Goal: Task Accomplishment & Management: Manage account settings

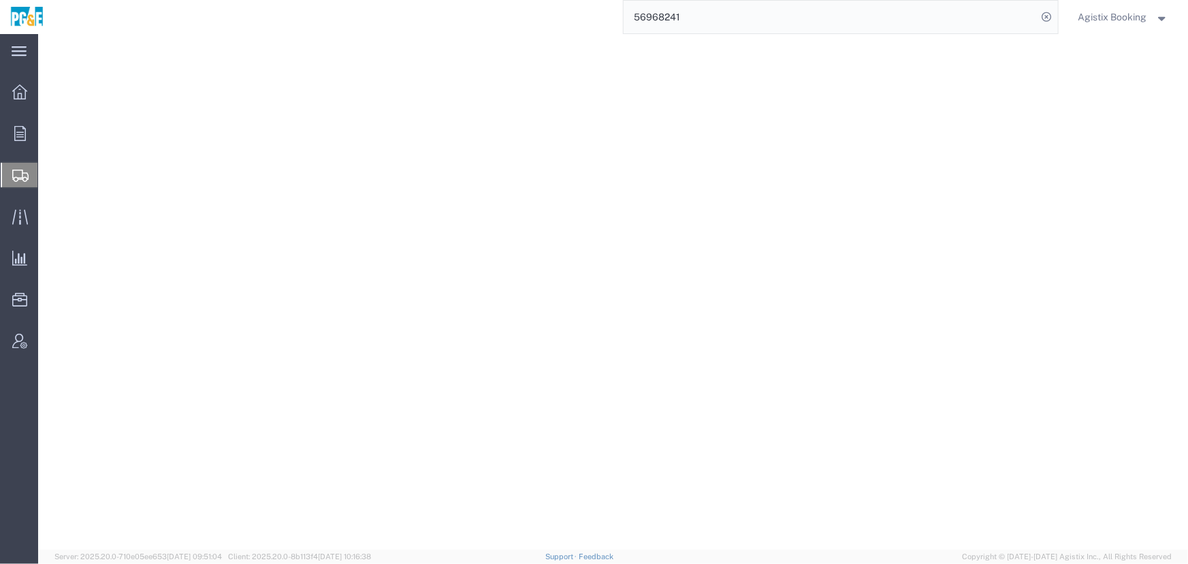
select select "PSNS"
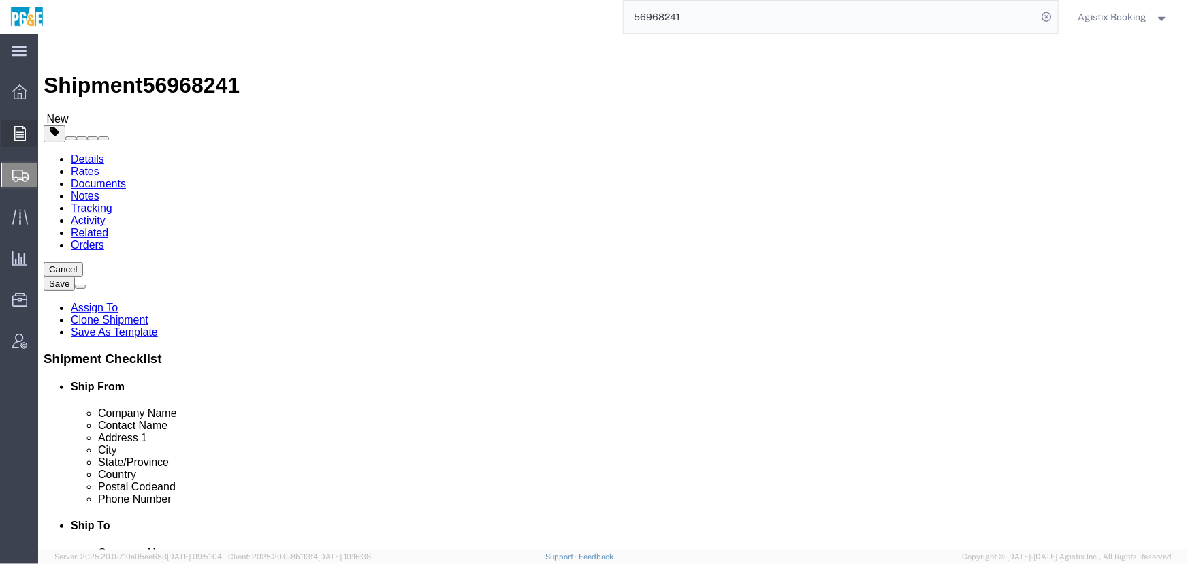
click at [22, 136] on icon at bounding box center [20, 133] width 12 height 15
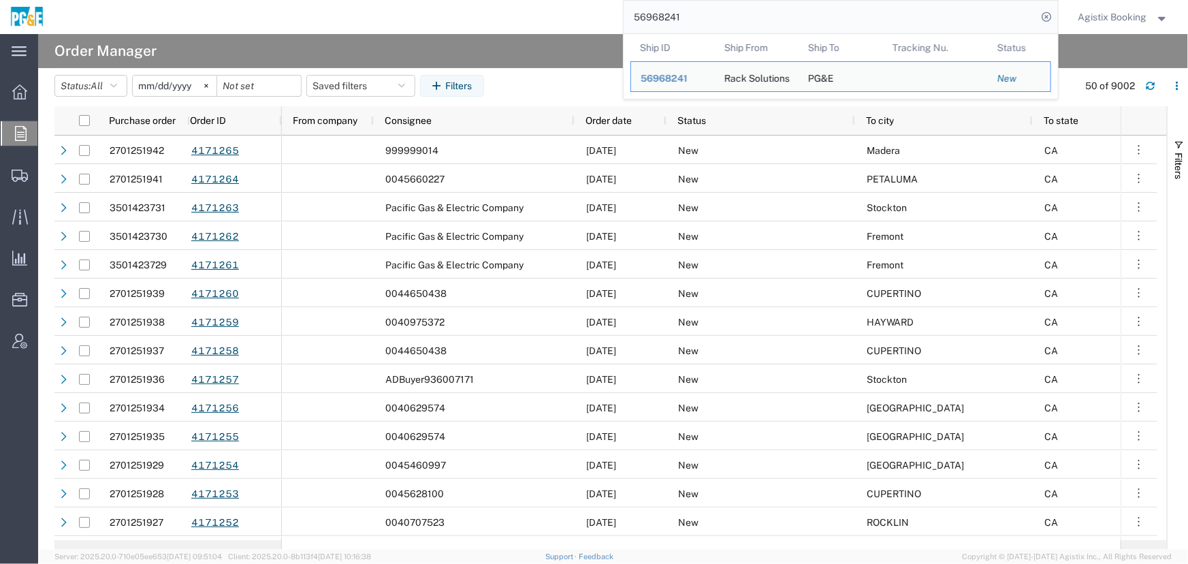
drag, startPoint x: 731, startPoint y: 14, endPoint x: 498, endPoint y: 15, distance: 233.5
click at [498, 14] on div "56968241 Ship ID Ship From Ship To Tracking Nu. Status Ship ID 56968241 Ship Fr…" at bounding box center [556, 17] width 1004 height 34
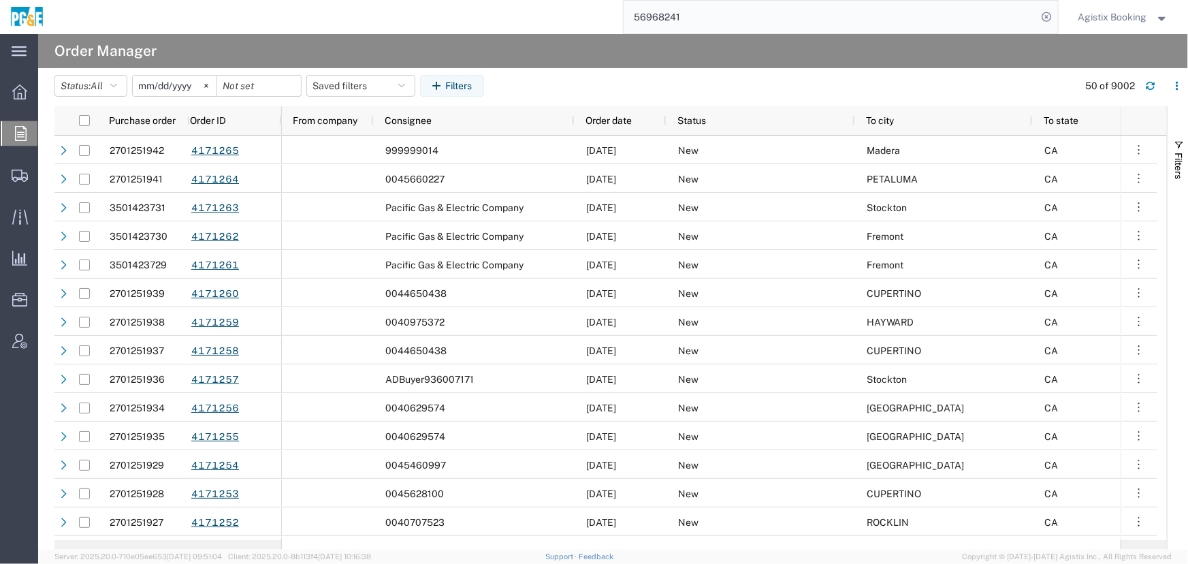
paste input "78864"
type input "56978864"
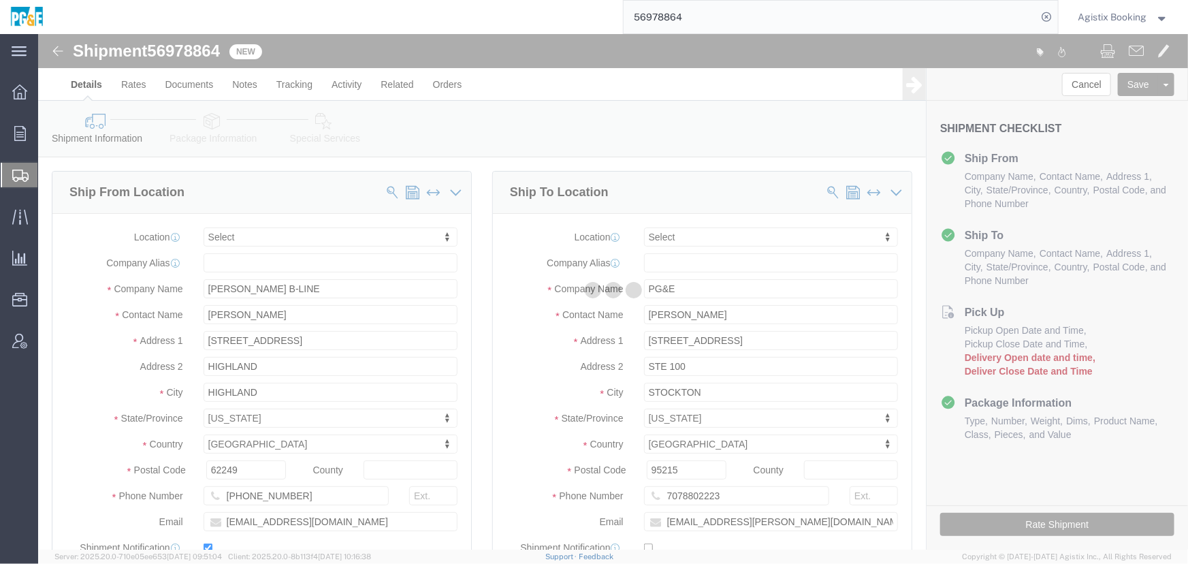
click at [211, 123] on div at bounding box center [613, 291] width 1150 height 515
select select
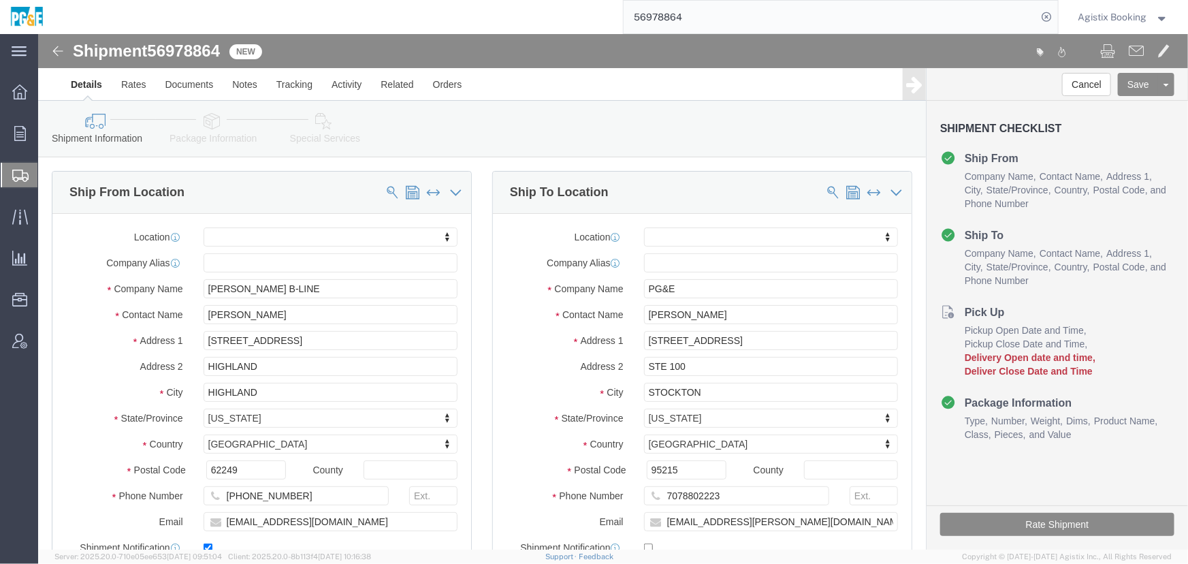
click icon
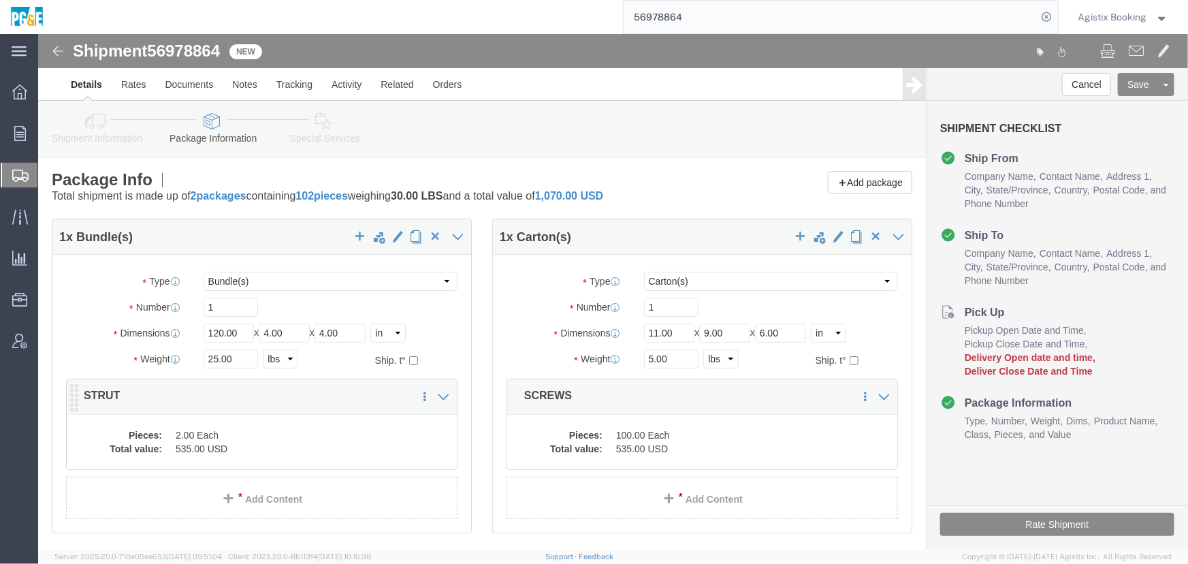
click dd "2.00 Each"
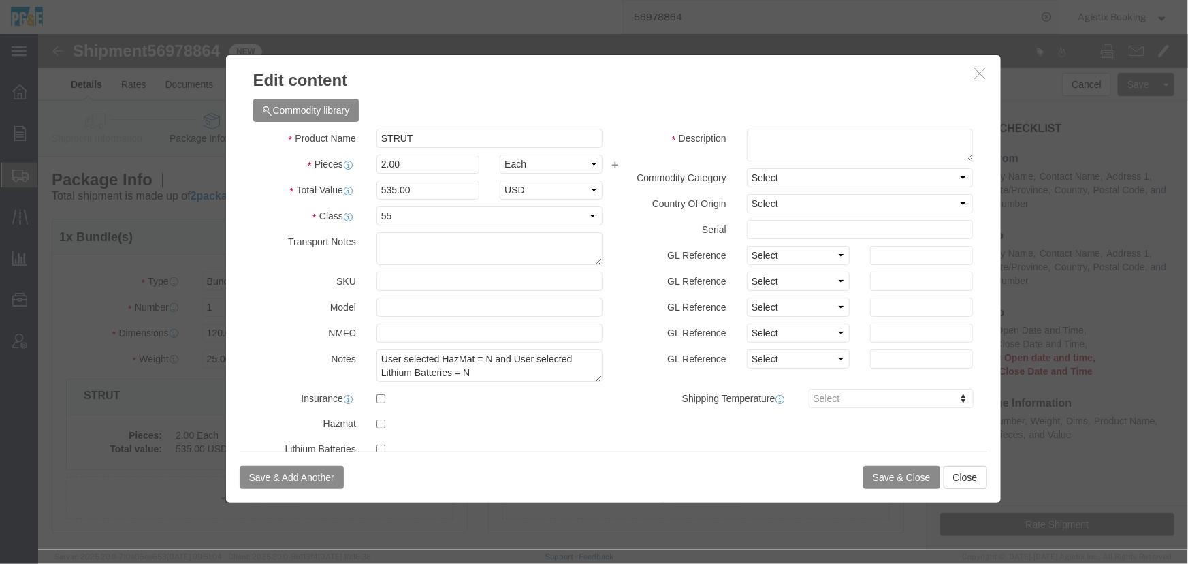
click icon "button"
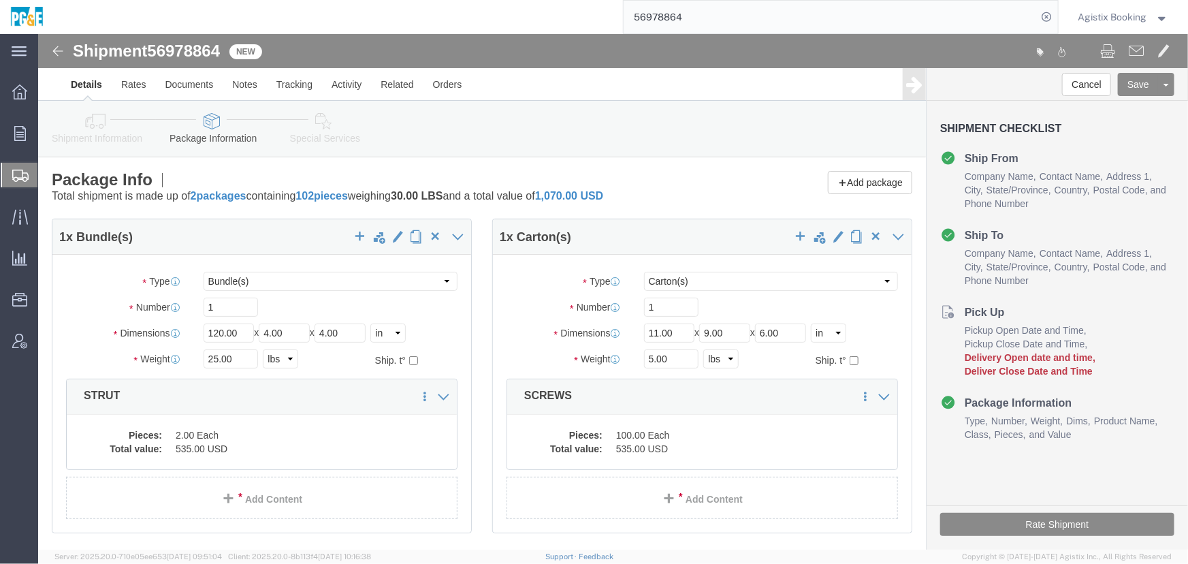
click link "Shipment Information"
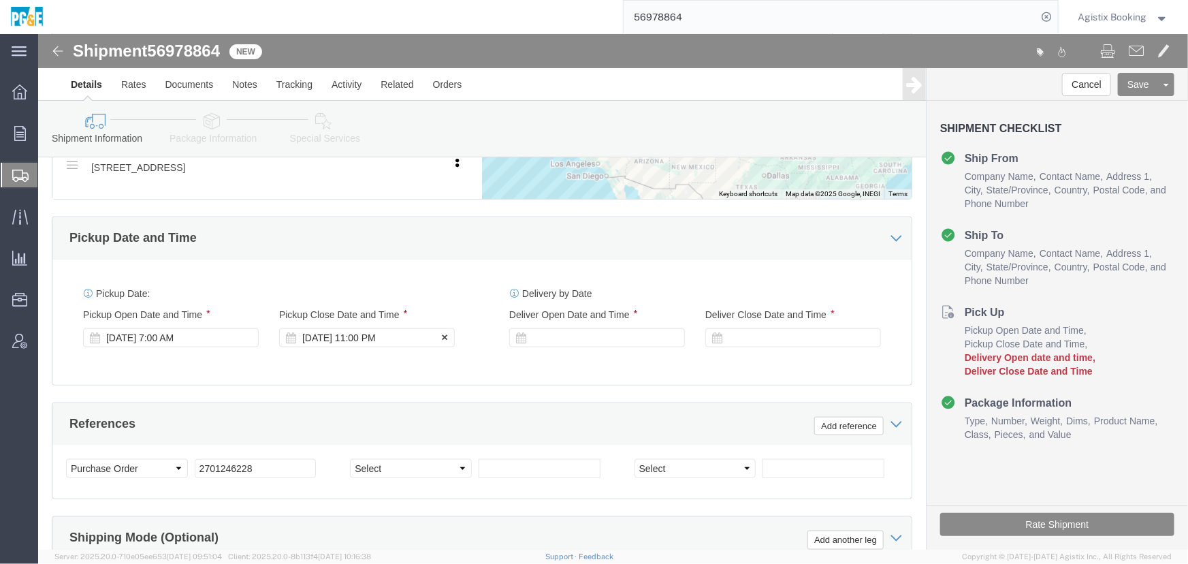
scroll to position [742, 0]
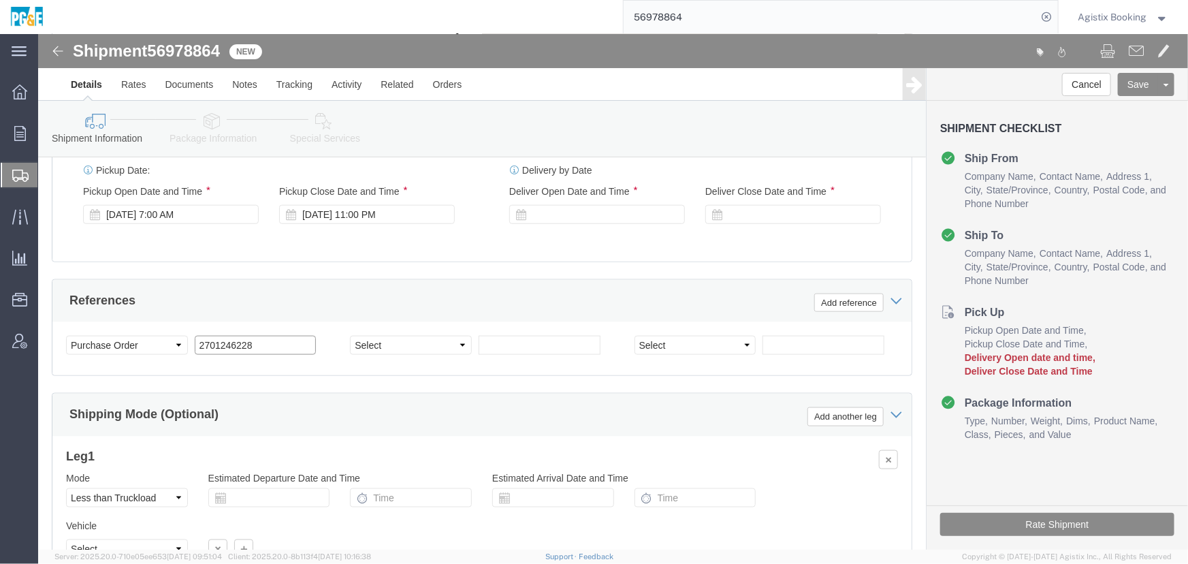
drag, startPoint x: 179, startPoint y: 322, endPoint x: 176, endPoint y: 333, distance: 11.2
click input "2701246228"
click div "Select Account Type Activity ID Airline Appointment Number ASN Batch Request # …"
click at [0, 0] on span "Order Manager" at bounding box center [0, 0] width 0 height 0
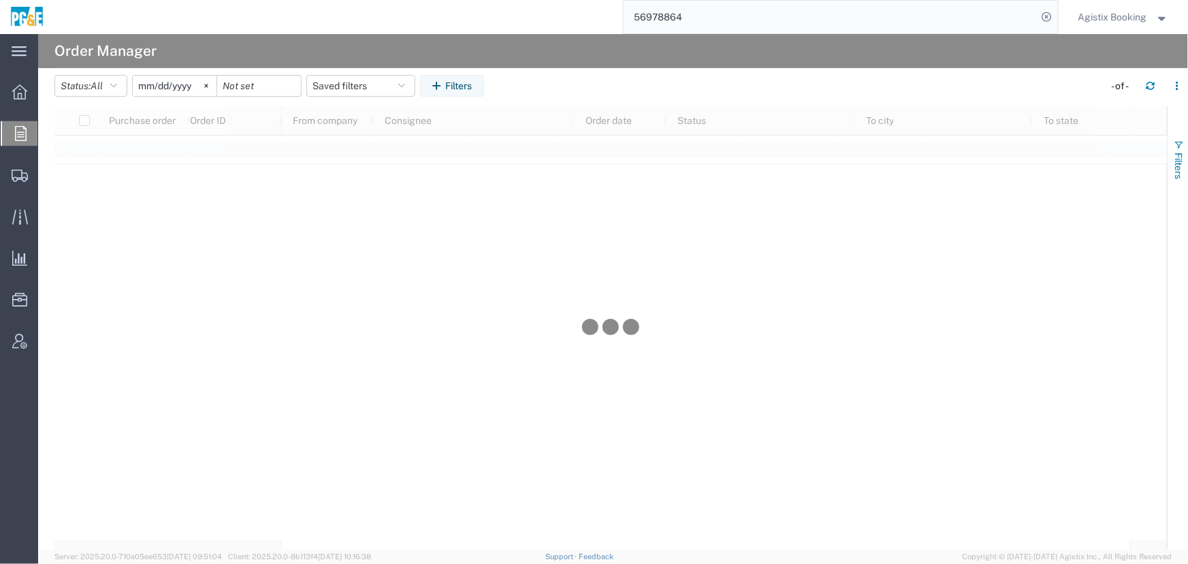
click at [1182, 162] on span "Filters" at bounding box center [1178, 165] width 11 height 27
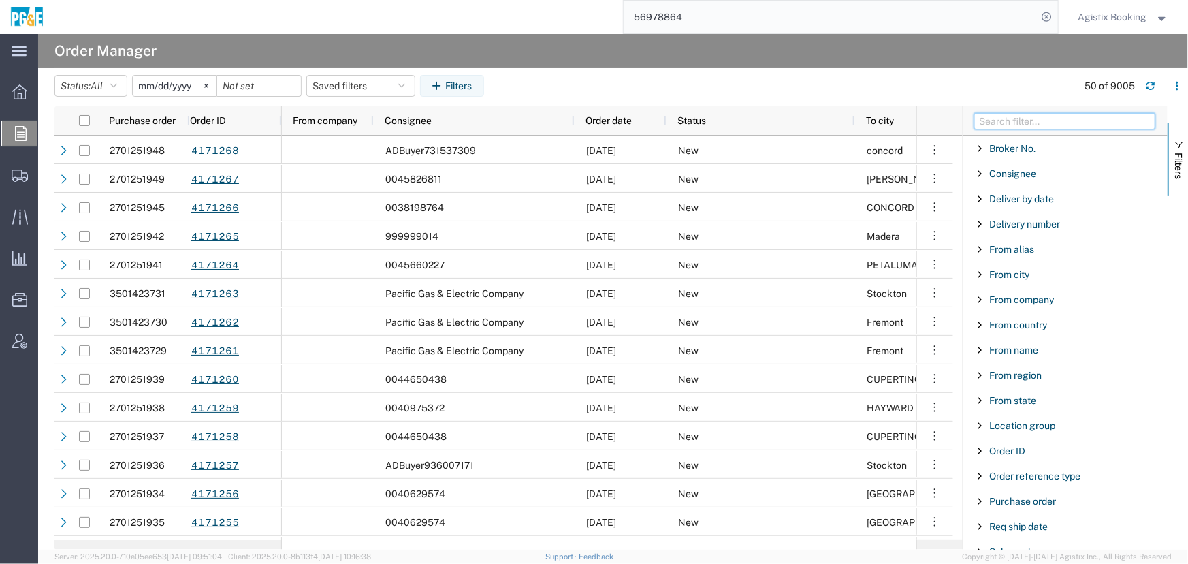
click at [1030, 120] on input "Filter Columns Input" at bounding box center [1064, 121] width 181 height 16
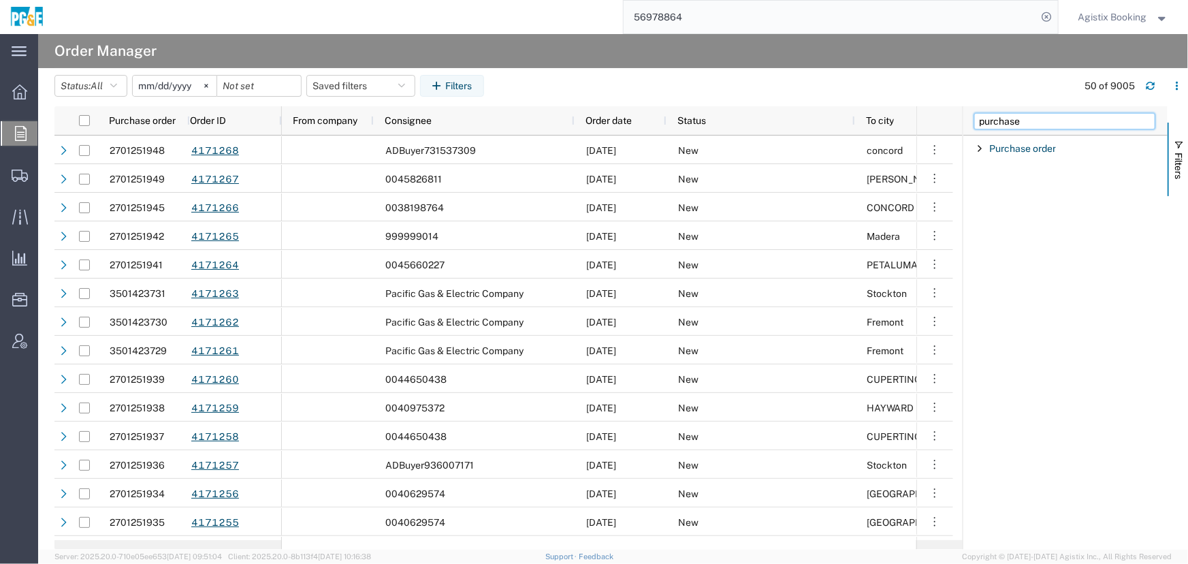
type input "purchase"
click at [977, 146] on span "Filter List 1 Filters" at bounding box center [979, 148] width 11 height 11
click at [1038, 197] on input "Filter Value" at bounding box center [1070, 205] width 178 height 16
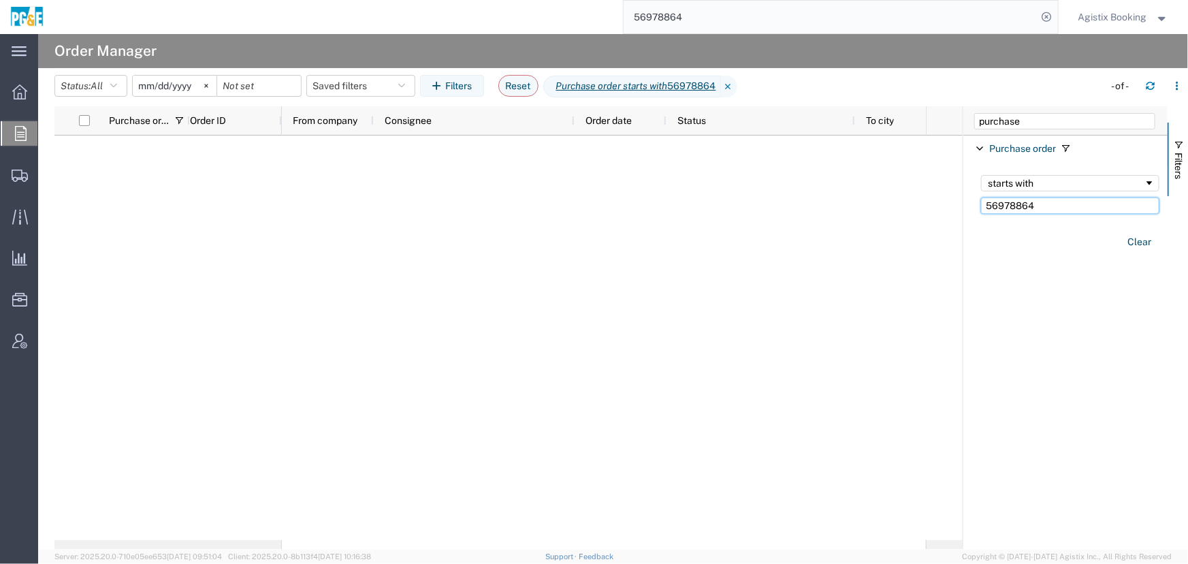
drag, startPoint x: 1066, startPoint y: 201, endPoint x: 890, endPoint y: 207, distance: 175.7
click at [891, 207] on div "Purchase order Order ID From company Consignee Order date Status To city To sta…" at bounding box center [620, 327] width 1133 height 443
paste input "2701246228"
type input "2701246228"
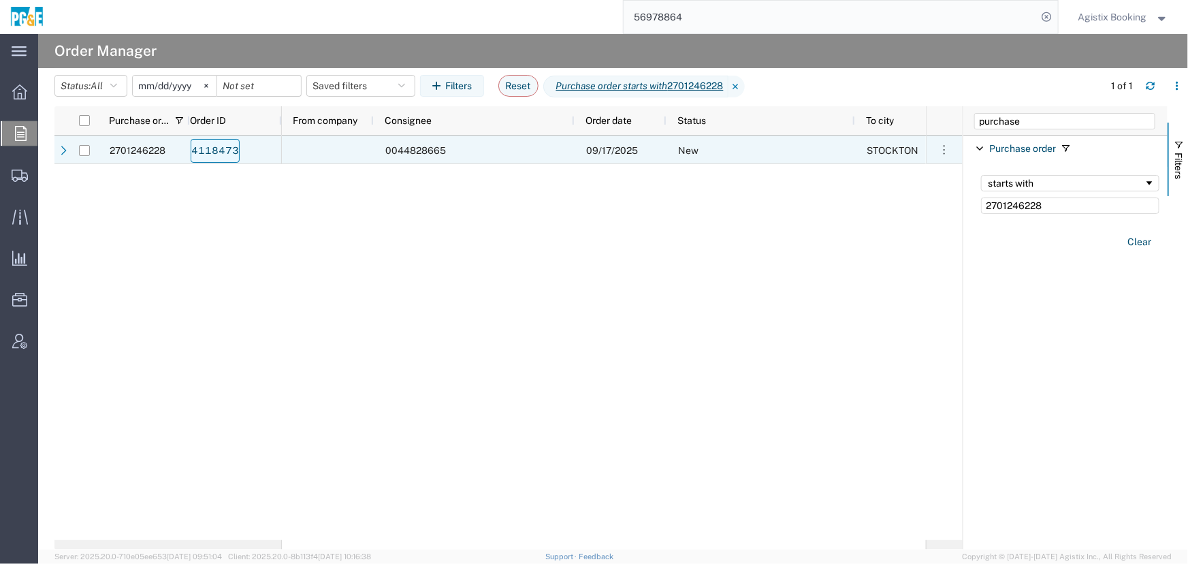
click at [214, 155] on link "4118473" at bounding box center [215, 151] width 49 height 24
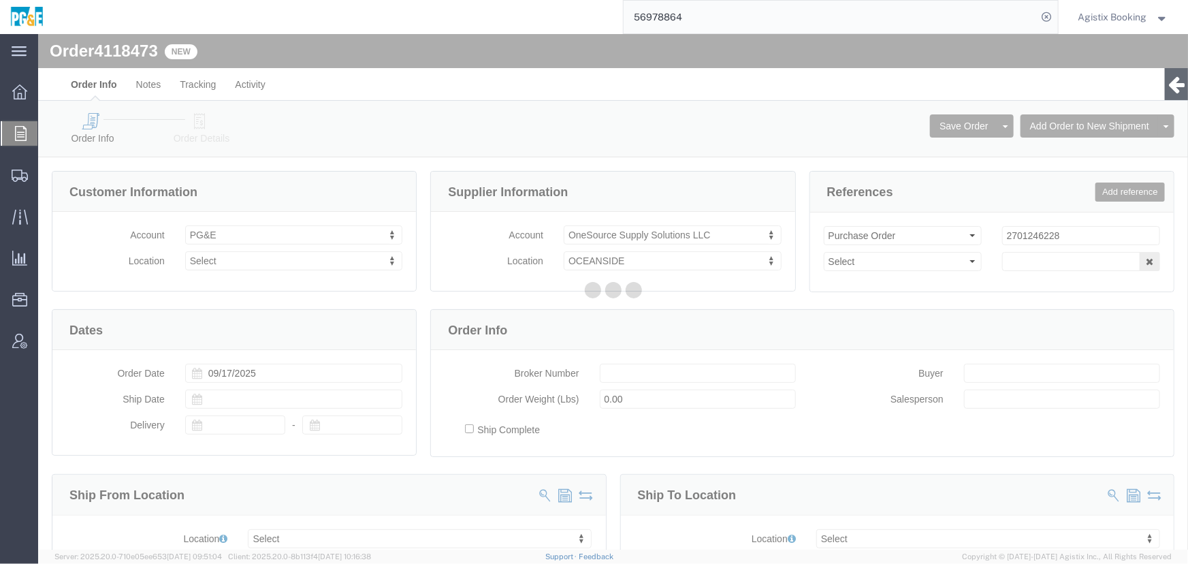
select select
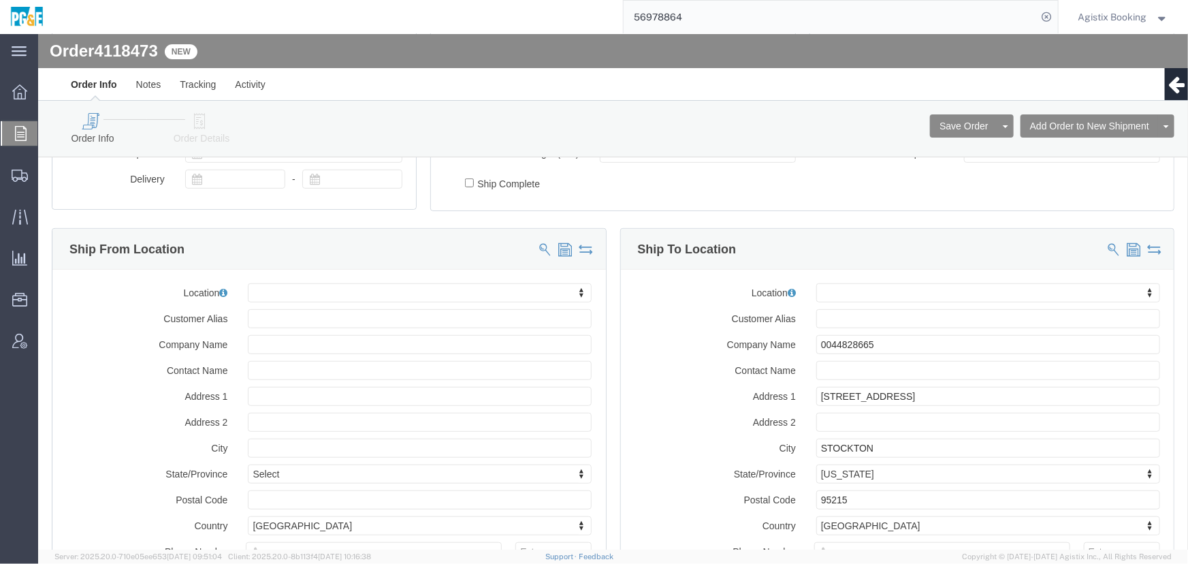
scroll to position [247, 0]
drag, startPoint x: 159, startPoint y: 101, endPoint x: 302, endPoint y: 157, distance: 153.4
click link "Order Details"
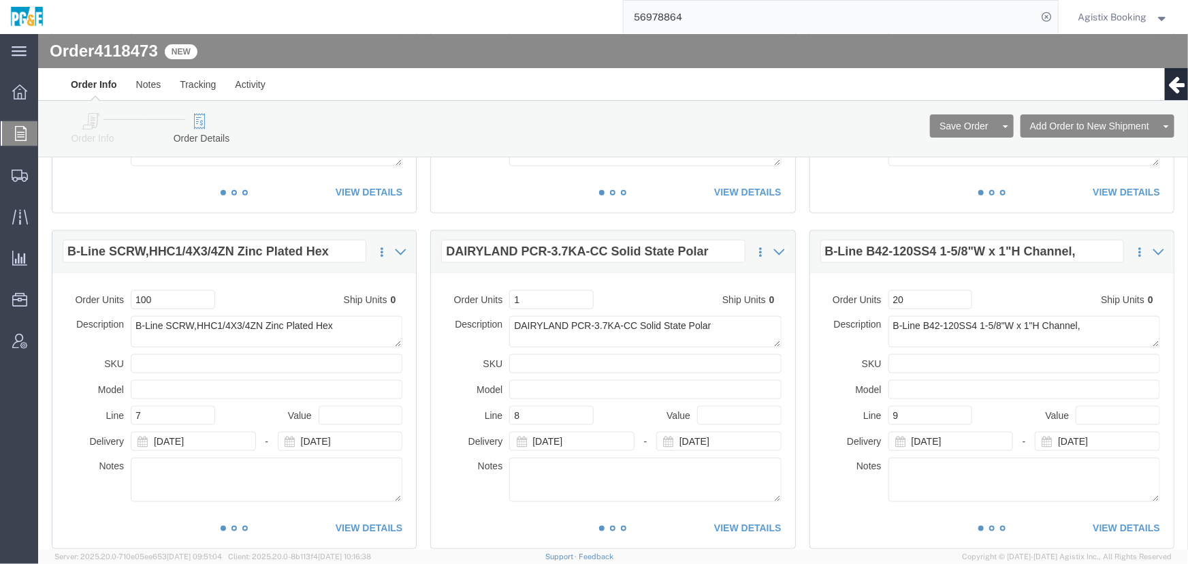
scroll to position [681, 0]
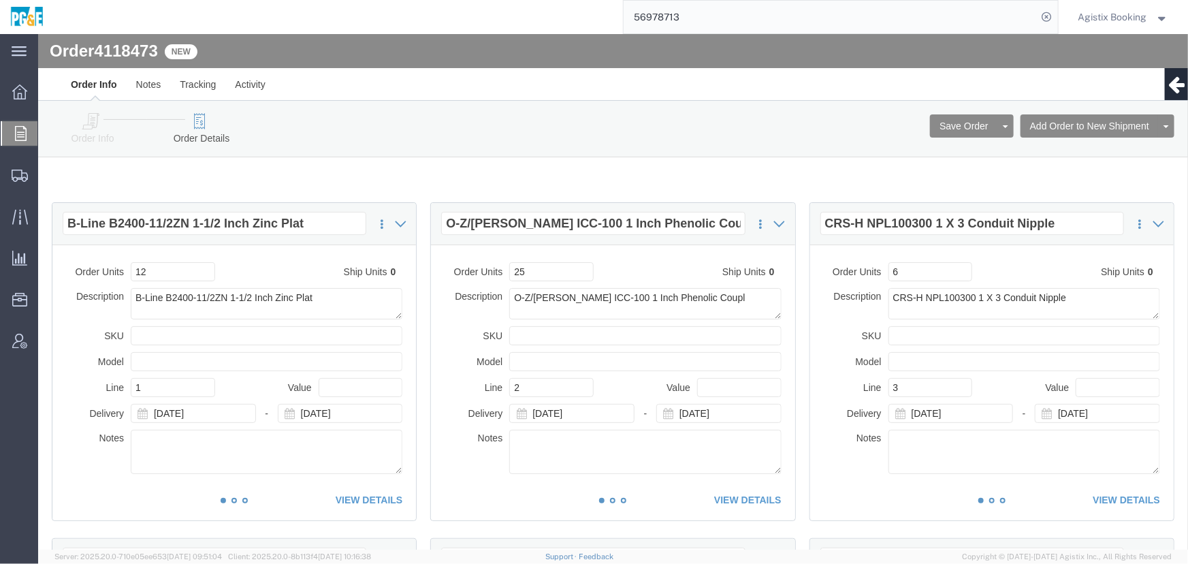
scroll to position [101, 0]
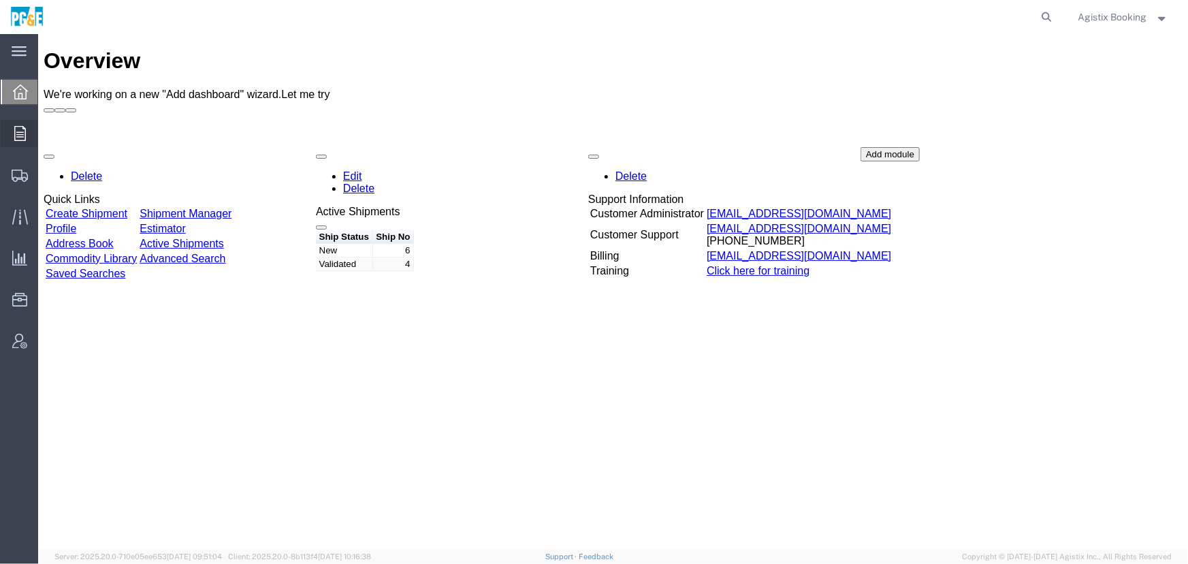
click at [0, 0] on span "Order Manager" at bounding box center [0, 0] width 0 height 0
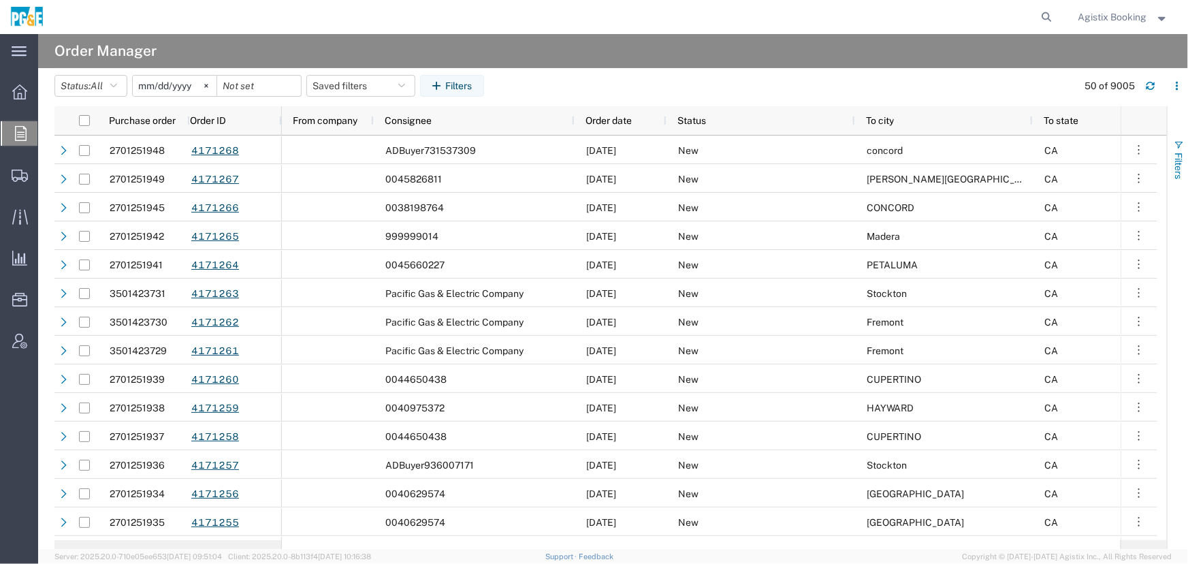
click at [1183, 157] on span "Filters" at bounding box center [1178, 165] width 11 height 27
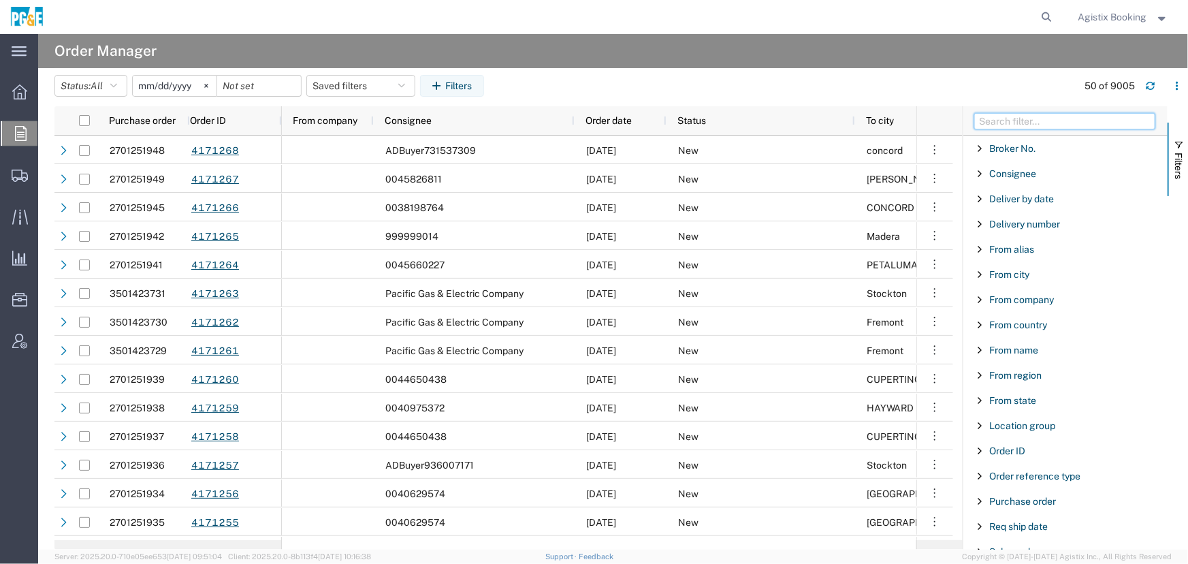
click at [1005, 125] on input "Filter Columns Input" at bounding box center [1064, 121] width 181 height 16
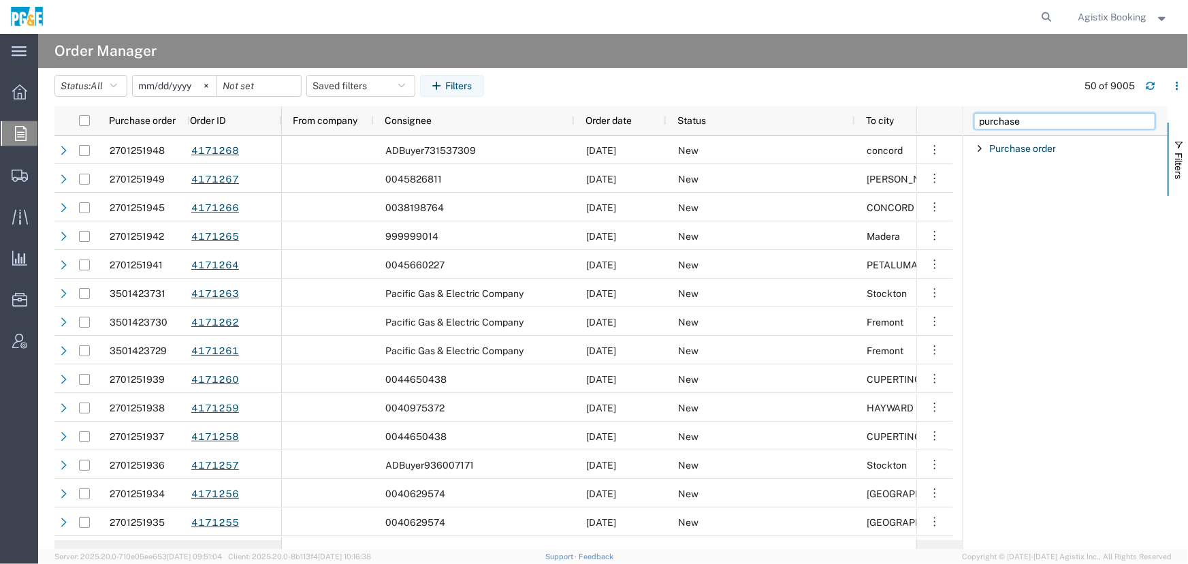
type input "purchase"
click at [975, 149] on div "Purchase order" at bounding box center [1065, 148] width 204 height 25
click at [977, 150] on span "Filter List 1 Filters" at bounding box center [979, 148] width 11 height 11
click at [979, 145] on span "Filter List 1 Filters" at bounding box center [979, 148] width 11 height 11
click at [996, 210] on input "Filter Value" at bounding box center [1070, 205] width 178 height 16
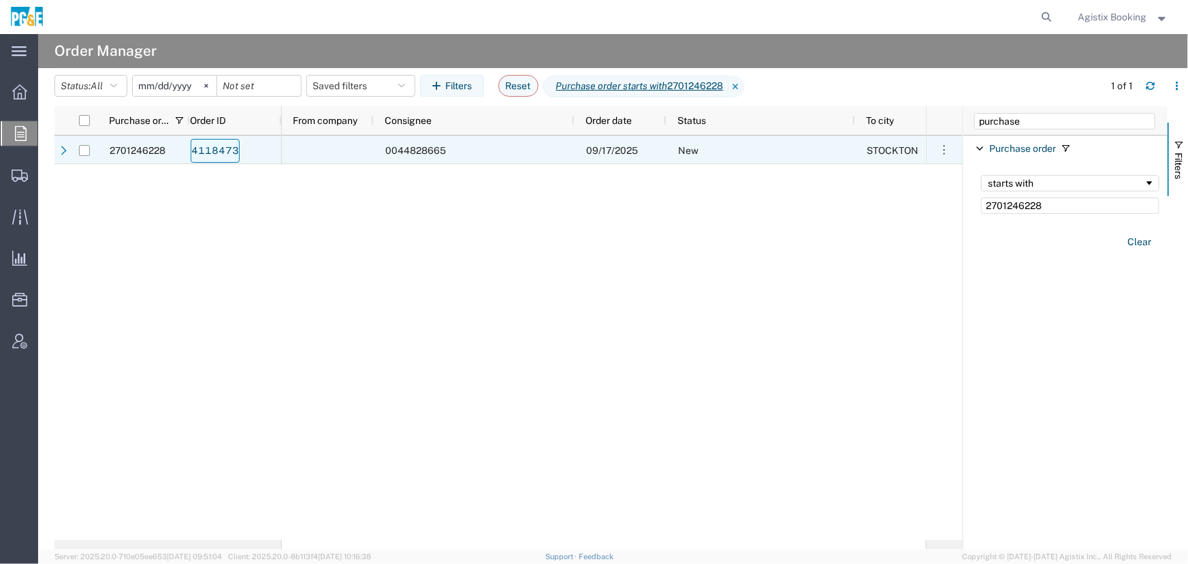
type input "2701246228"
click at [231, 150] on link "4118473" at bounding box center [215, 151] width 49 height 24
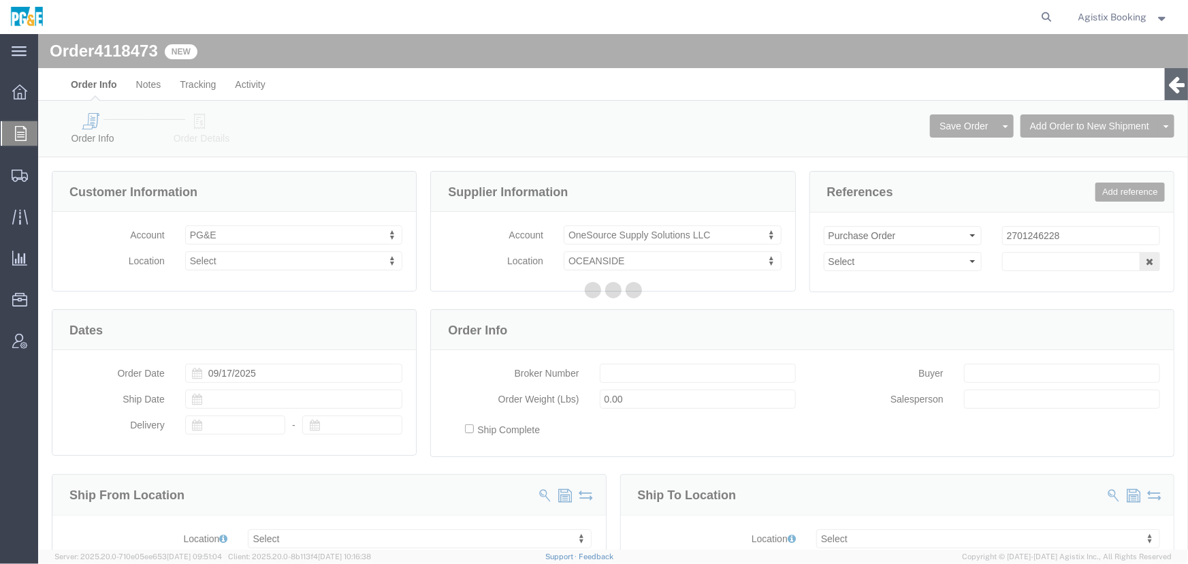
select select
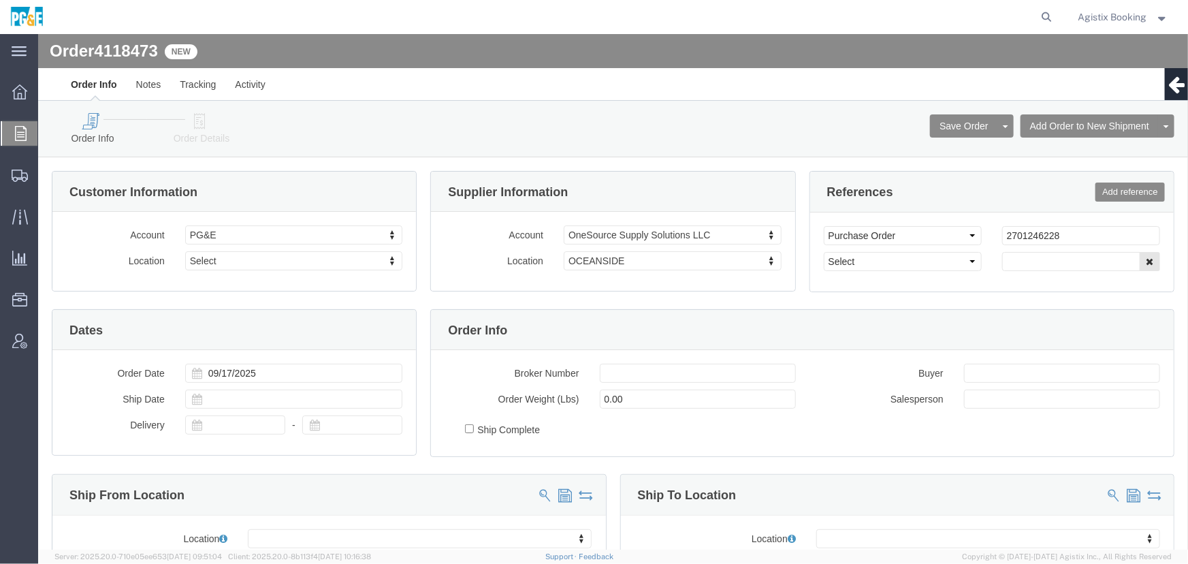
drag, startPoint x: 199, startPoint y: 132, endPoint x: 161, endPoint y: 98, distance: 51.1
click link "Order Details"
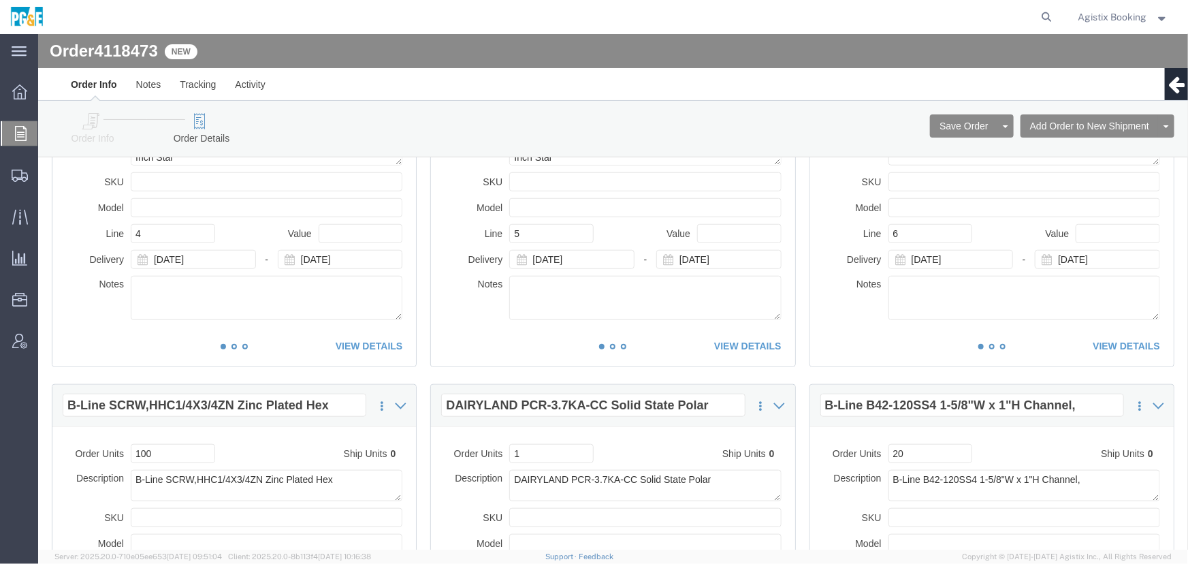
scroll to position [433, 0]
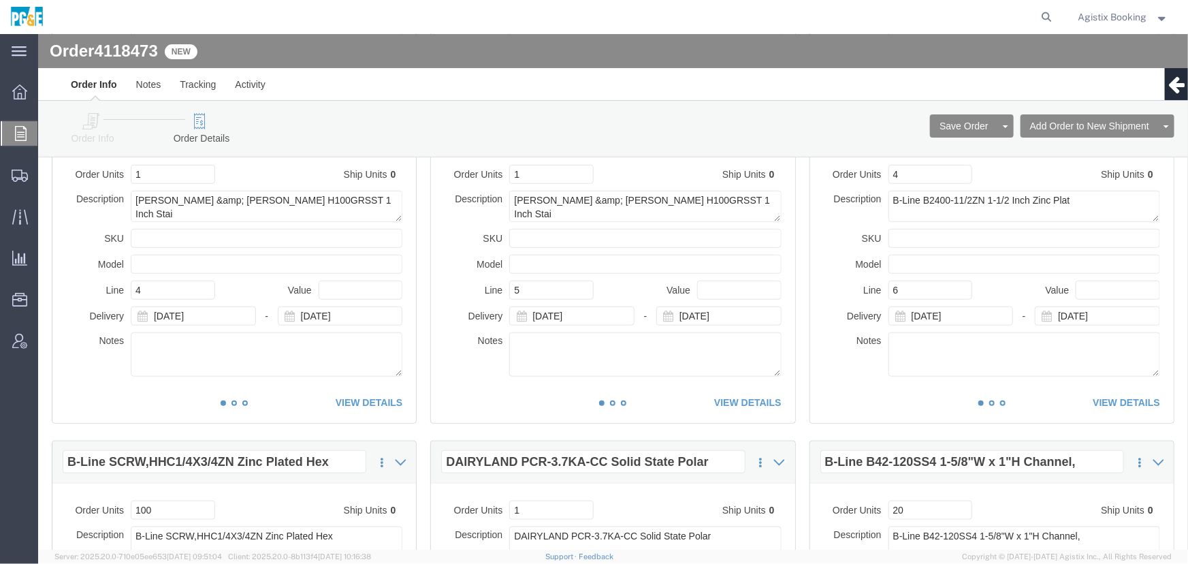
click at [0, 0] on span "Order Manager" at bounding box center [0, 0] width 0 height 0
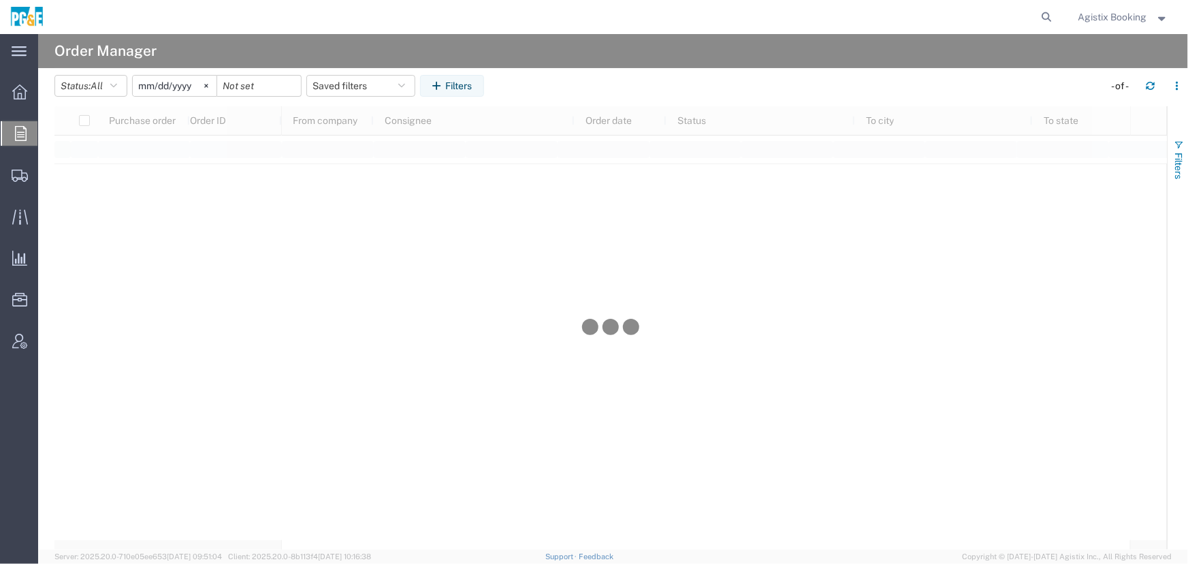
click at [1180, 152] on span "Filters" at bounding box center [1178, 165] width 11 height 27
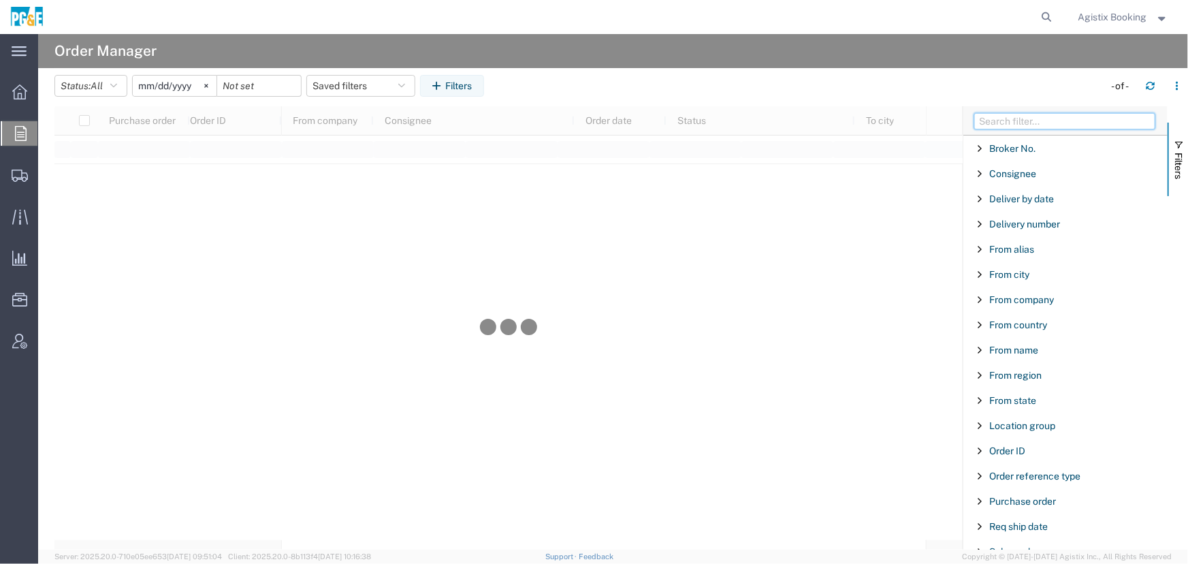
click at [1009, 123] on input "Filter Columns Input" at bounding box center [1064, 121] width 181 height 16
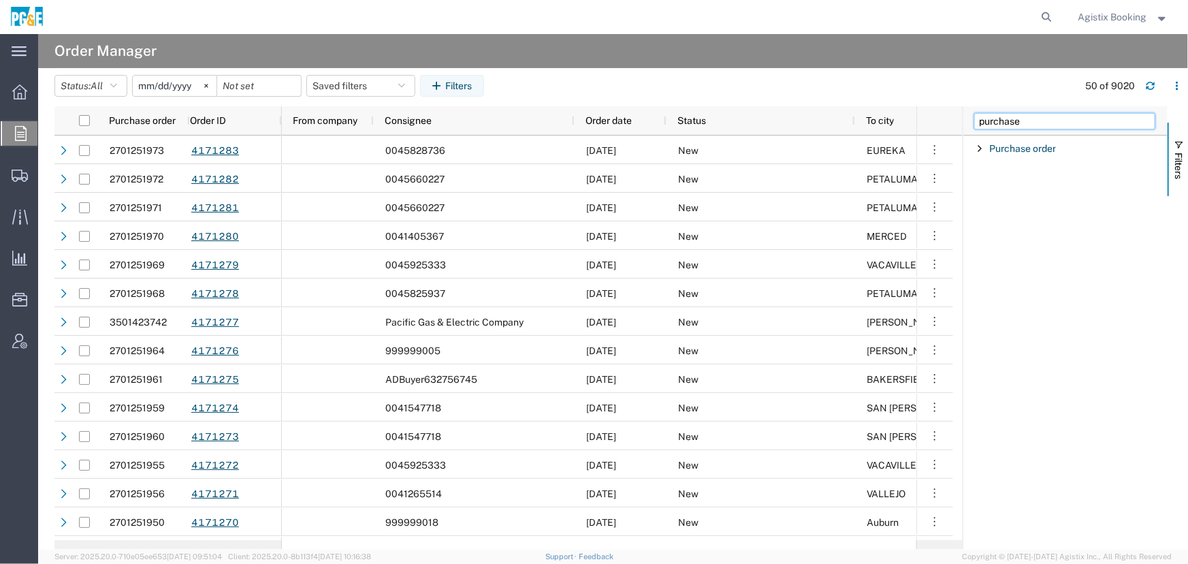
type input "purchase"
click at [980, 148] on span "Filter List 1 Filters" at bounding box center [979, 148] width 11 height 11
click at [1023, 208] on input "Filter Value" at bounding box center [1070, 205] width 178 height 16
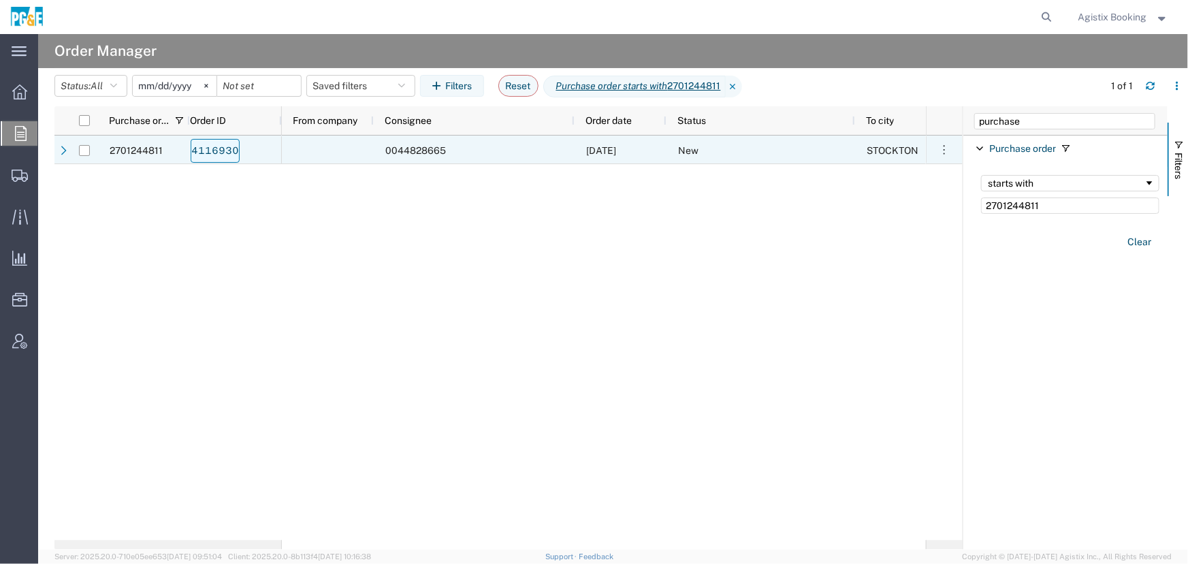
type input "2701244811"
click at [222, 150] on link "4116930" at bounding box center [215, 151] width 49 height 24
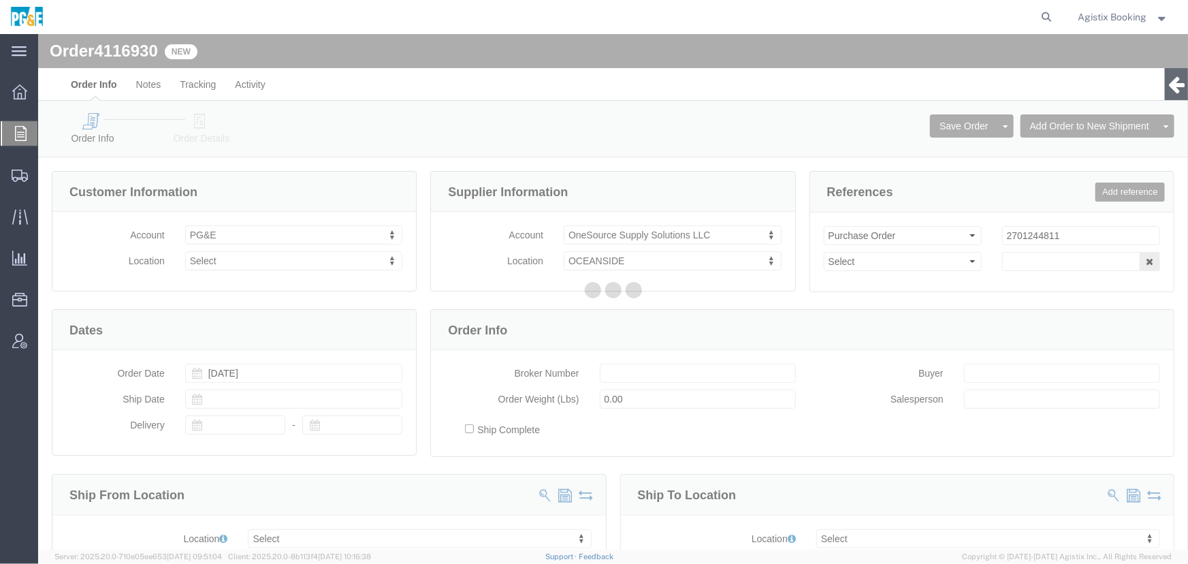
select select
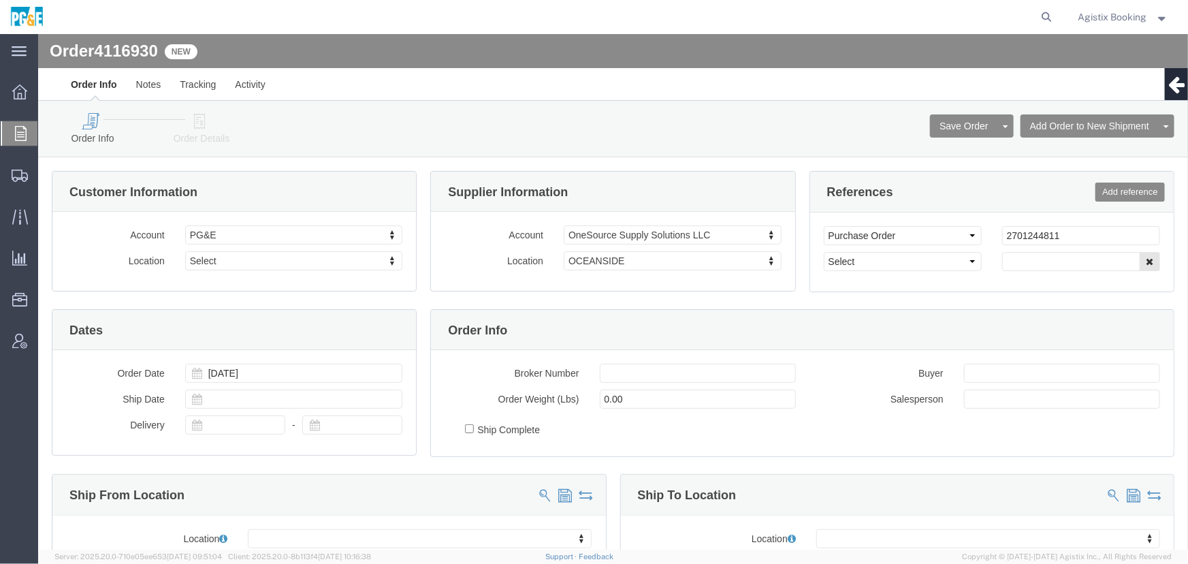
drag, startPoint x: 197, startPoint y: 127, endPoint x: 159, endPoint y: 93, distance: 51.1
click icon
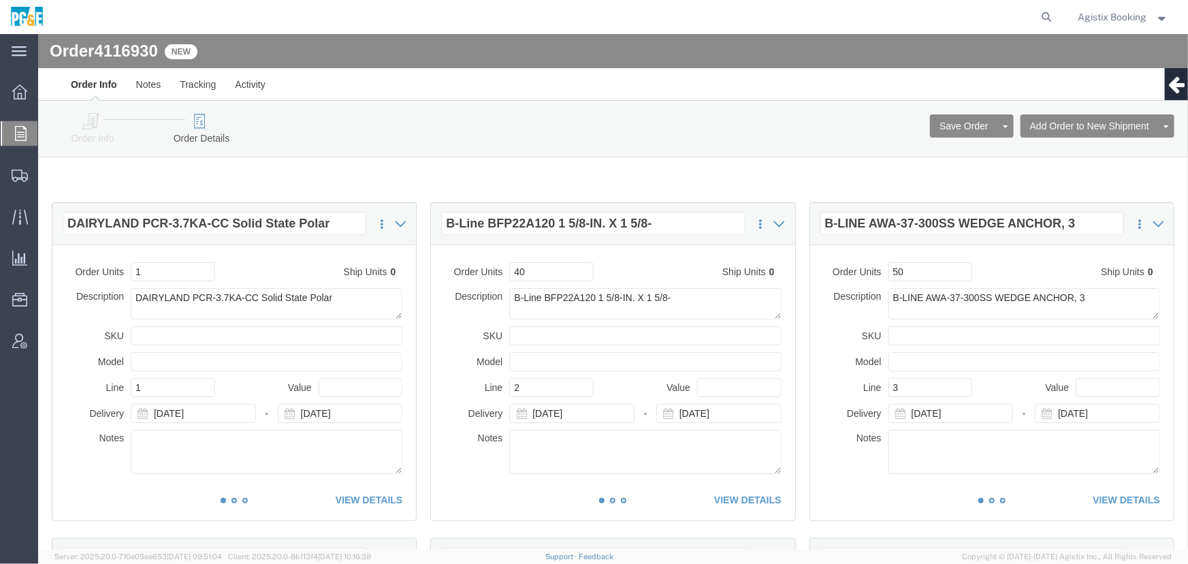
click icon
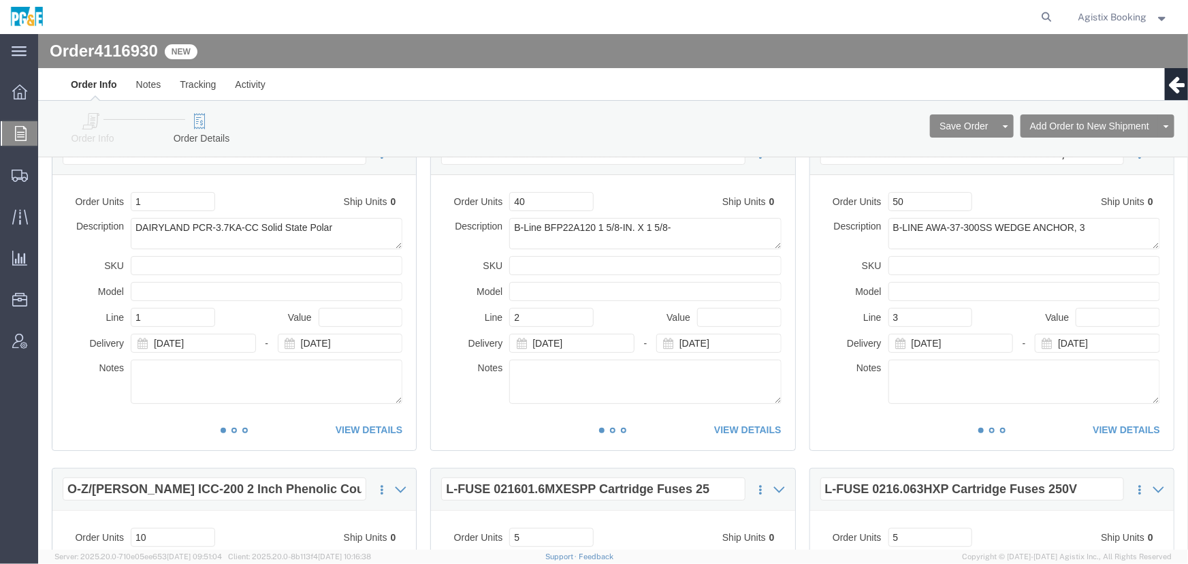
scroll to position [61, 0]
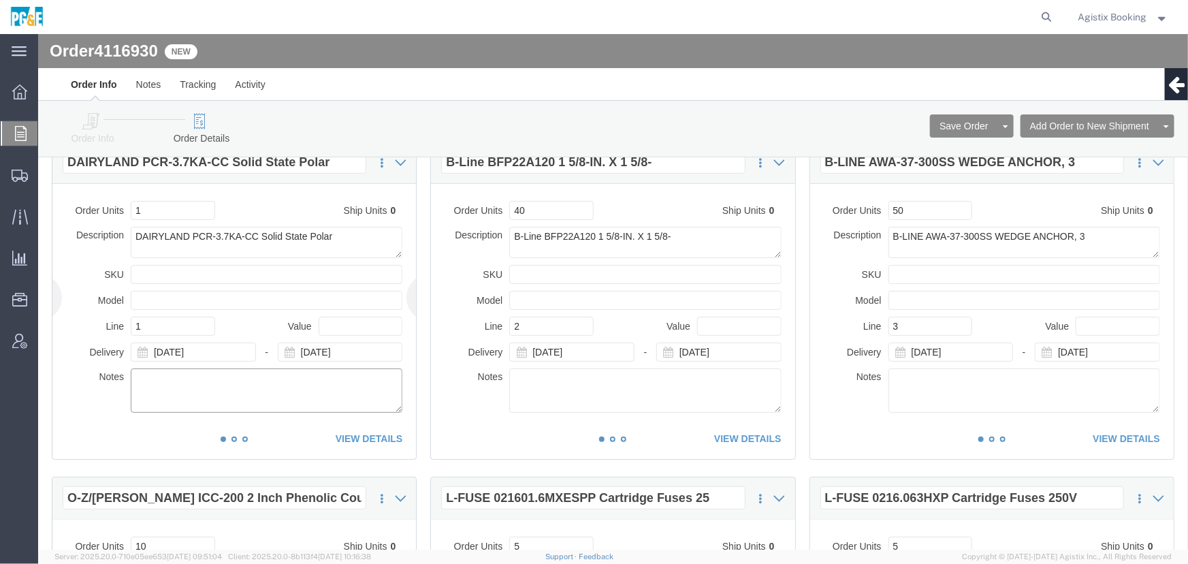
drag, startPoint x: 382, startPoint y: 324, endPoint x: 240, endPoint y: 374, distance: 150.9
click textarea
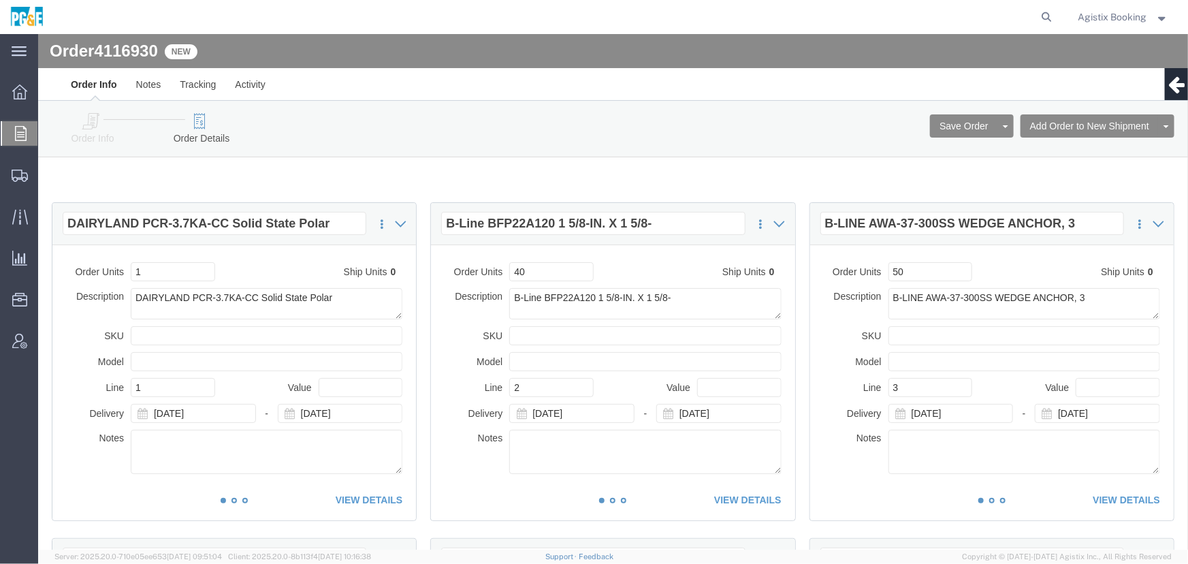
click icon
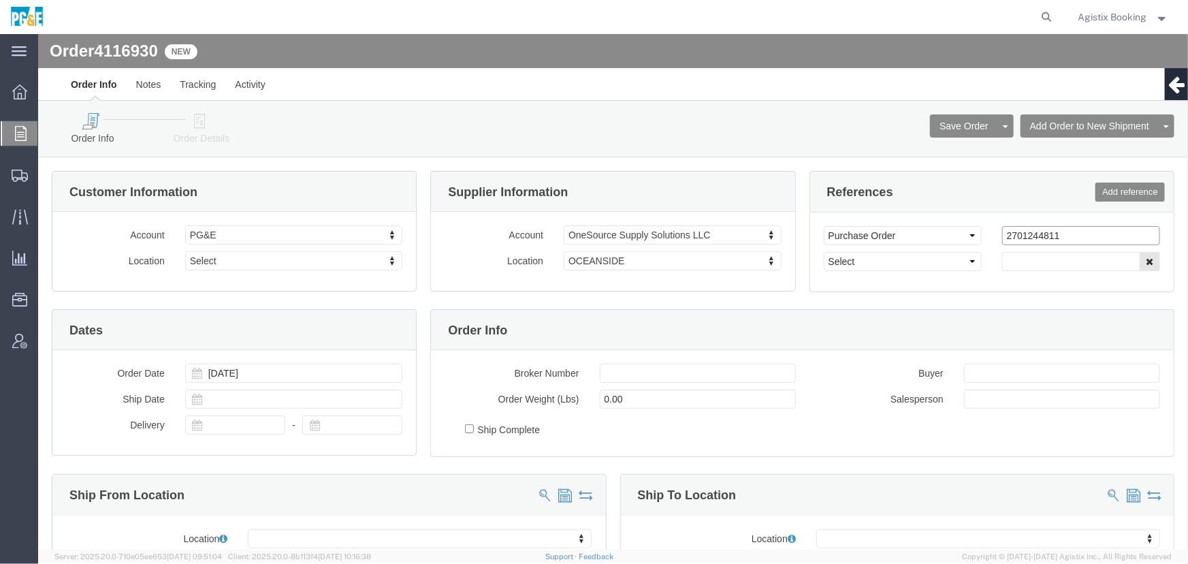
click input "2701244811"
click at [0, 0] on span "Order Manager" at bounding box center [0, 0] width 0 height 0
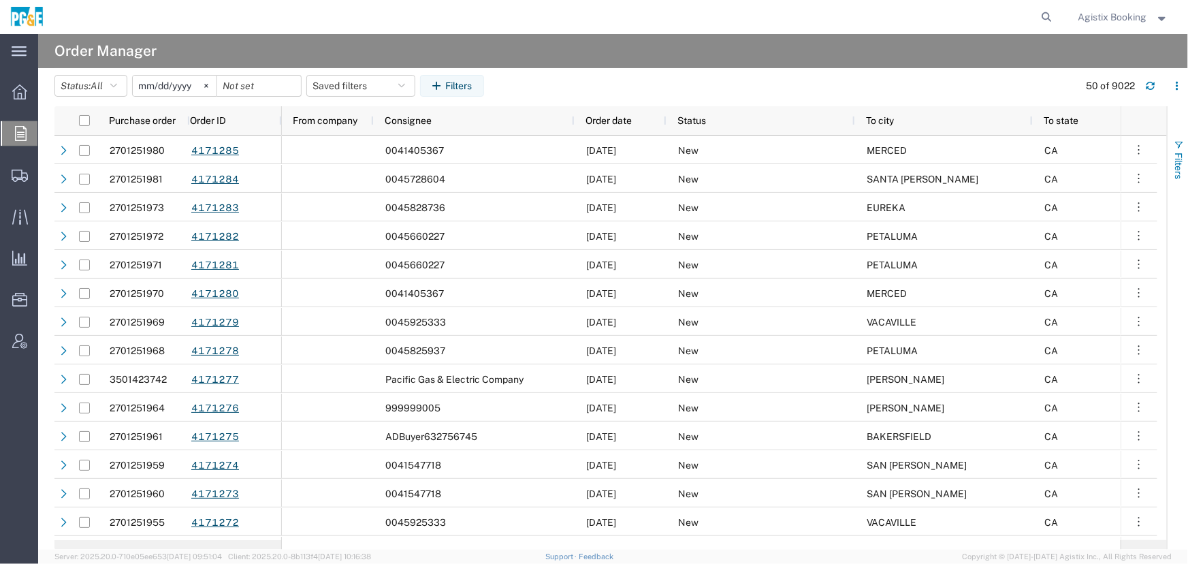
click at [1187, 176] on button "Filters" at bounding box center [1177, 160] width 20 height 74
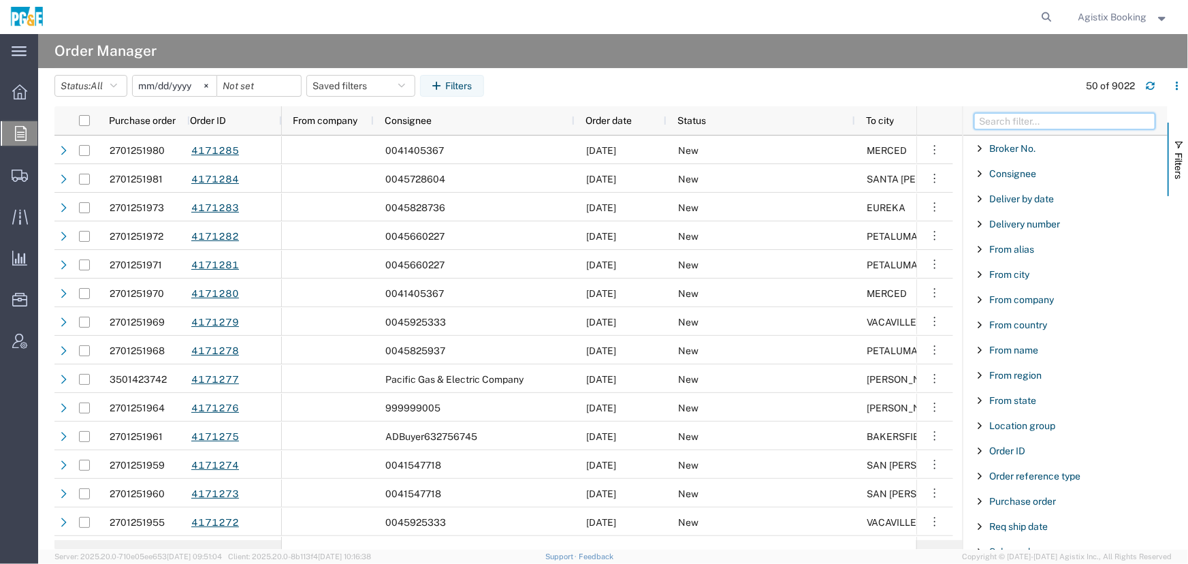
click at [1039, 123] on input "Filter Columns Input" at bounding box center [1064, 121] width 181 height 16
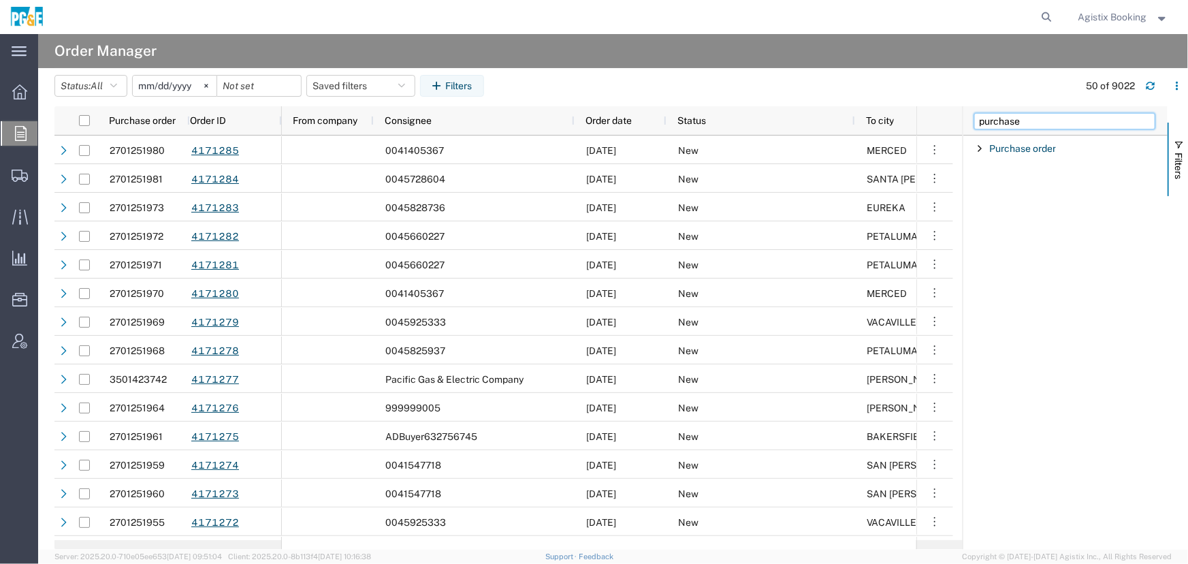
type input "purchase"
click at [981, 148] on span "Filter List 1 Filters" at bounding box center [979, 148] width 11 height 11
click at [1013, 204] on input "Filter Value" at bounding box center [1070, 205] width 178 height 16
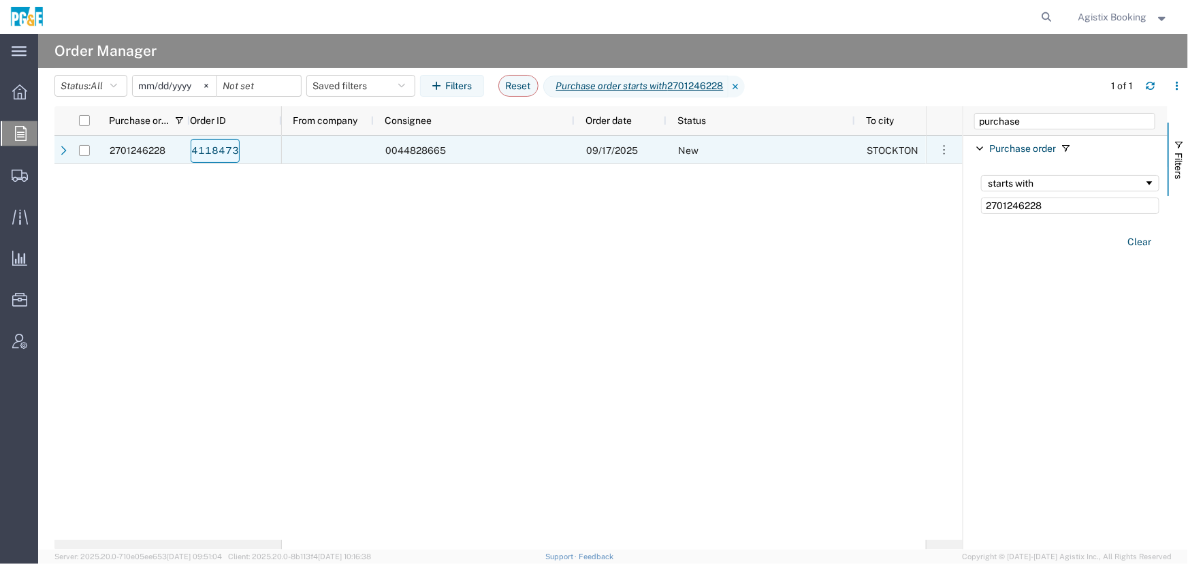
type input "2701246228"
click at [211, 151] on link "4118473" at bounding box center [215, 151] width 49 height 24
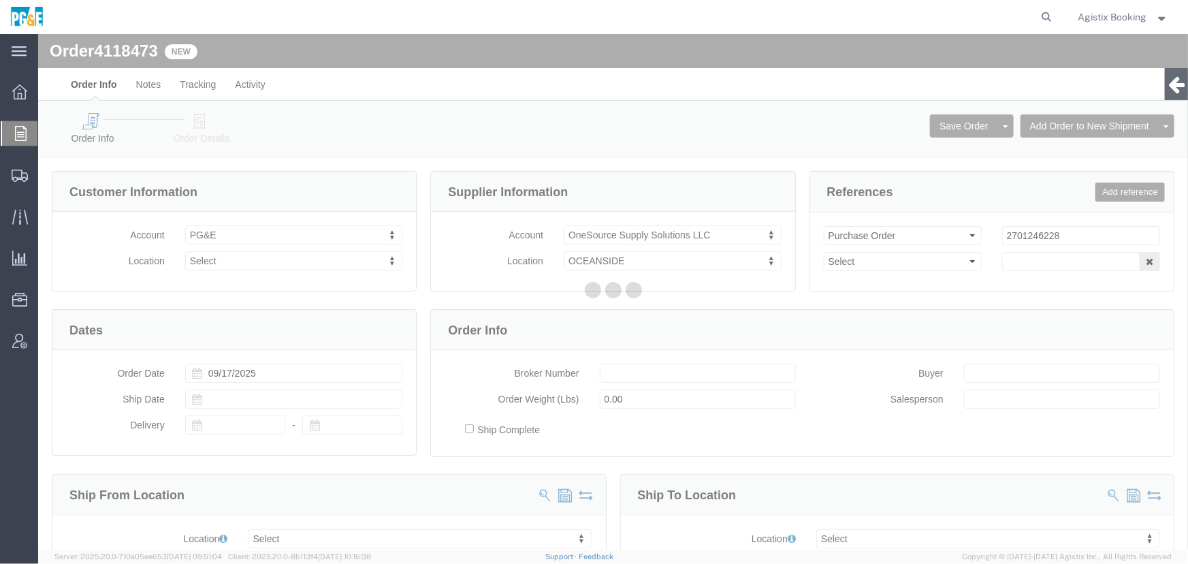
select select
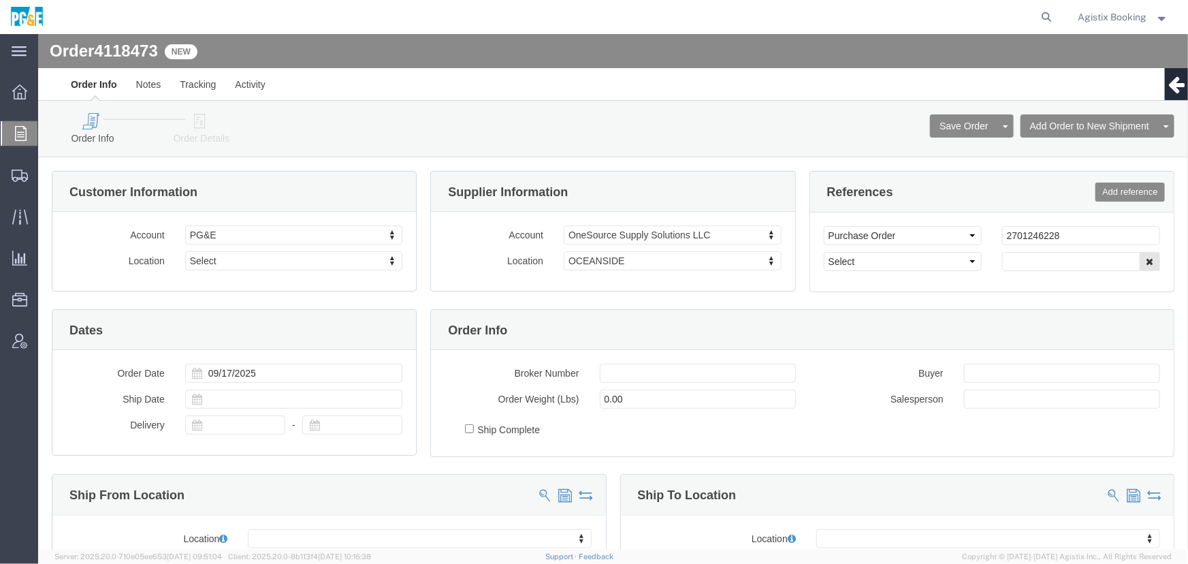
drag, startPoint x: 201, startPoint y: 125, endPoint x: 163, endPoint y: 91, distance: 51.1
click icon
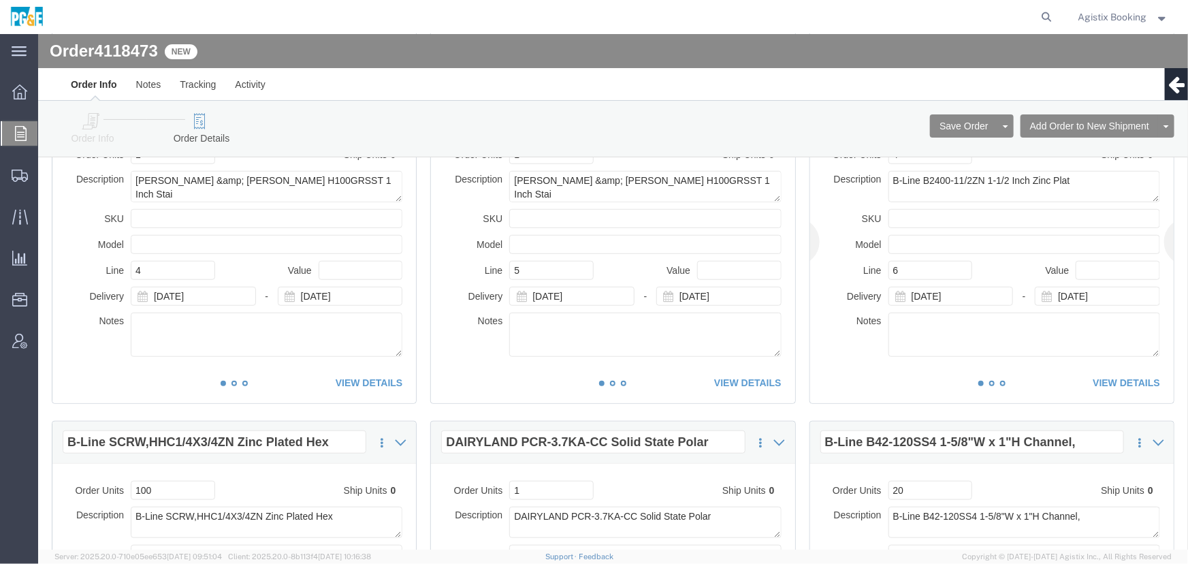
scroll to position [495, 0]
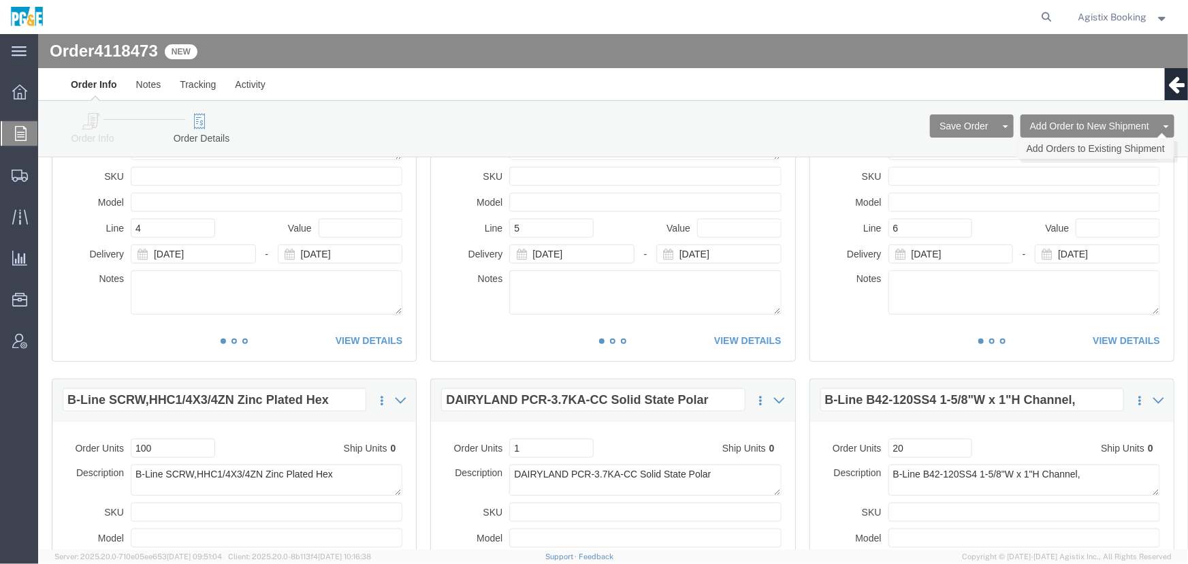
click link "Add Orders to Existing Shipment"
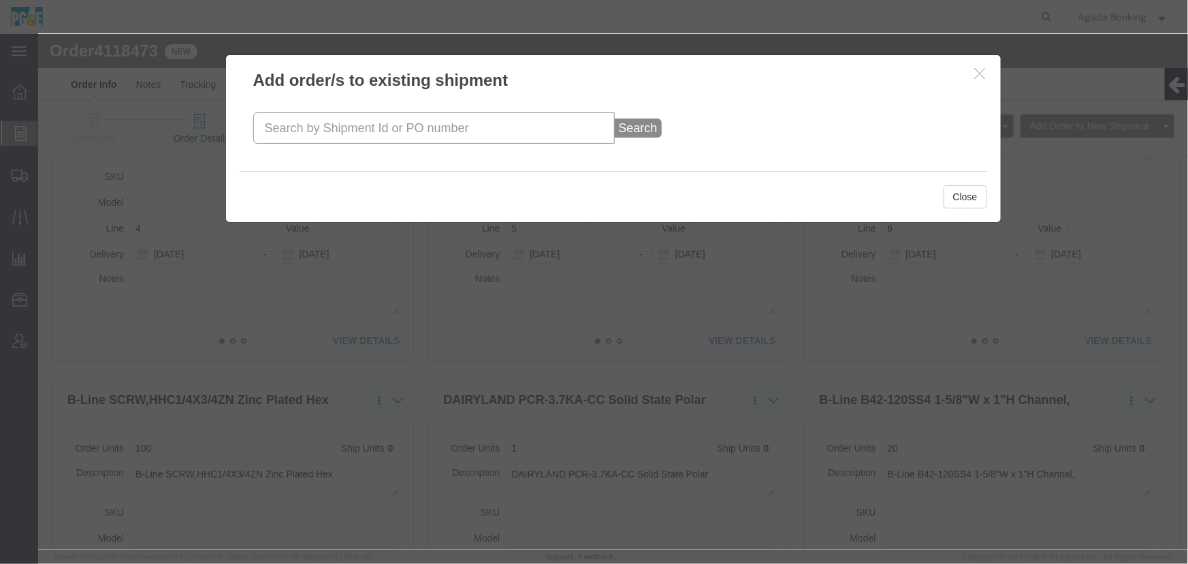
click input "text"
paste input "56978713"
type input "56978713"
click button "Search"
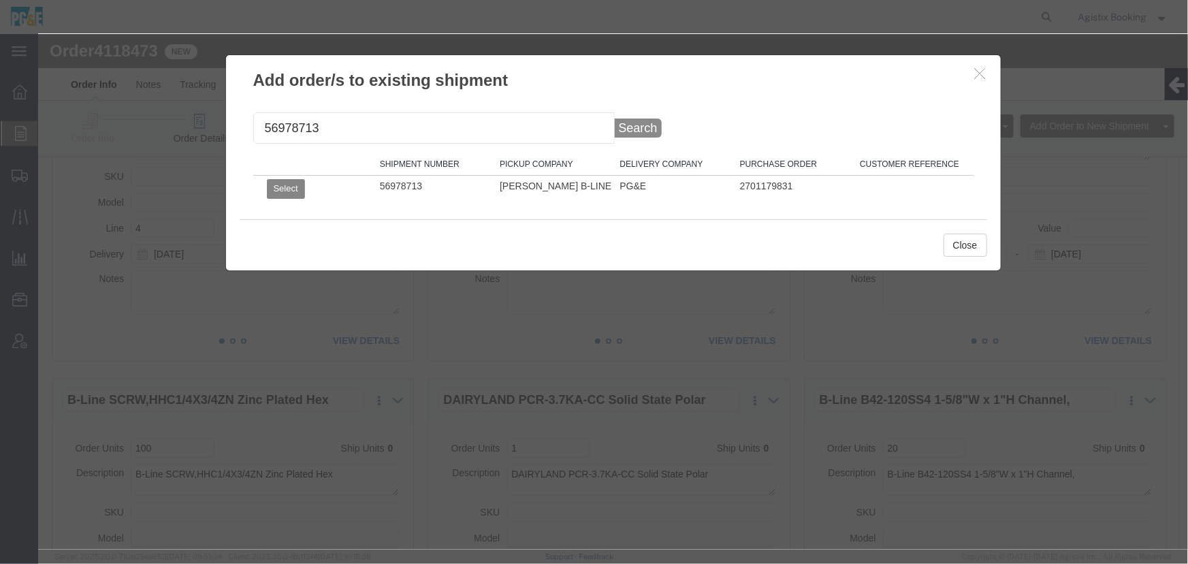
click button "Select"
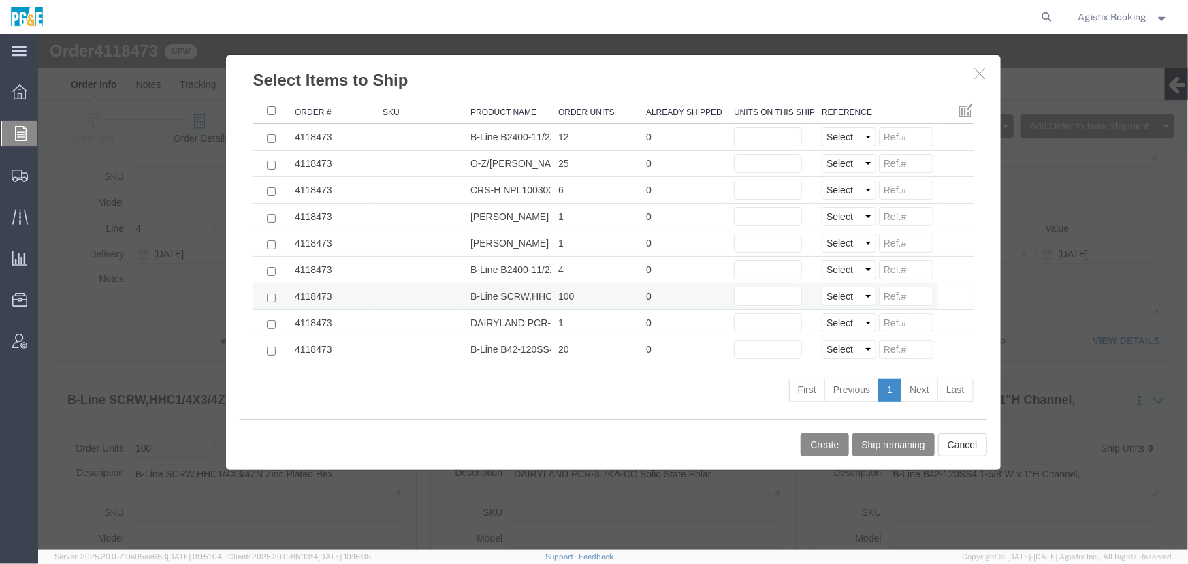
click td
click input "checkbox"
checkbox input "true"
click input "text"
type input "0"
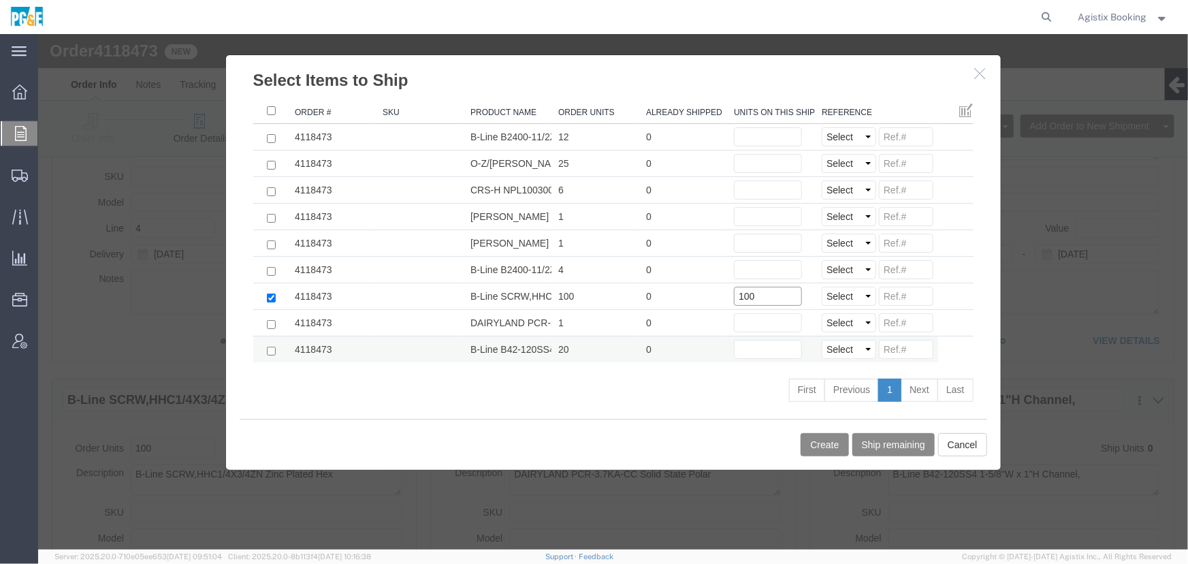
type input "100"
click input "checkbox"
checkbox input "true"
click input "text"
type input "2"
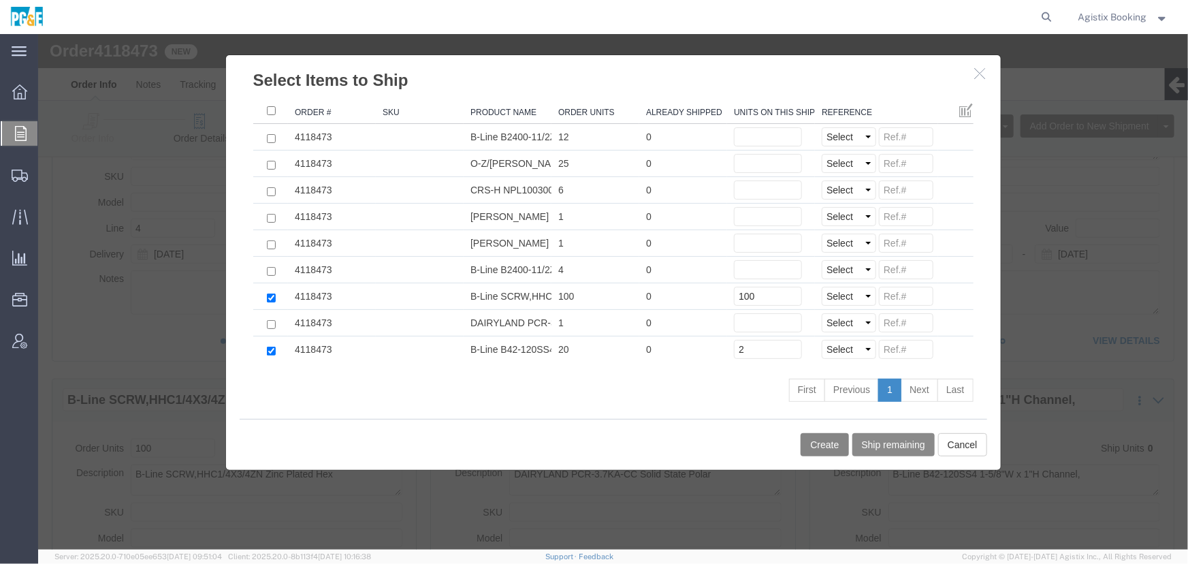
click button "Create"
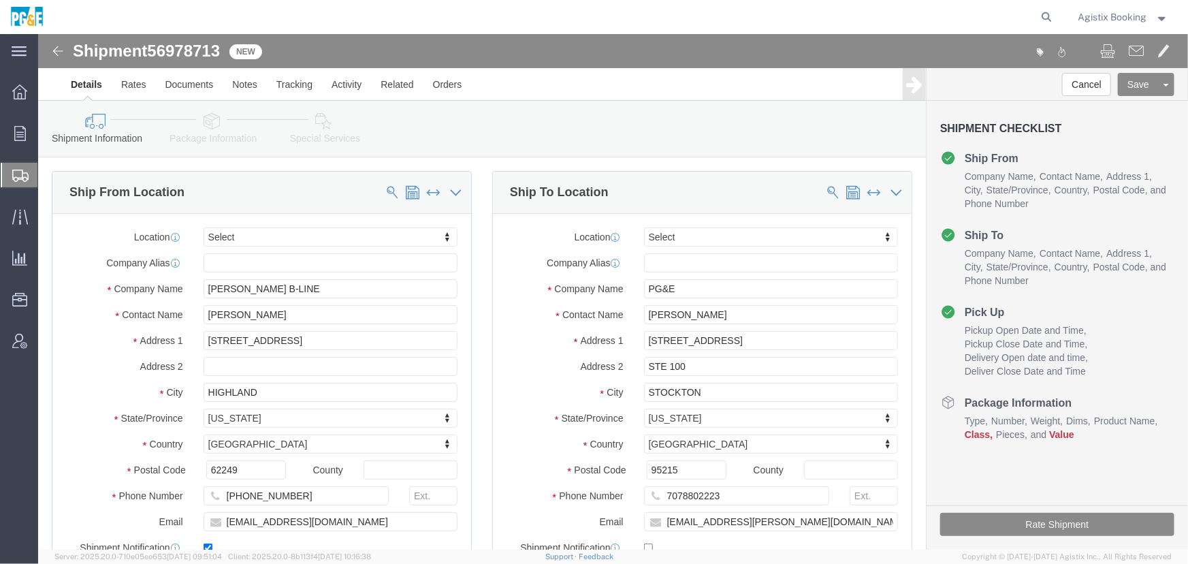
click link "Package Information"
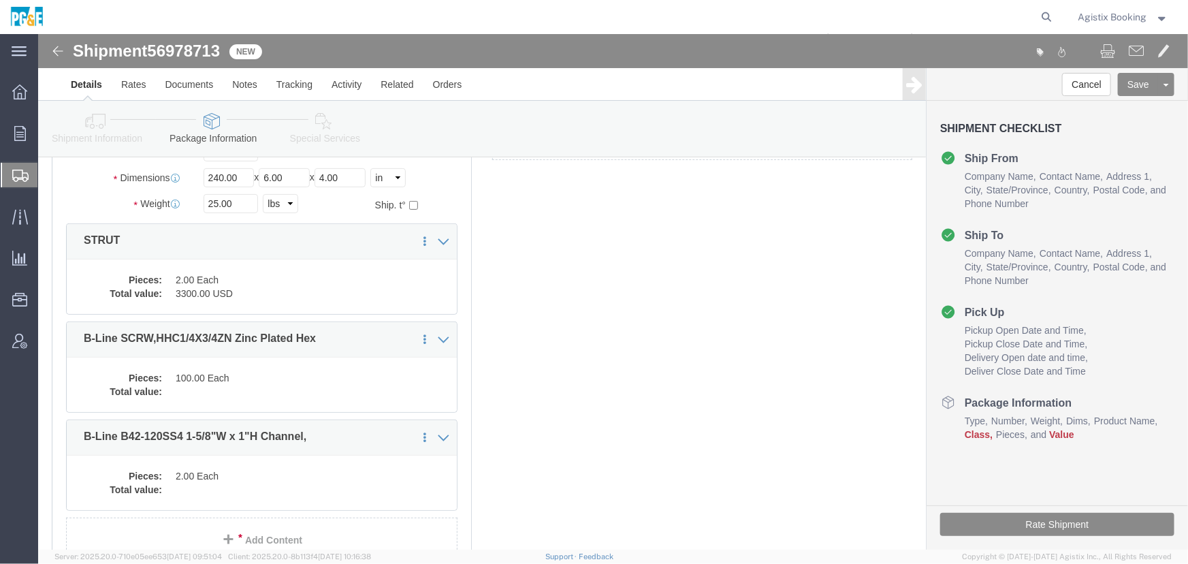
scroll to position [185, 0]
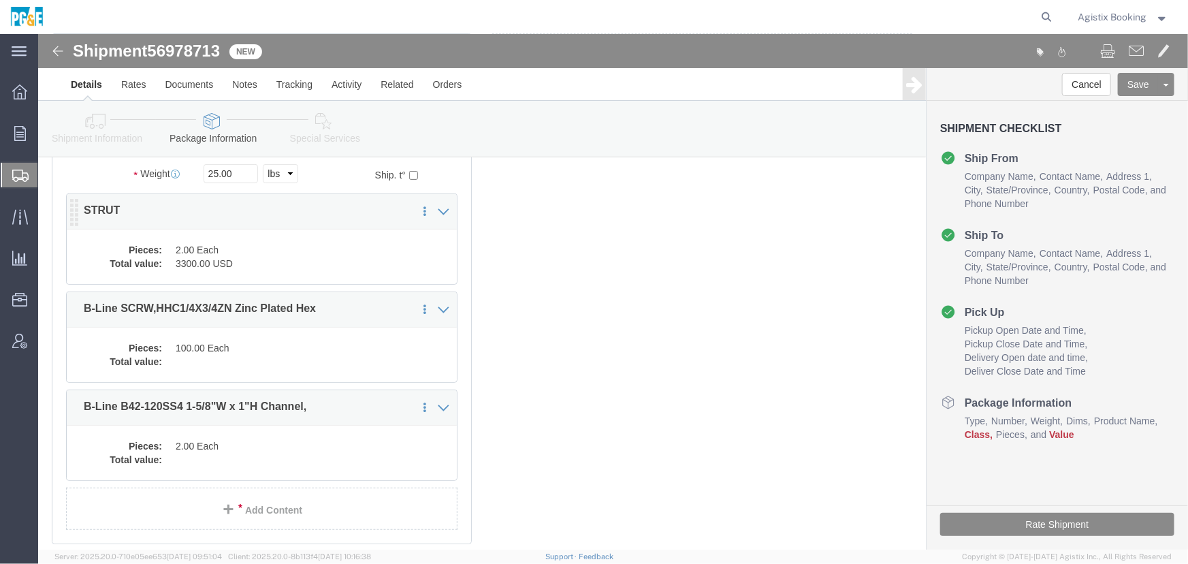
click dd "2.00 Each"
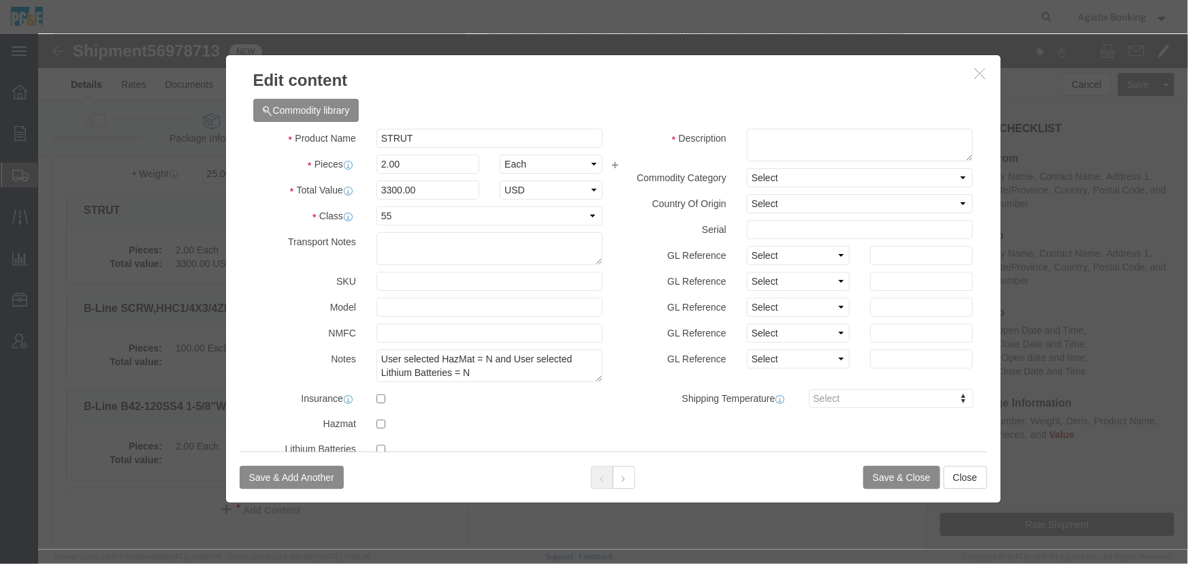
click button "button"
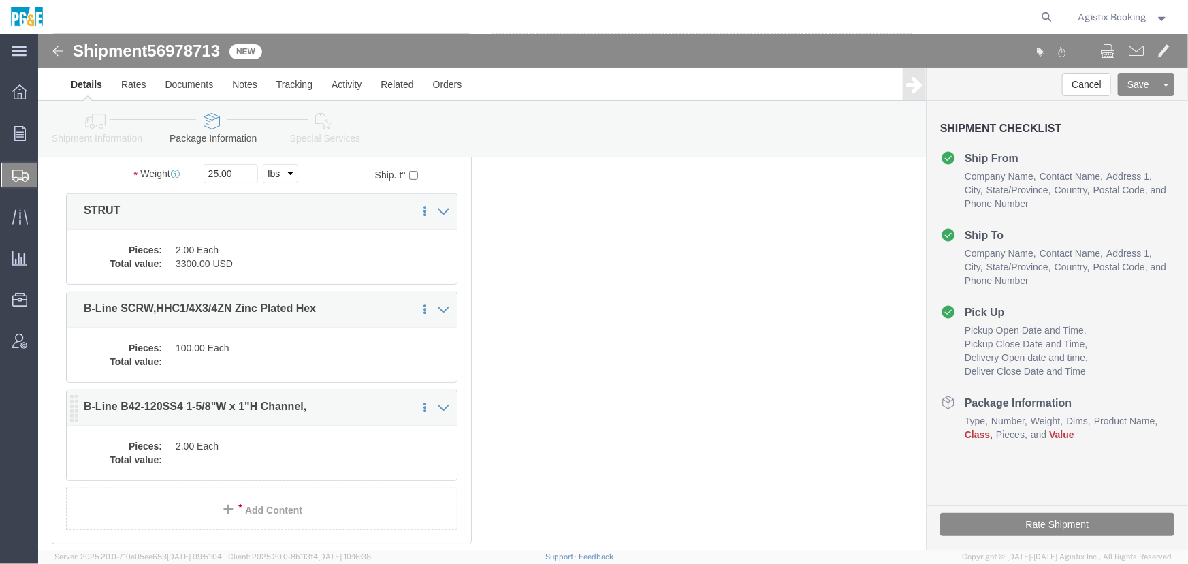
click dd "2.00 Each"
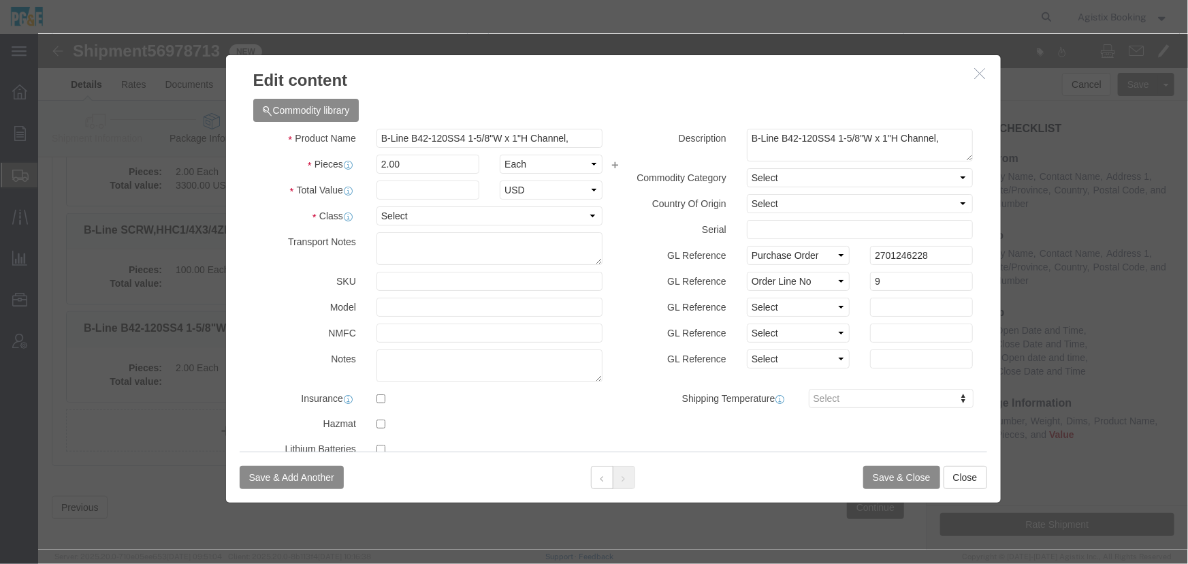
scroll to position [273, 0]
click input "text"
type input "3300"
click button "Save & Close"
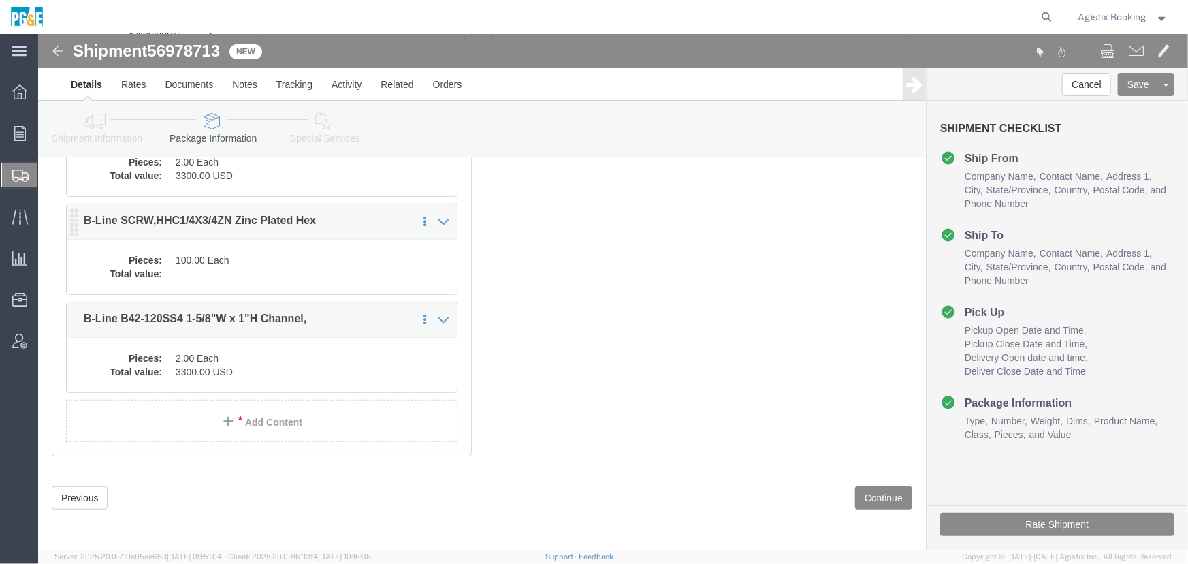
scroll to position [150, 0]
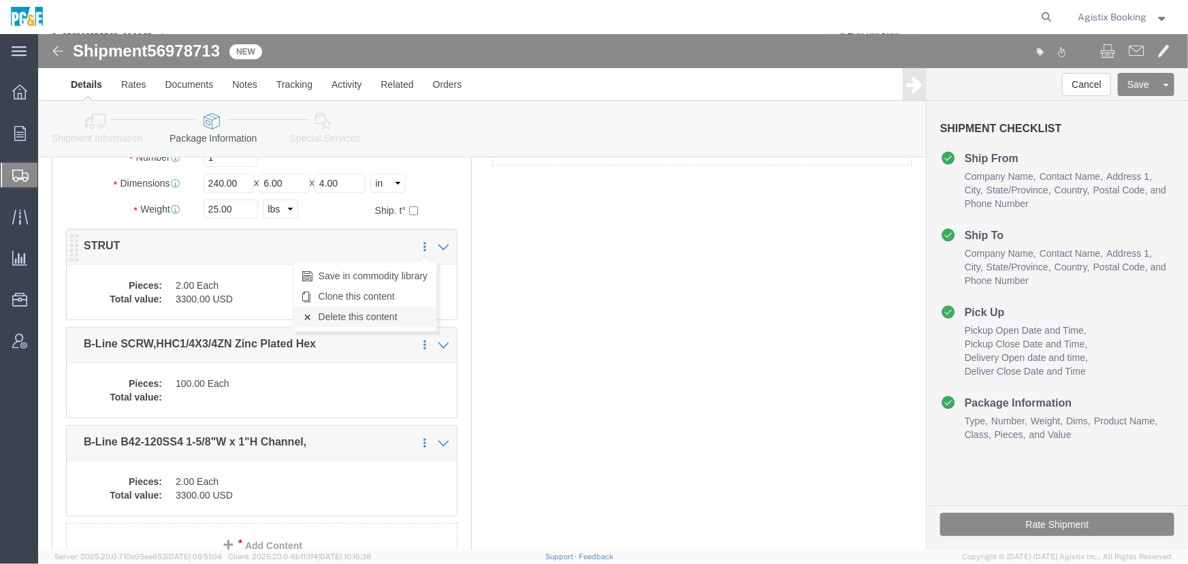
click link "Delete this content"
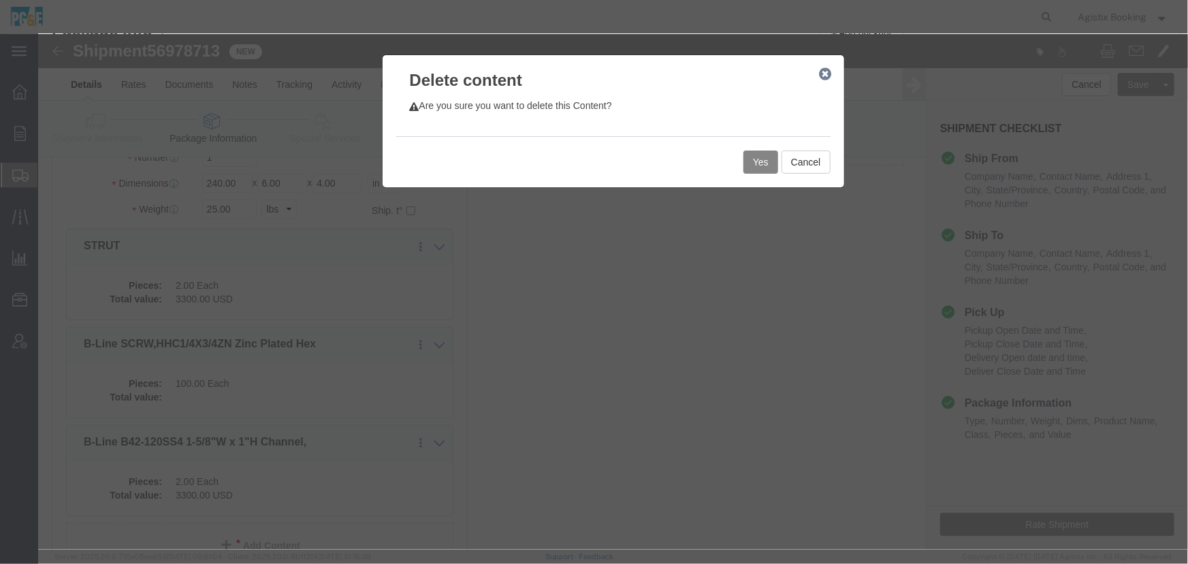
click button "Yes"
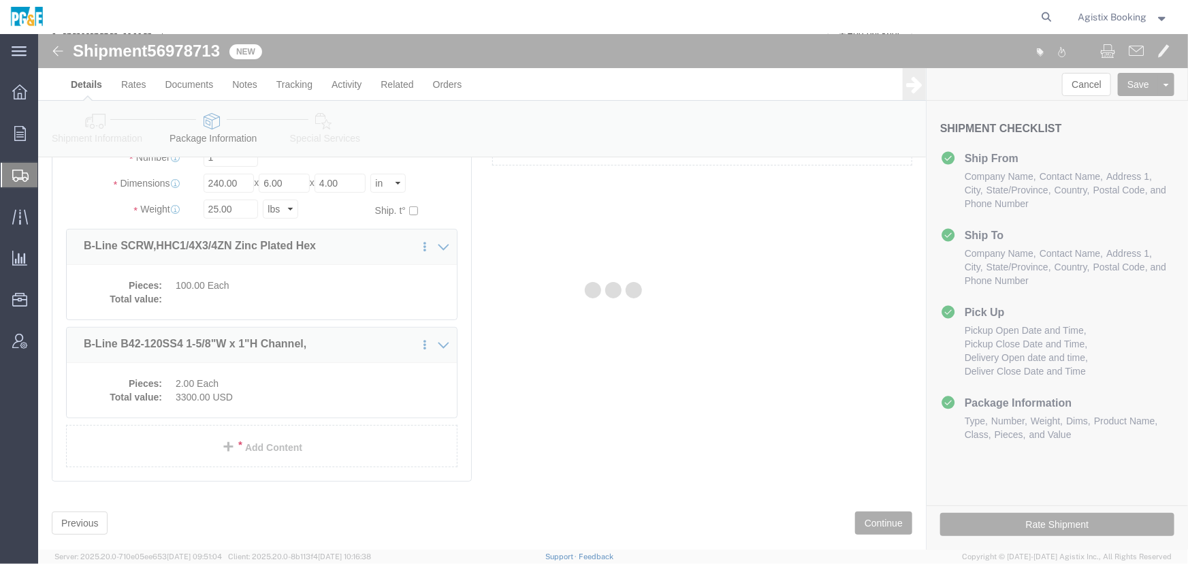
select select "BNDL"
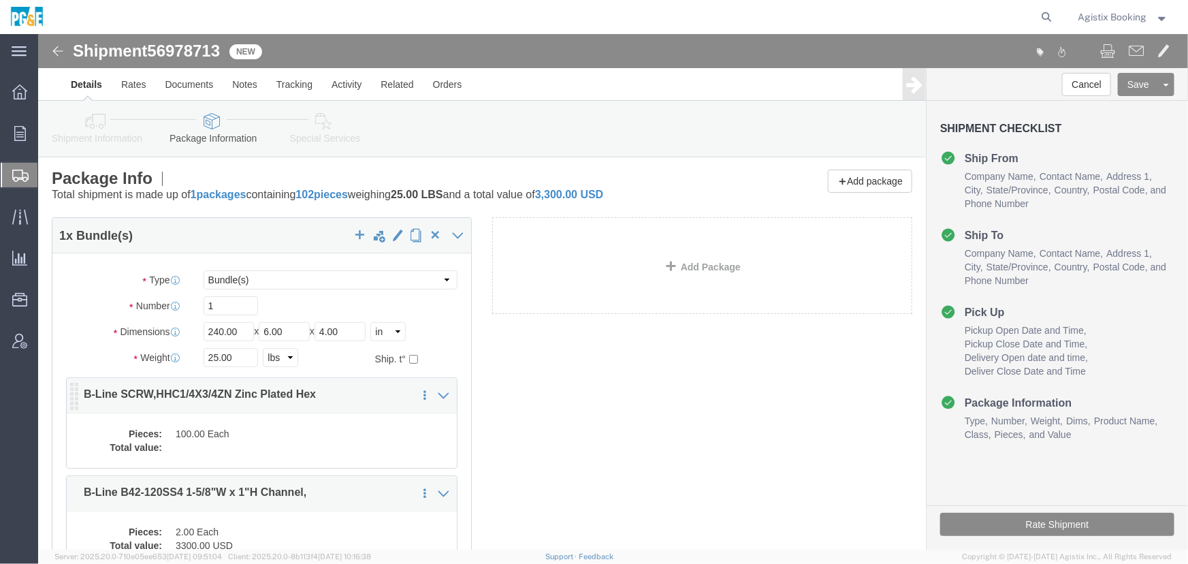
scroll to position [0, 0]
click at [0, 0] on span "Shipment Manager" at bounding box center [0, 0] width 0 height 0
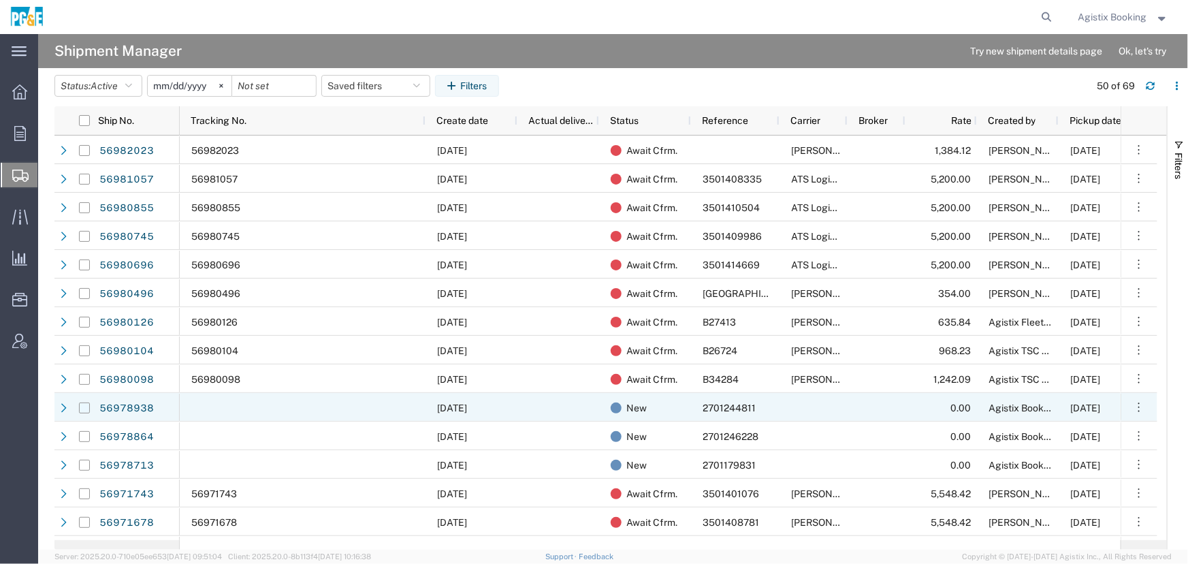
click at [82, 411] on input "Press Space to toggle row selection (unchecked)" at bounding box center [84, 407] width 11 height 11
checkbox input "true"
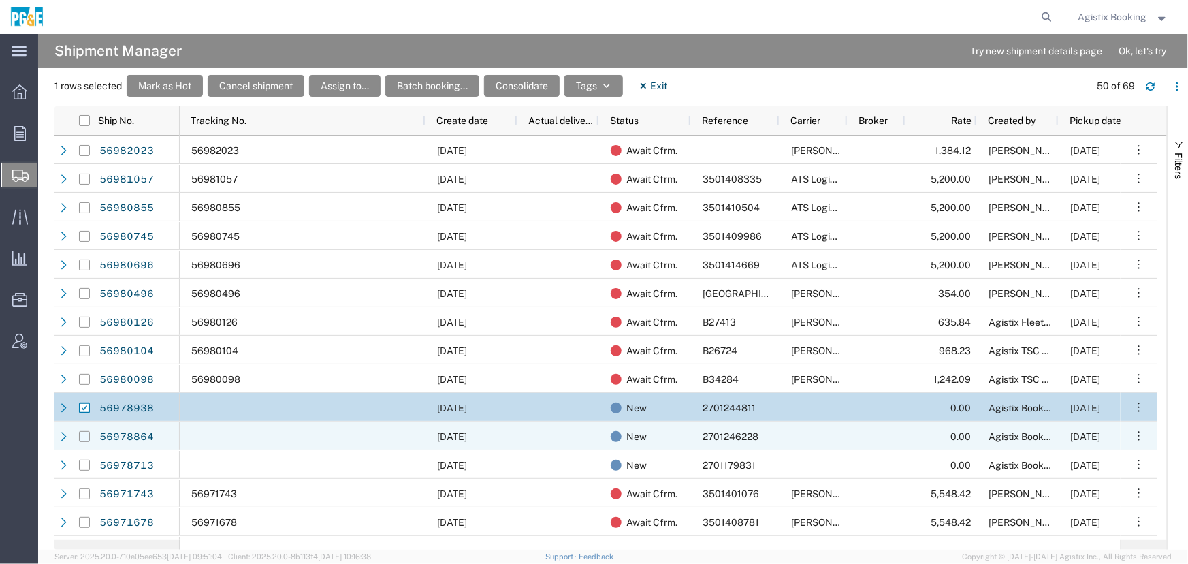
click at [79, 432] on input "Press Space to toggle row selection (unchecked)" at bounding box center [84, 436] width 11 height 11
checkbox input "true"
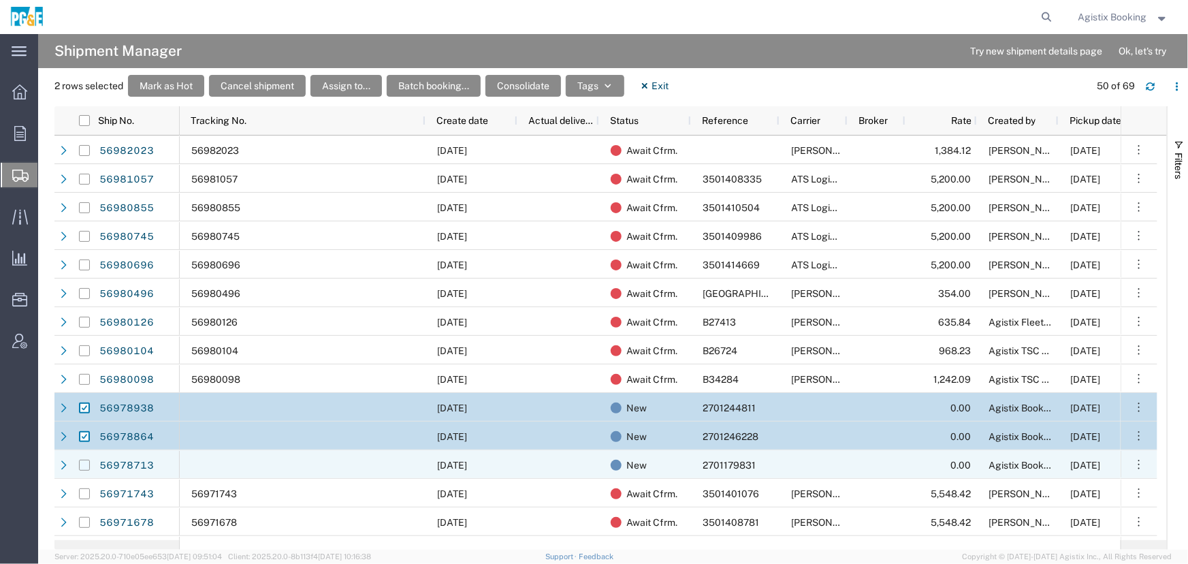
click at [82, 461] on input "Press Space to toggle row selection (unchecked)" at bounding box center [84, 464] width 11 height 11
checkbox input "true"
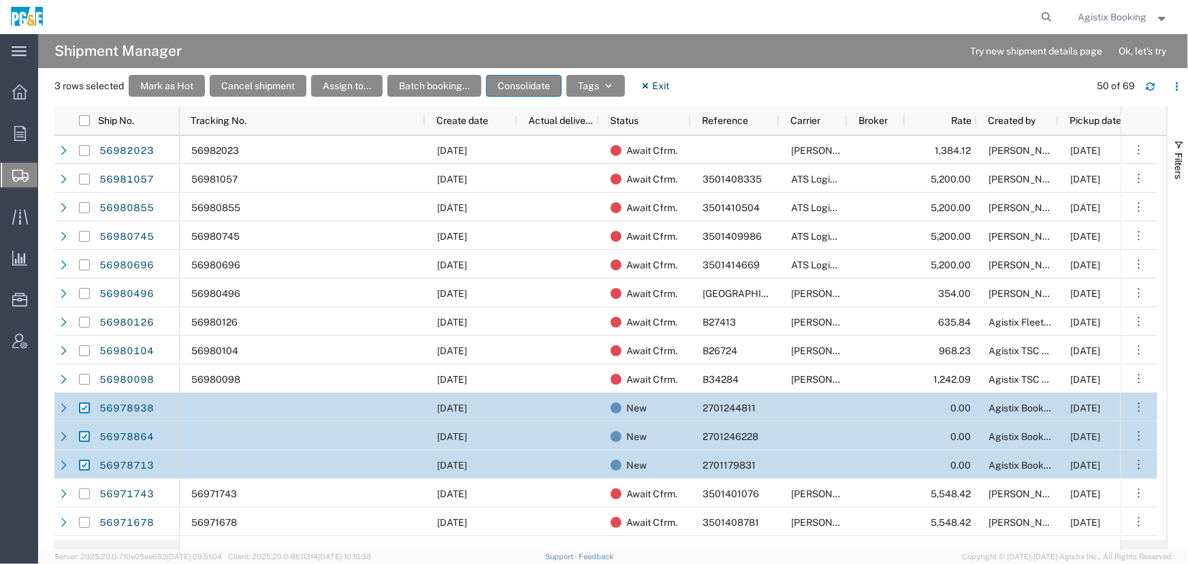
click at [513, 82] on button "Consolidate" at bounding box center [524, 86] width 76 height 22
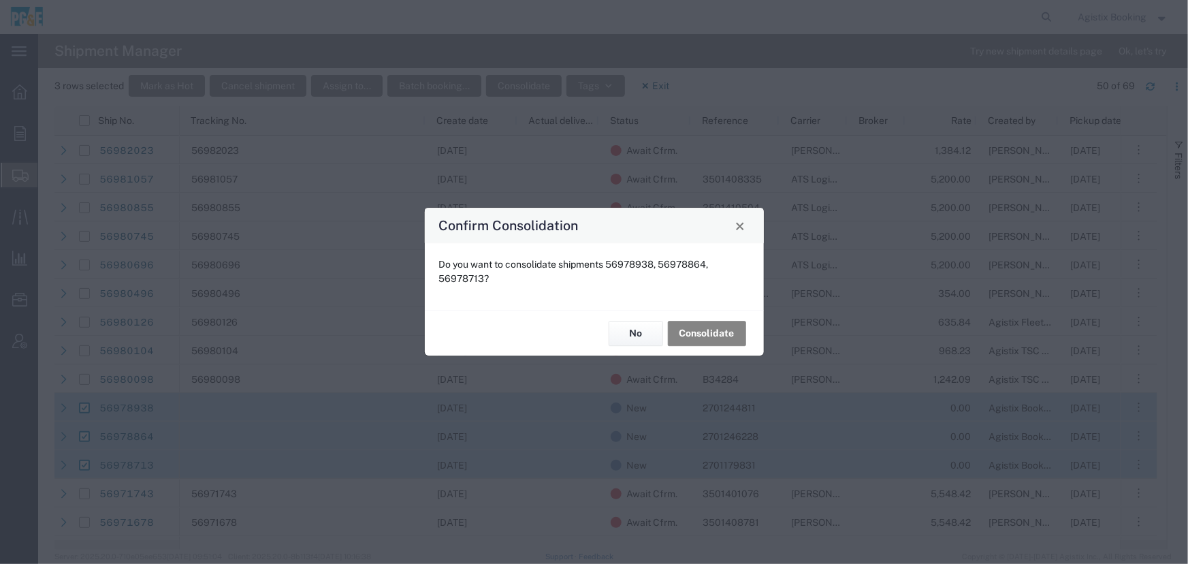
click at [709, 336] on button "Consolidate" at bounding box center [707, 333] width 78 height 25
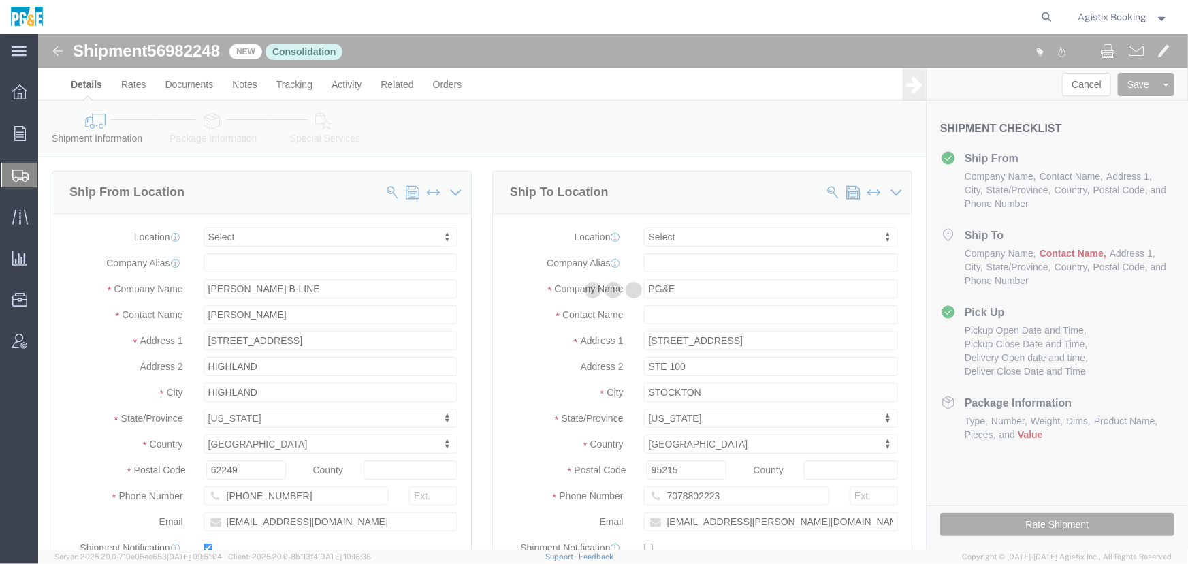
select select
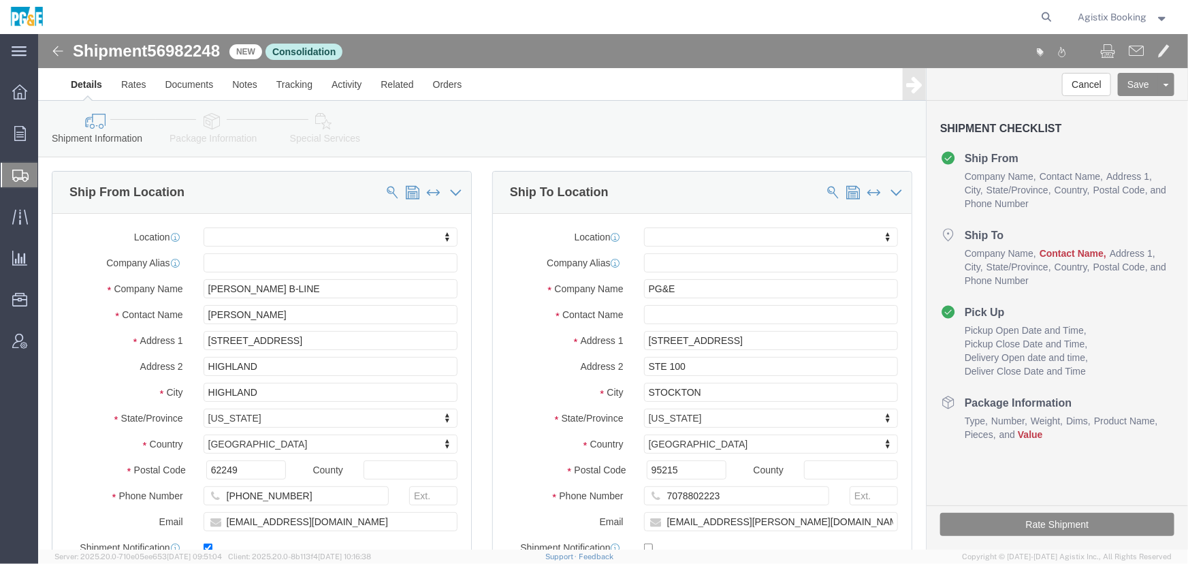
click icon
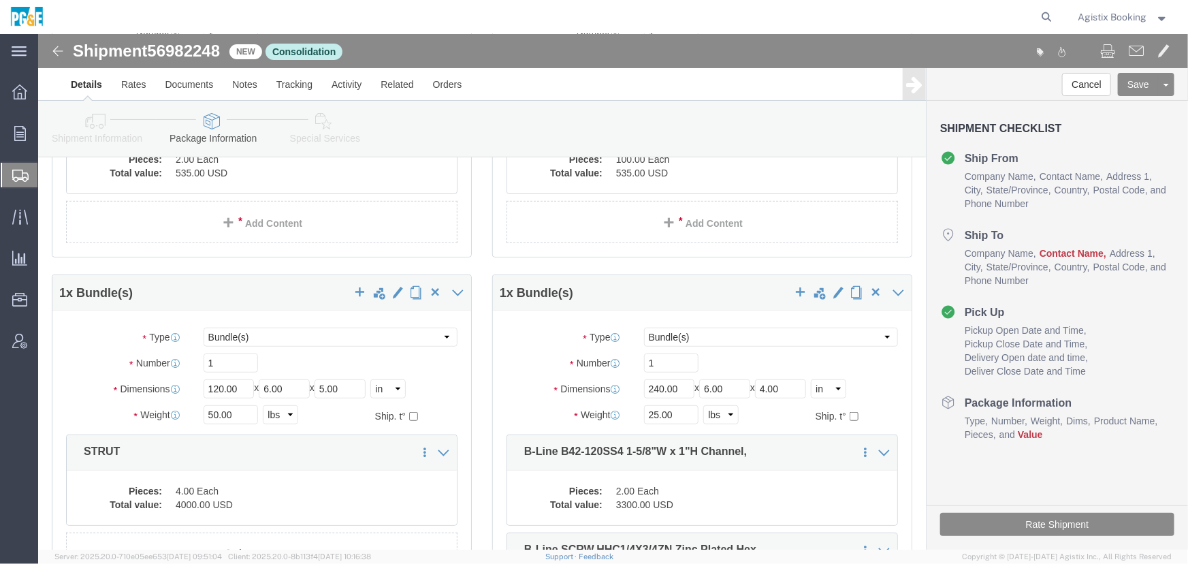
scroll to position [433, 0]
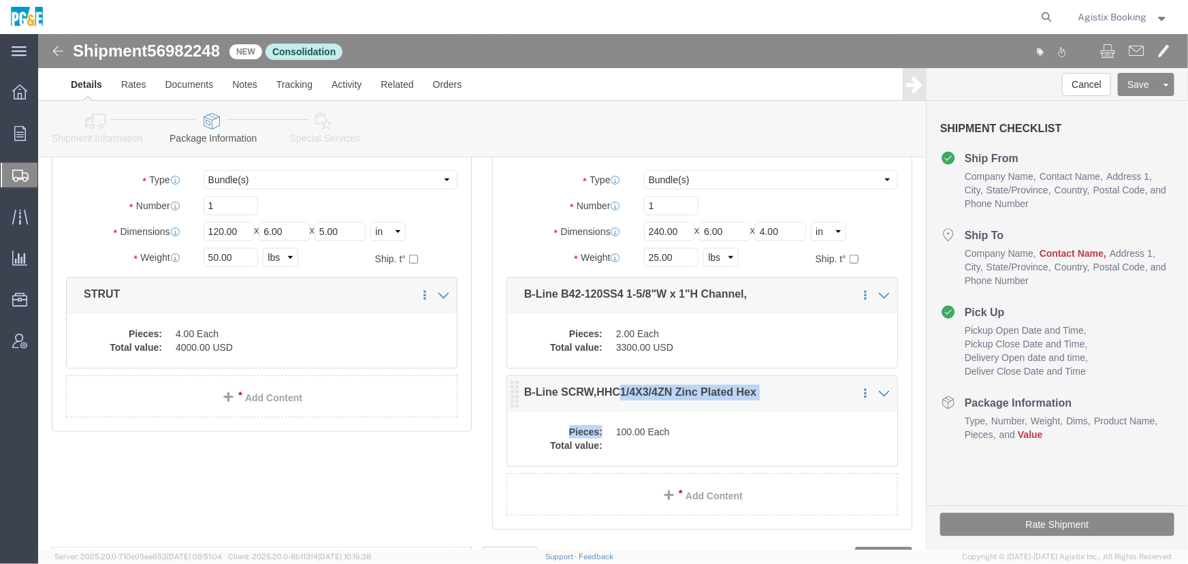
drag, startPoint x: 562, startPoint y: 402, endPoint x: 592, endPoint y: 368, distance: 45.3
click div "Save in commodity library Clone this content Delete this content B-Line SCRW,HH…"
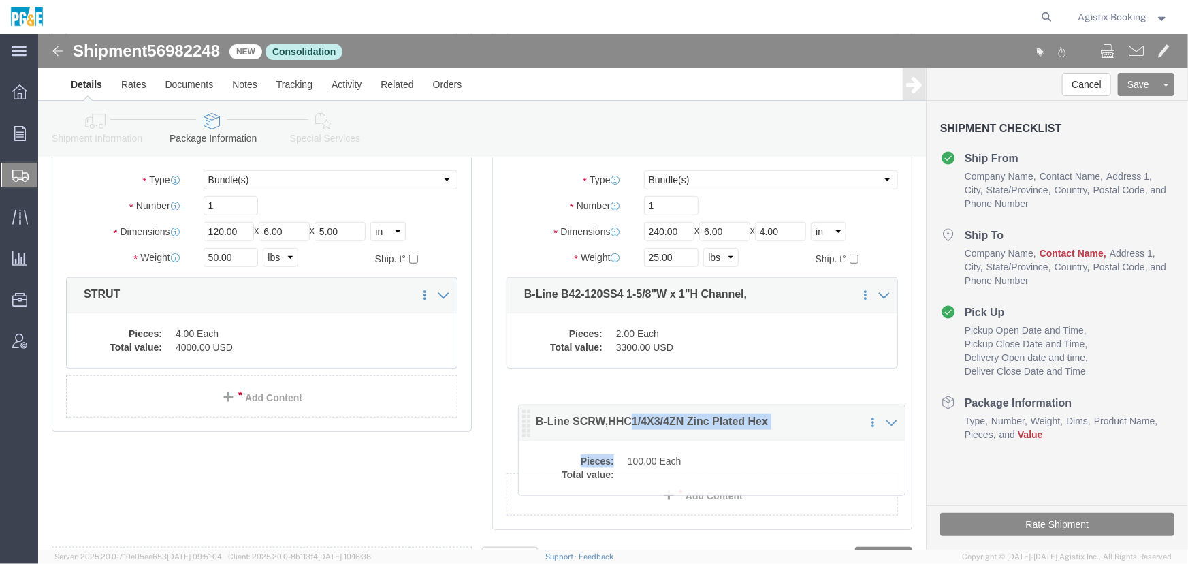
drag, startPoint x: 473, startPoint y: 354, endPoint x: 483, endPoint y: 375, distance: 23.4
click icon
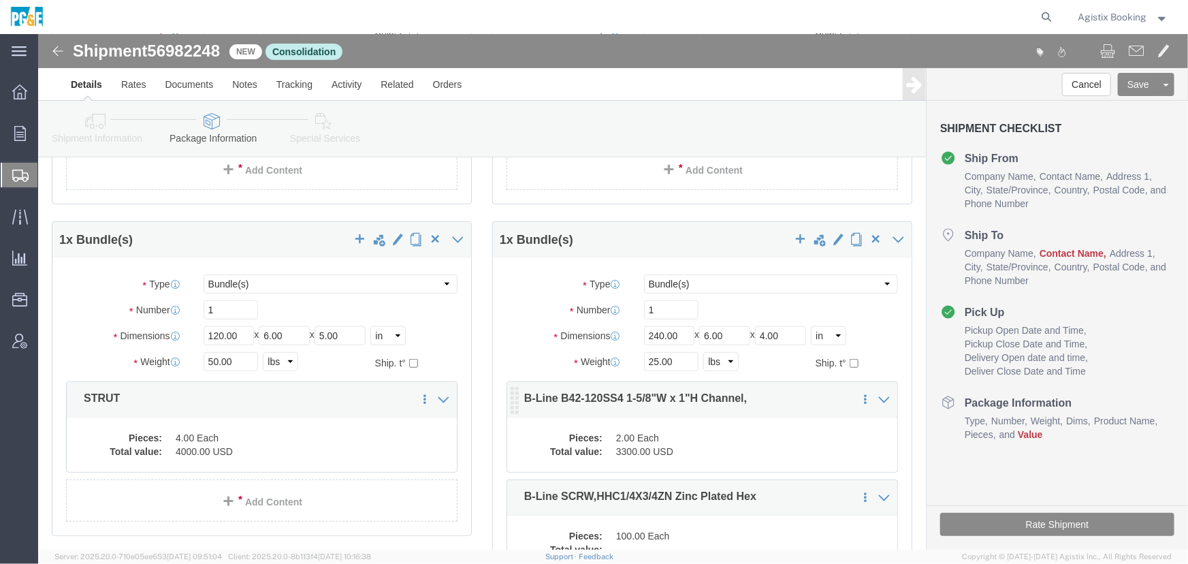
scroll to position [309, 0]
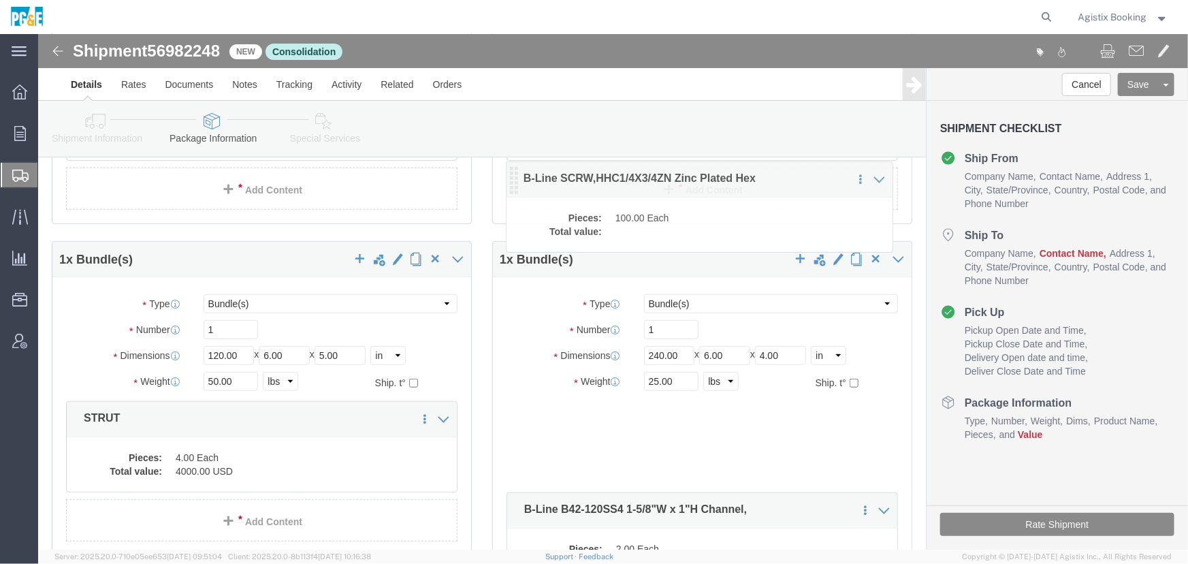
drag, startPoint x: 471, startPoint y: 483, endPoint x: 469, endPoint y: 144, distance: 339.6
click icon
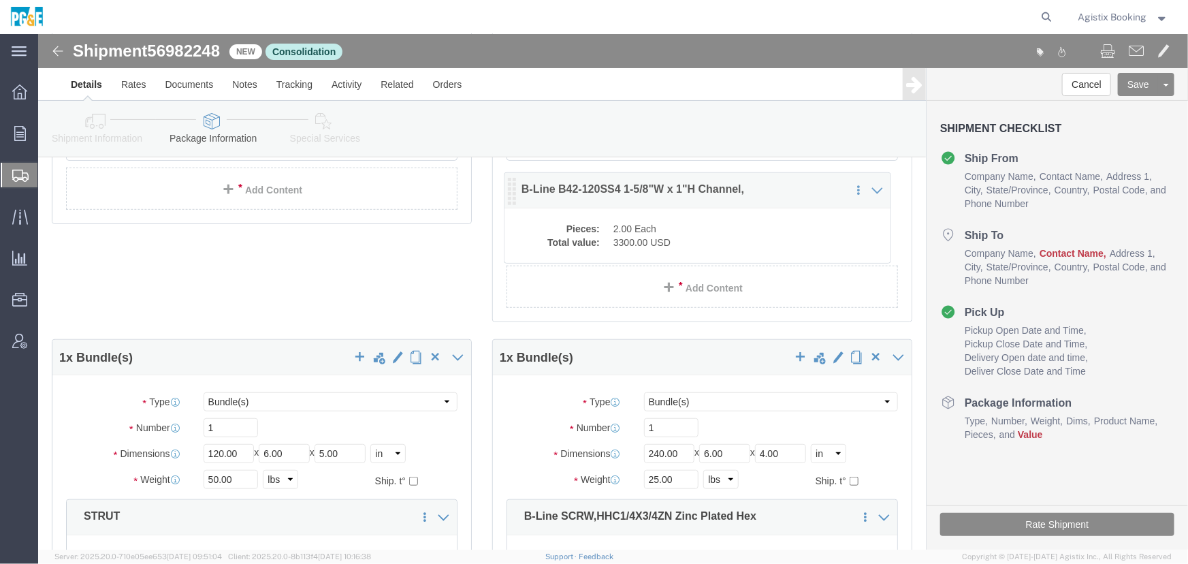
drag, startPoint x: 471, startPoint y: 478, endPoint x: 468, endPoint y: 152, distance: 326.0
click icon
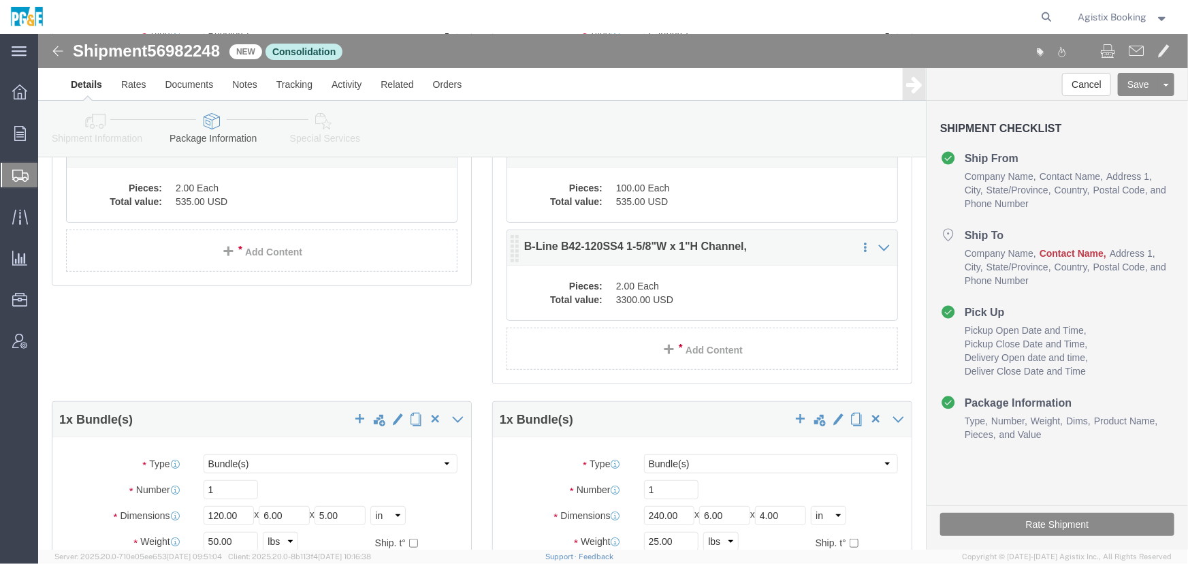
scroll to position [185, 0]
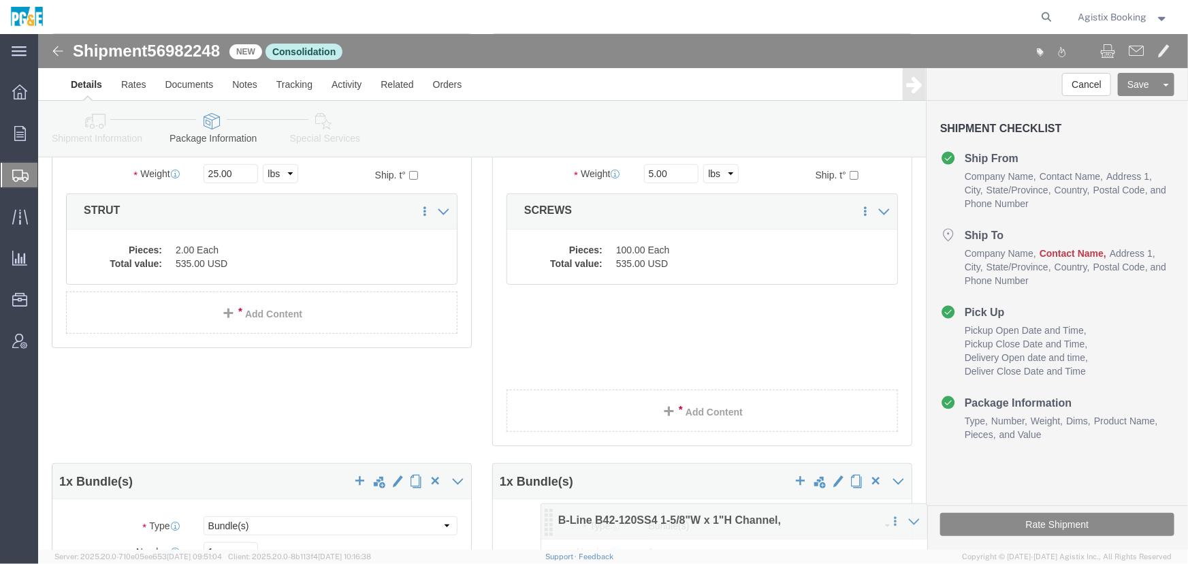
drag, startPoint x: 472, startPoint y: 270, endPoint x: 504, endPoint y: 481, distance: 212.8
click icon
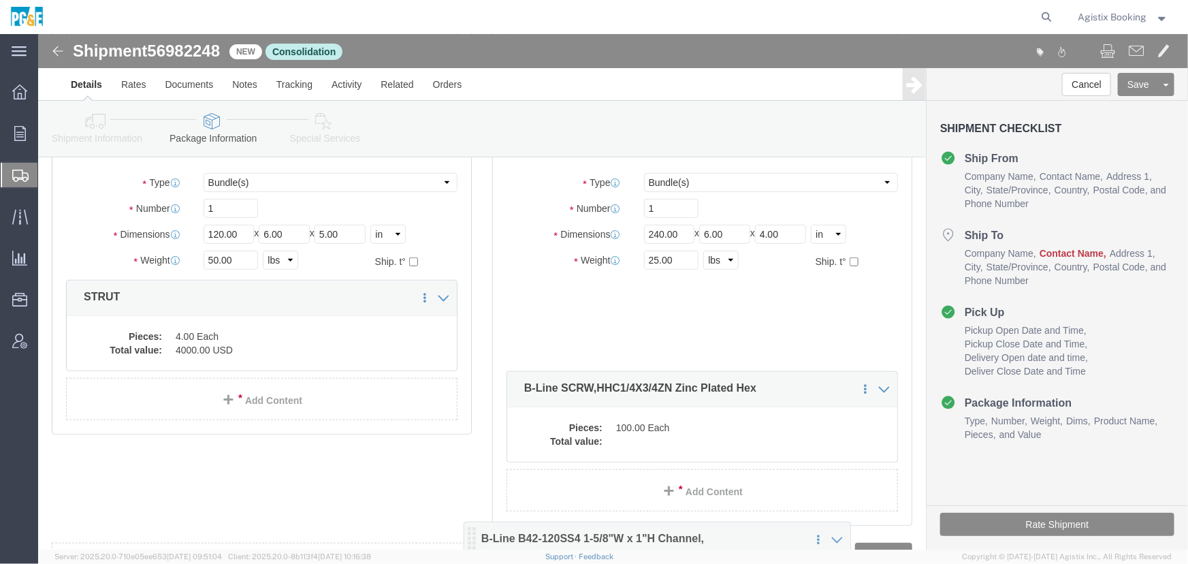
scroll to position [444, 0]
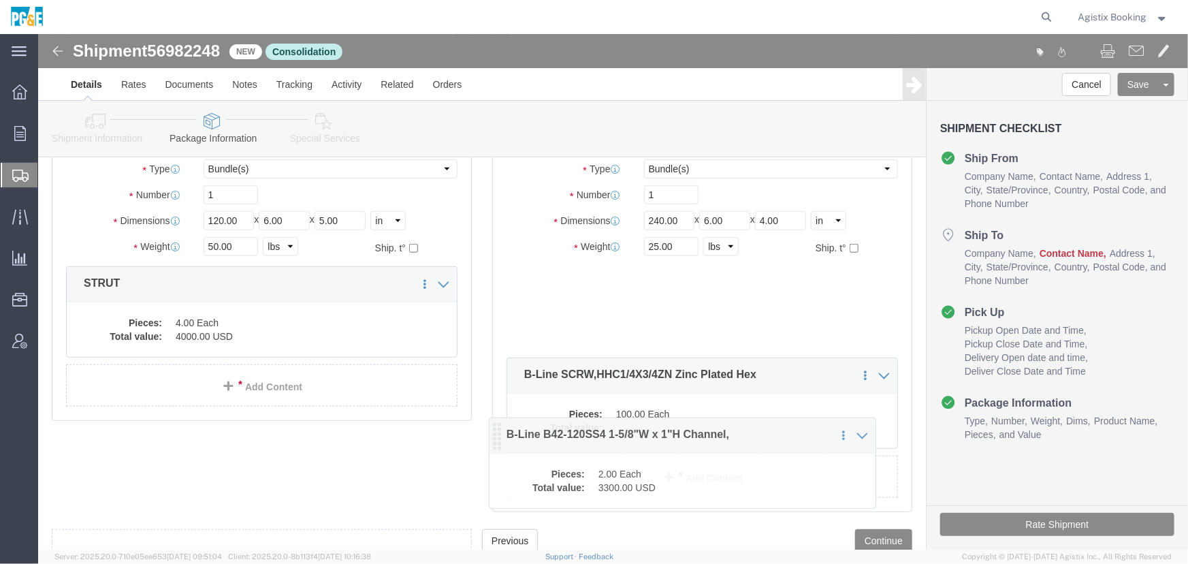
drag, startPoint x: 474, startPoint y: 273, endPoint x: 478, endPoint y: 388, distance: 115.1
click icon
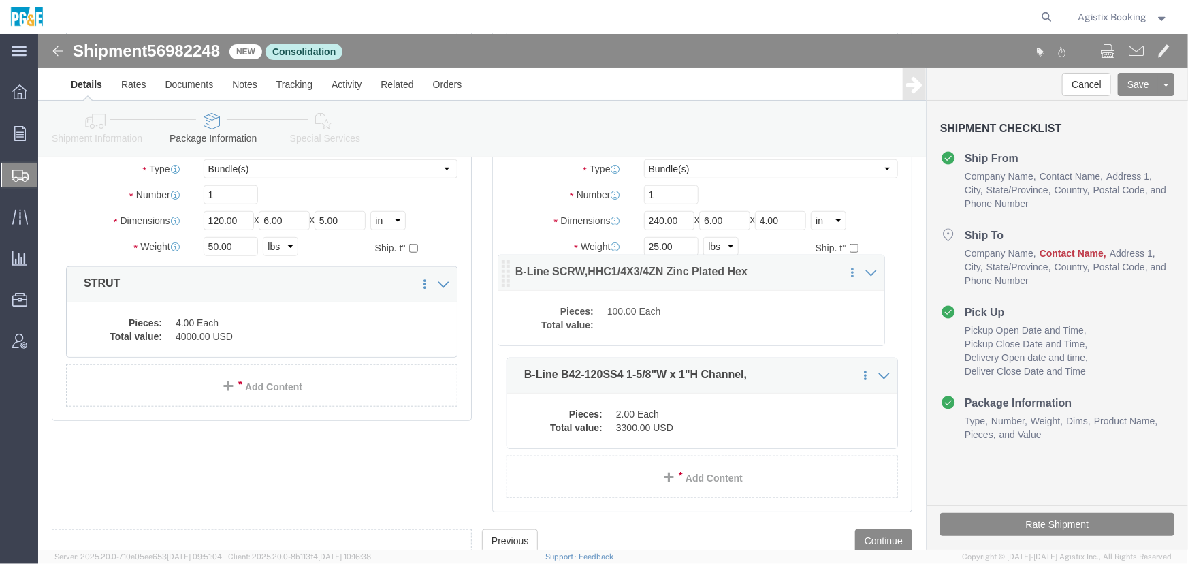
drag, startPoint x: 470, startPoint y: 341, endPoint x: 466, endPoint y: 233, distance: 108.3
click icon
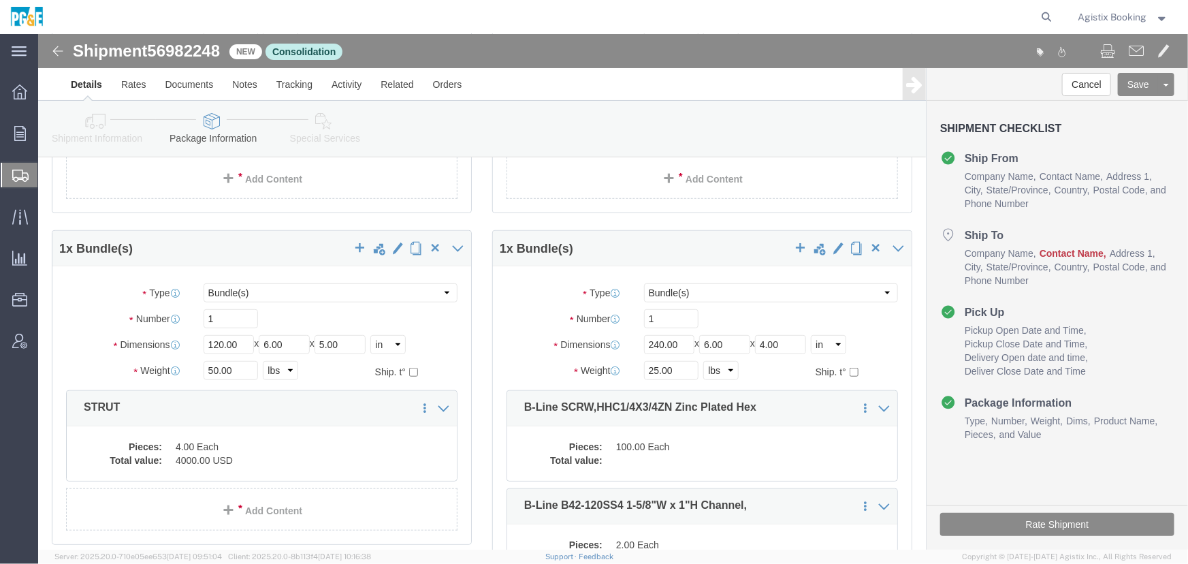
scroll to position [259, 0]
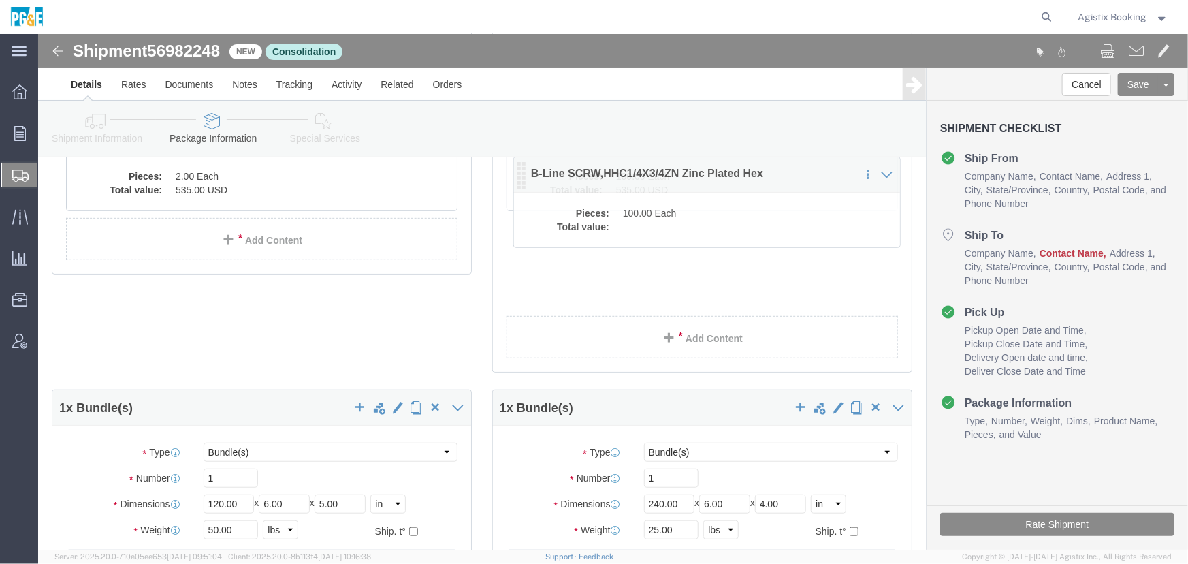
drag, startPoint x: 472, startPoint y: 438, endPoint x: 479, endPoint y: 143, distance: 294.8
click icon
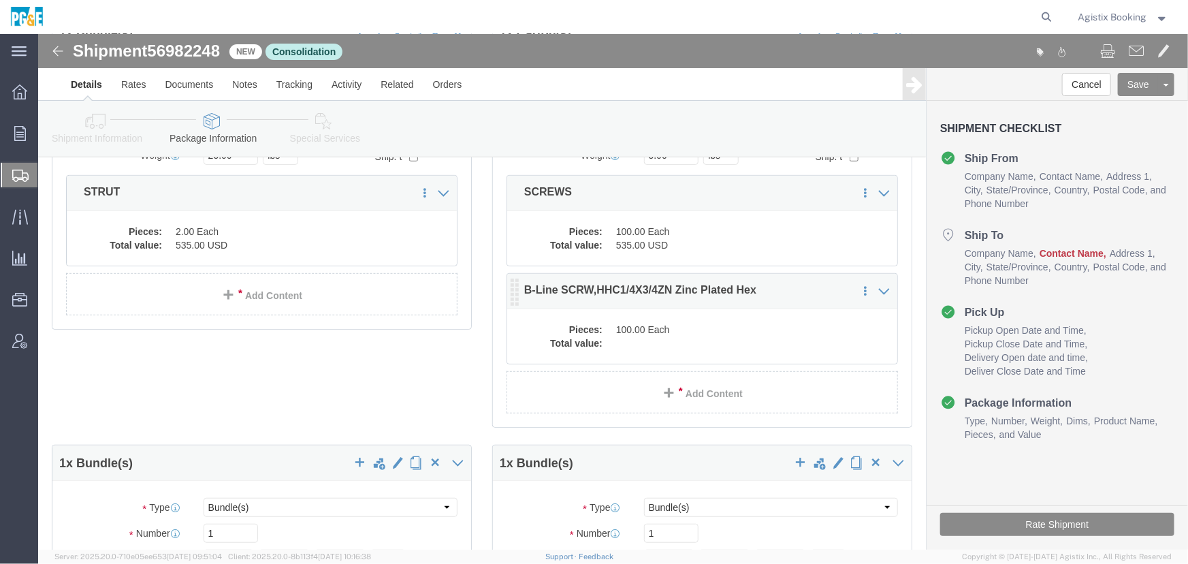
scroll to position [135, 0]
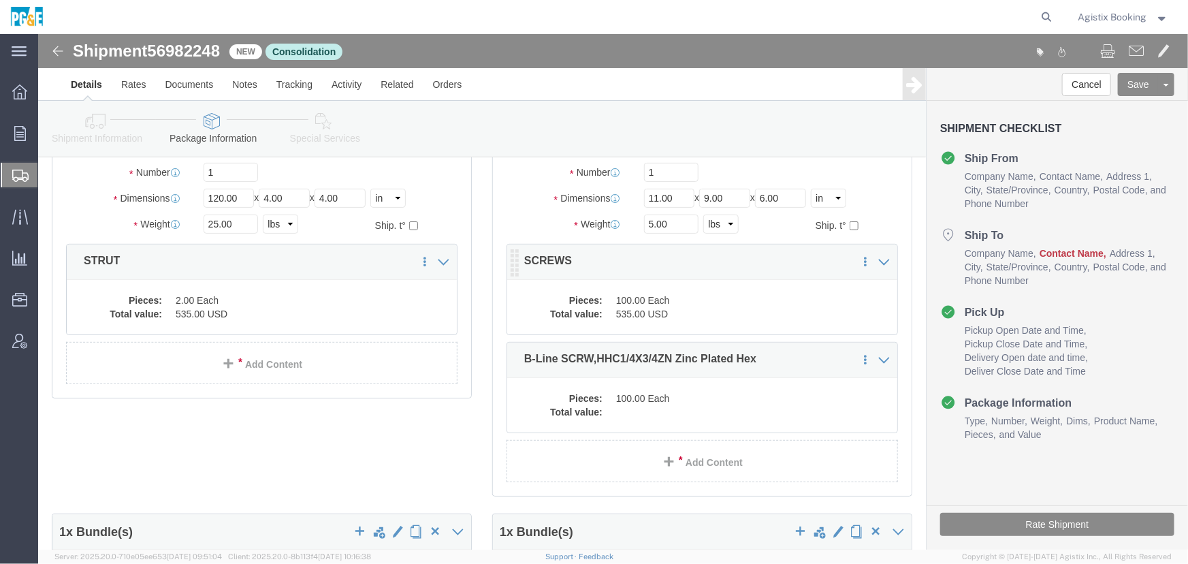
click dd "100.00 Each"
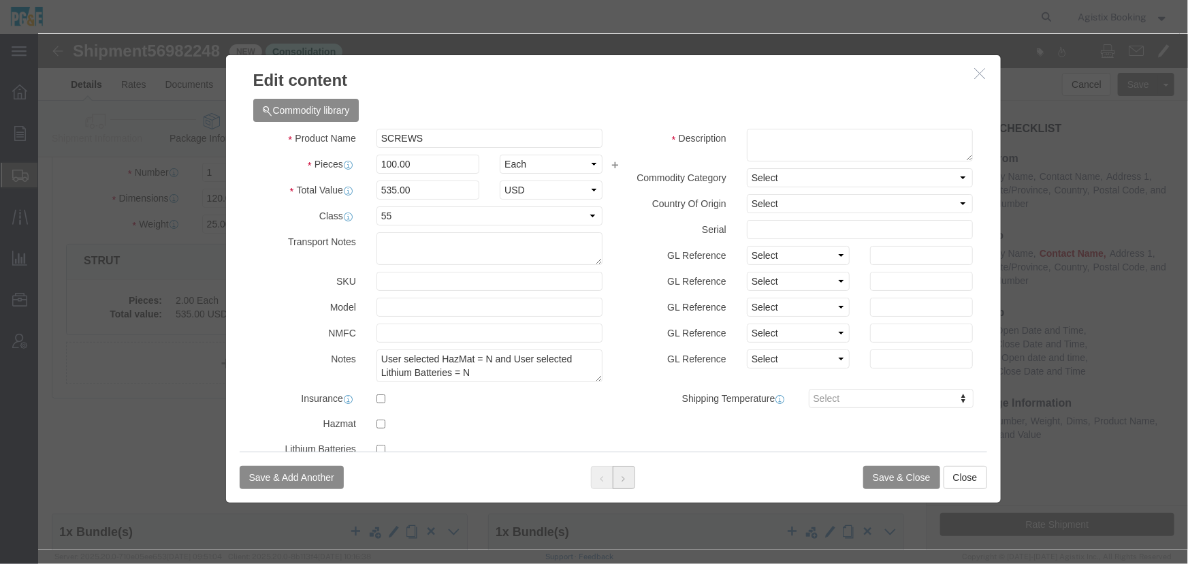
click button
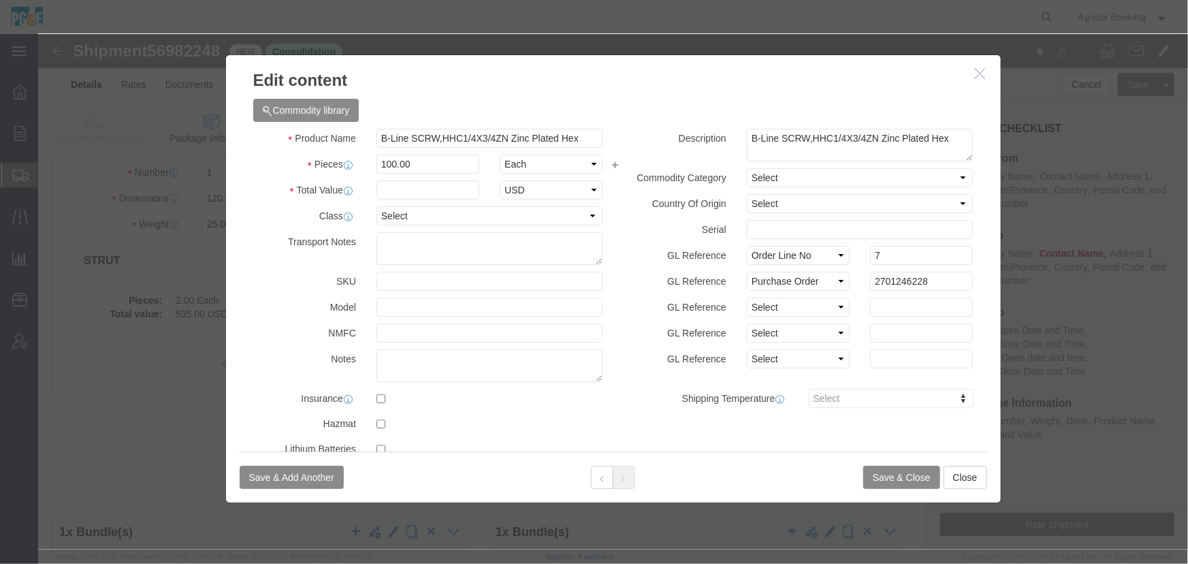
click div "Product Name B-Line SCRW,HHC1/4X3/4ZN Zinc Plated Hex Pieces 100.00 Select Bag …"
click input "100.00"
click input "text"
type input "535"
select select "55"
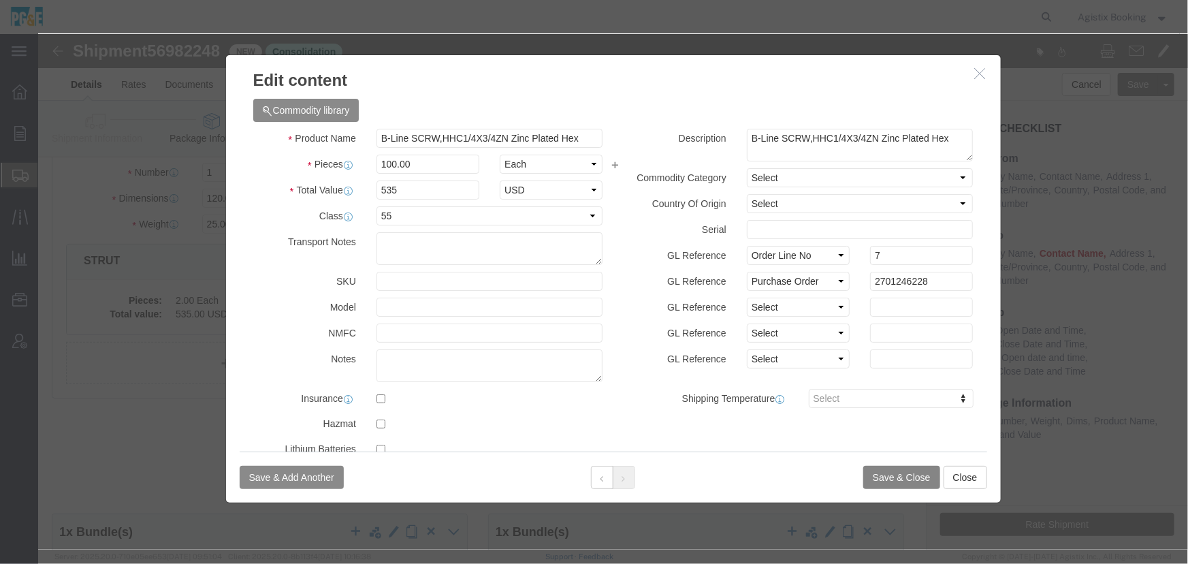
click button "Save & Close"
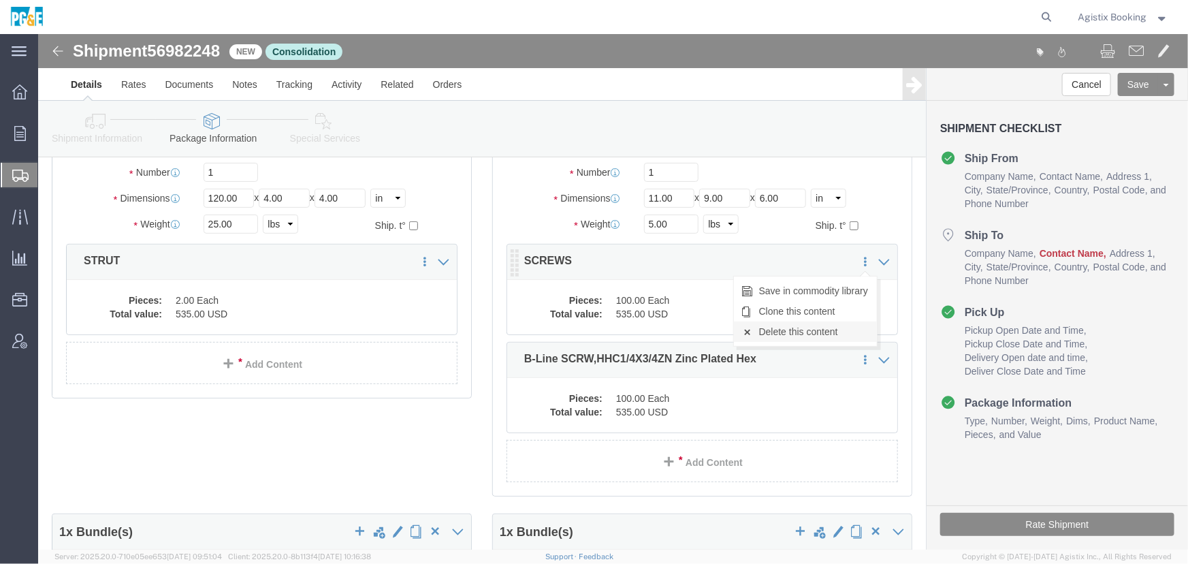
click link "Delete this content"
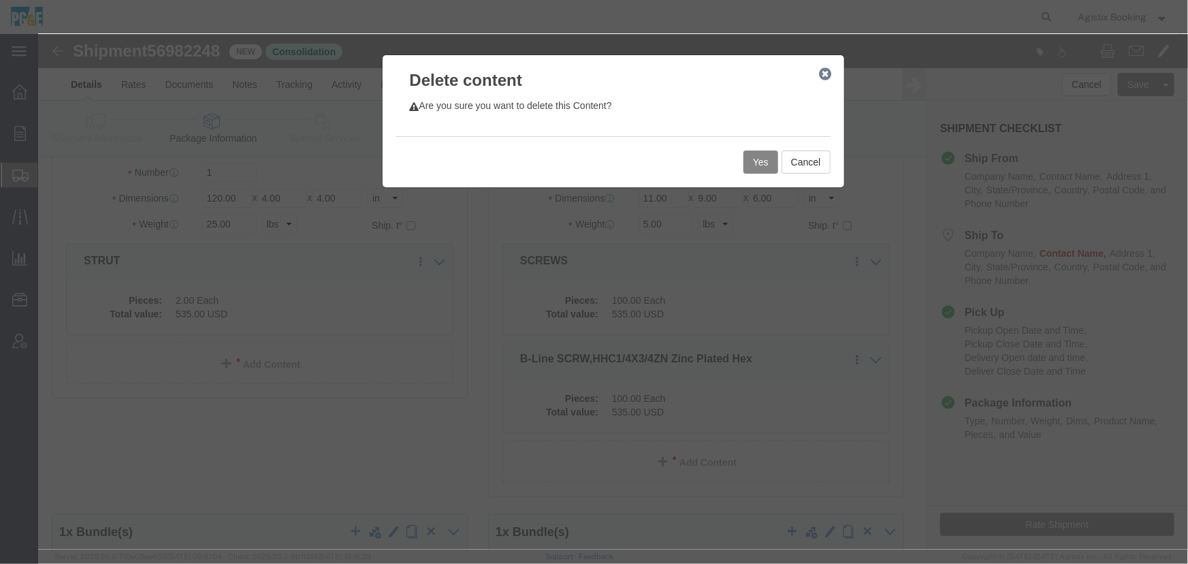
click button "Yes"
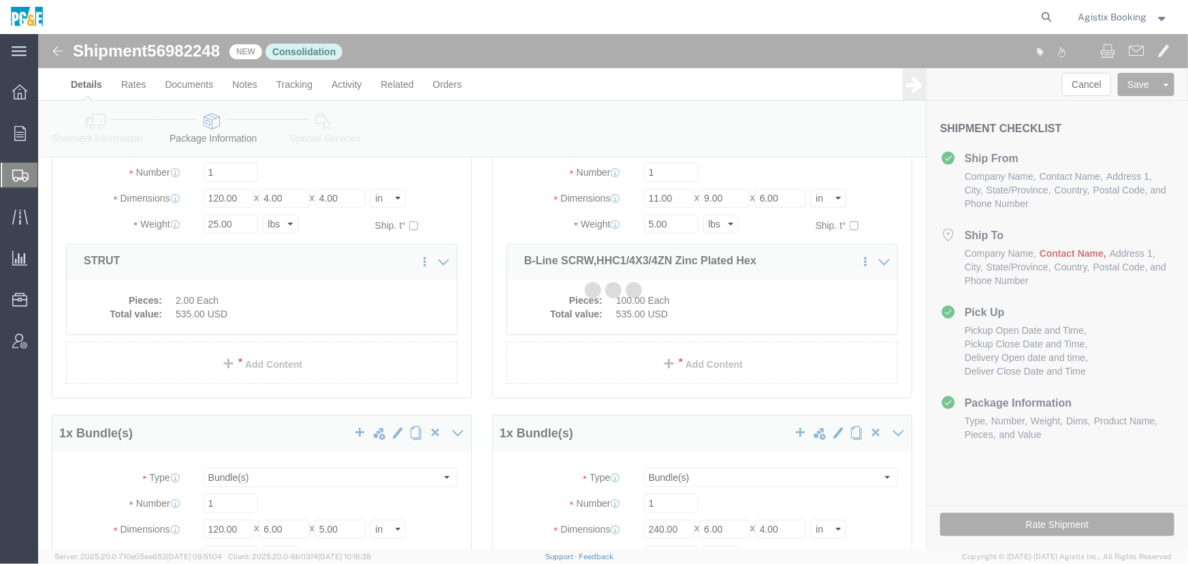
scroll to position [0, 0]
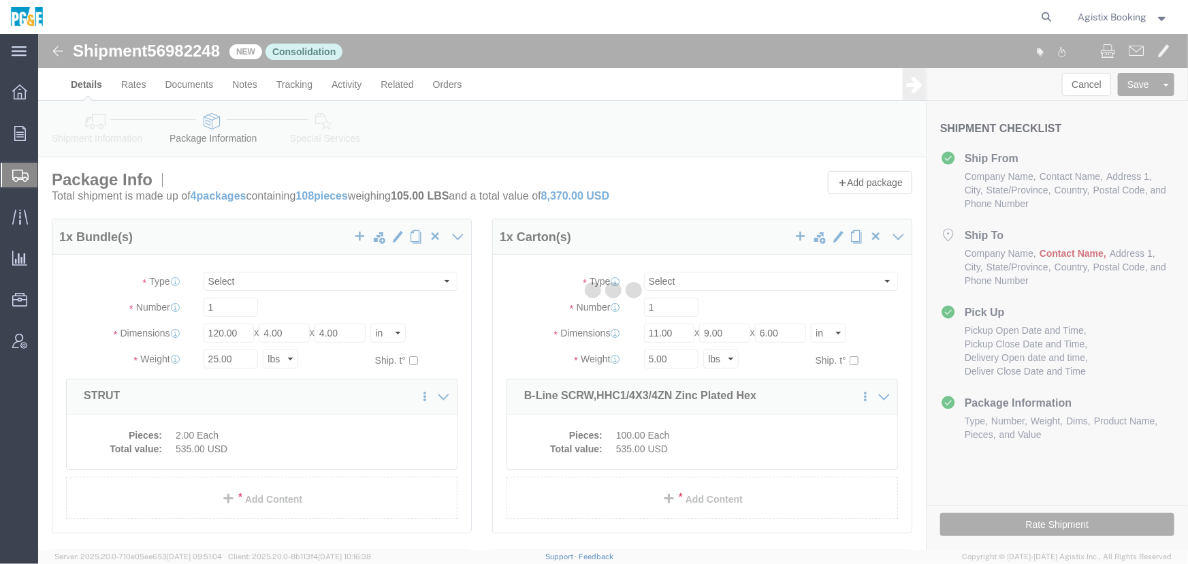
select select "BNDL"
select select "CRTN"
select select "BNDL"
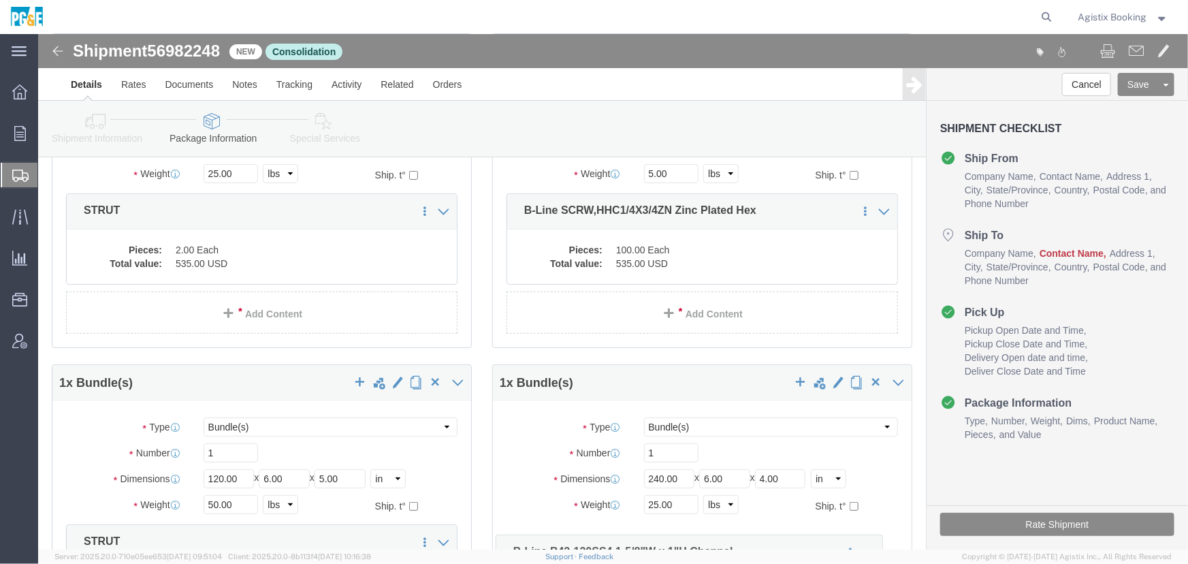
scroll to position [212, 0]
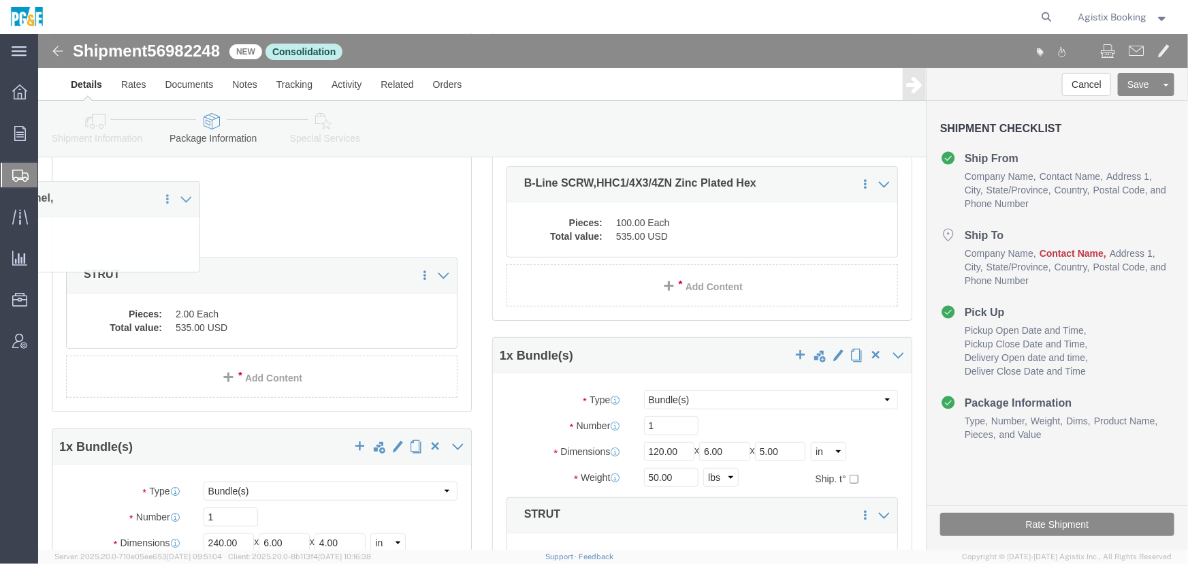
drag, startPoint x: 470, startPoint y: 504, endPoint x: 225, endPoint y: 160, distance: 422.1
click div "1 x Bundle(s) Package Type Select Bulk Bundle(s) Cardboard Box(es) Carton(s) Cr…"
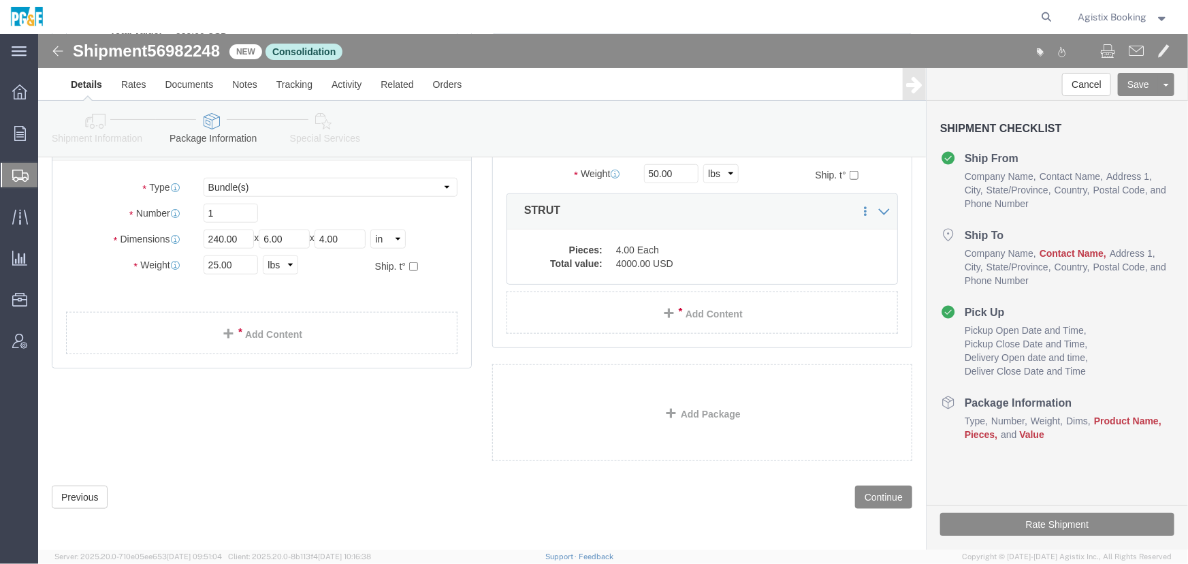
scroll to position [392, 0]
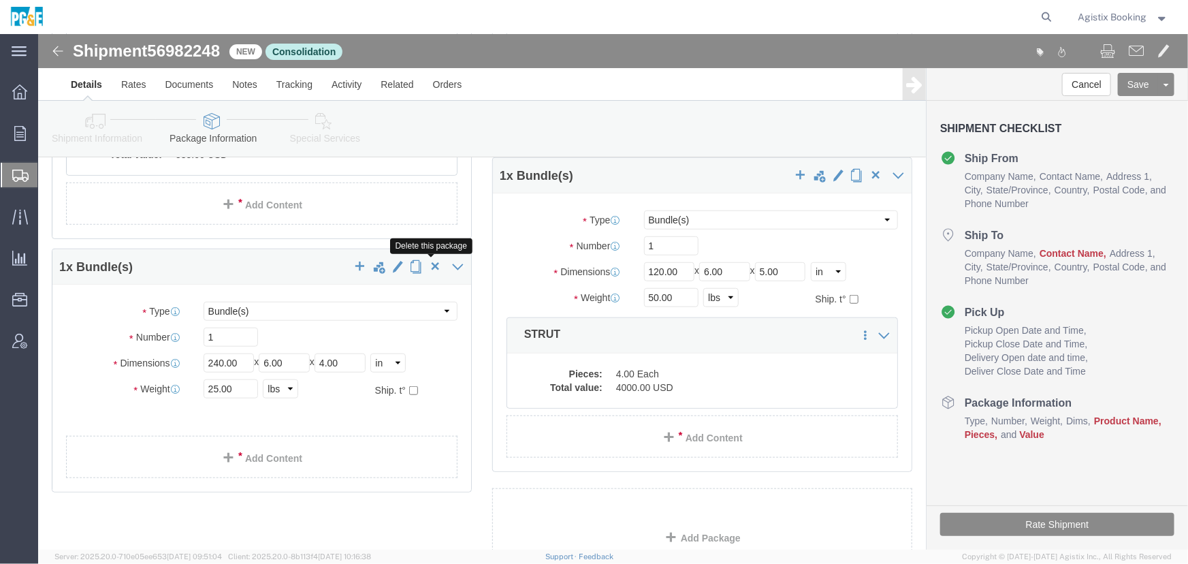
click span "button"
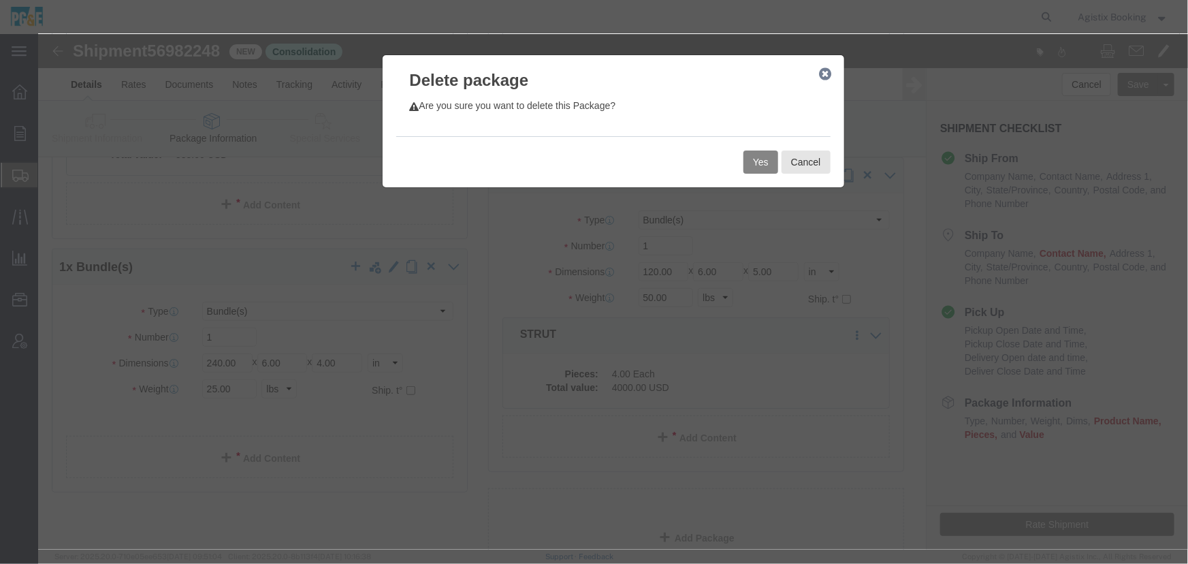
click button "Yes"
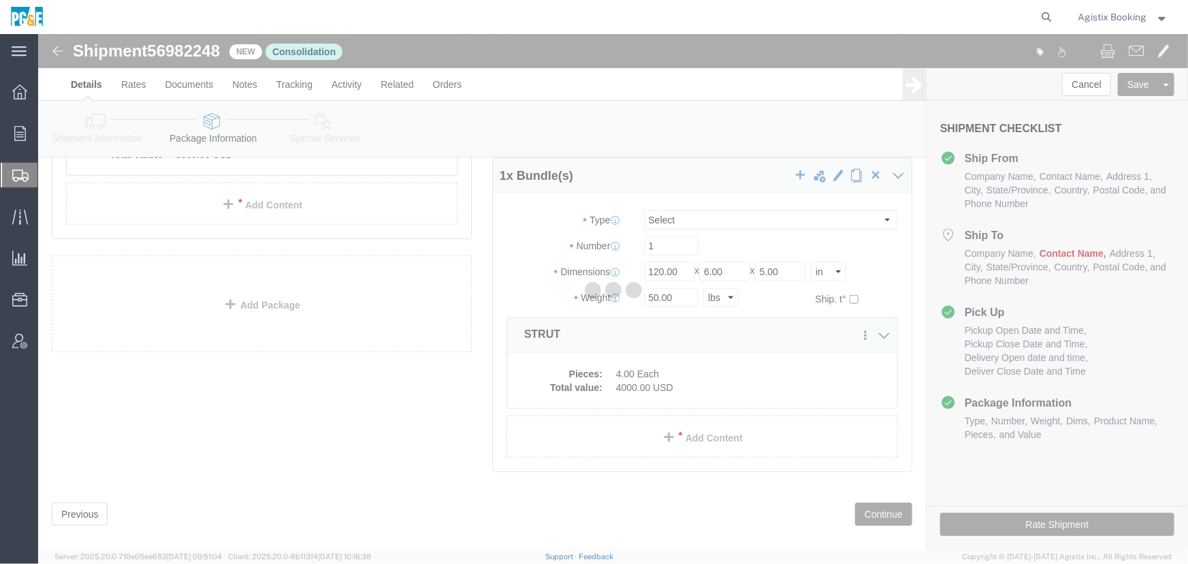
select select "BNDL"
select select "CRTN"
select select "BNDL"
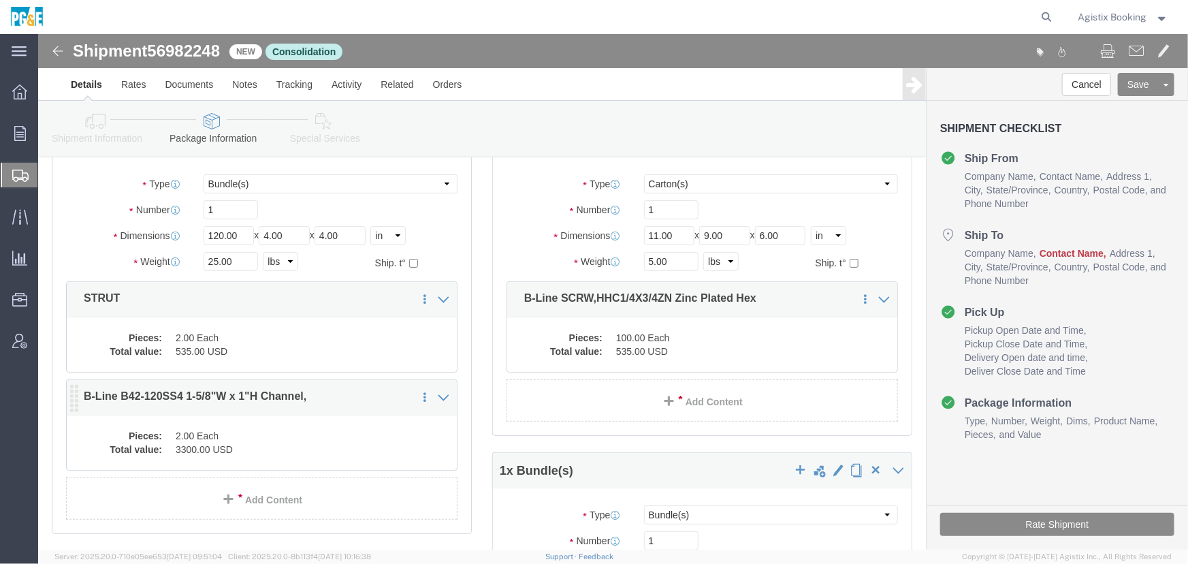
click dd "2.00 Each"
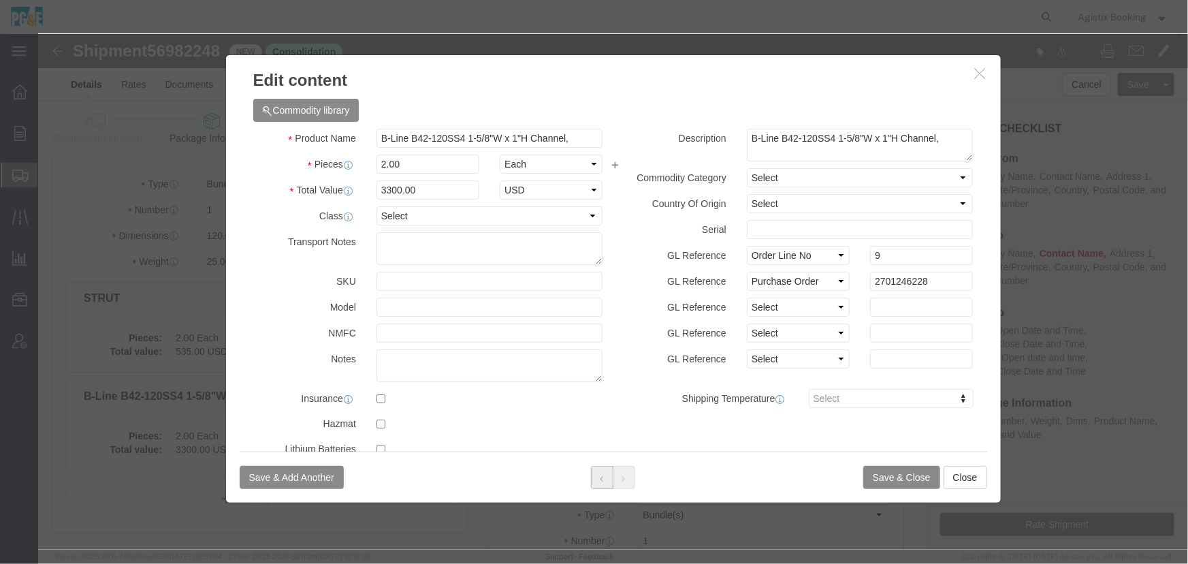
click button
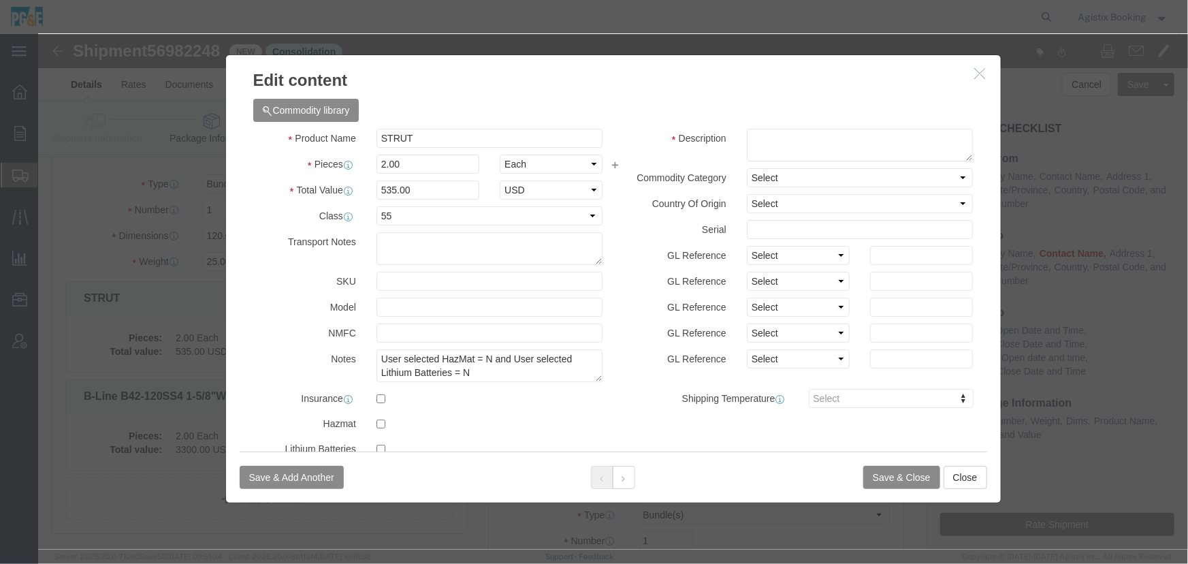
click button "button"
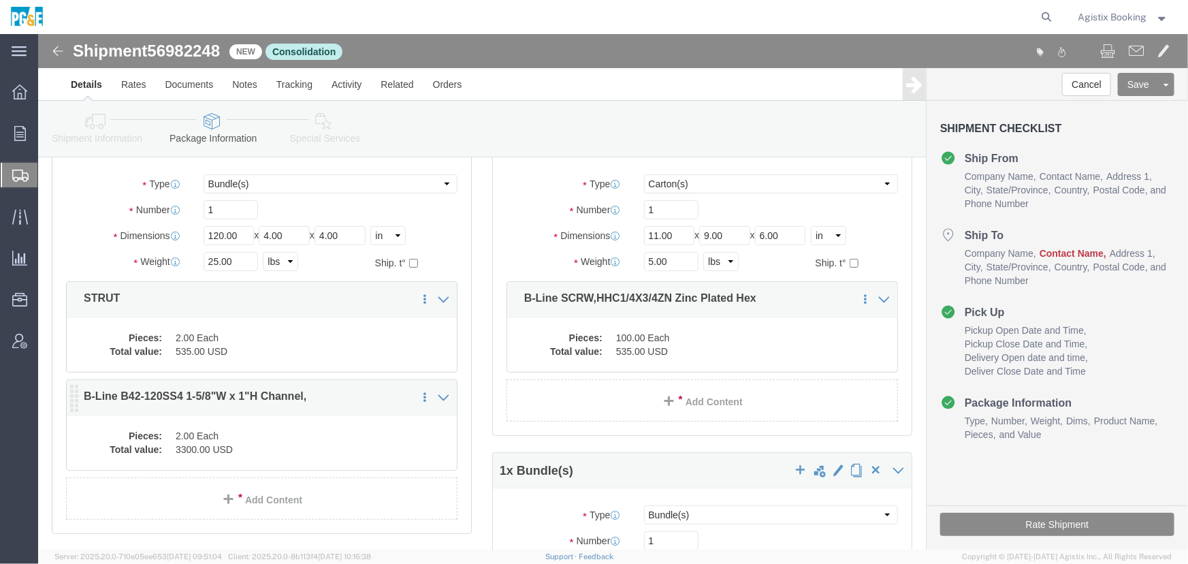
click dd "2.00 Each"
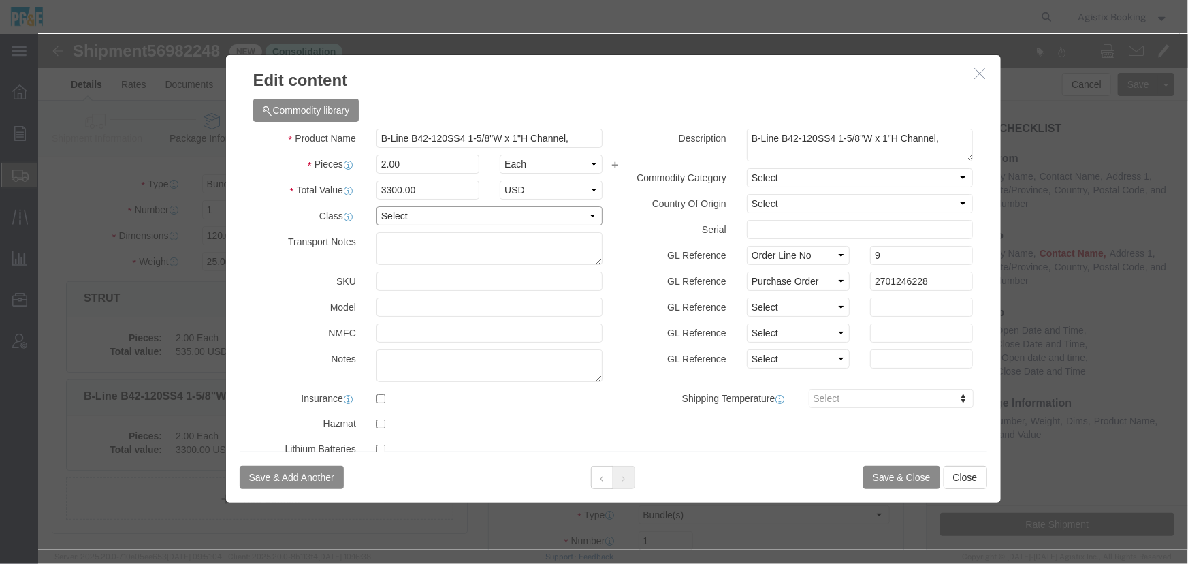
click select "Select 50 55 60 65 70 85 92.5 100 125 175 250 300 400"
select select "55"
click select "Select 50 55 60 65 70 85 92.5 100 125 175 250 300 400"
click button "Save & Close"
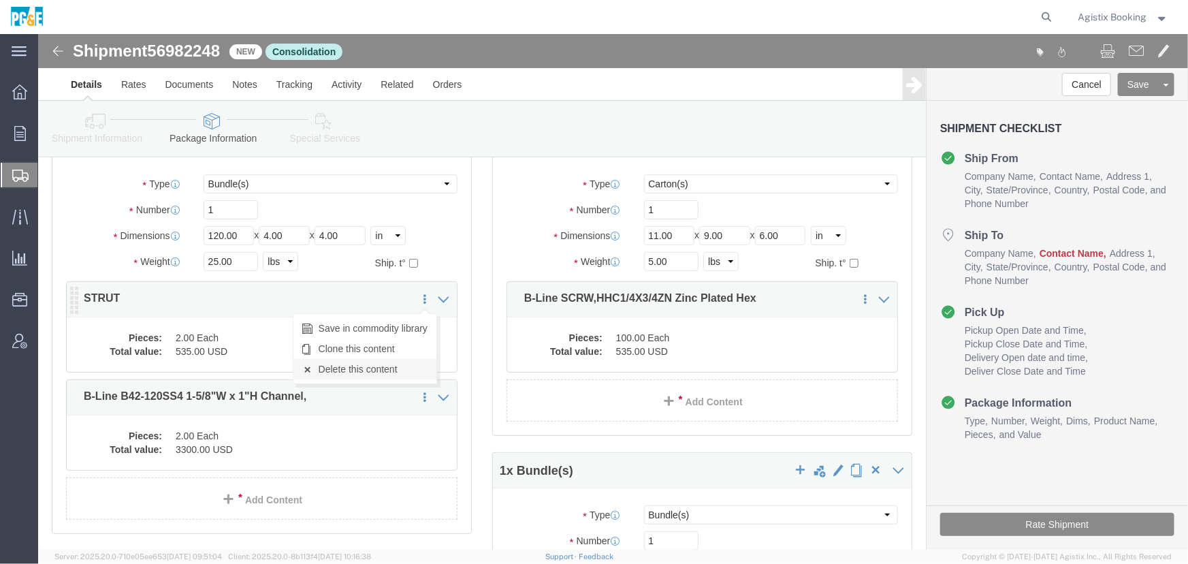
click link "Delete this content"
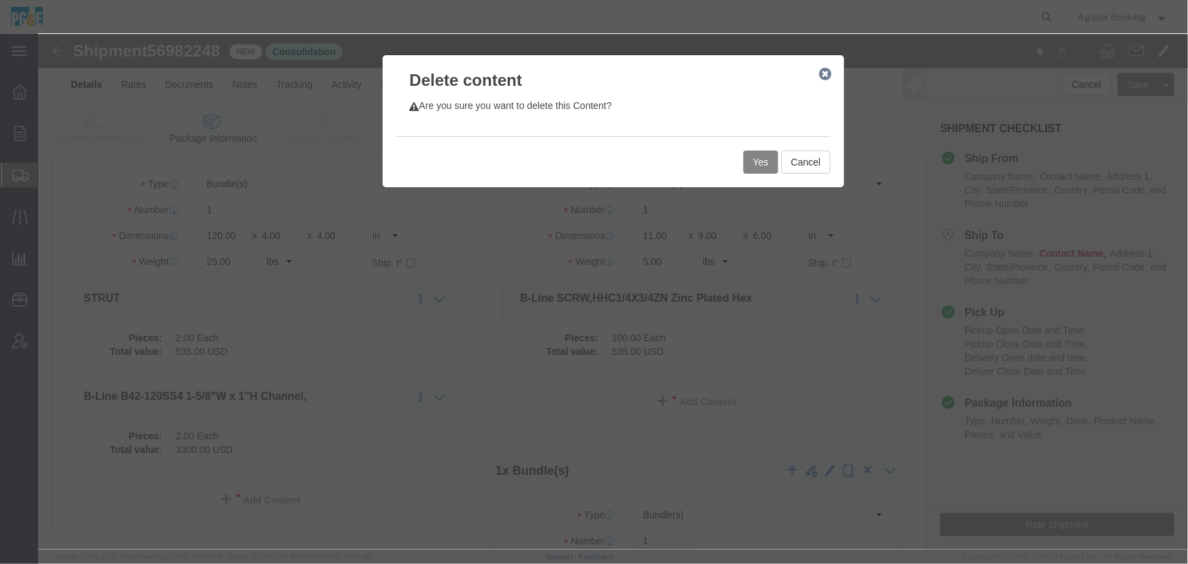
click button "Yes"
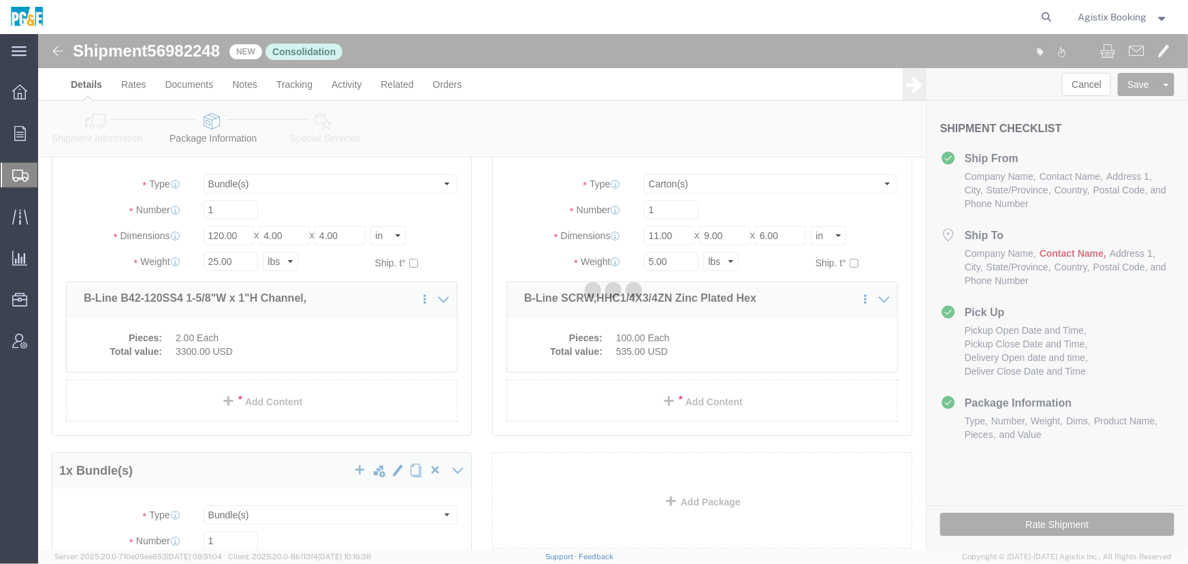
scroll to position [0, 0]
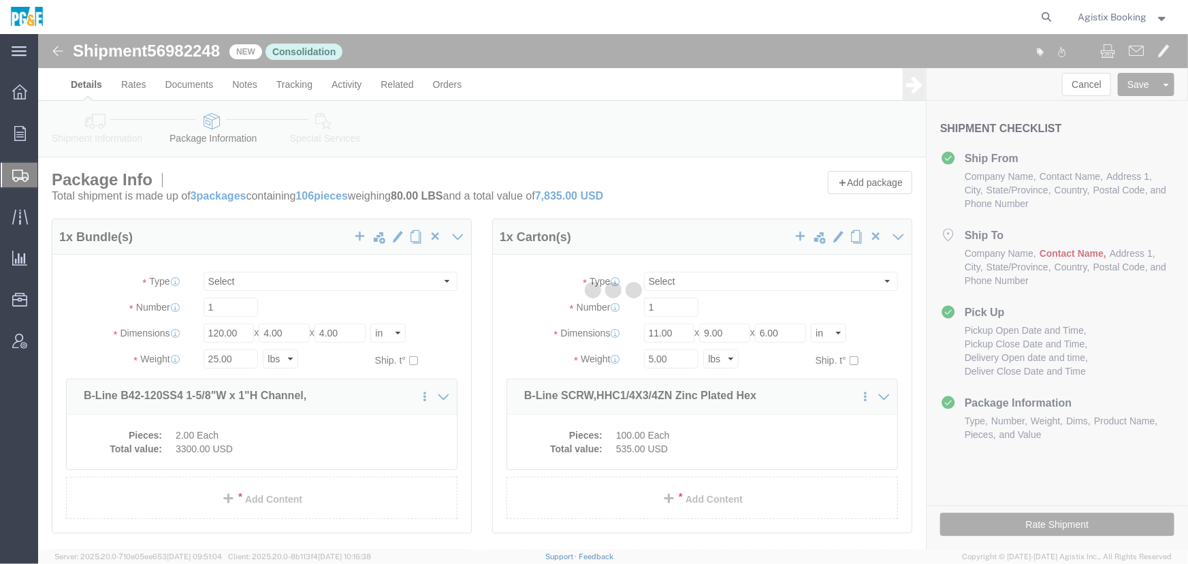
select select "BNDL"
select select "CRTN"
select select "BNDL"
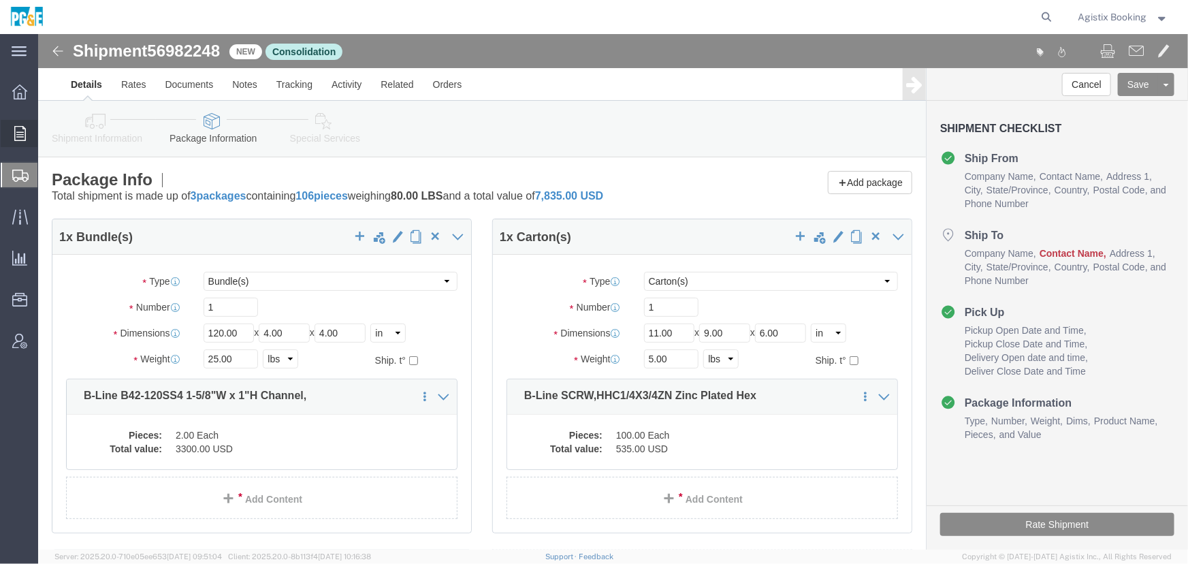
click at [0, 0] on span "Order Manager" at bounding box center [0, 0] width 0 height 0
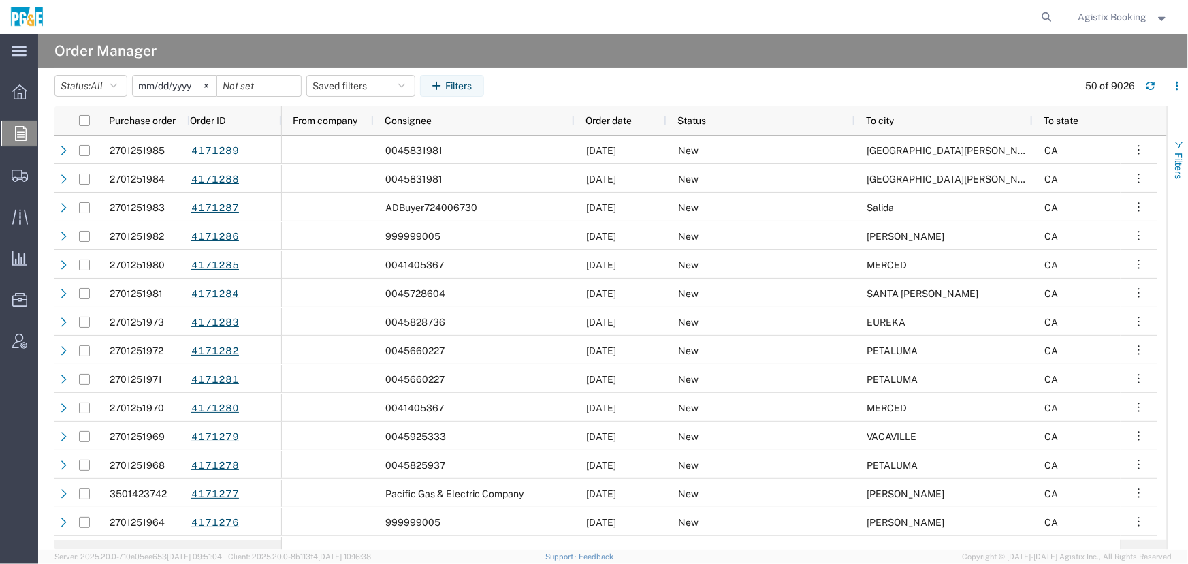
click at [1178, 163] on span "Filters" at bounding box center [1178, 165] width 11 height 27
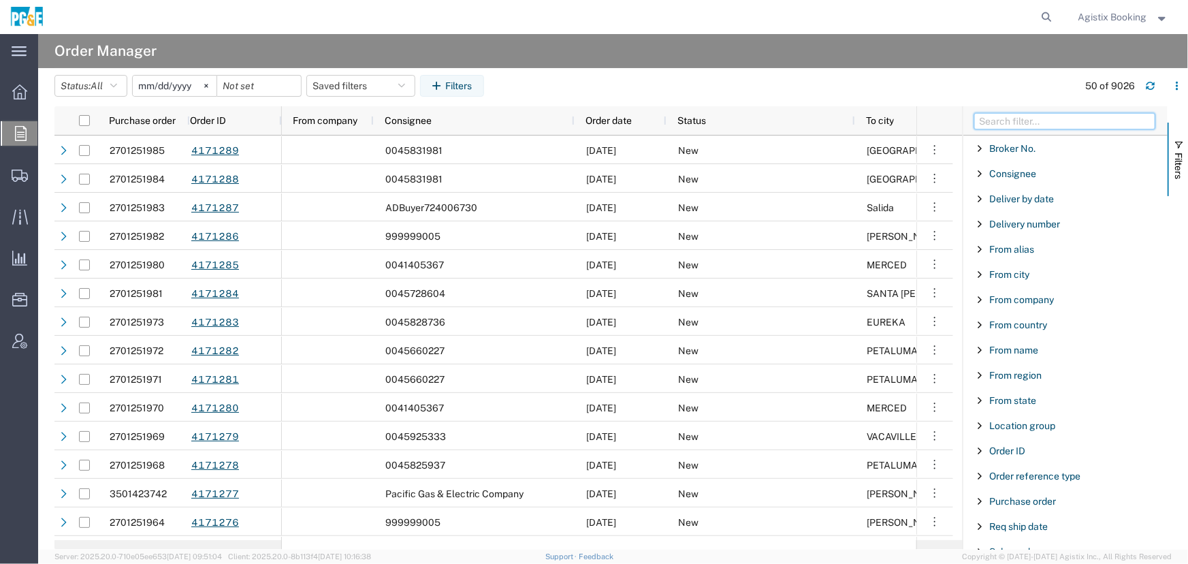
click at [1001, 118] on input "Filter Columns Input" at bounding box center [1064, 121] width 181 height 16
paste input "2701246228"
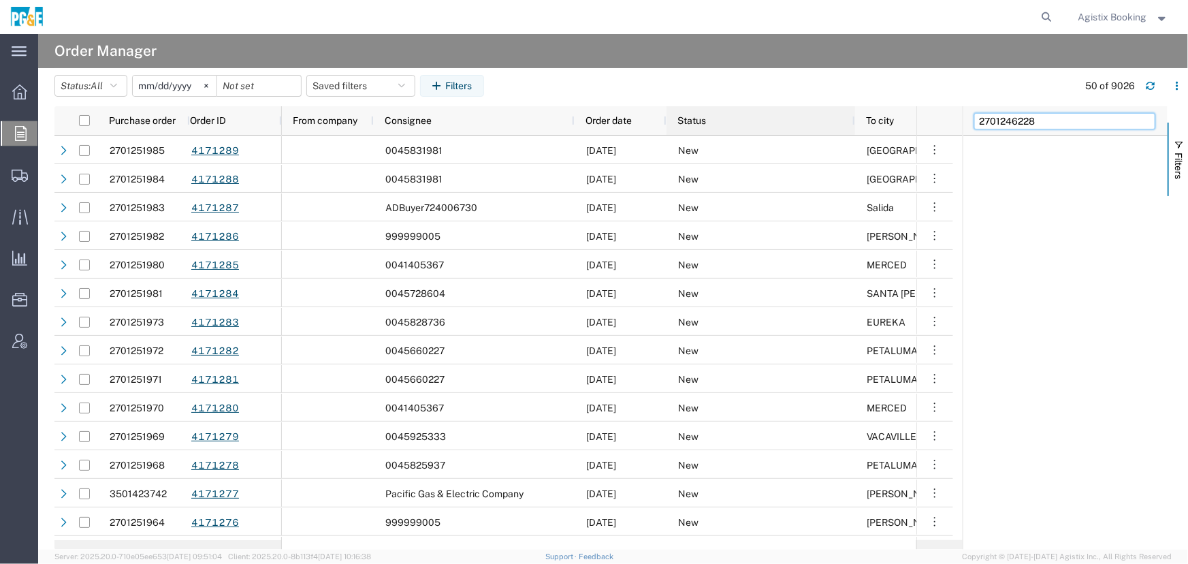
drag, startPoint x: 1058, startPoint y: 123, endPoint x: 672, endPoint y: 123, distance: 385.9
click at [777, 123] on div "Purchase order Order ID From company Consignee Order date Status To city To sta…" at bounding box center [620, 327] width 1133 height 443
type input "purchase order"
click at [980, 146] on span "Filter List 1 Filters" at bounding box center [979, 148] width 11 height 11
click at [996, 215] on div "starts with" at bounding box center [1070, 194] width 195 height 55
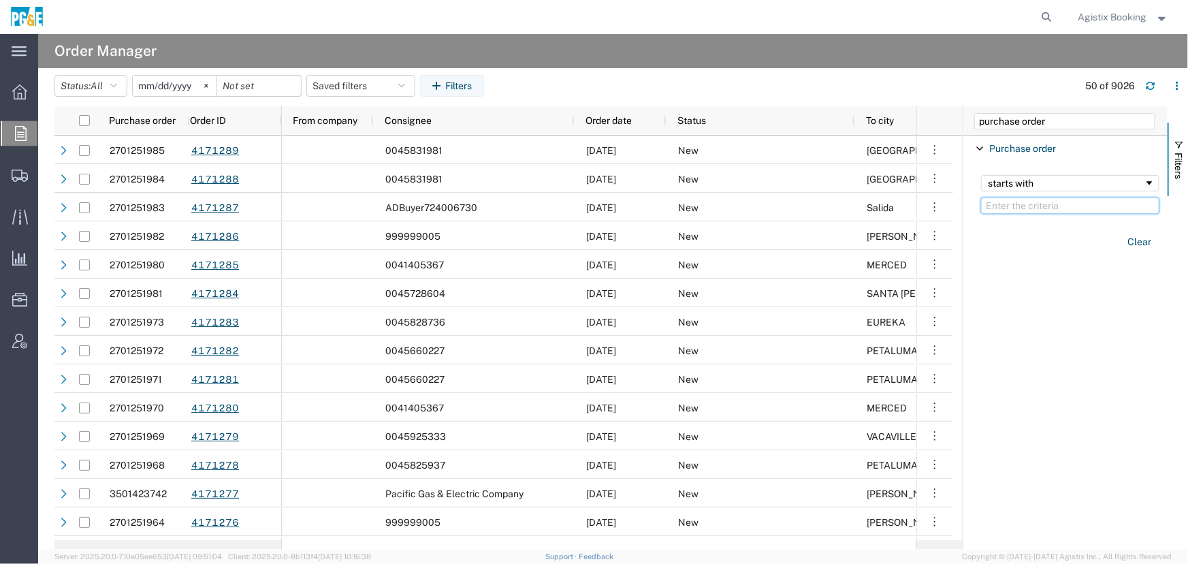
click at [996, 204] on input "Filter Value" at bounding box center [1070, 205] width 178 height 16
paste input "2701246228"
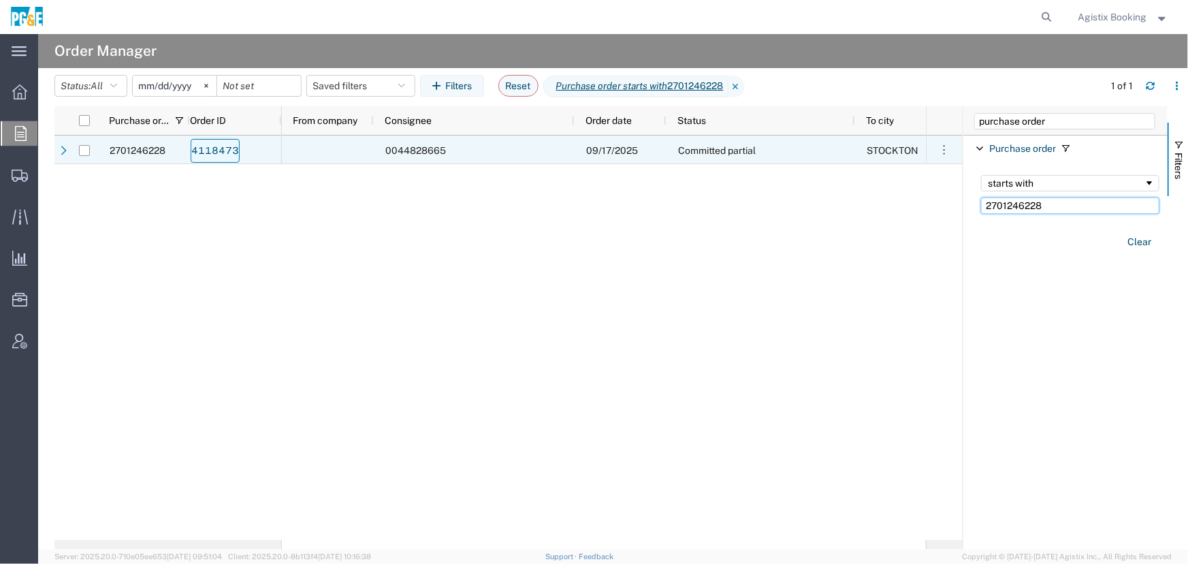
type input "2701246228"
click at [207, 149] on link "4118473" at bounding box center [215, 151] width 49 height 24
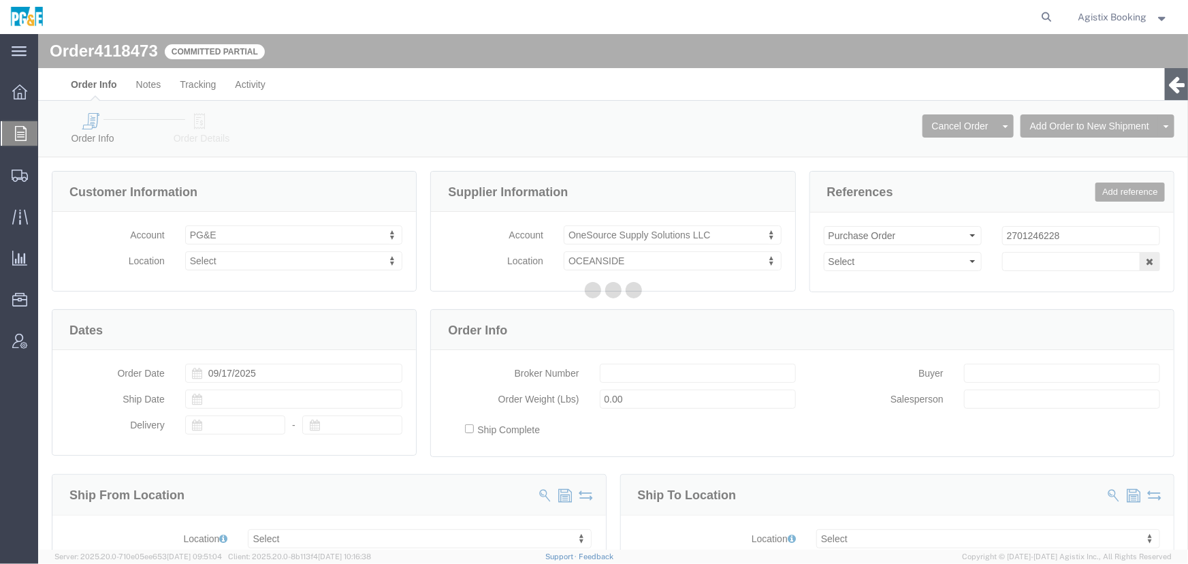
select select
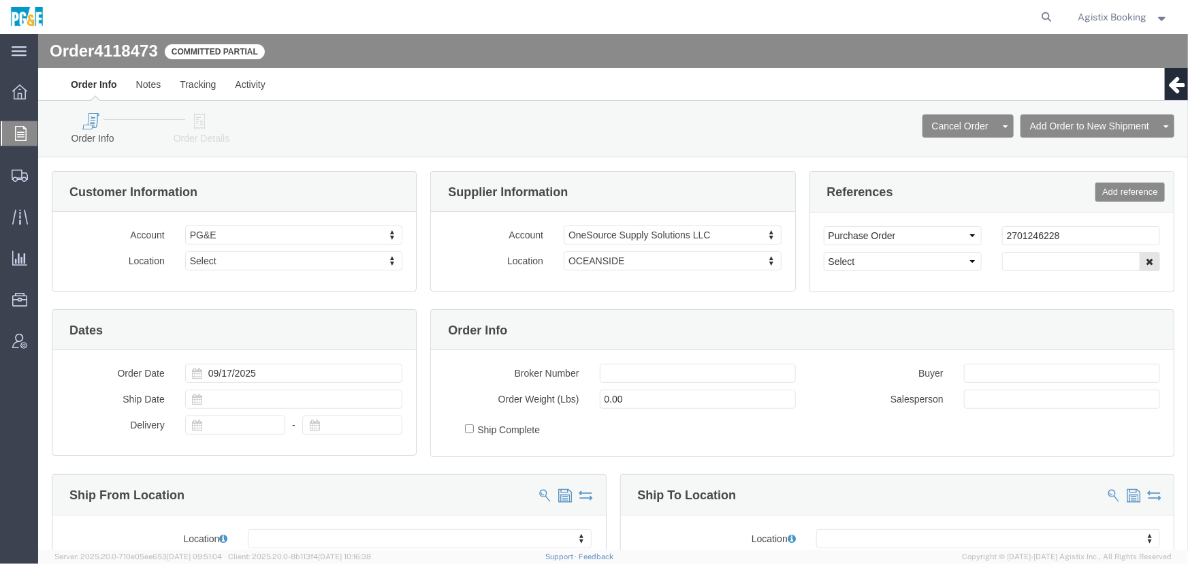
click link "Order Details"
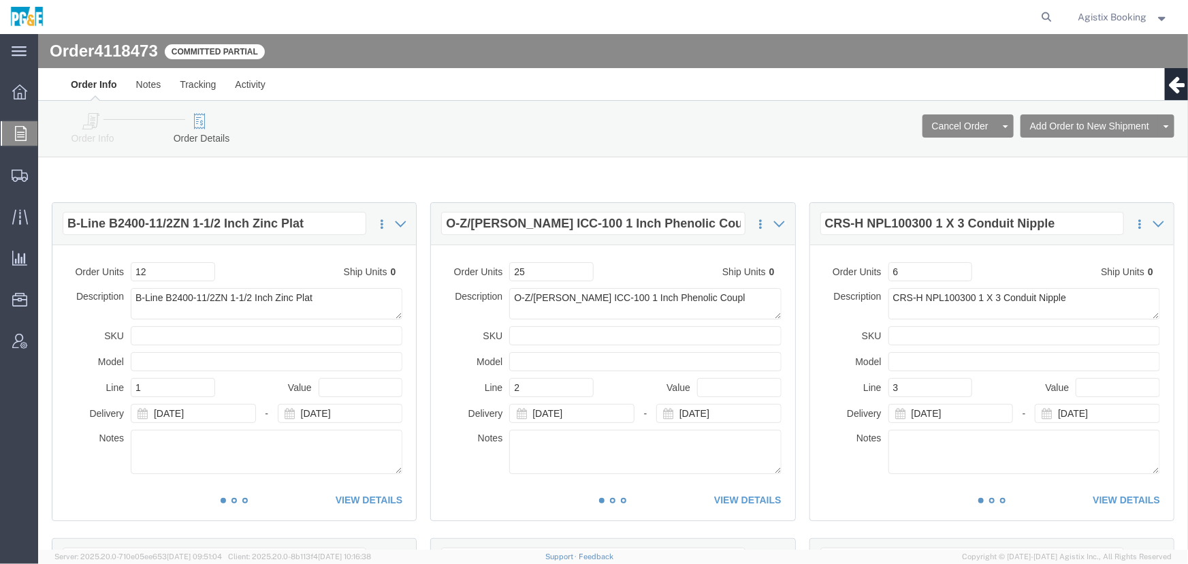
drag, startPoint x: 54, startPoint y: 154, endPoint x: 63, endPoint y: 148, distance: 10.4
click at [0, 0] on span "Order Manager" at bounding box center [0, 0] width 0 height 0
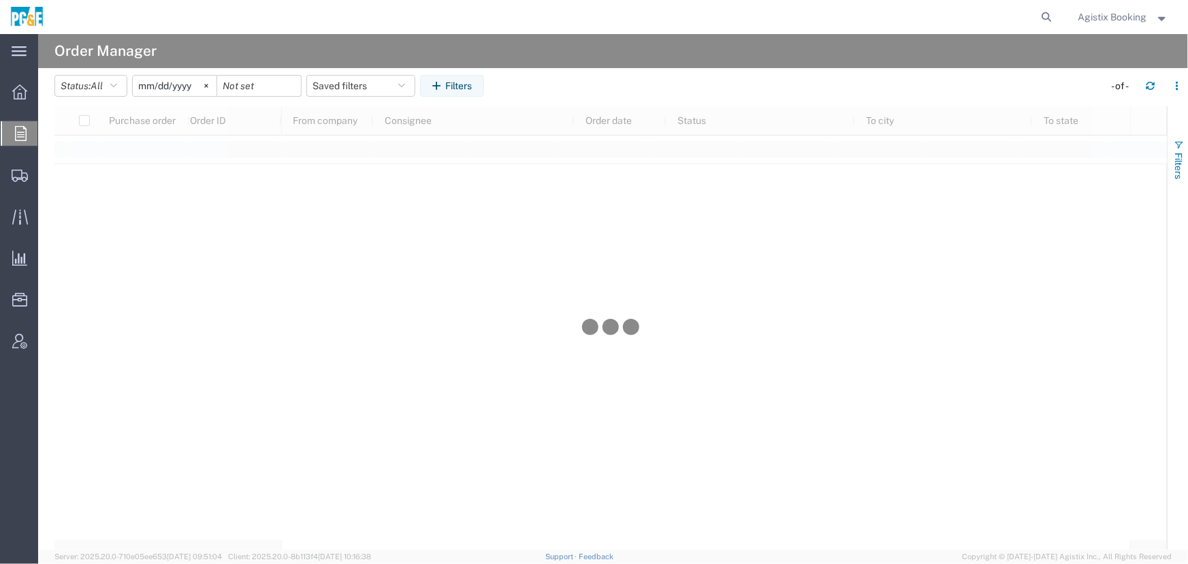
click at [1187, 151] on button "Filters" at bounding box center [1177, 160] width 20 height 74
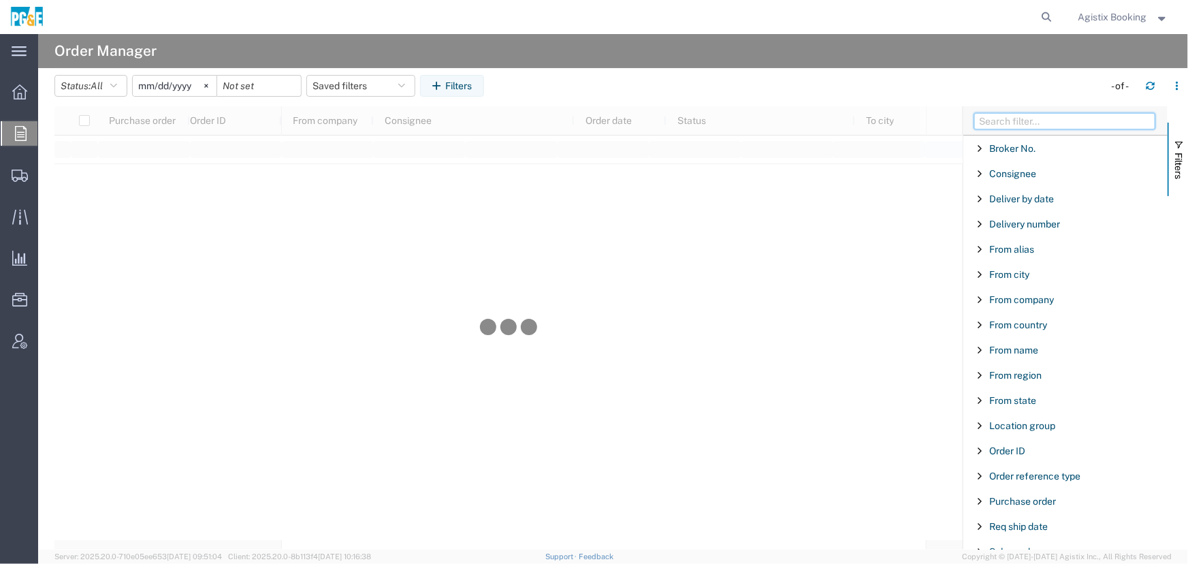
click at [1074, 122] on input "Filter Columns Input" at bounding box center [1064, 121] width 181 height 16
type input "'"
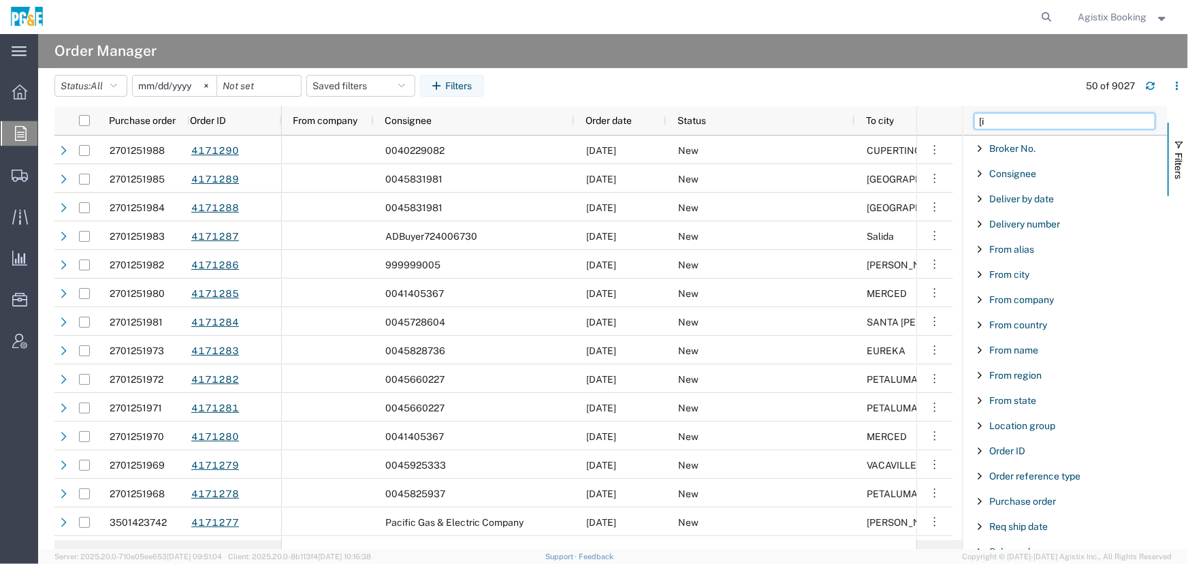
type input "["
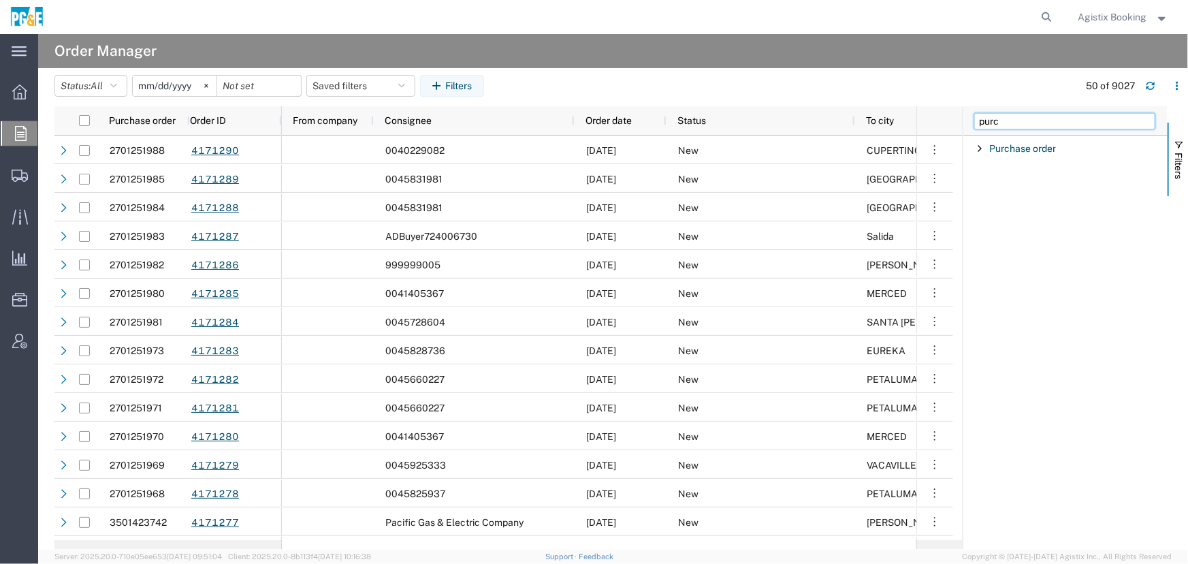
type input "purc"
click at [976, 150] on span "Filter List 1 Filters" at bounding box center [979, 148] width 11 height 11
click at [996, 204] on input "Filter Value" at bounding box center [1070, 205] width 178 height 16
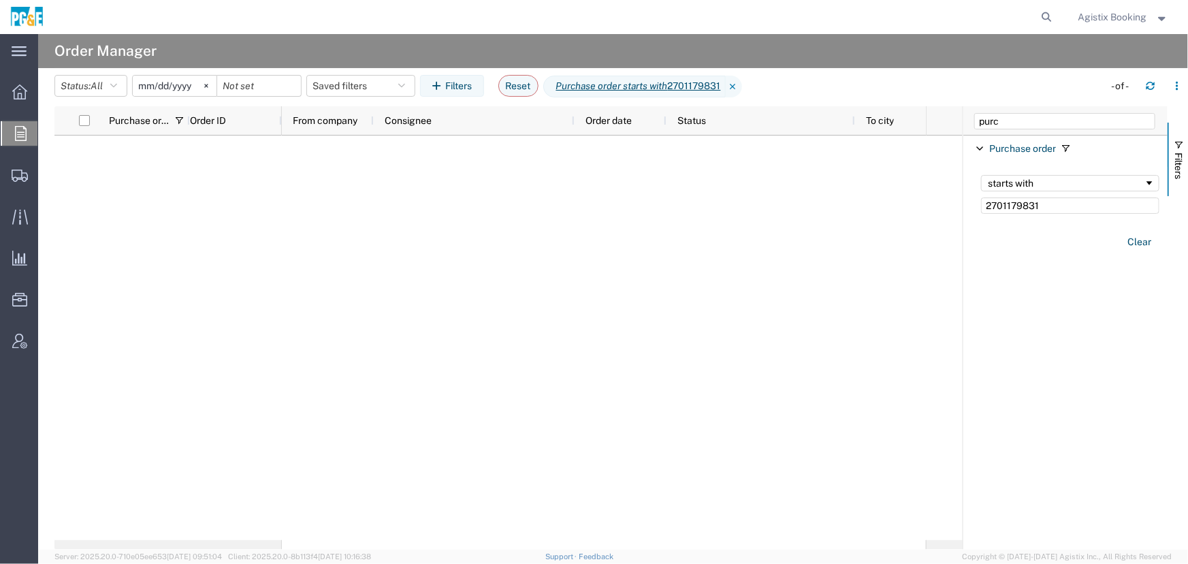
type input "2701179831"
click at [189, 86] on input "[DATE]" at bounding box center [175, 86] width 84 height 20
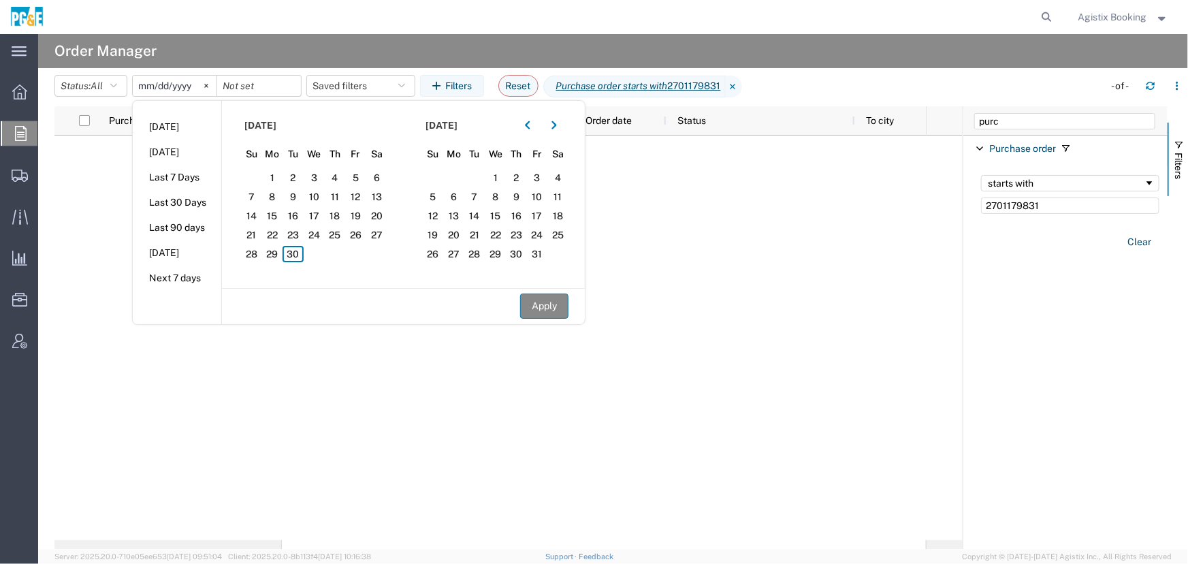
click at [545, 300] on button "Apply" at bounding box center [544, 305] width 48 height 25
type input "[DATE]"
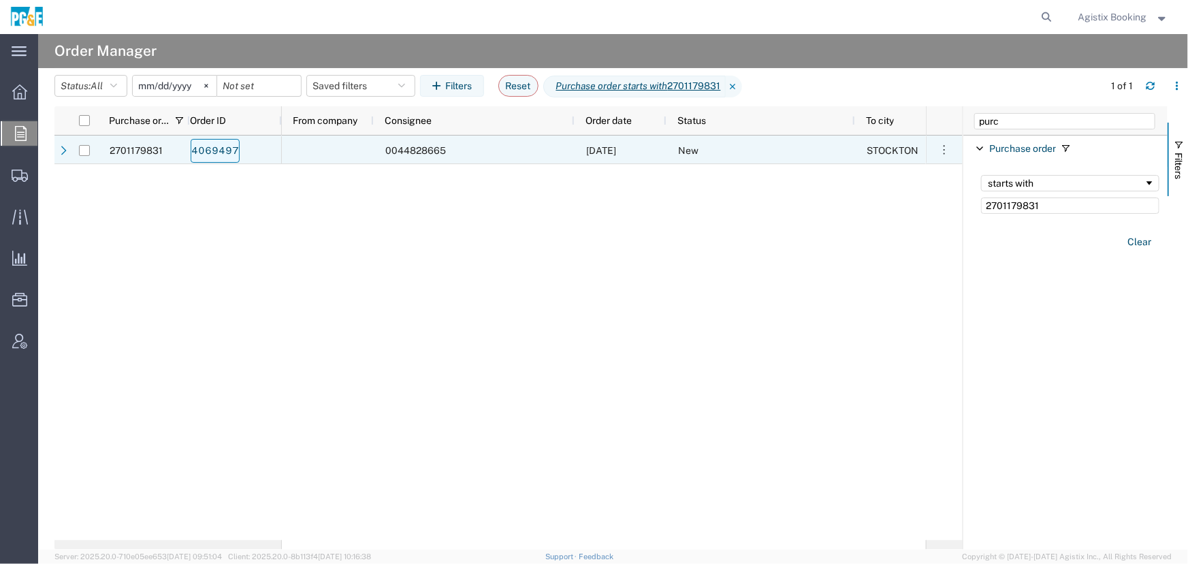
click at [206, 149] on link "4069497" at bounding box center [215, 151] width 49 height 24
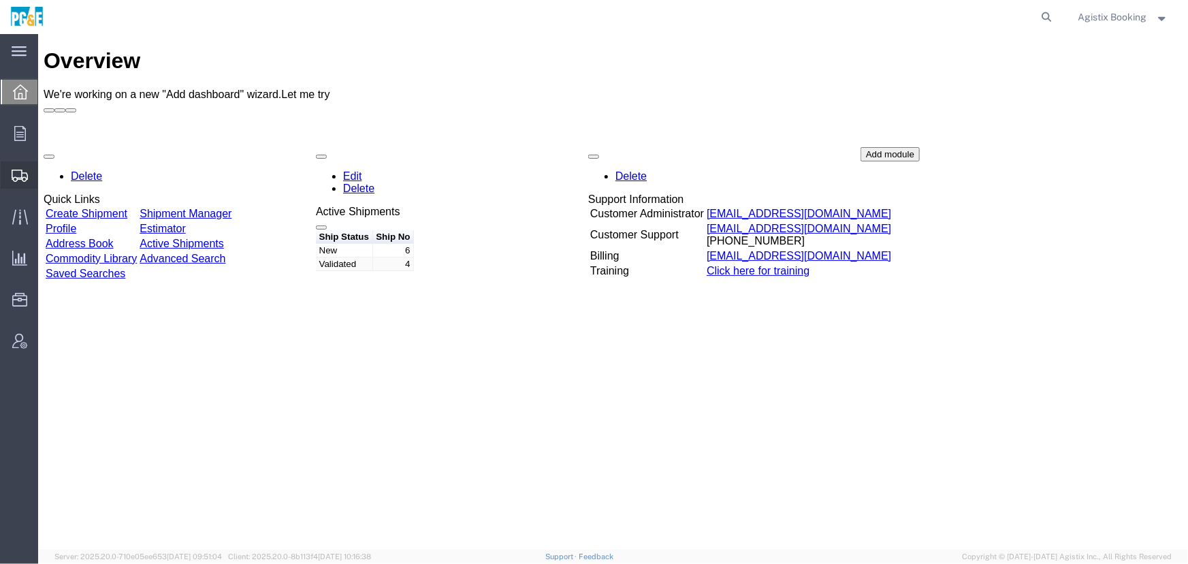
click at [0, 0] on span "Shipment Manager" at bounding box center [0, 0] width 0 height 0
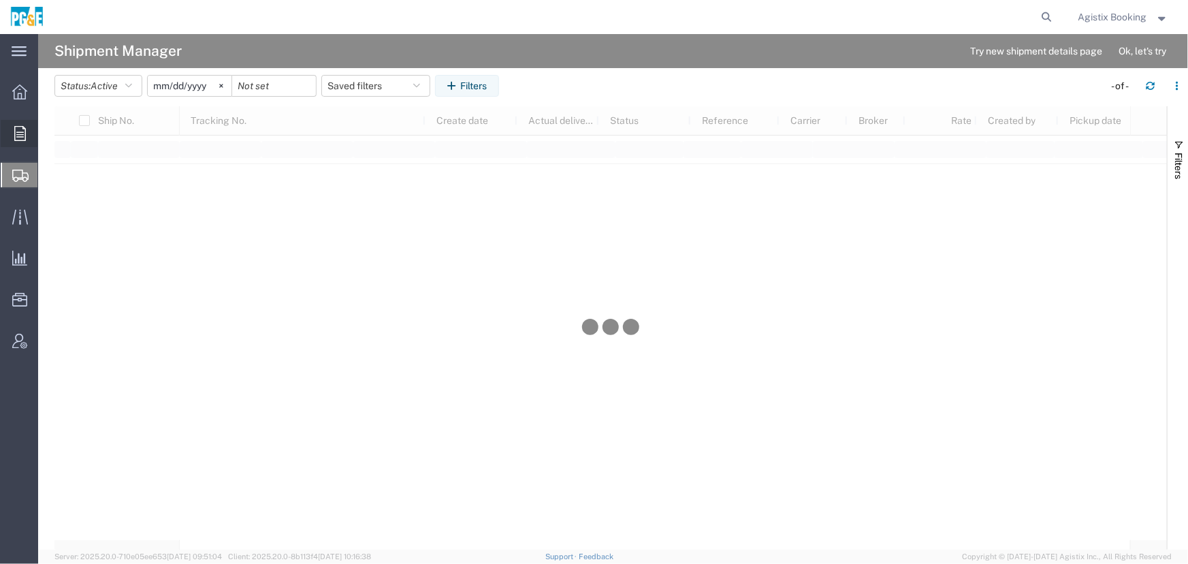
click at [0, 0] on span "Order Manager" at bounding box center [0, 0] width 0 height 0
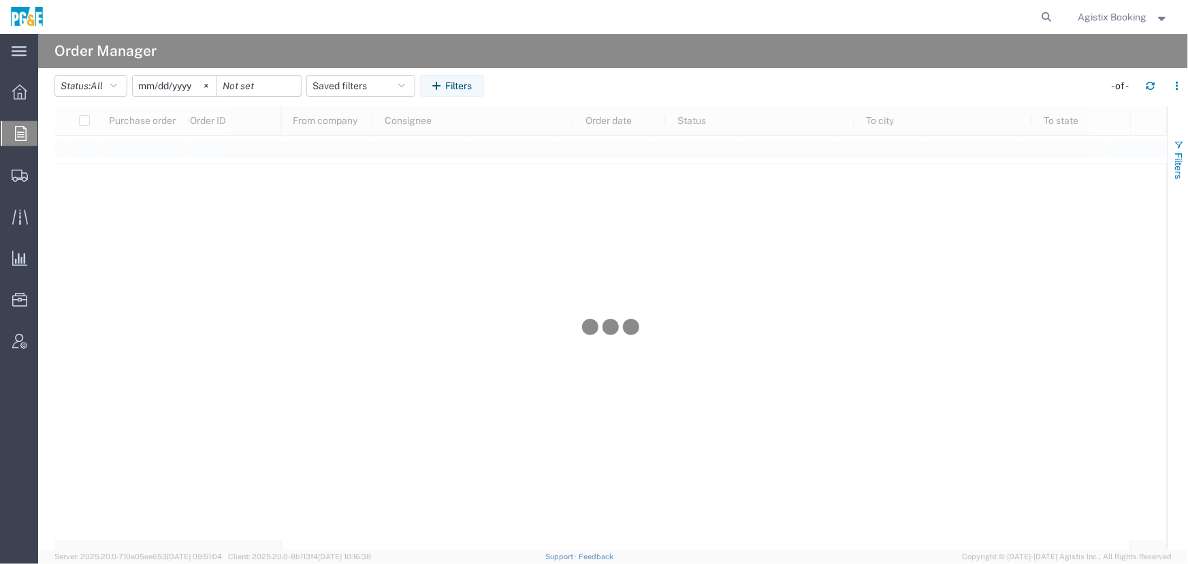
click at [1176, 165] on span "Filters" at bounding box center [1178, 165] width 11 height 27
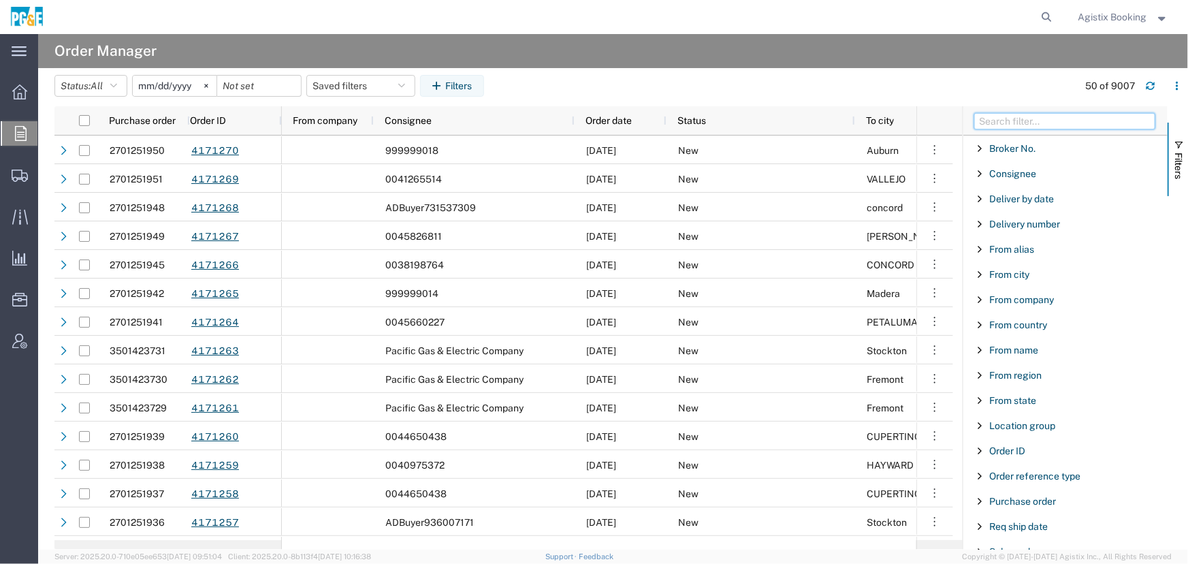
click at [1057, 127] on input "Filter Columns Input" at bounding box center [1064, 121] width 181 height 16
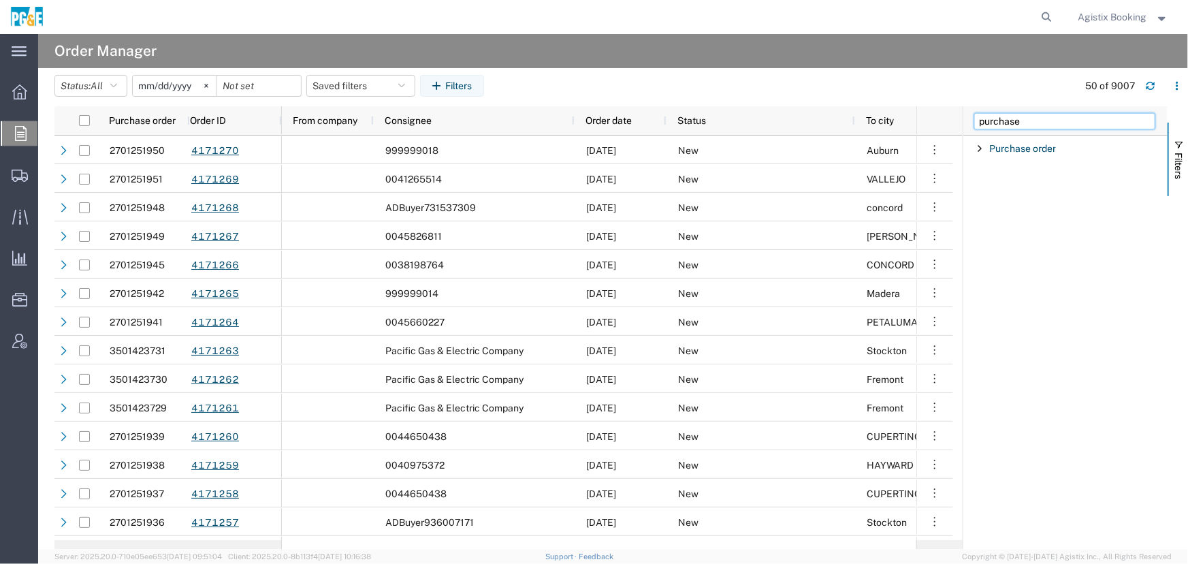
type input "purchase"
click at [984, 152] on span "Filter List 1 Filters" at bounding box center [979, 148] width 11 height 11
click at [1001, 208] on input "Filter Value" at bounding box center [1070, 205] width 178 height 16
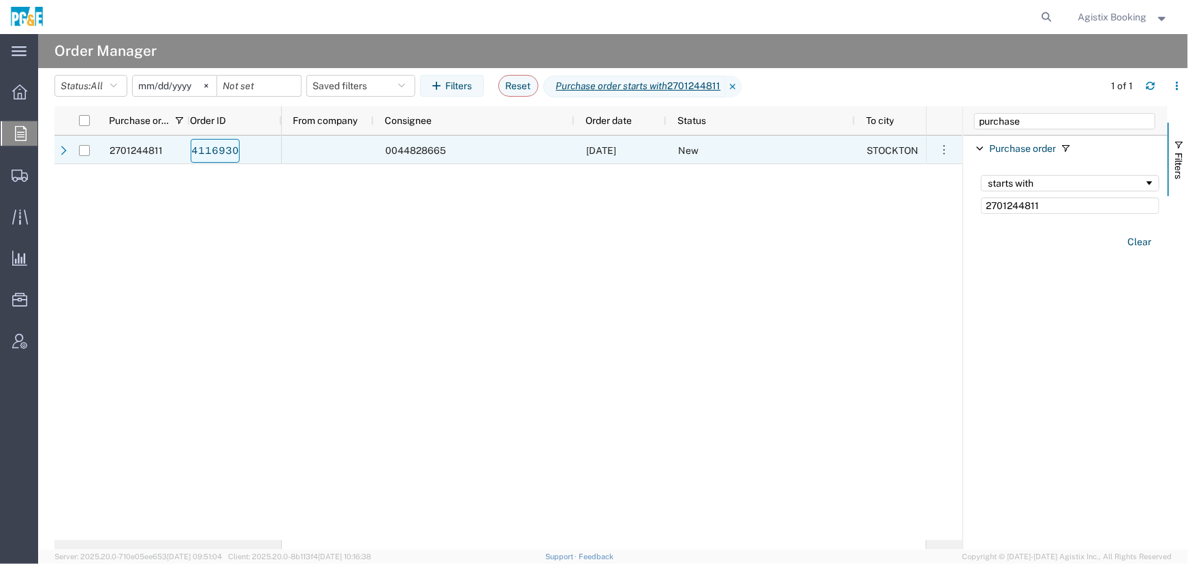
type input "2701244811"
click at [204, 149] on link "4116930" at bounding box center [215, 151] width 49 height 24
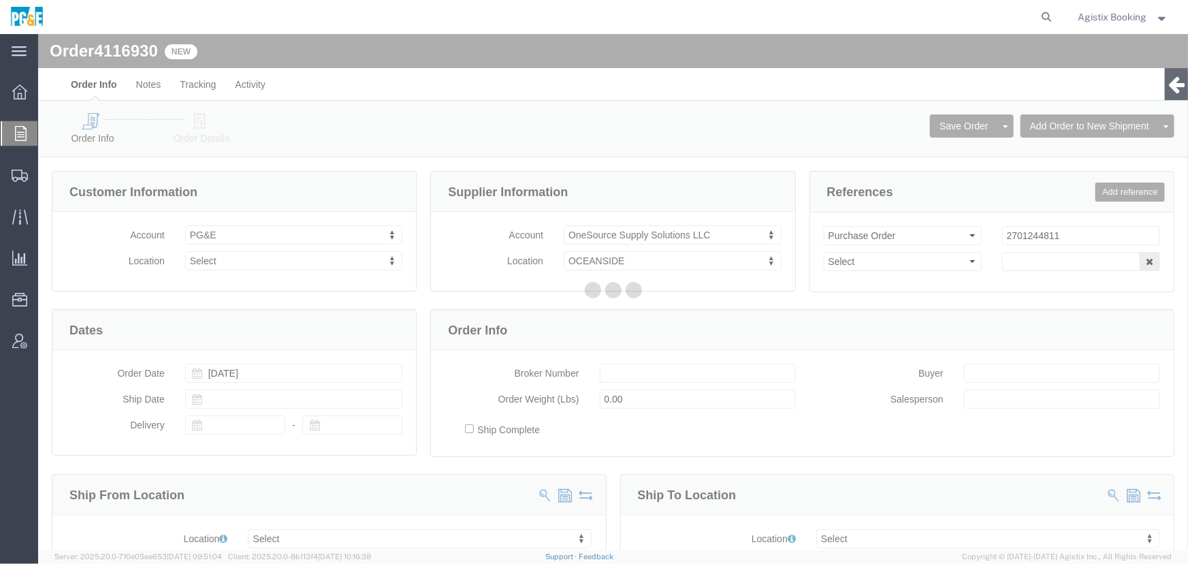
click at [188, 127] on div at bounding box center [613, 291] width 1150 height 515
select select
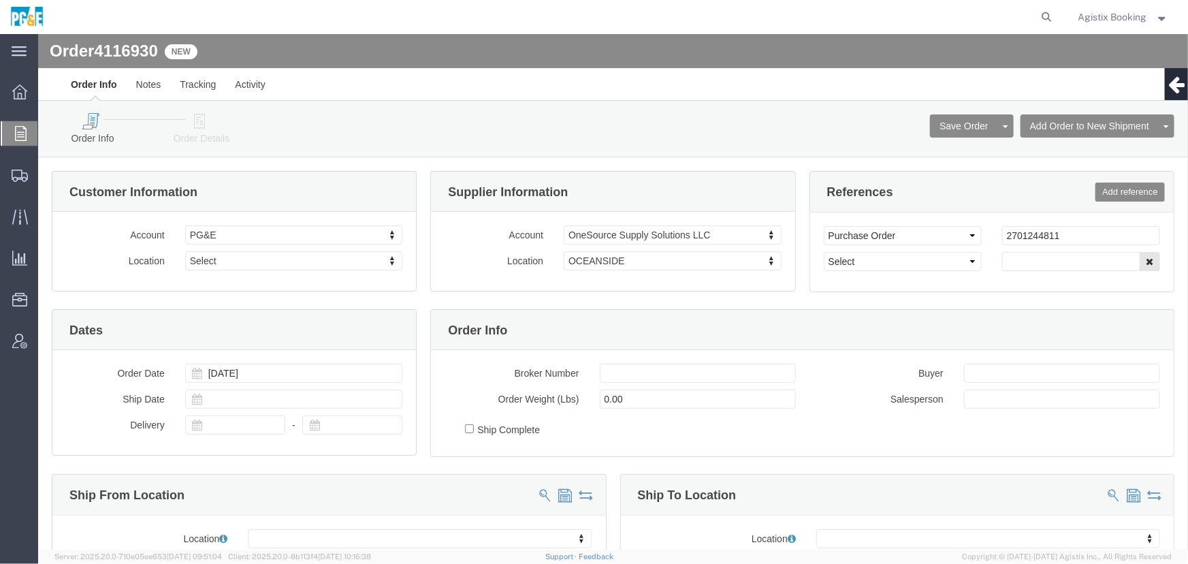
drag, startPoint x: 161, startPoint y: 89, endPoint x: 336, endPoint y: 104, distance: 176.2
click icon
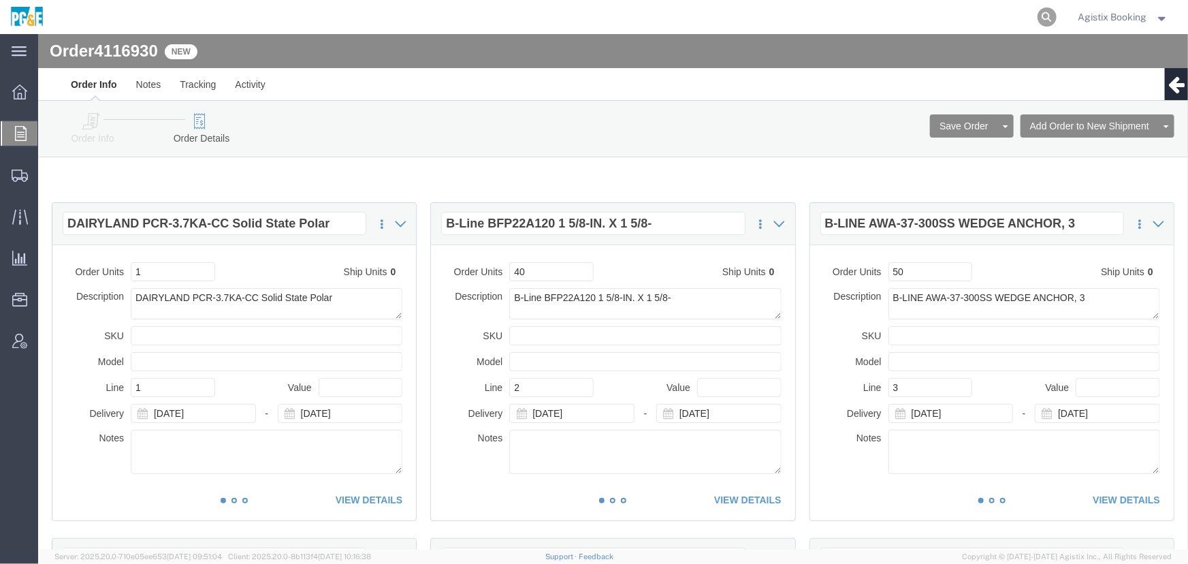
click at [1049, 12] on icon at bounding box center [1046, 16] width 19 height 19
paste input "56978938"
type input "56978938"
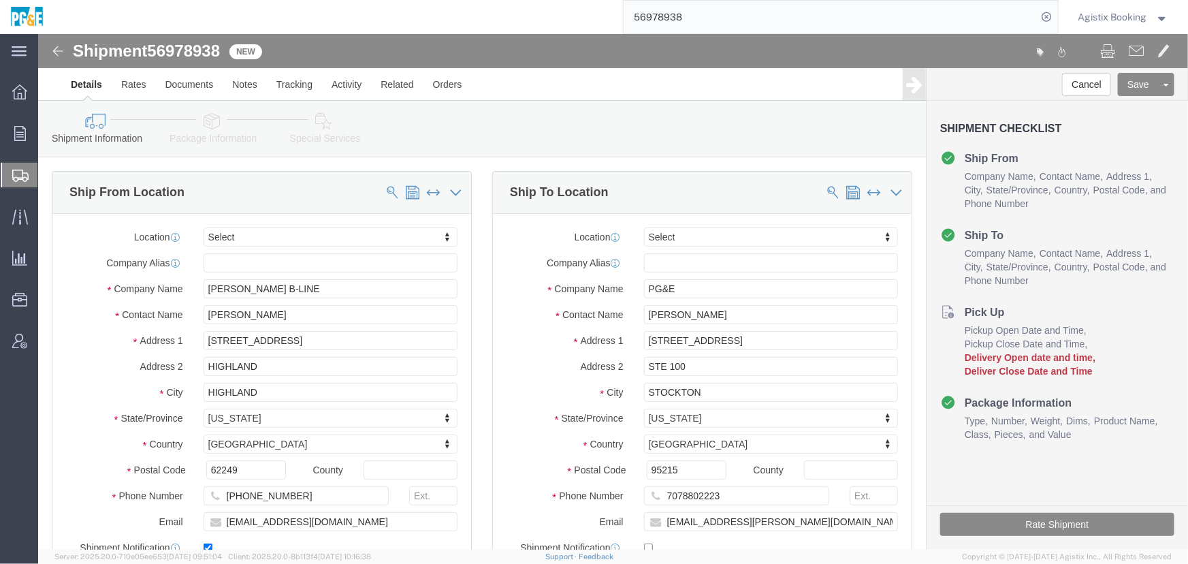
click icon
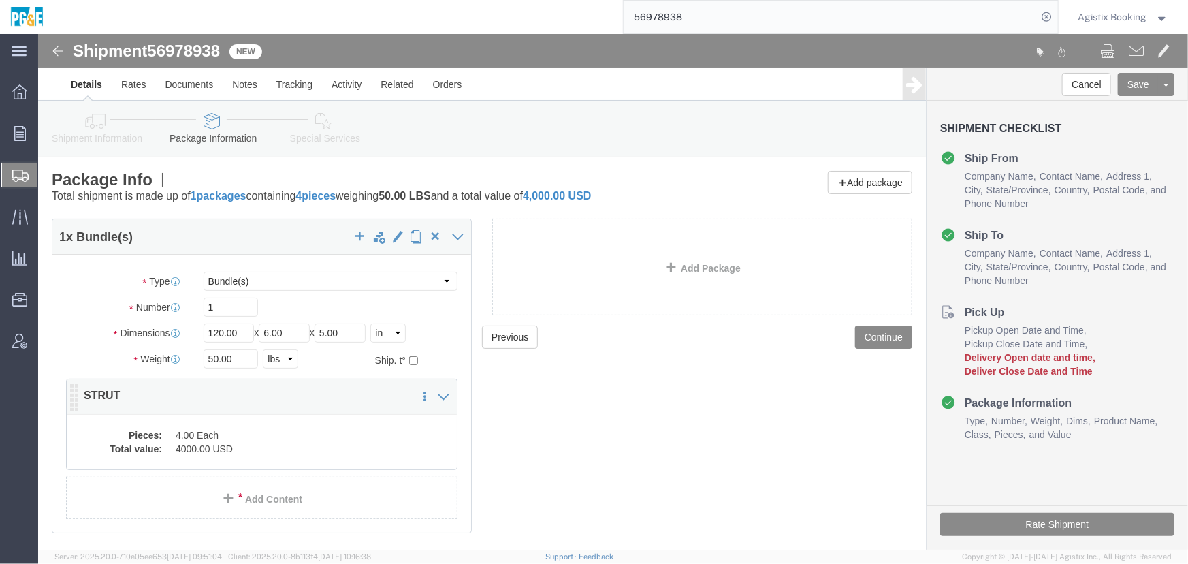
click dd "4000.00 USD"
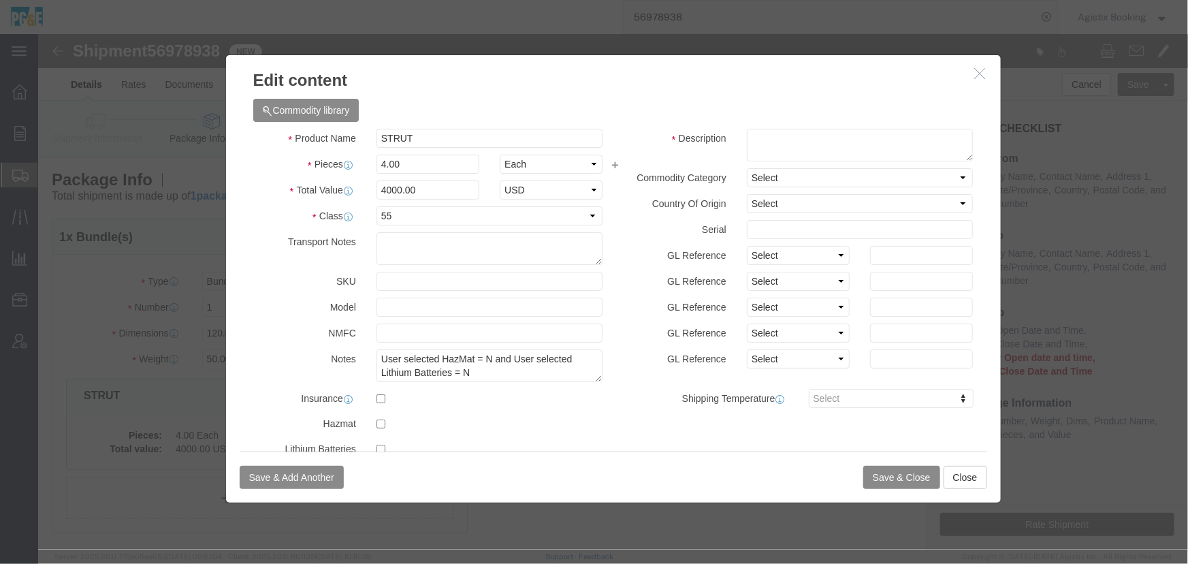
click icon "button"
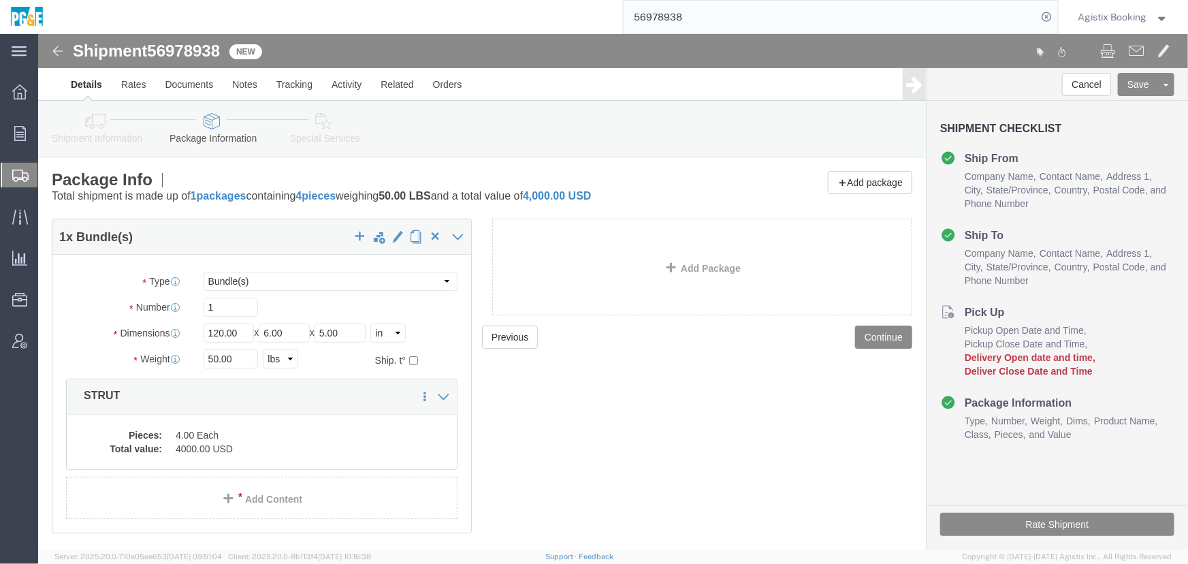
drag, startPoint x: 52, startPoint y: 94, endPoint x: 80, endPoint y: 108, distance: 32.0
click icon
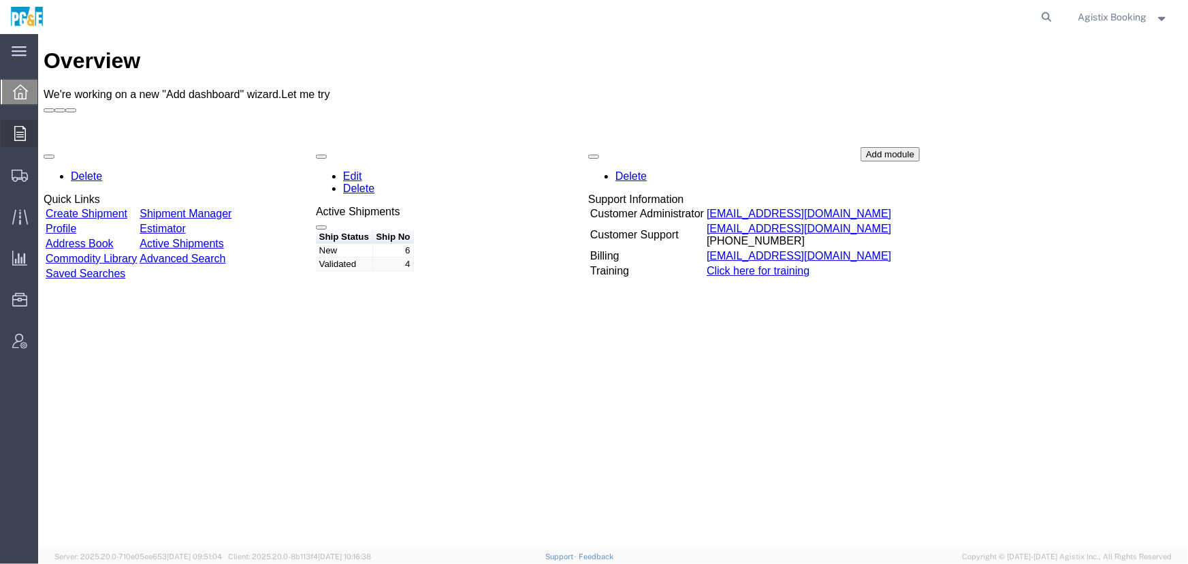
click at [0, 0] on link "Order Manager" at bounding box center [0, 0] width 0 height 0
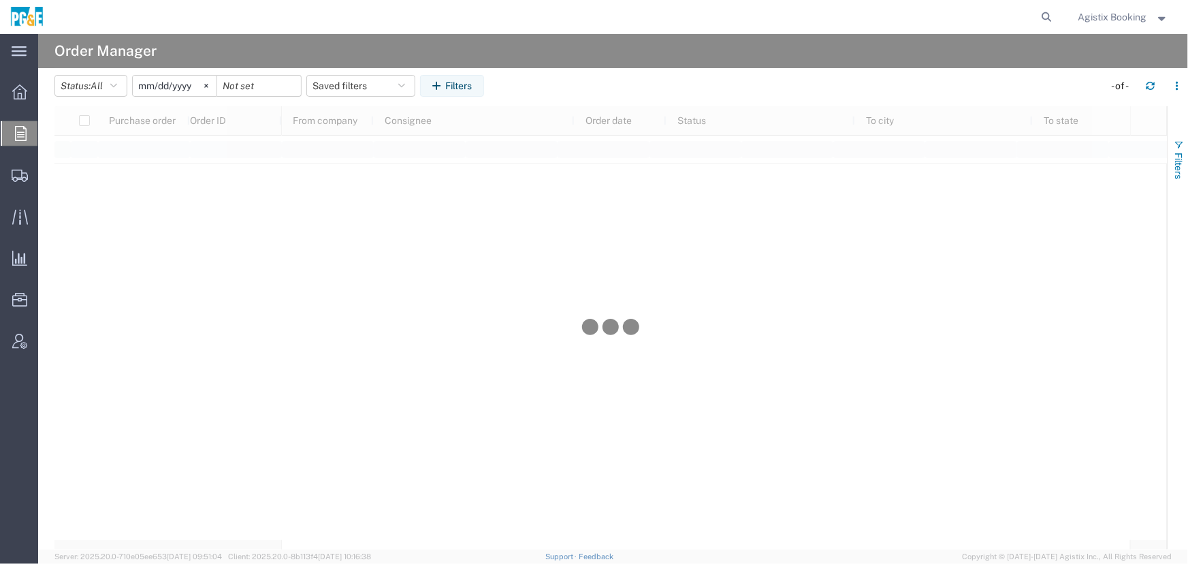
click at [1173, 159] on span "Filters" at bounding box center [1178, 165] width 11 height 27
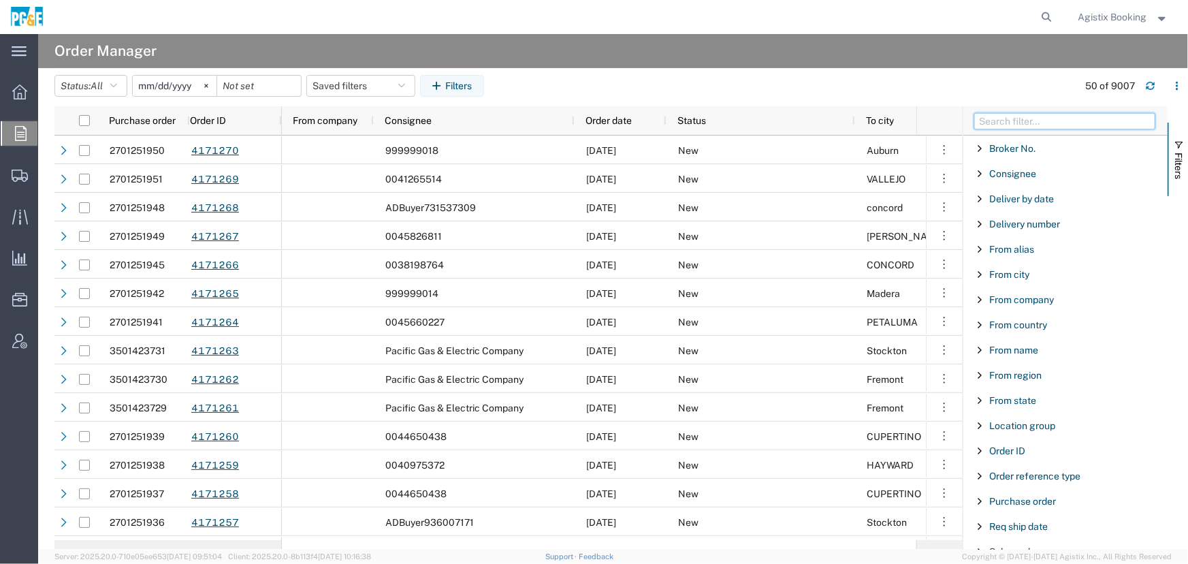
click at [1079, 120] on input "Filter Columns Input" at bounding box center [1064, 121] width 181 height 16
type input "["
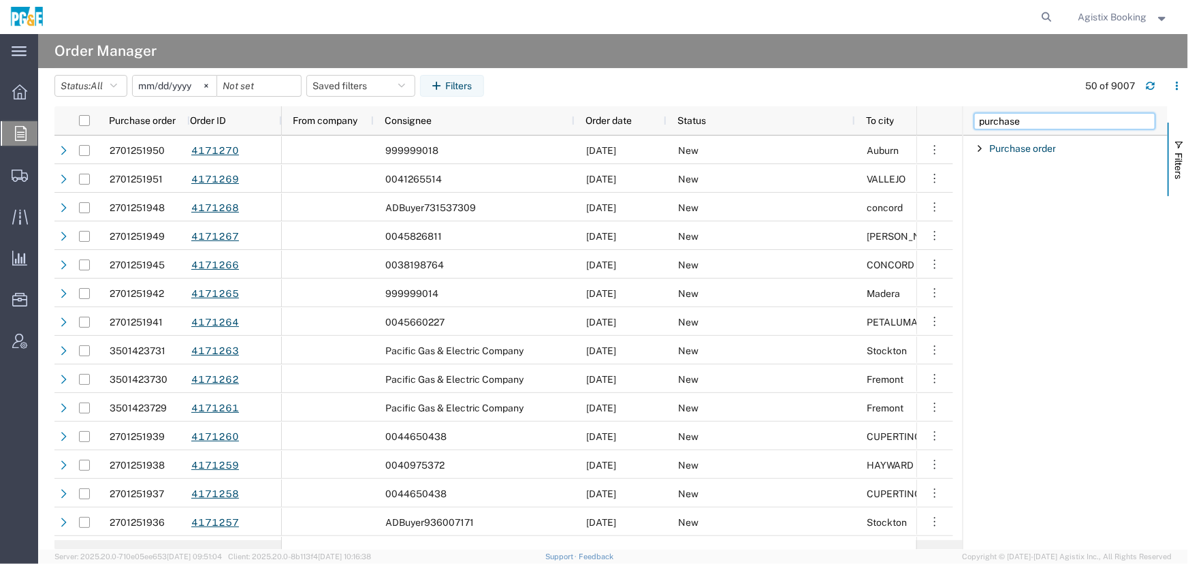
type input "purchase"
click at [973, 152] on div "Purchase order" at bounding box center [1065, 148] width 204 height 25
click at [998, 203] on input "Filter Value" at bounding box center [1070, 205] width 178 height 16
click at [1006, 204] on input "Filter Value" at bounding box center [1070, 205] width 178 height 16
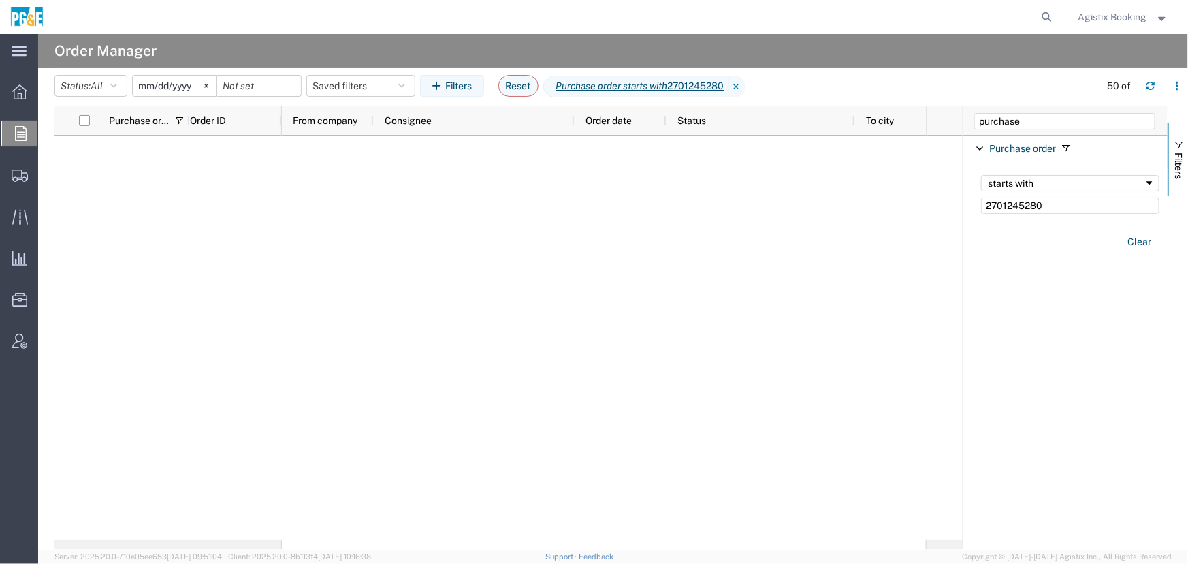
type input "2701245280"
click at [185, 86] on input "[DATE]" at bounding box center [175, 86] width 84 height 20
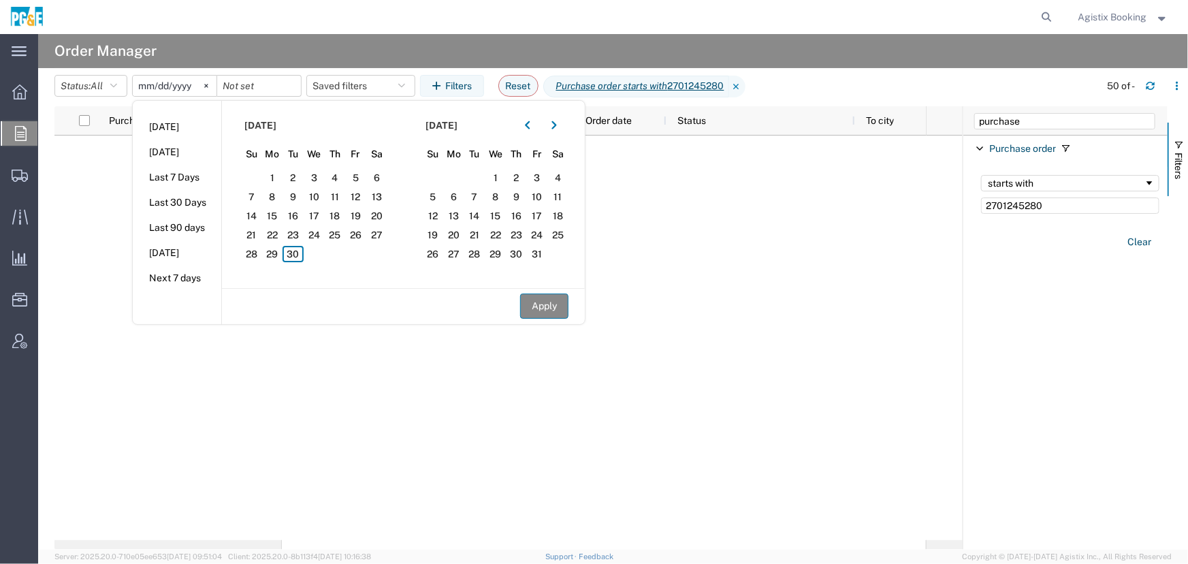
click at [531, 310] on button "Apply" at bounding box center [544, 305] width 48 height 25
type input "2023-08-29"
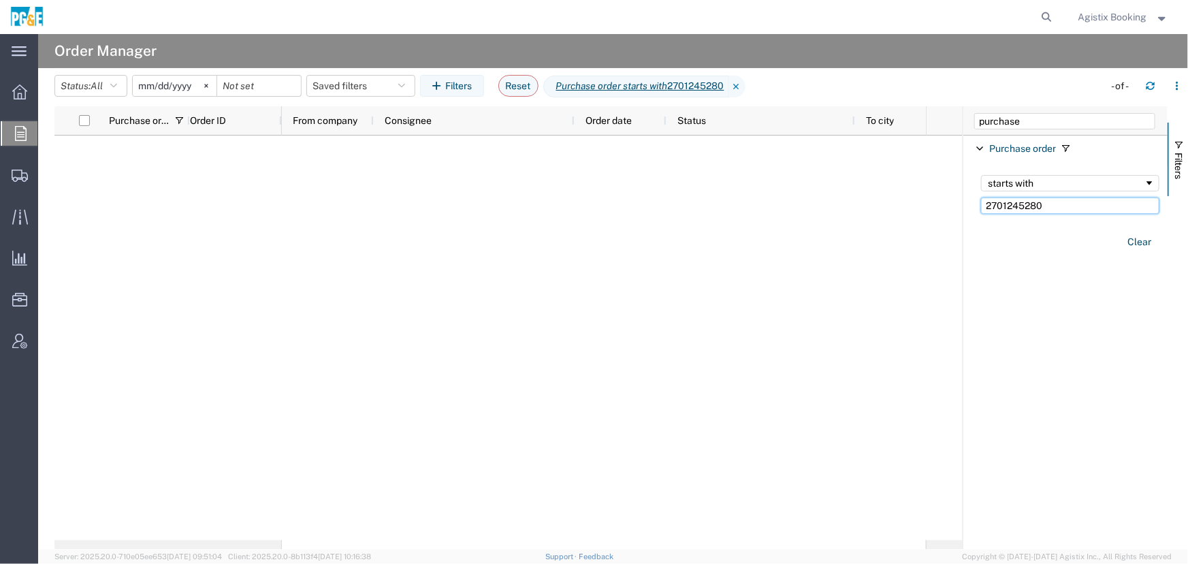
drag, startPoint x: 1060, startPoint y: 200, endPoint x: 900, endPoint y: 200, distance: 159.9
click at [913, 200] on div "Purchase order Order ID From company Consignee Order date Status To city To sta…" at bounding box center [620, 327] width 1133 height 443
paste input "4811"
type input "2701244811"
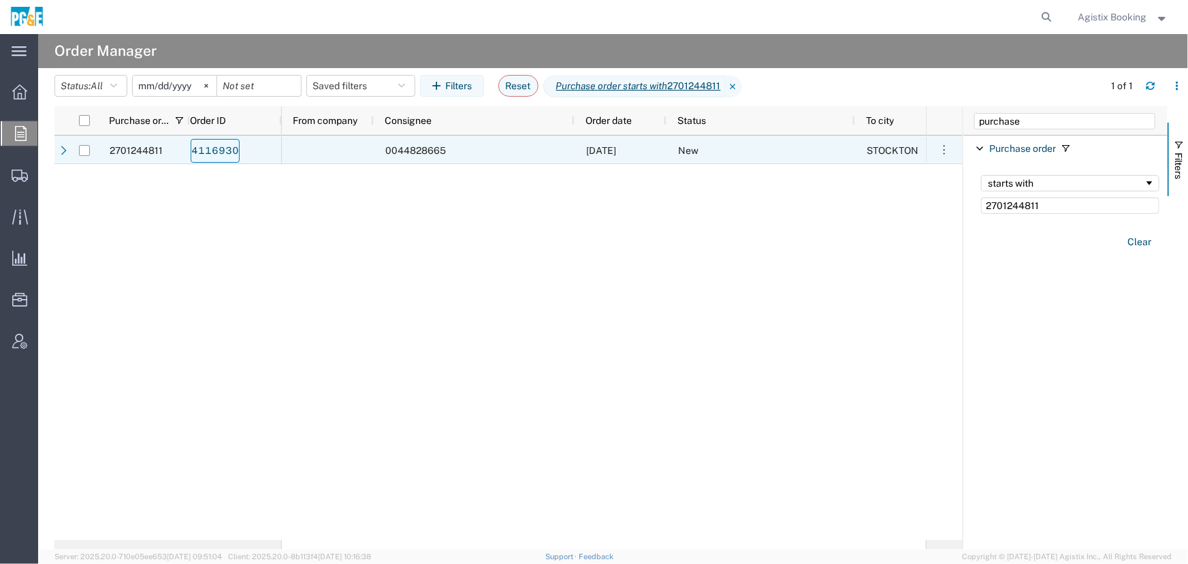
click at [201, 148] on link "4116930" at bounding box center [215, 151] width 49 height 24
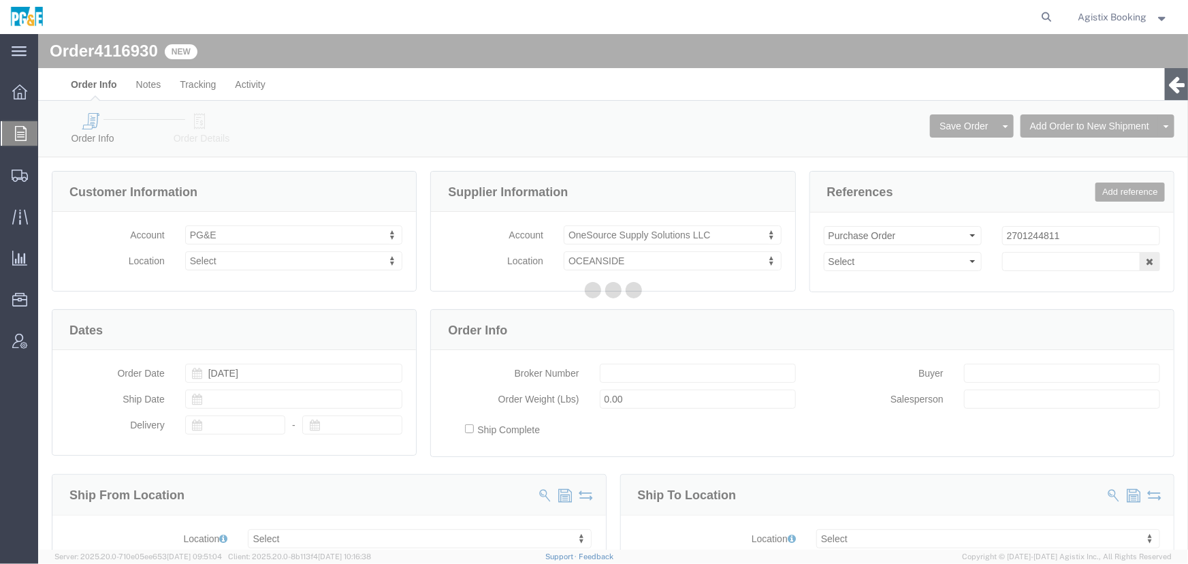
select select
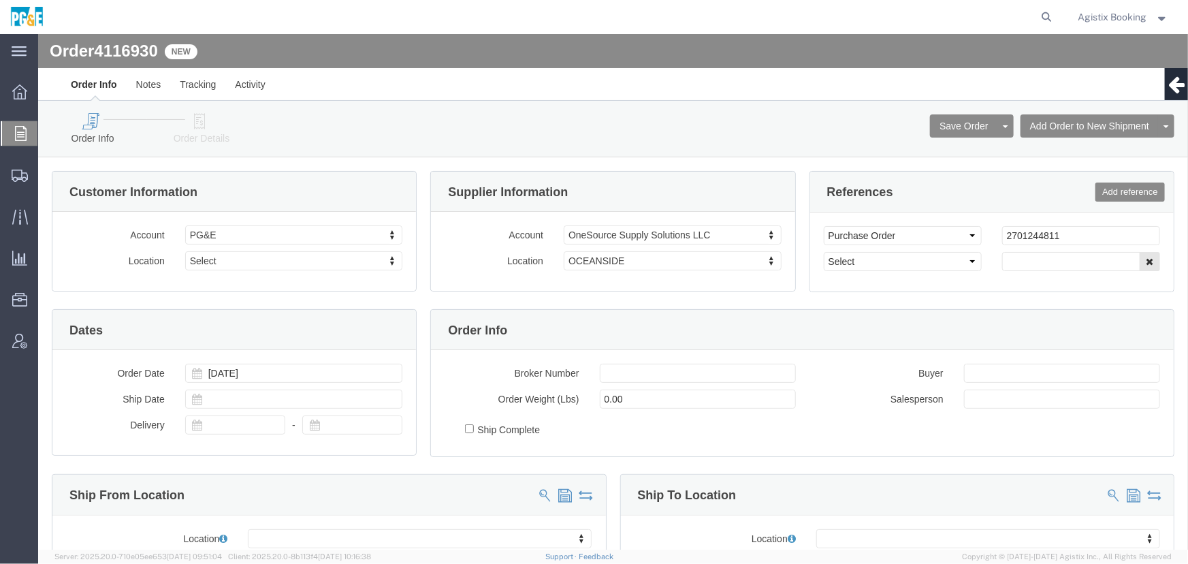
drag, startPoint x: 202, startPoint y: 127, endPoint x: 164, endPoint y: 93, distance: 51.1
click icon
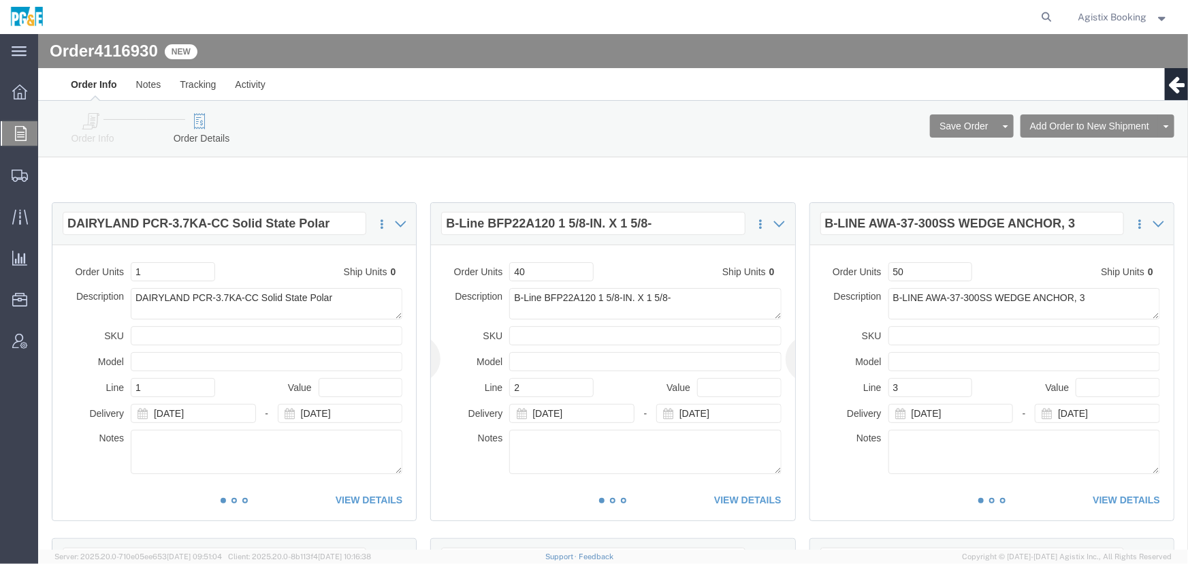
click link "Add Orders to Existing Shipment"
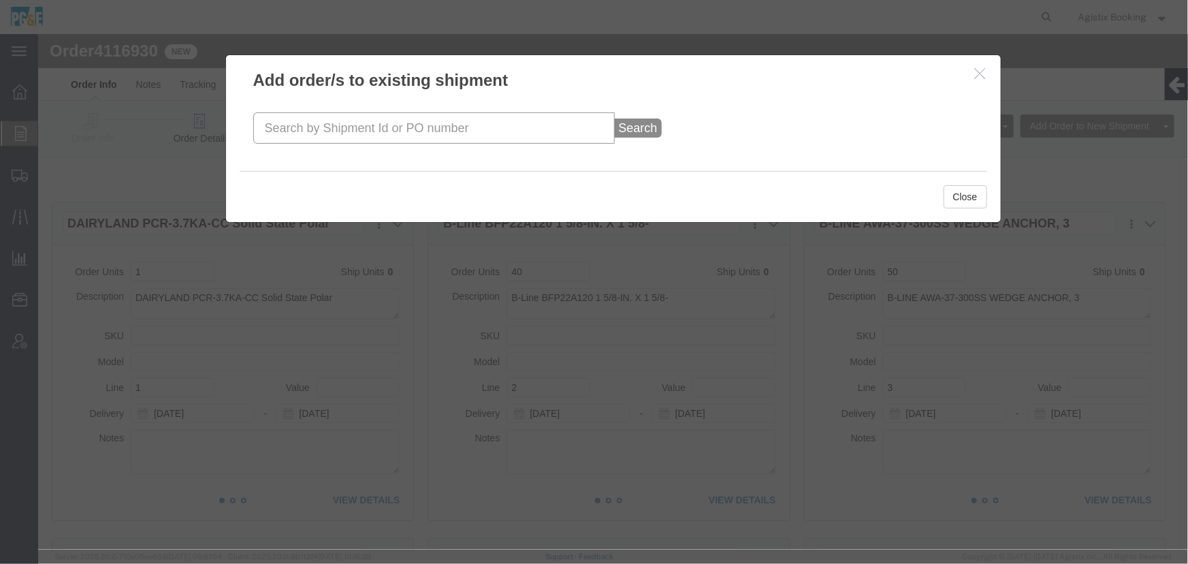
click input "text"
paste input "56982248"
type input "56982248"
click button "Search"
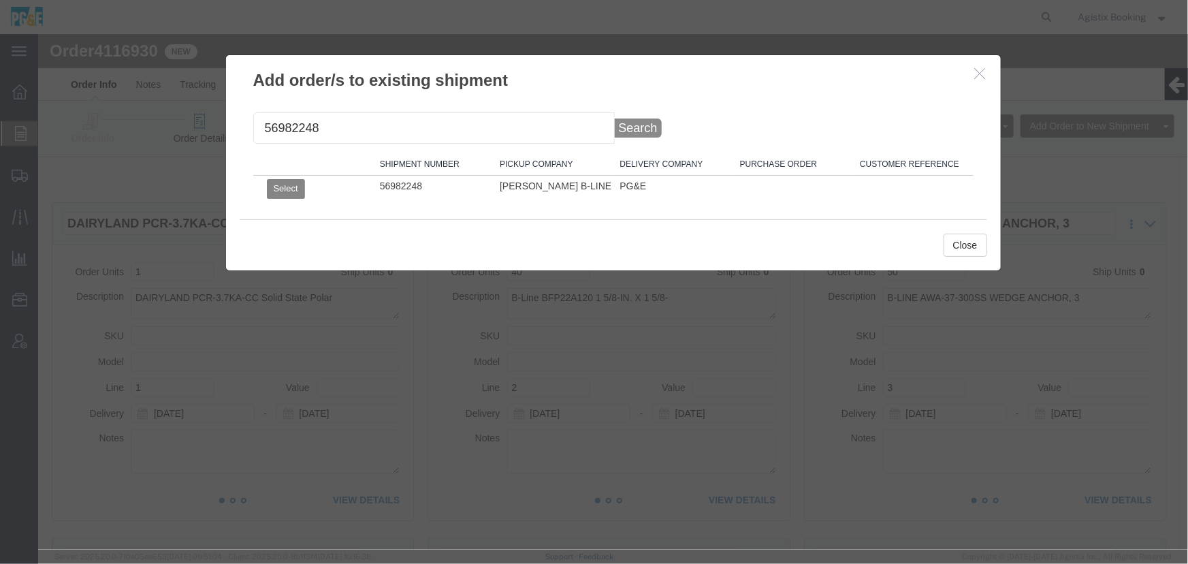
click button "Select"
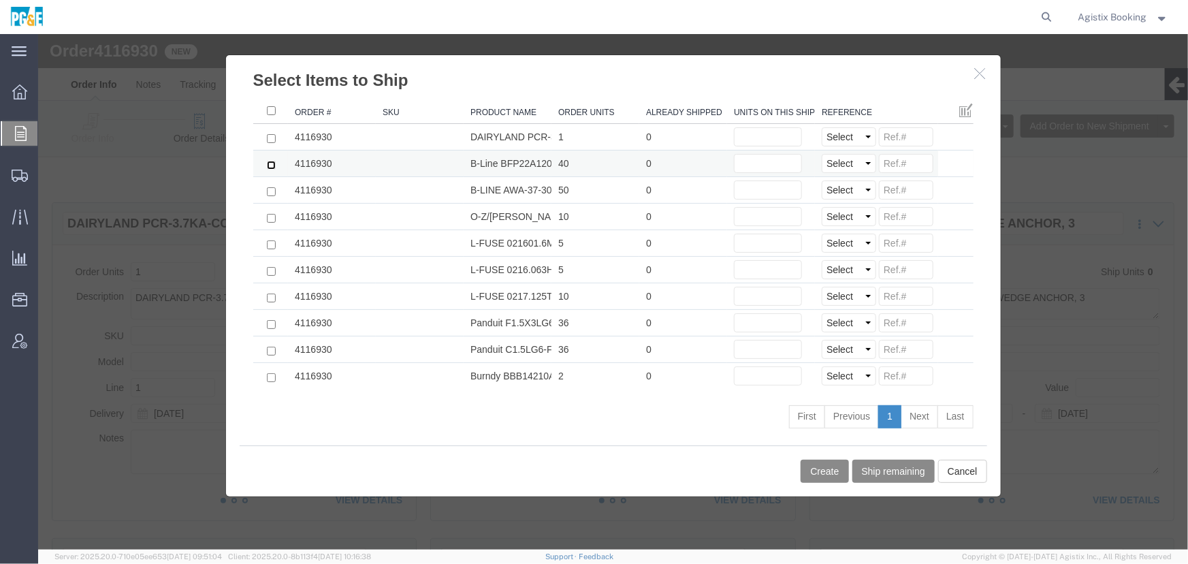
click input "checkbox"
checkbox input "true"
click input "text"
type input "4"
click button "Create"
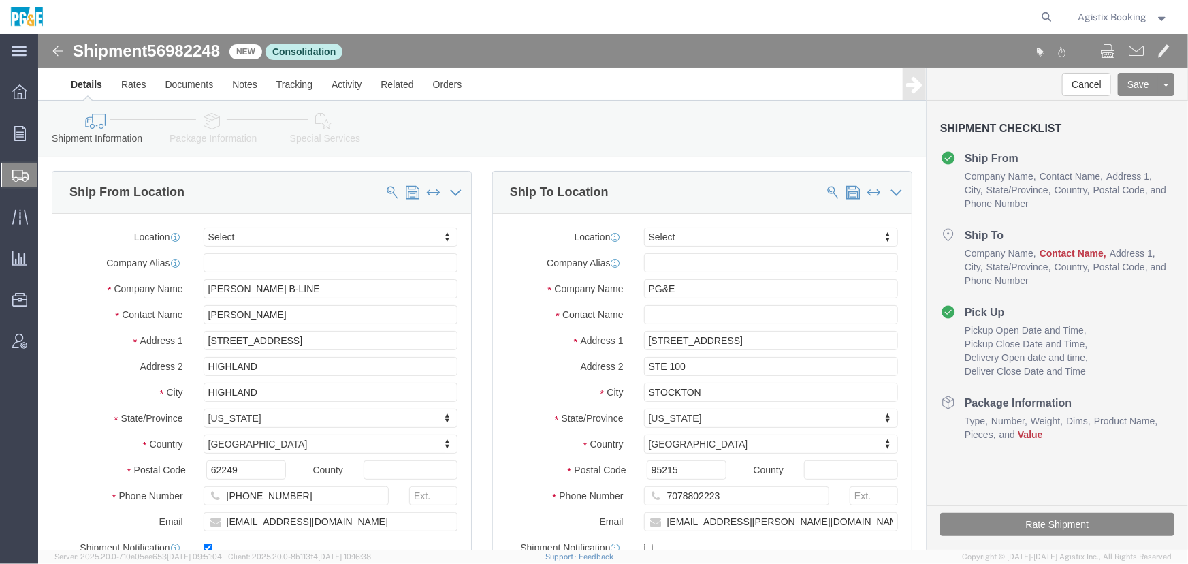
click icon
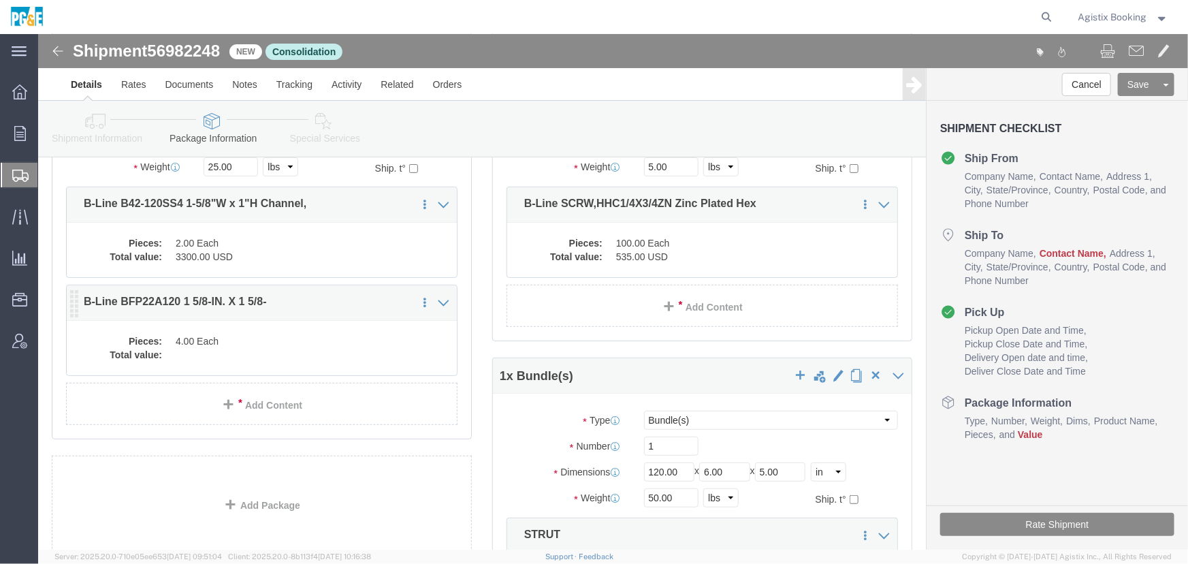
scroll to position [185, 0]
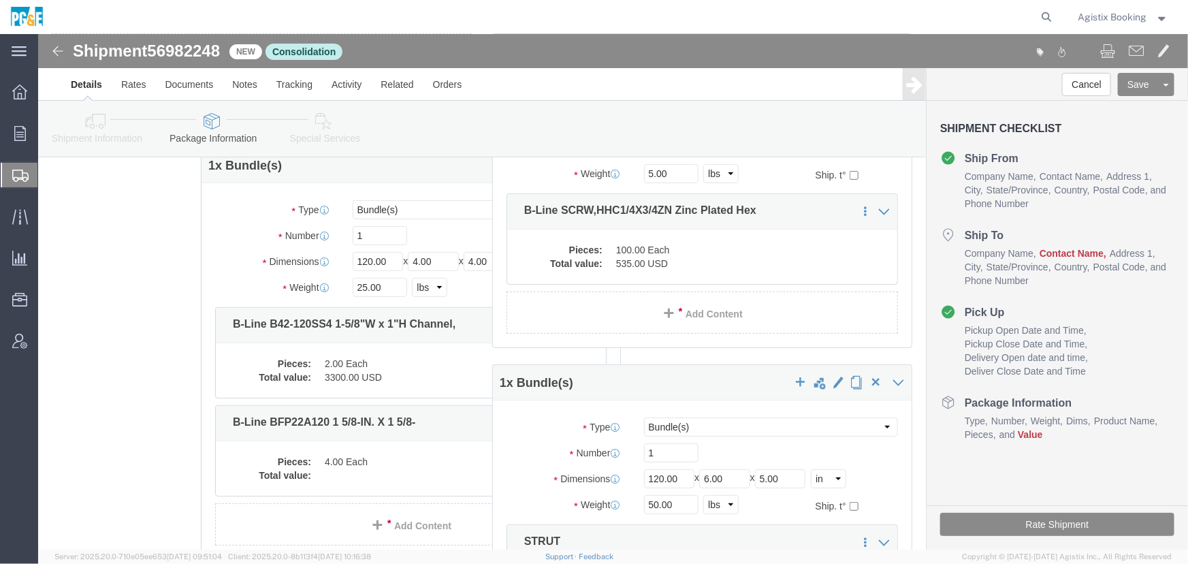
drag, startPoint x: 239, startPoint y: 265, endPoint x: 322, endPoint y: 332, distance: 106.9
click div "1 x Bundle(s) Package Type Select Bulk Bundle(s) Cardboard Box(es) Carton(s) Cr…"
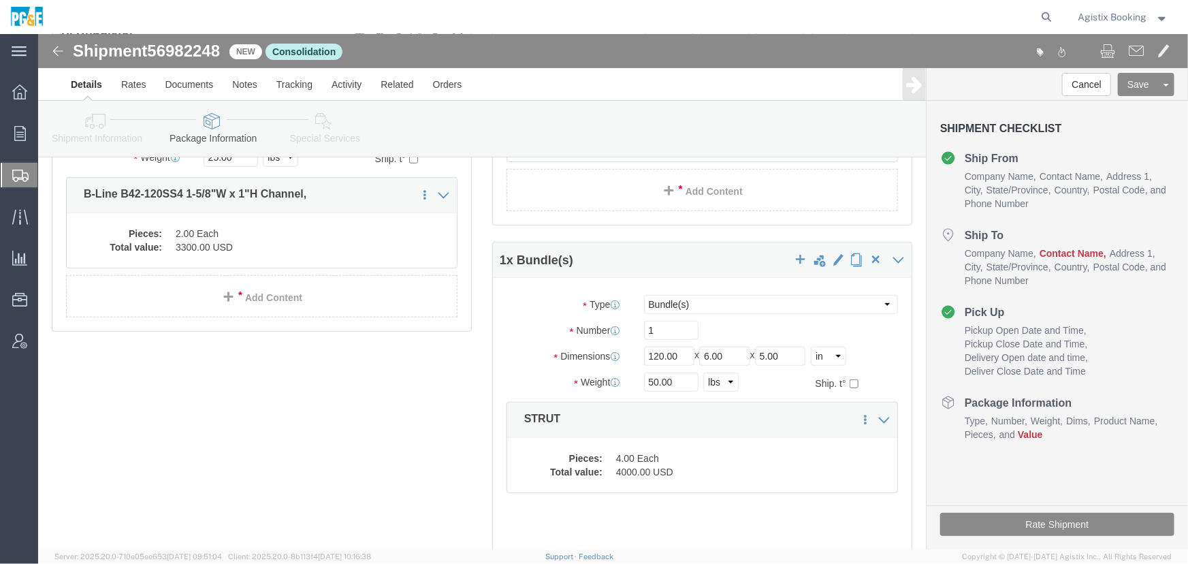
scroll to position [376, 0]
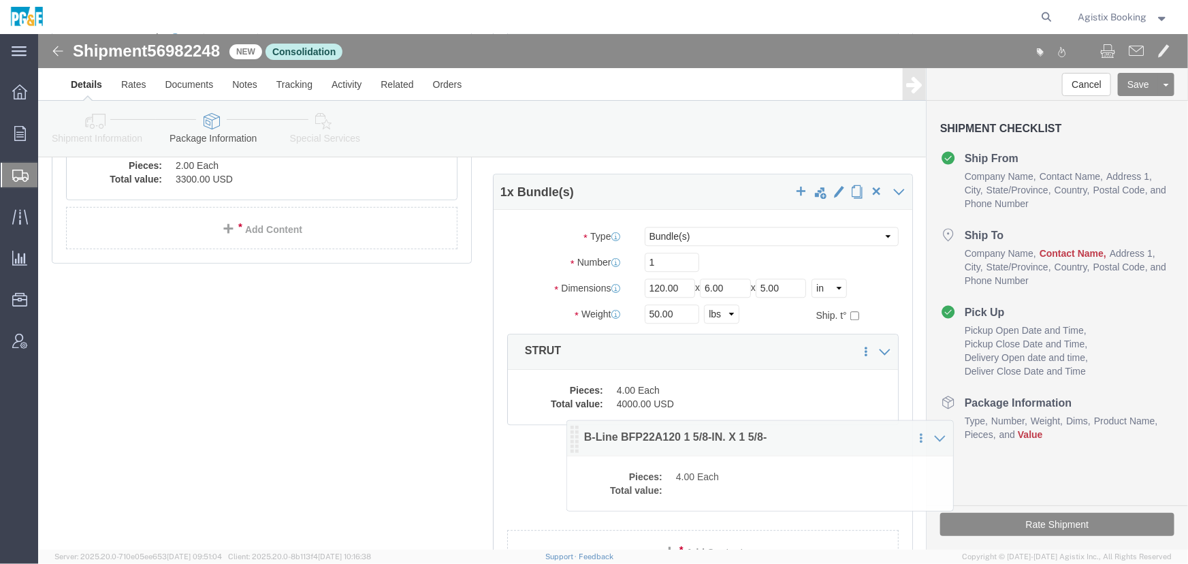
drag, startPoint x: 38, startPoint y: 376, endPoint x: 534, endPoint y: 399, distance: 496.0
click icon
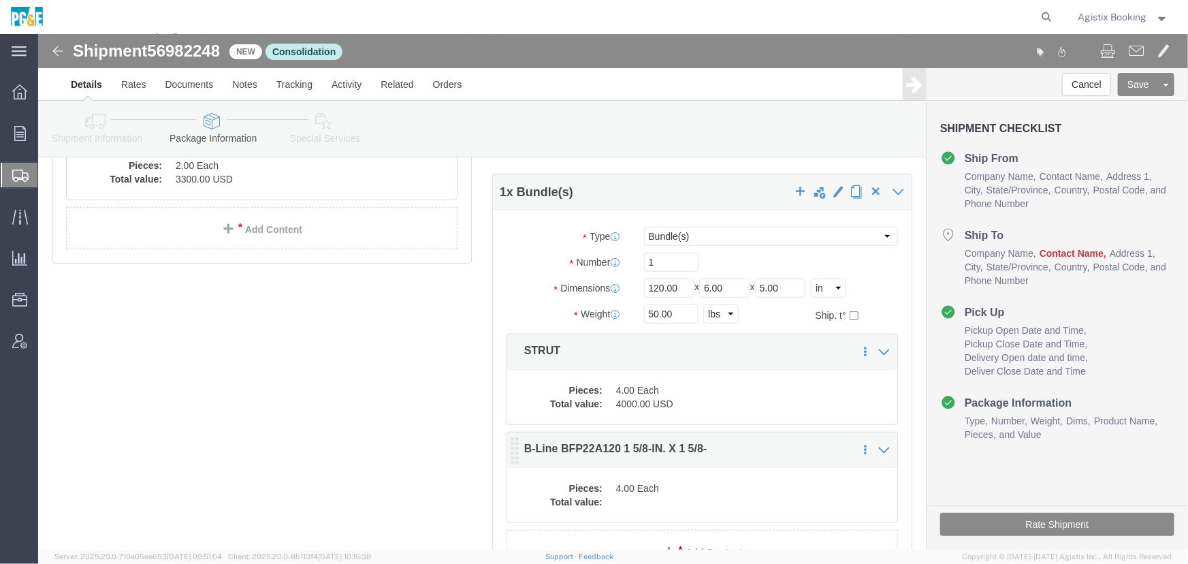
click dd
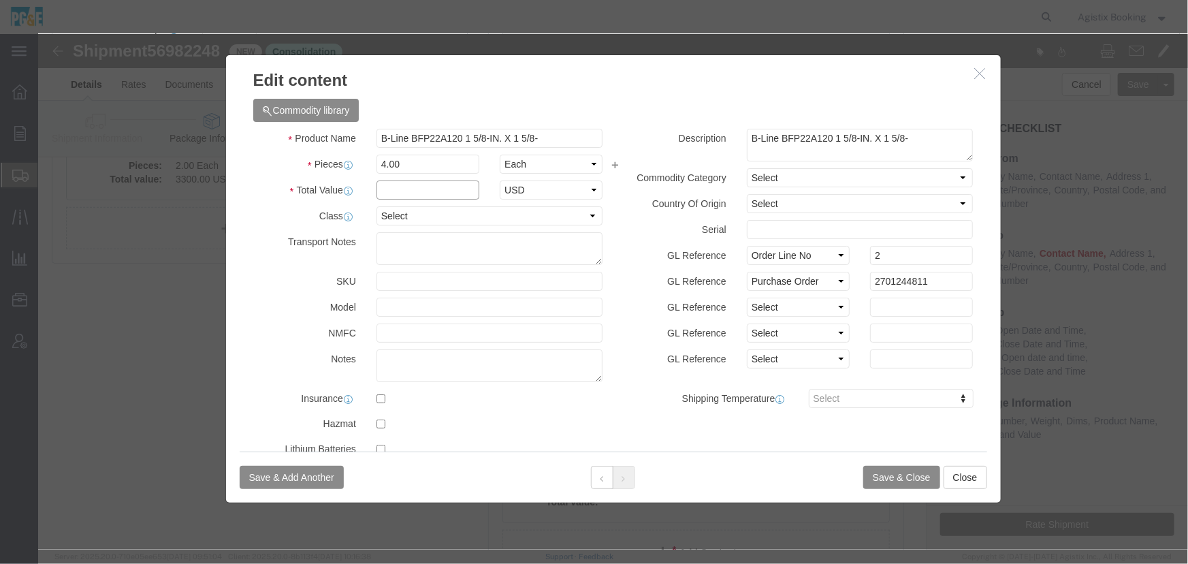
click input "text"
type input "4000"
select select "USD"
select select "55"
click icon
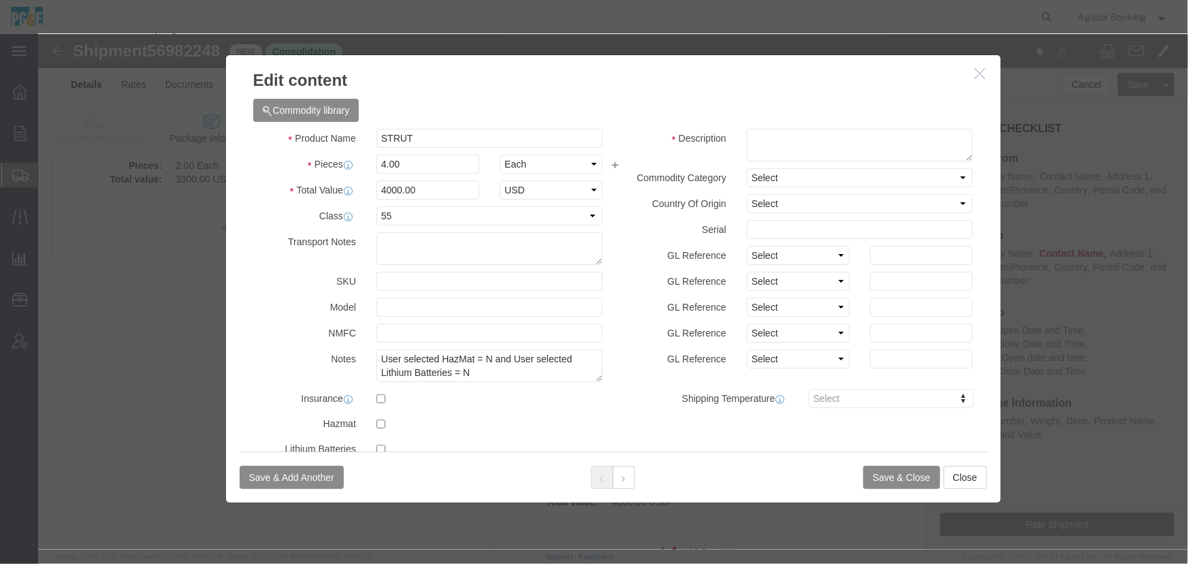
click h3 "Edit content"
click icon "button"
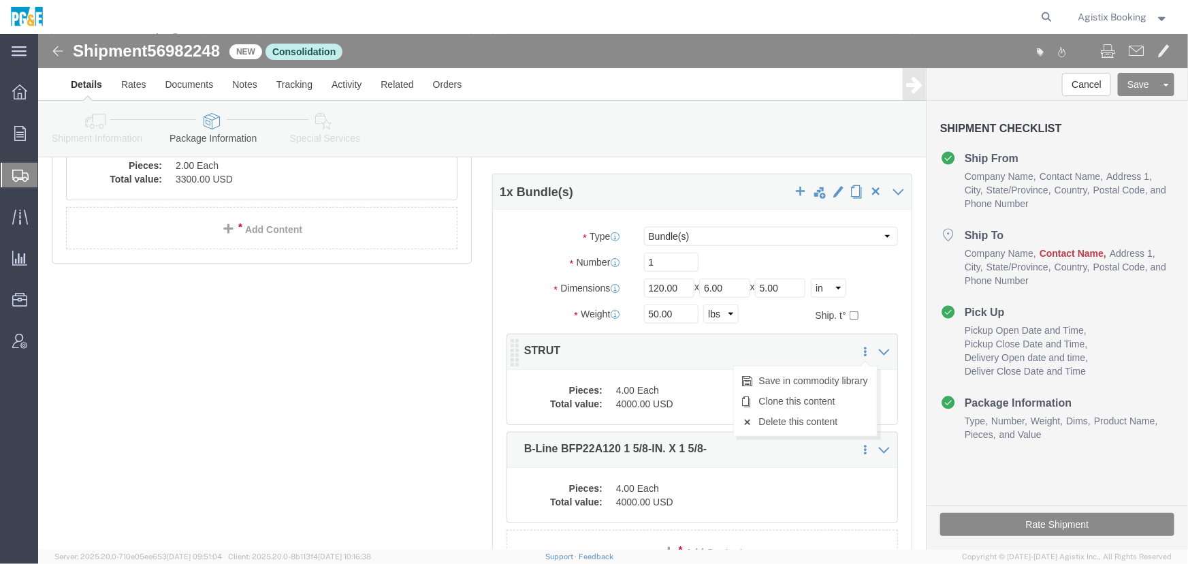
click icon
click link "Delete this content"
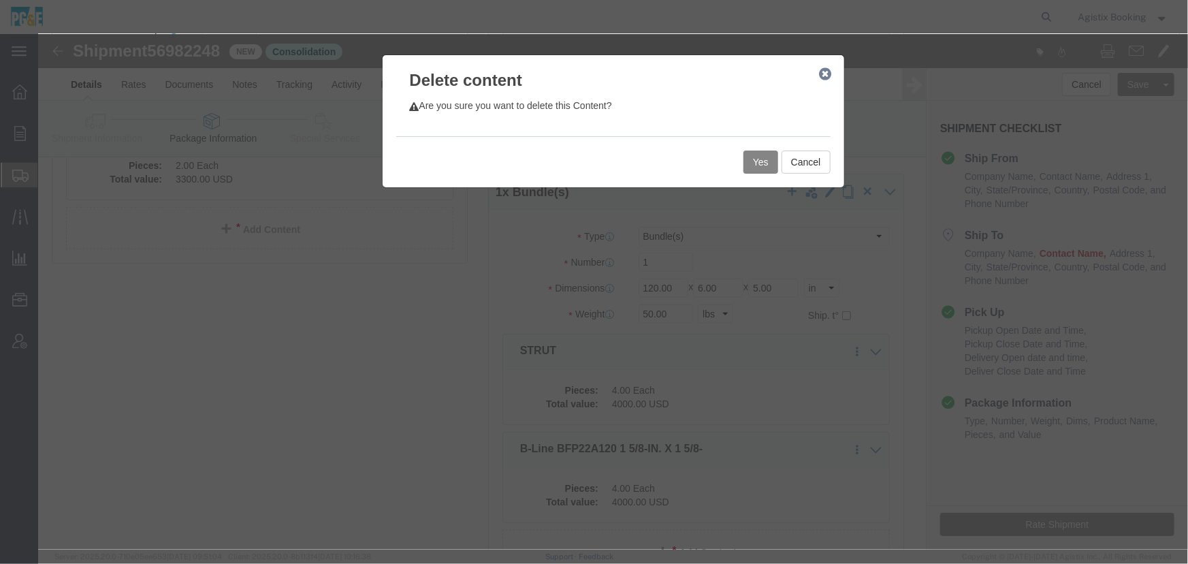
click button "Yes"
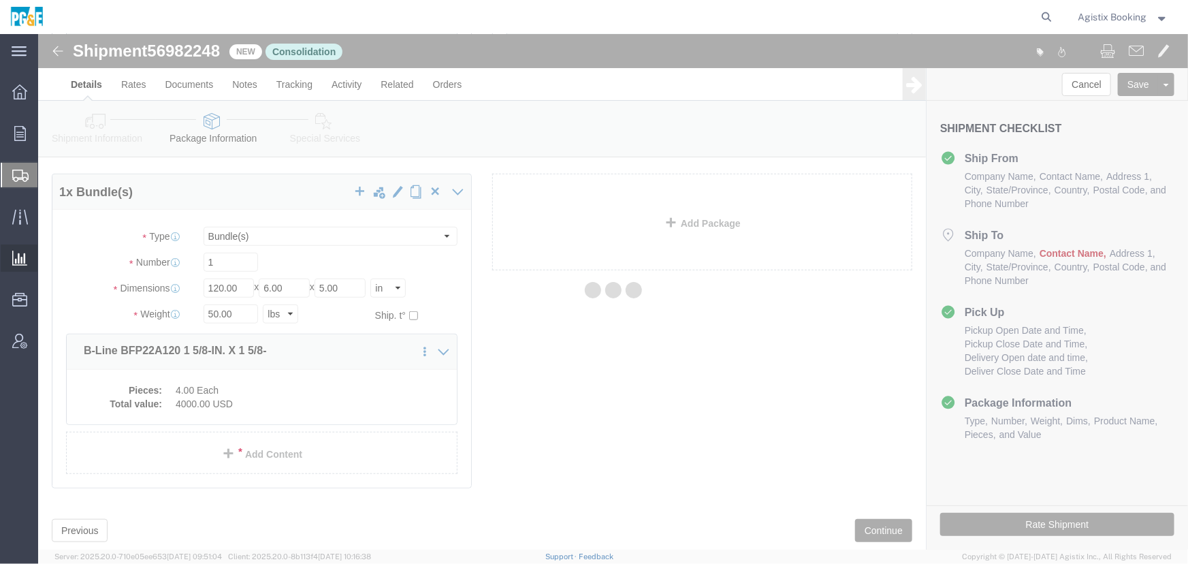
scroll to position [0, 0]
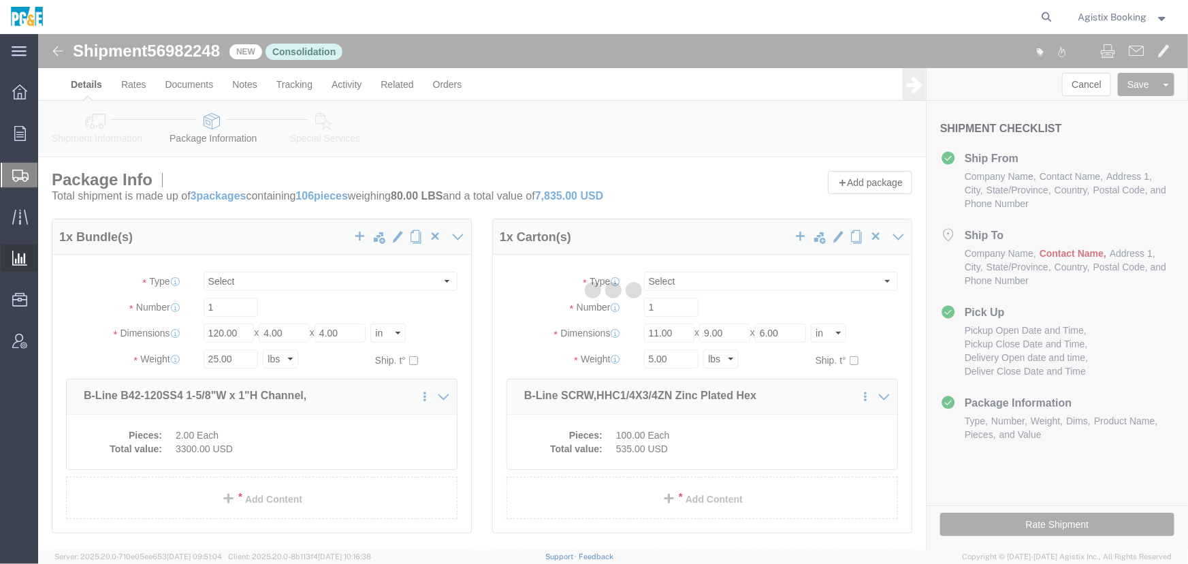
select select "BNDL"
select select "CRTN"
select select "BNDL"
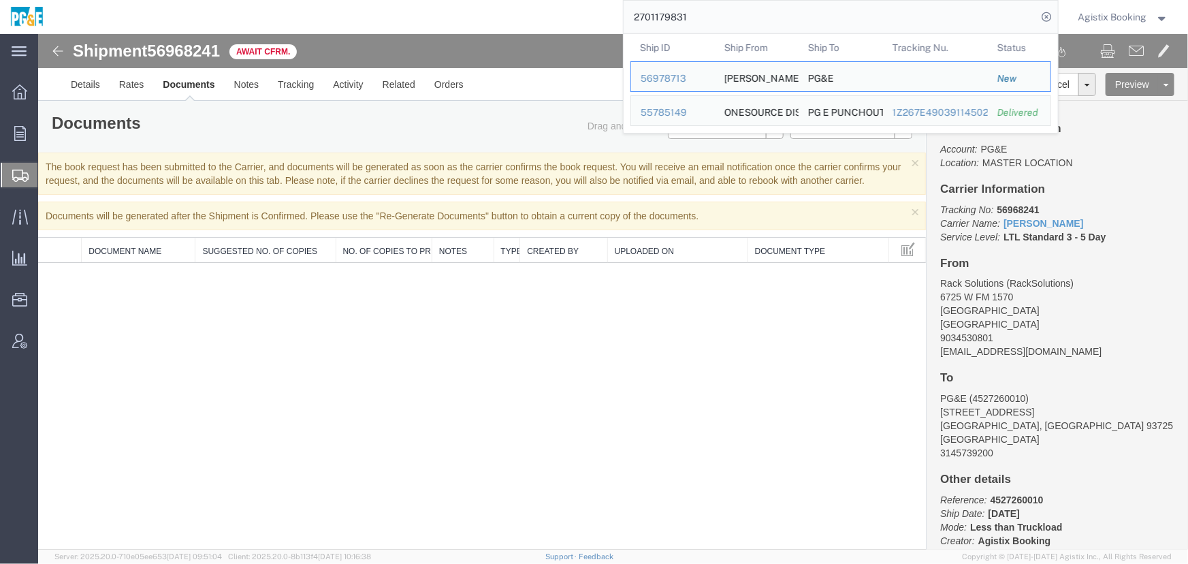
drag, startPoint x: 696, startPoint y: 14, endPoint x: 578, endPoint y: 14, distance: 117.8
click at [578, 14] on div "2701179831 Ship ID Ship From Ship To Tracking Nu. Status Ship ID 56978713 Ship …" at bounding box center [556, 17] width 1004 height 34
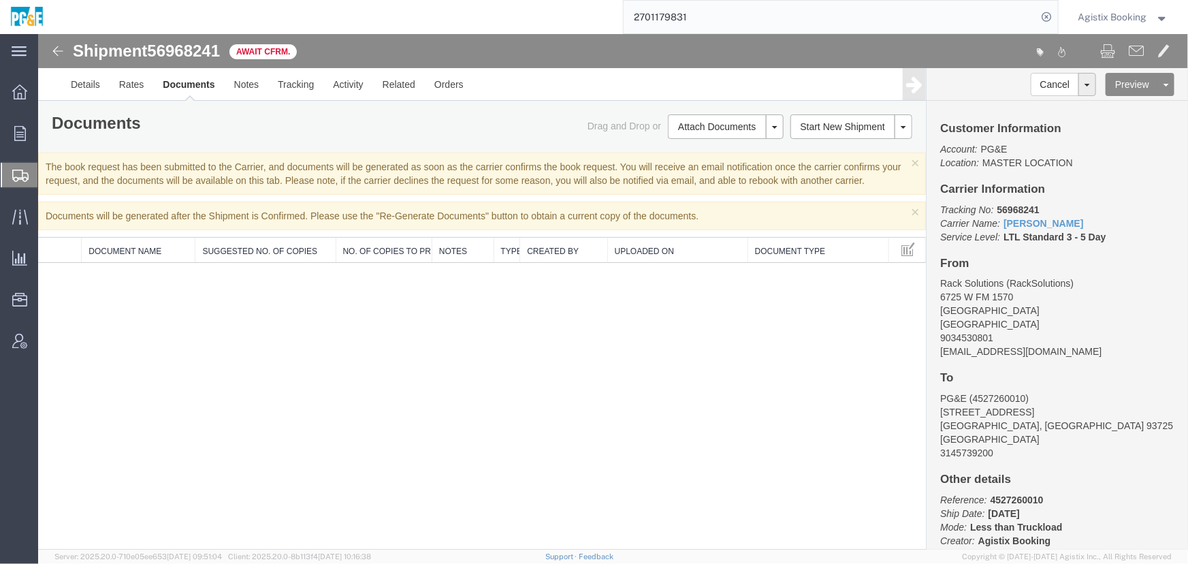
click at [0, 0] on span "Shipment Manager" at bounding box center [0, 0] width 0 height 0
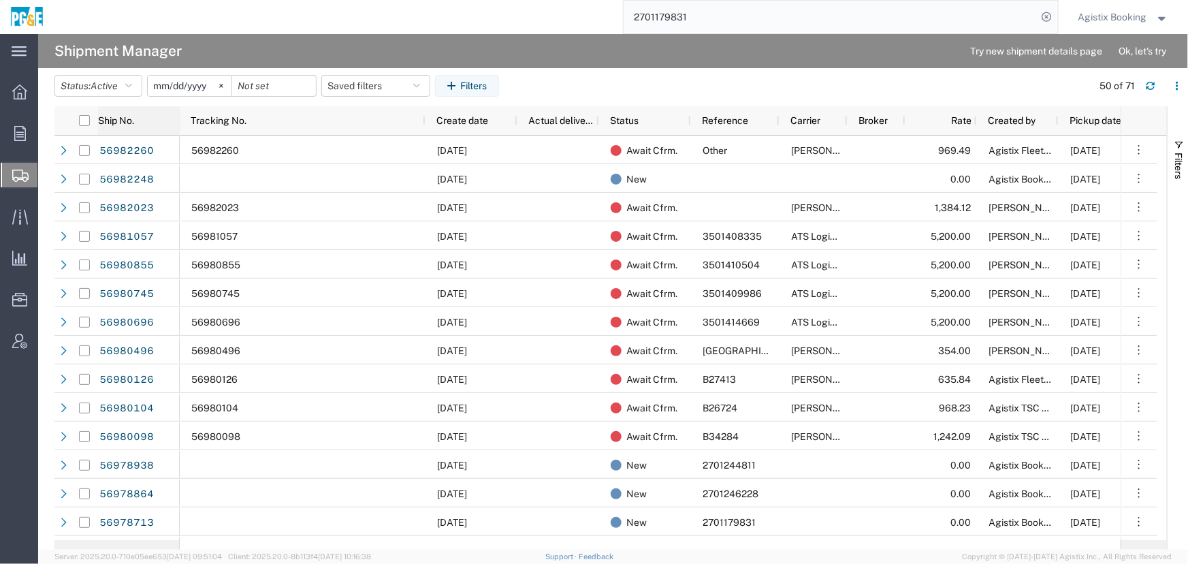
click at [127, 128] on div "Ship No." at bounding box center [139, 121] width 82 height 22
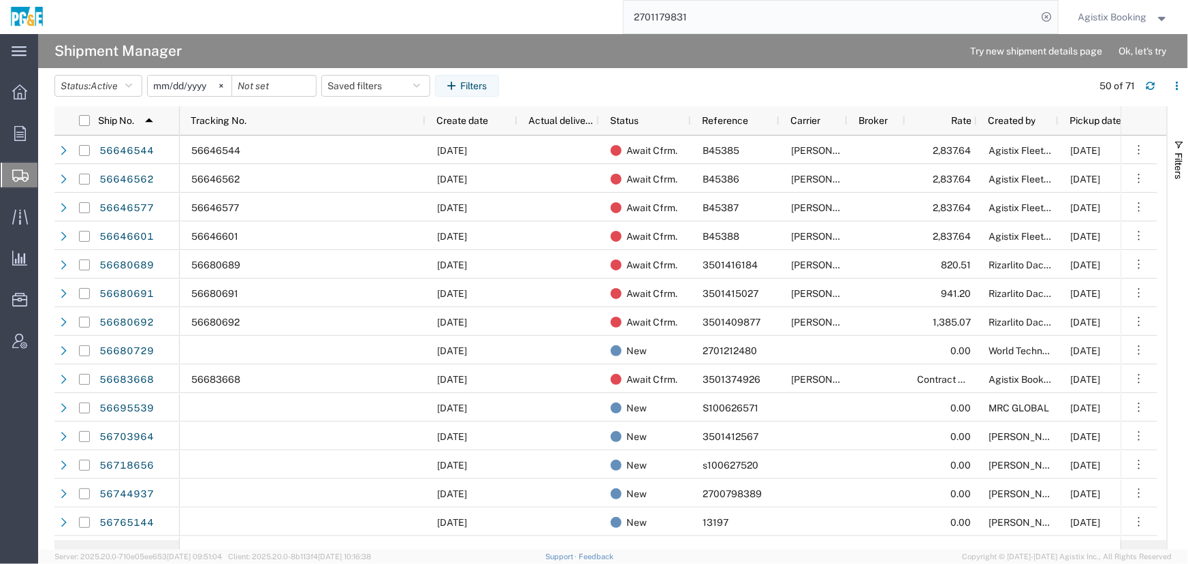
click at [127, 127] on div "Ship No. 1" at bounding box center [139, 121] width 82 height 22
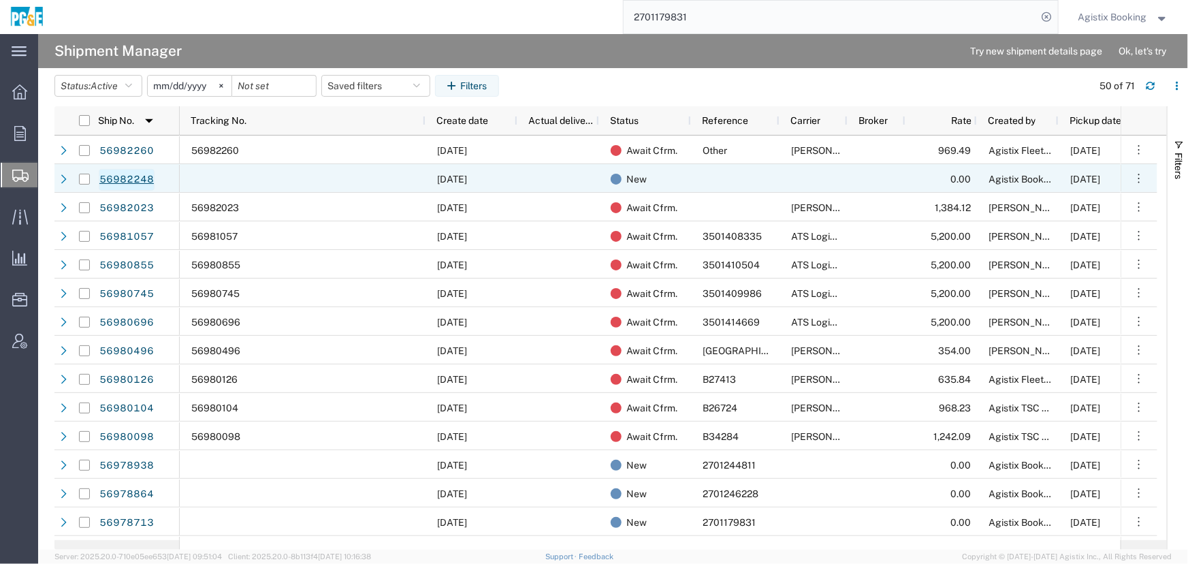
click at [120, 177] on link "56982248" at bounding box center [127, 180] width 56 height 22
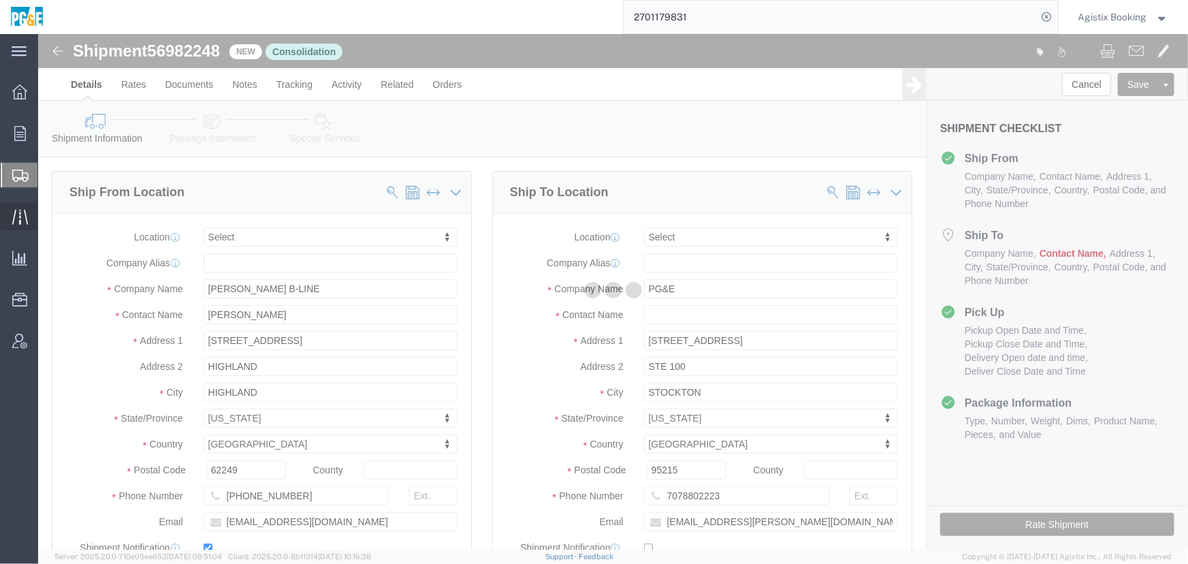
select select
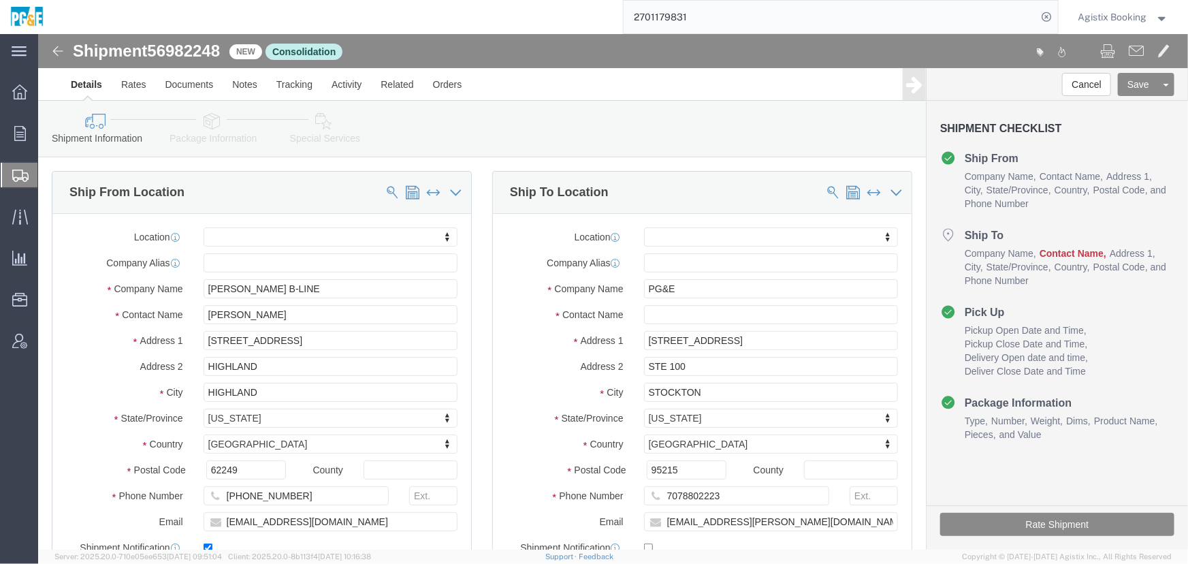
click icon
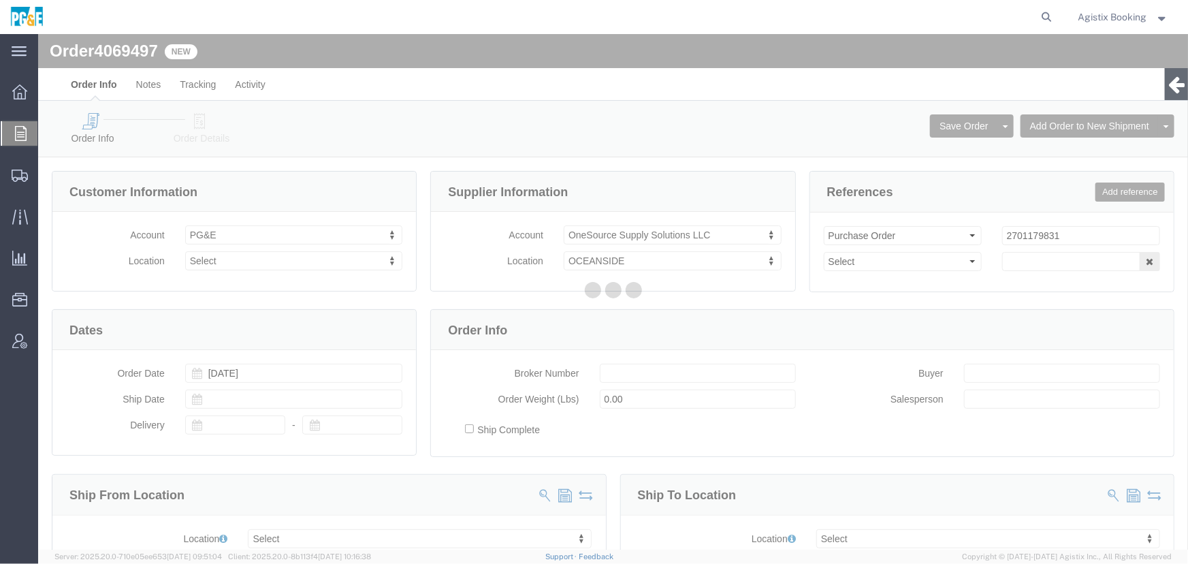
click at [213, 133] on div at bounding box center [613, 291] width 1150 height 515
click at [204, 126] on div at bounding box center [613, 291] width 1150 height 515
select select
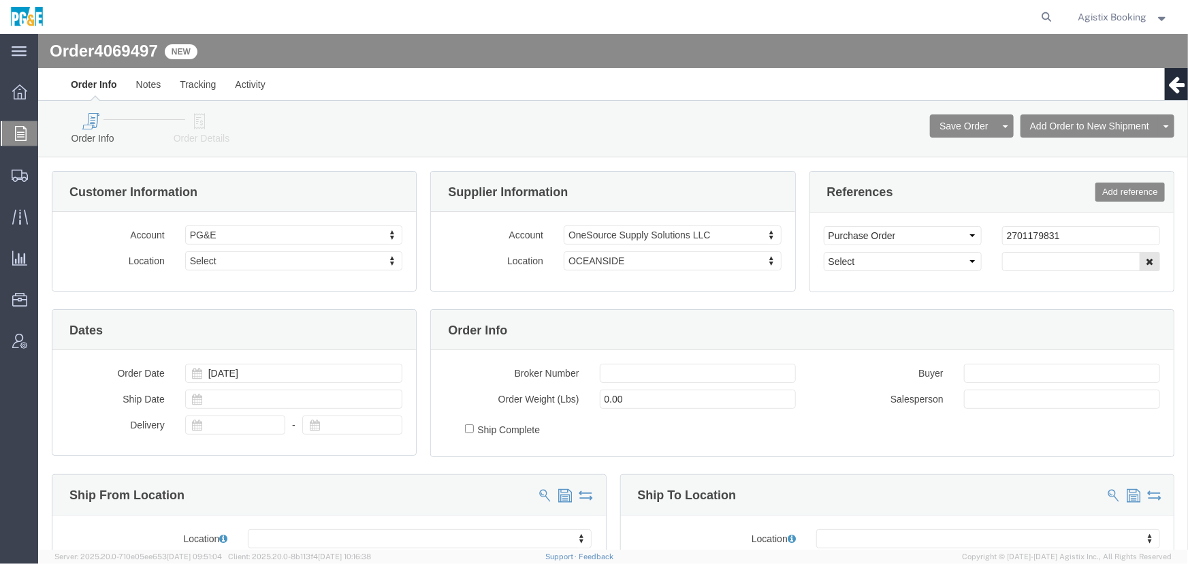
drag, startPoint x: 166, startPoint y: 92, endPoint x: 198, endPoint y: 80, distance: 34.3
click icon
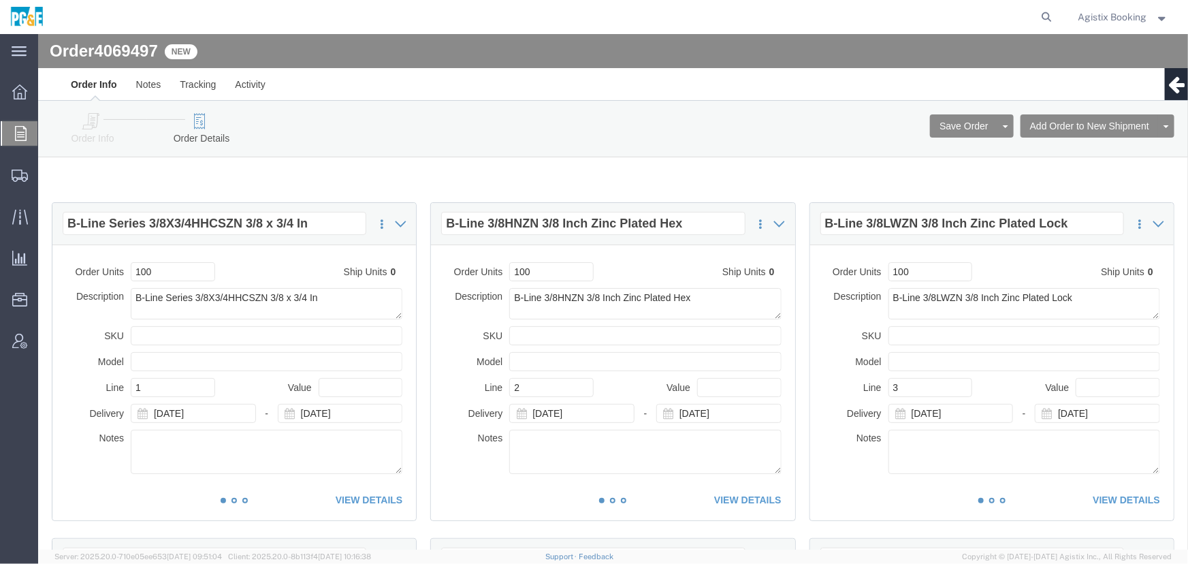
drag, startPoint x: 1018, startPoint y: 116, endPoint x: 817, endPoint y: 160, distance: 205.6
click link "Add Orders to Existing Shipment"
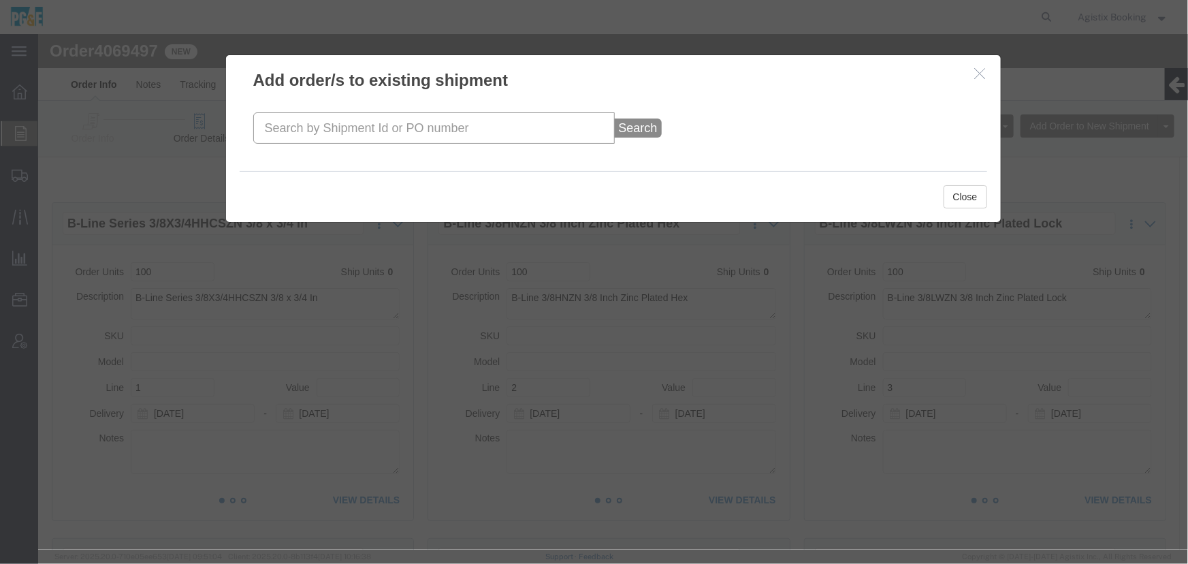
click input "text"
paste input "56982248"
type input "56982248"
click button "Search"
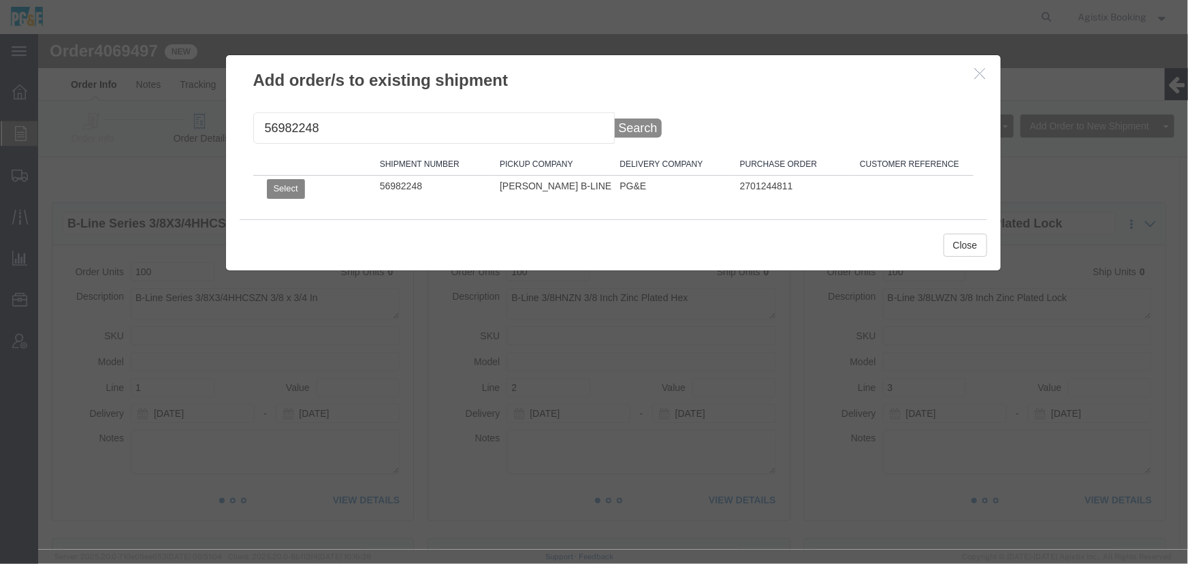
click button "Select"
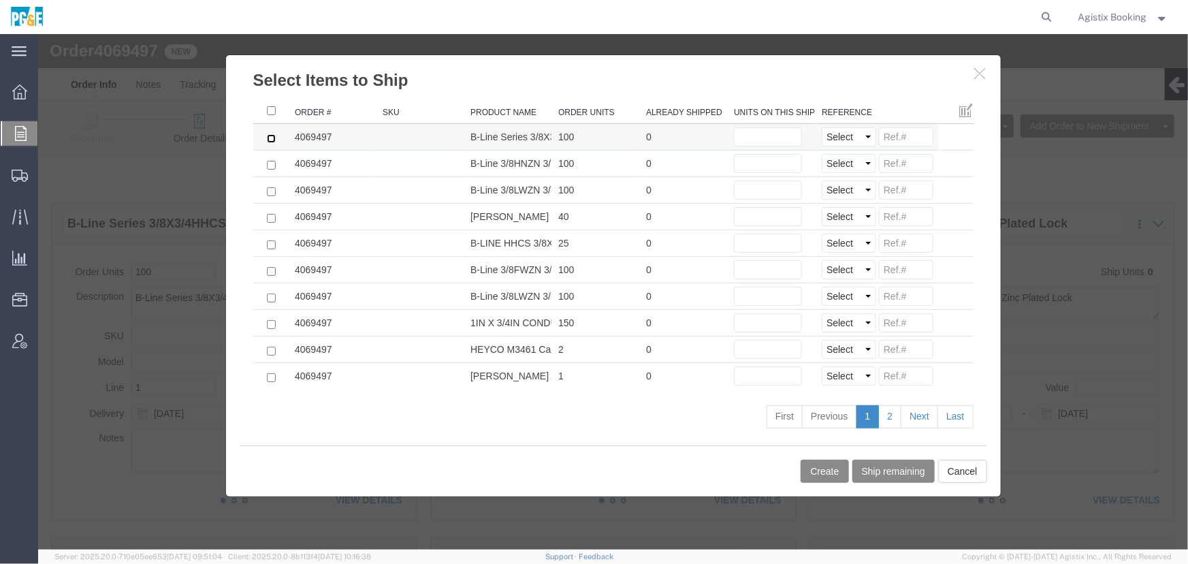
click input "checkbox"
checkbox input "true"
click input "text"
type input "2"
click button "Create"
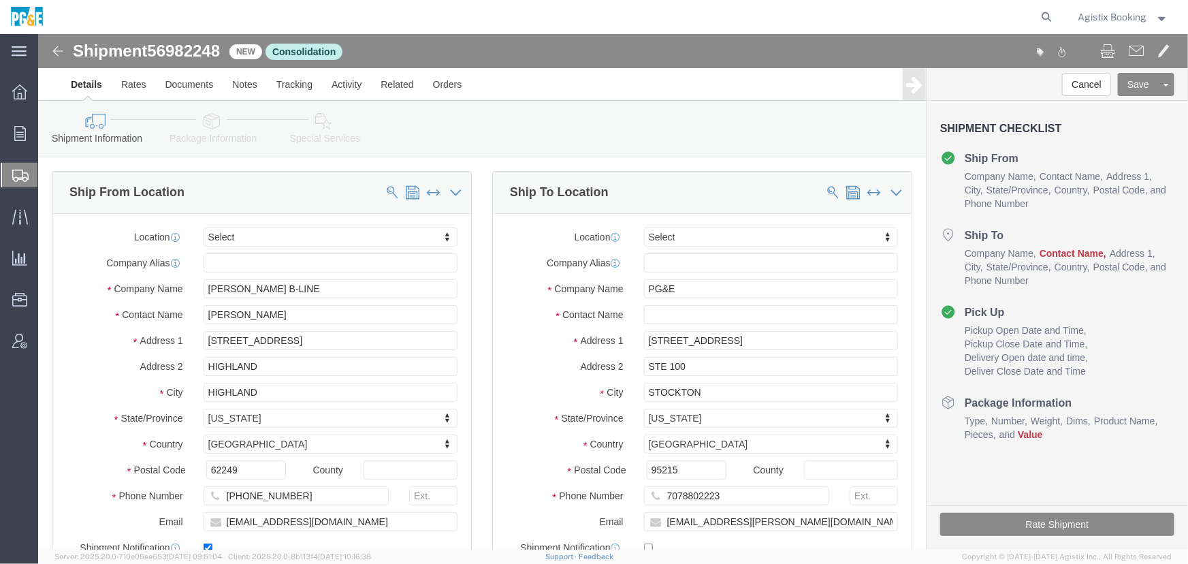
drag, startPoint x: 212, startPoint y: 127, endPoint x: 174, endPoint y: 93, distance: 51.1
click icon
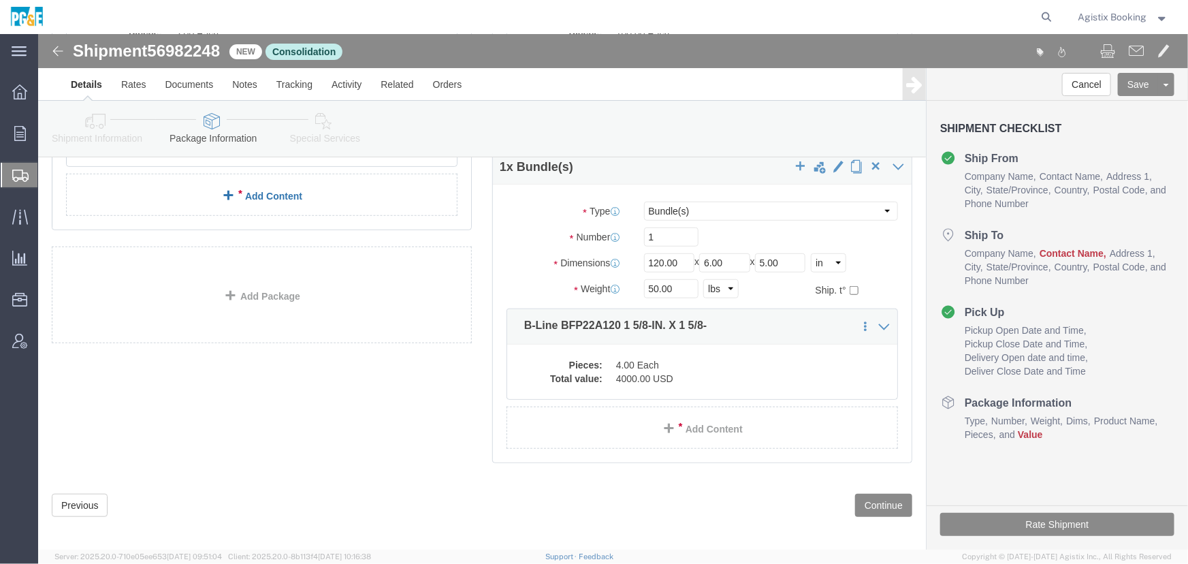
scroll to position [408, 0]
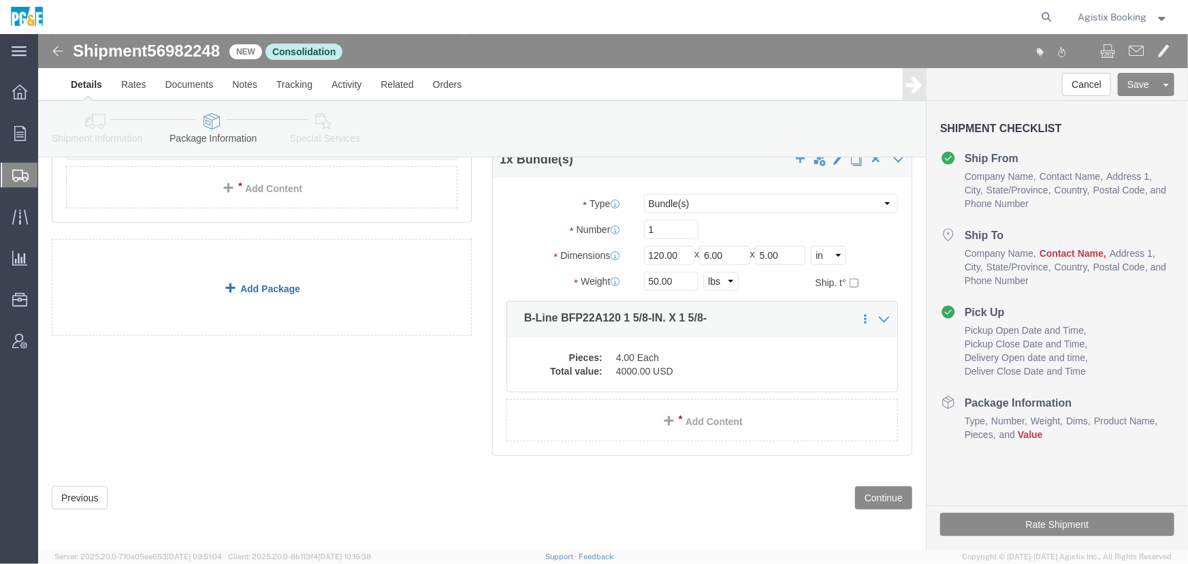
click link "Add Package"
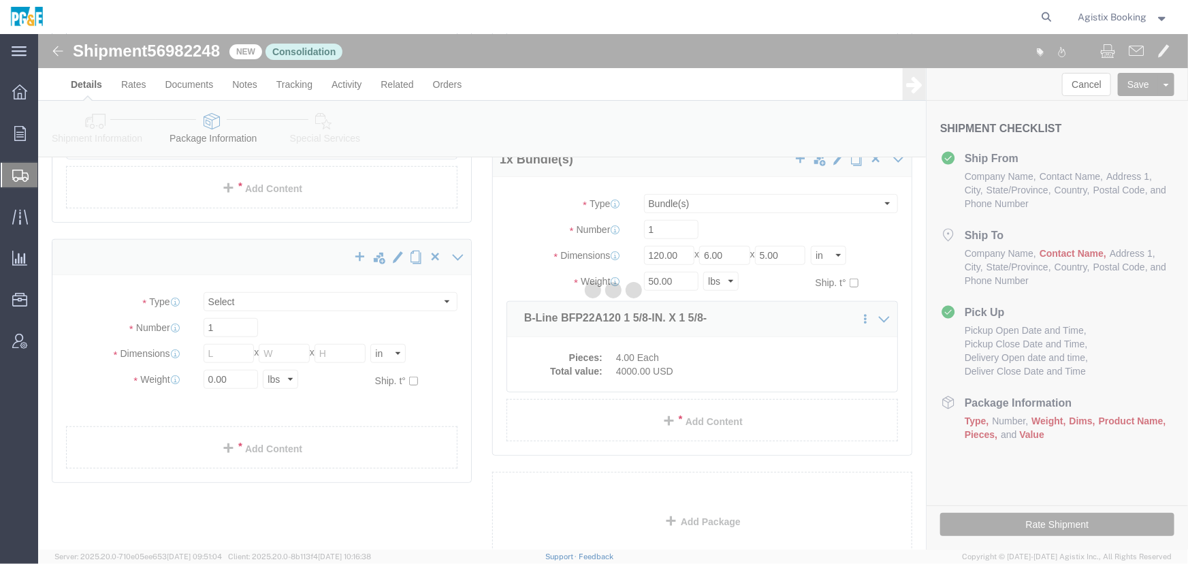
scroll to position [97, 0]
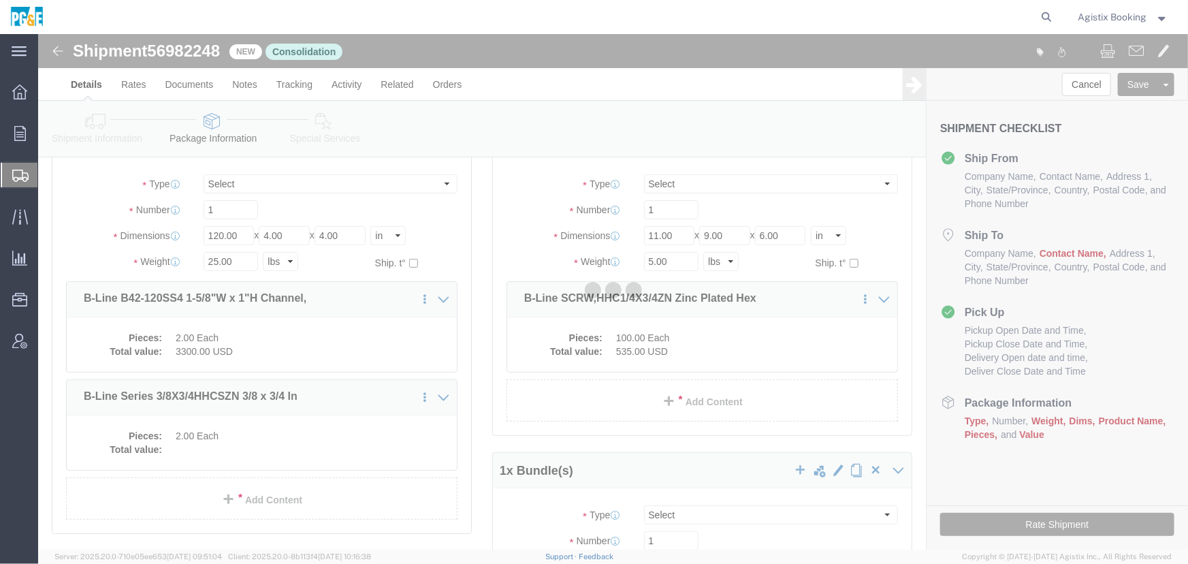
select select "BNDL"
select select "CRTN"
select select "BNDL"
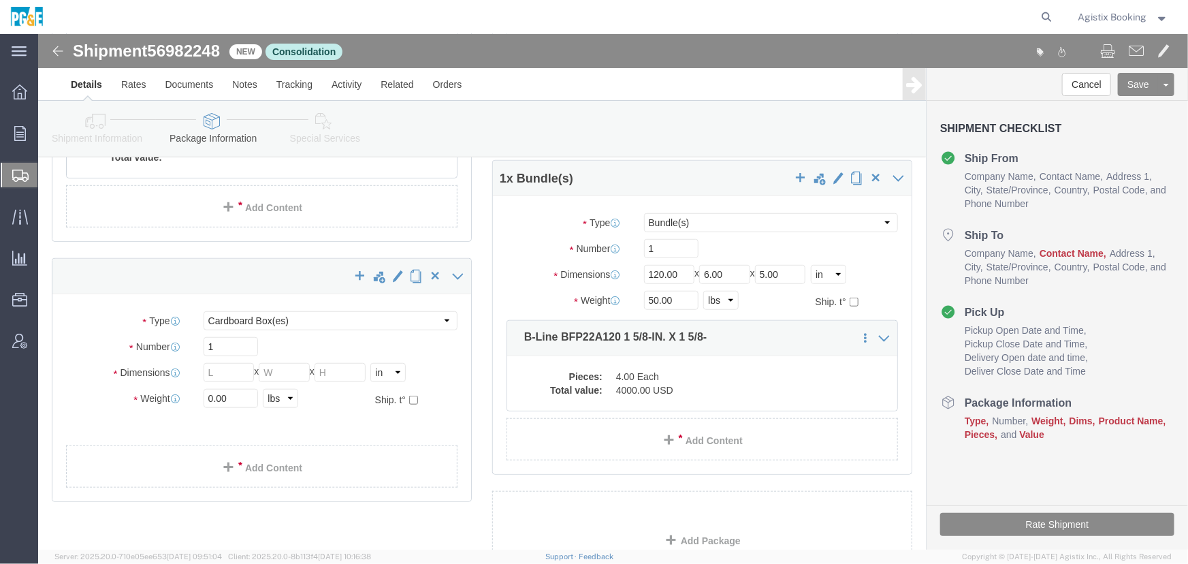
scroll to position [407, 0]
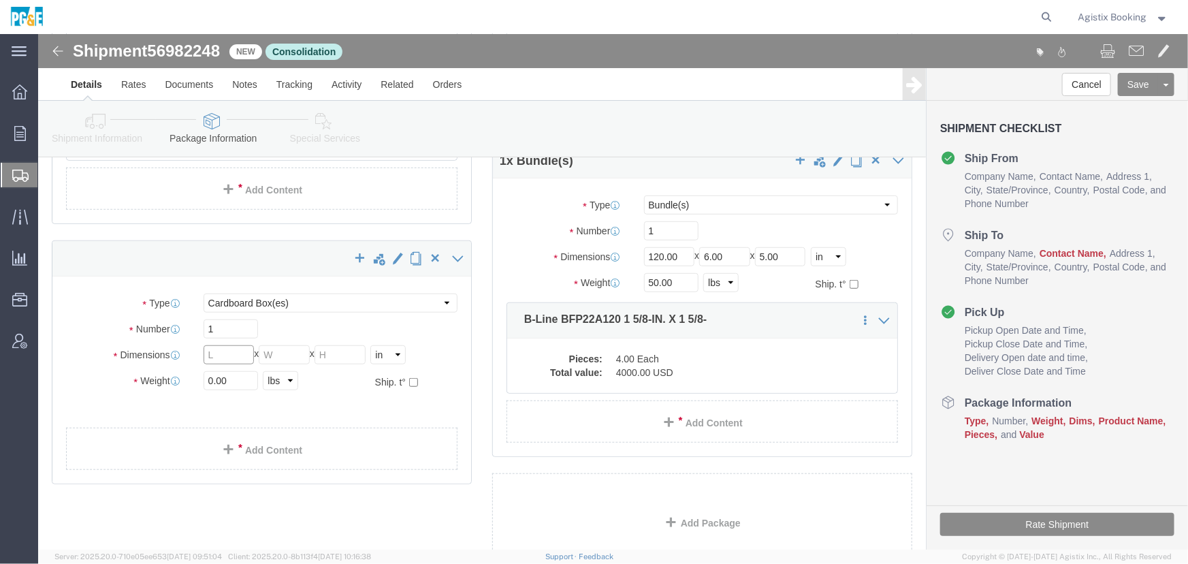
click input "text"
click select "Select Bulk Bundle(s) Cardboard Box(es) Carton(s) Crate(s) Drum(s) (Fiberboard)…"
select select "BNDL"
click select "Select Bulk Bundle(s) Cardboard Box(es) Carton(s) Crate(s) Drum(s) (Fiberboard)…"
click input "text"
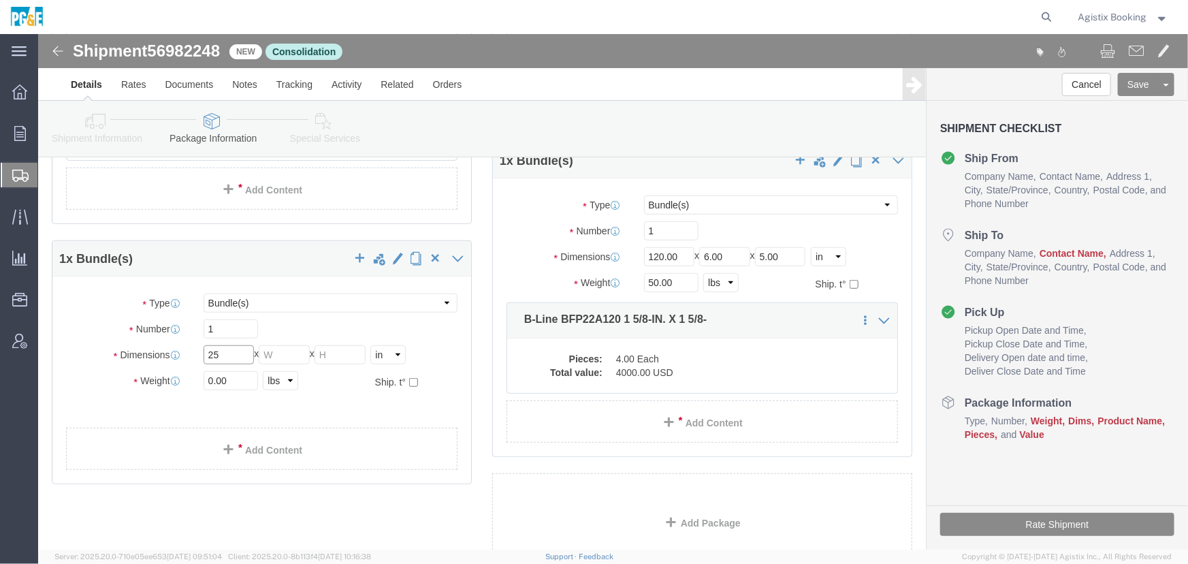
type input "25"
type input "2"
type input "1"
type input "240"
type input "6"
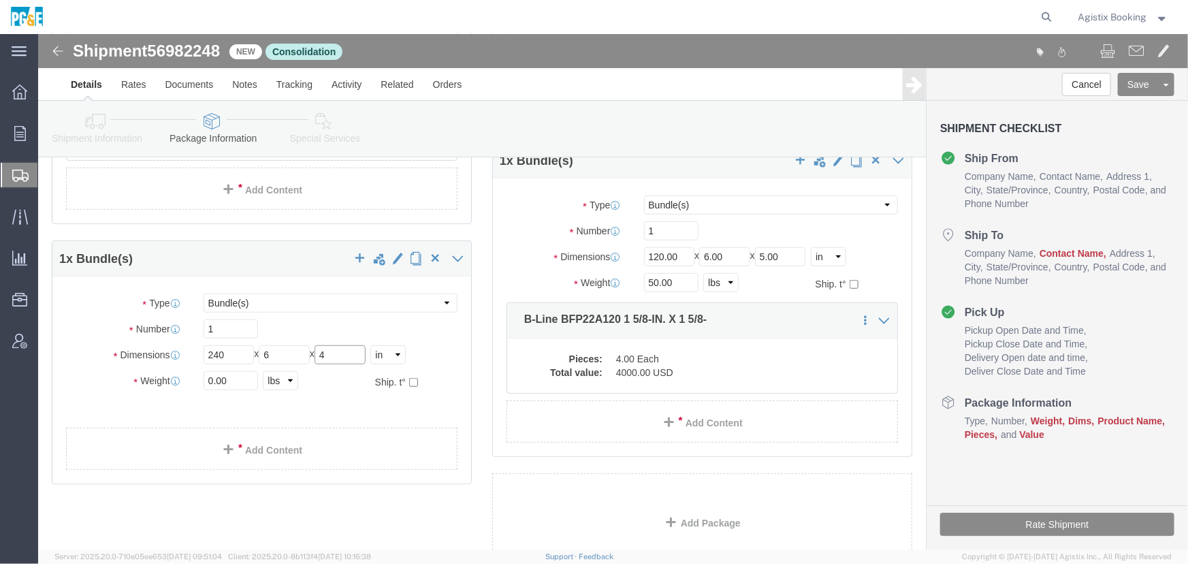
type input "4"
type input "25"
click link "Add Content"
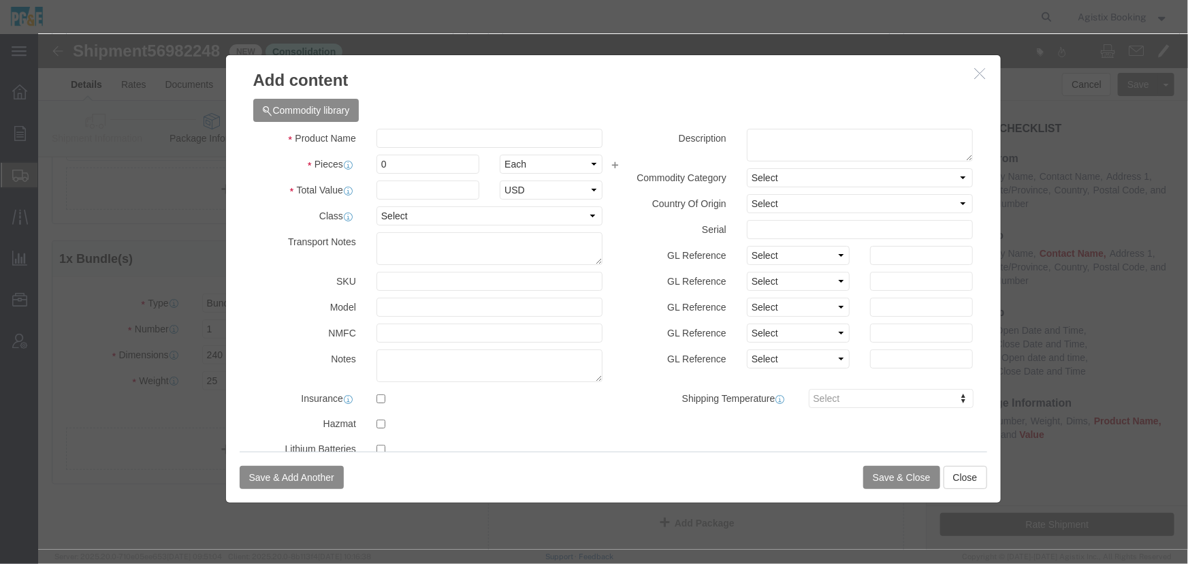
drag, startPoint x: 936, startPoint y: 39, endPoint x: 881, endPoint y: 50, distance: 56.2
click icon "button"
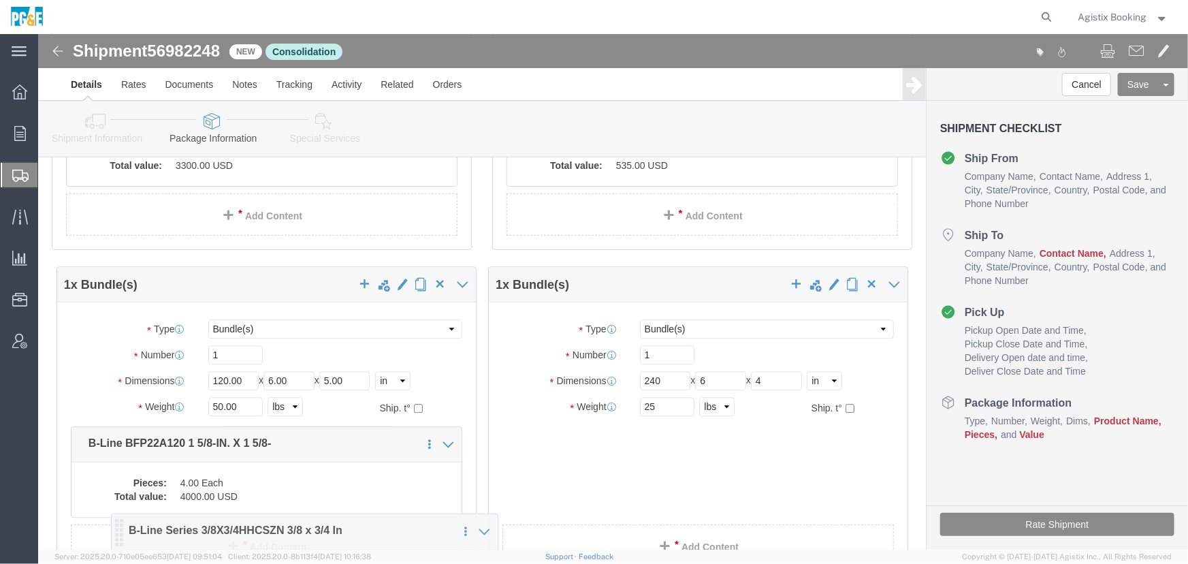
scroll to position [338, 0]
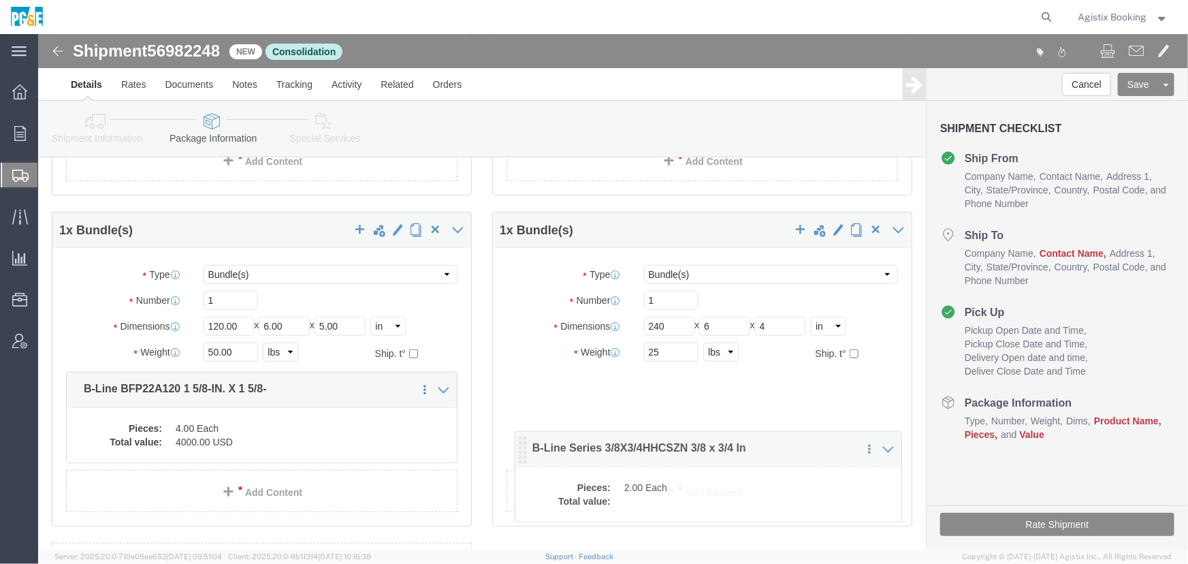
drag, startPoint x: 35, startPoint y: 173, endPoint x: 483, endPoint y: 410, distance: 507.6
click icon
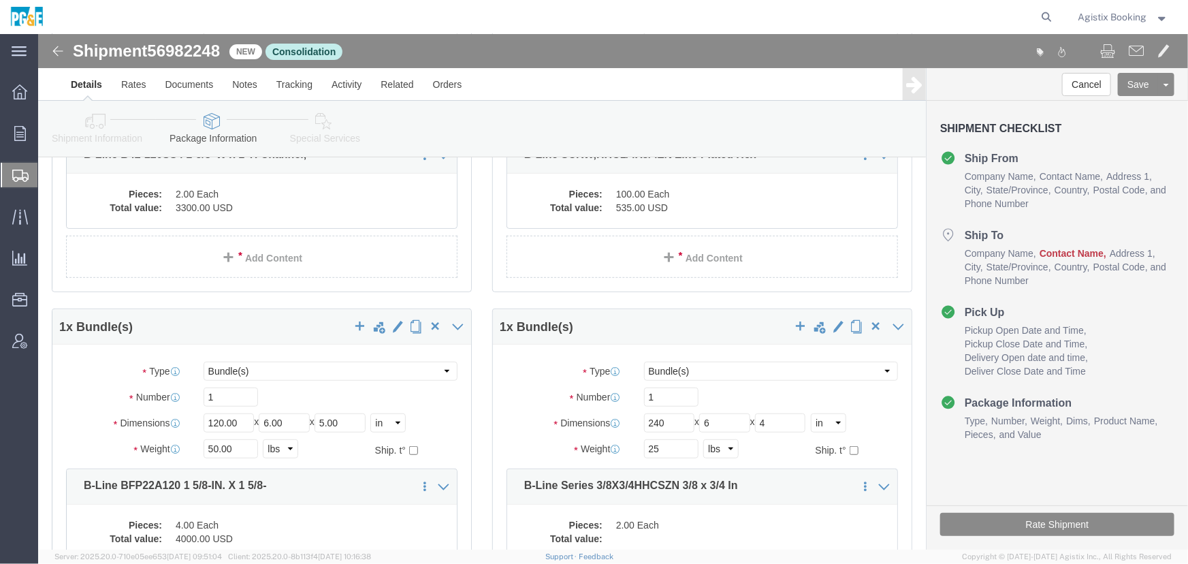
scroll to position [433, 0]
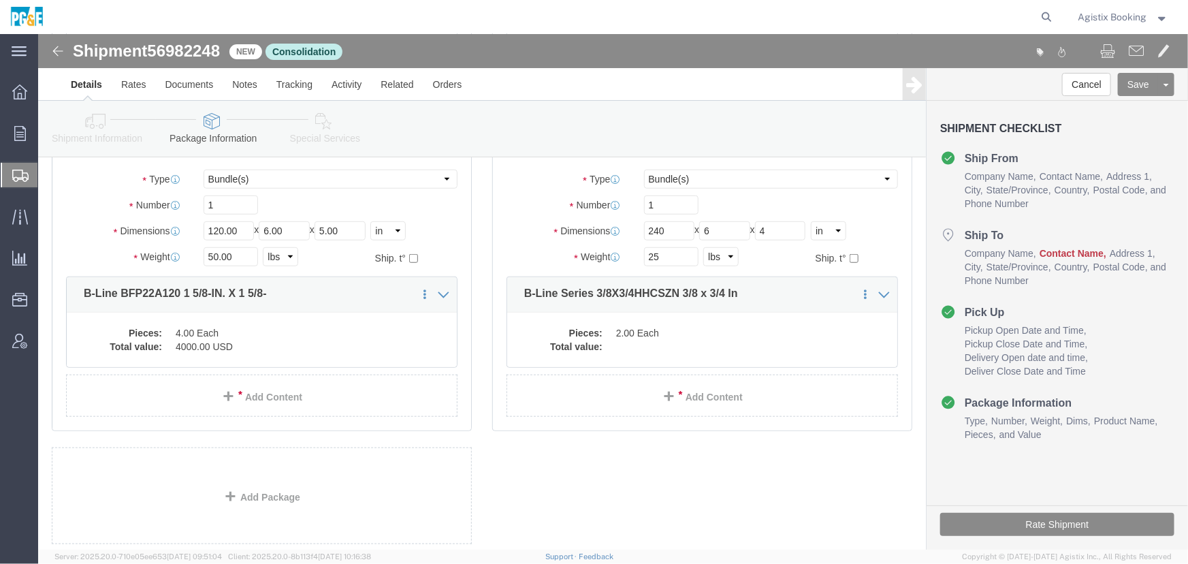
click dd
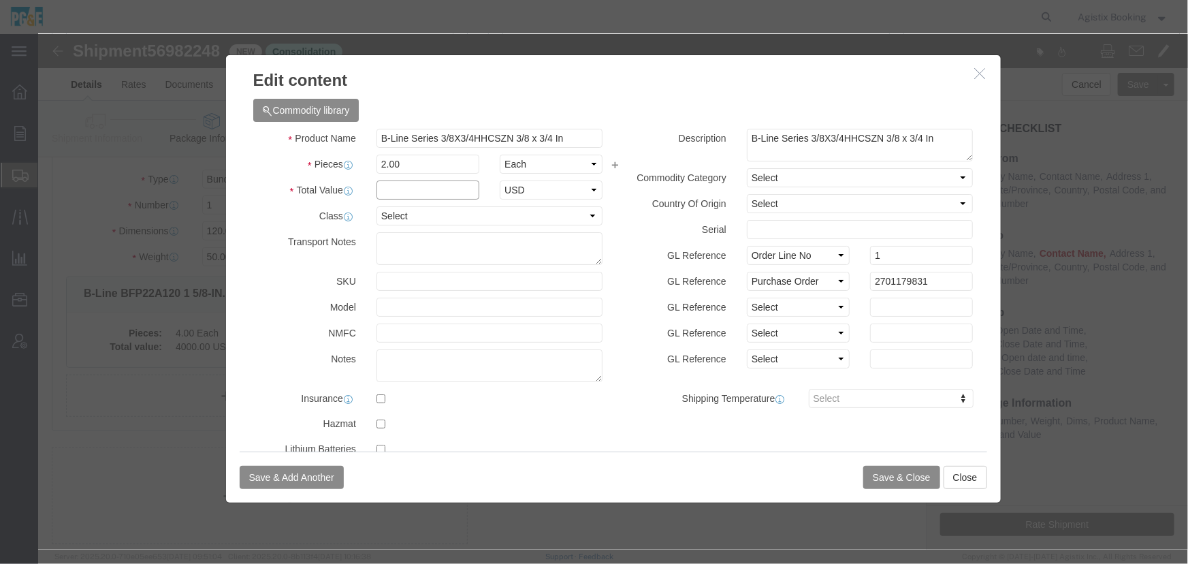
click input "text"
type input "100"
select select "USD"
select select "55"
click button "Save & Close"
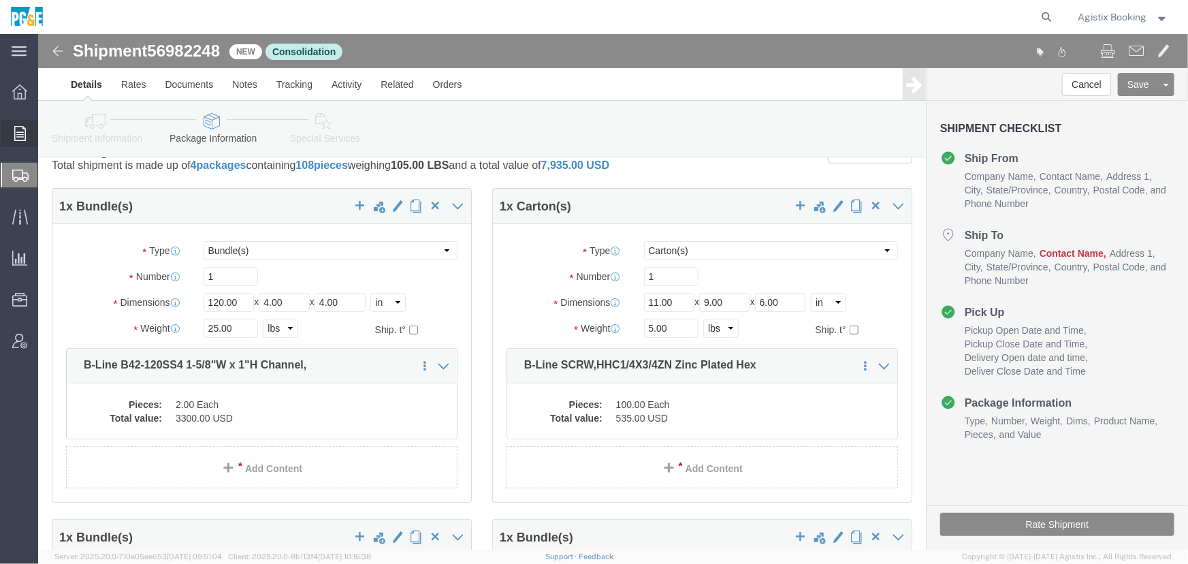
scroll to position [0, 0]
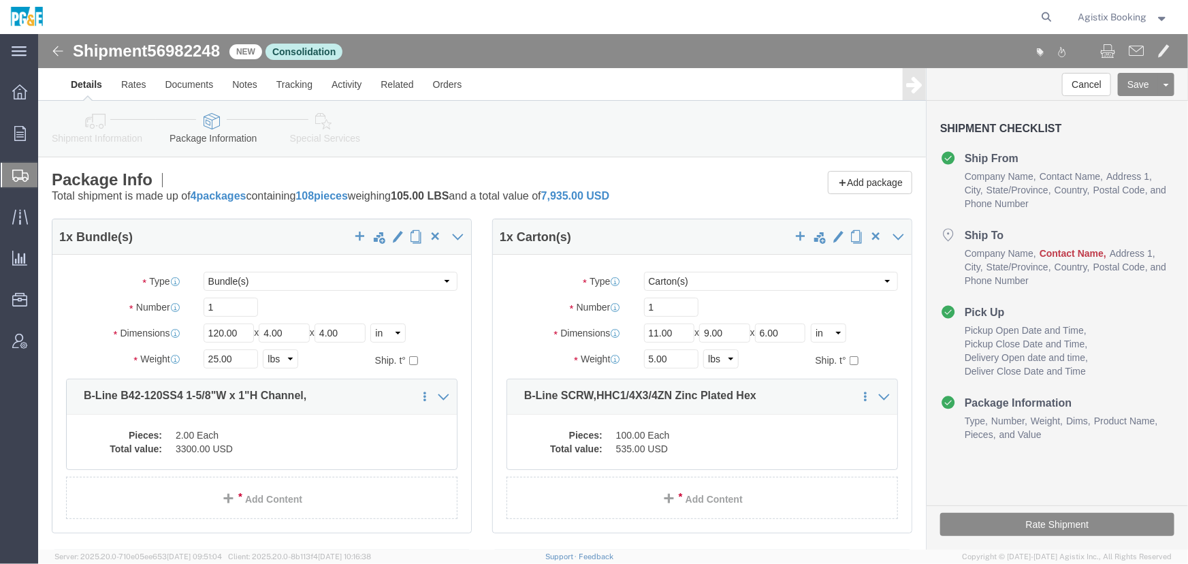
drag, startPoint x: 57, startPoint y: 89, endPoint x: 329, endPoint y: 130, distance: 274.6
click icon
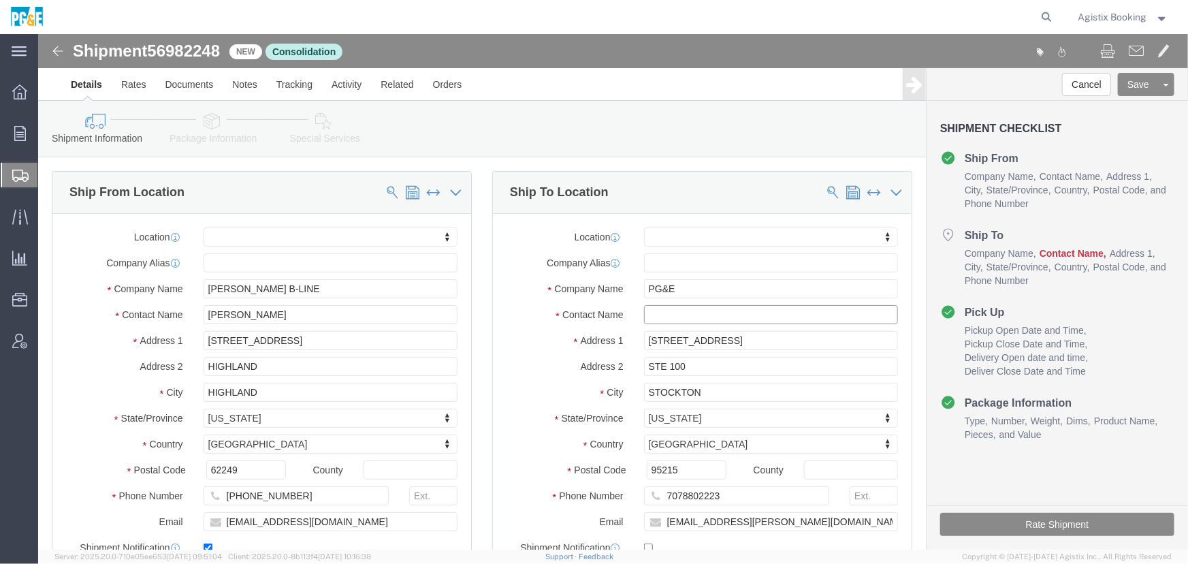
click input "text"
paste input "[PERSON_NAME]"
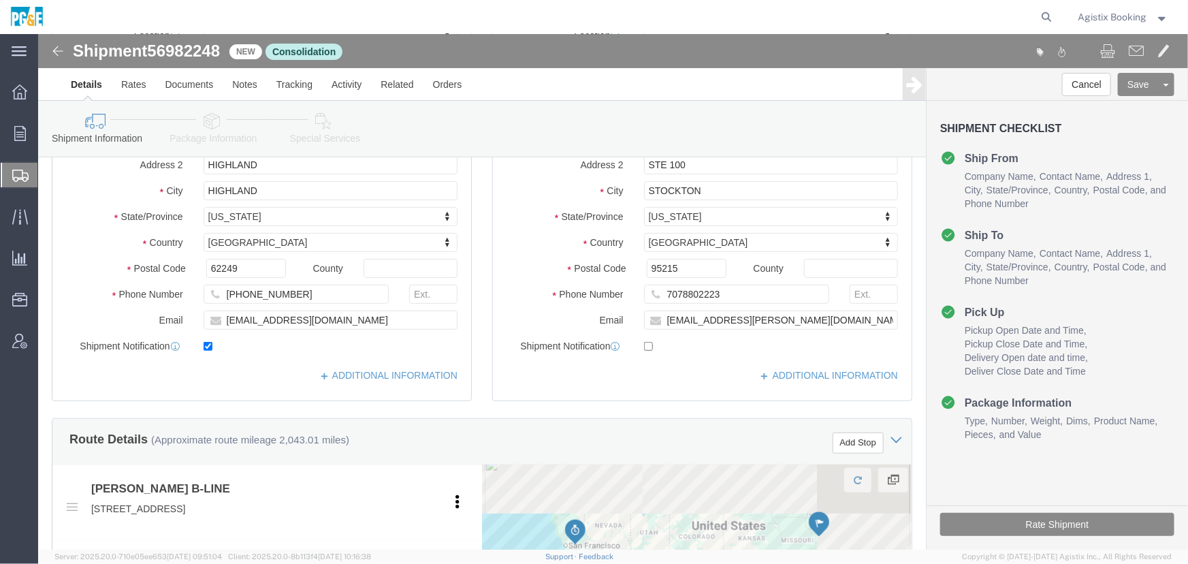
scroll to position [433, 0]
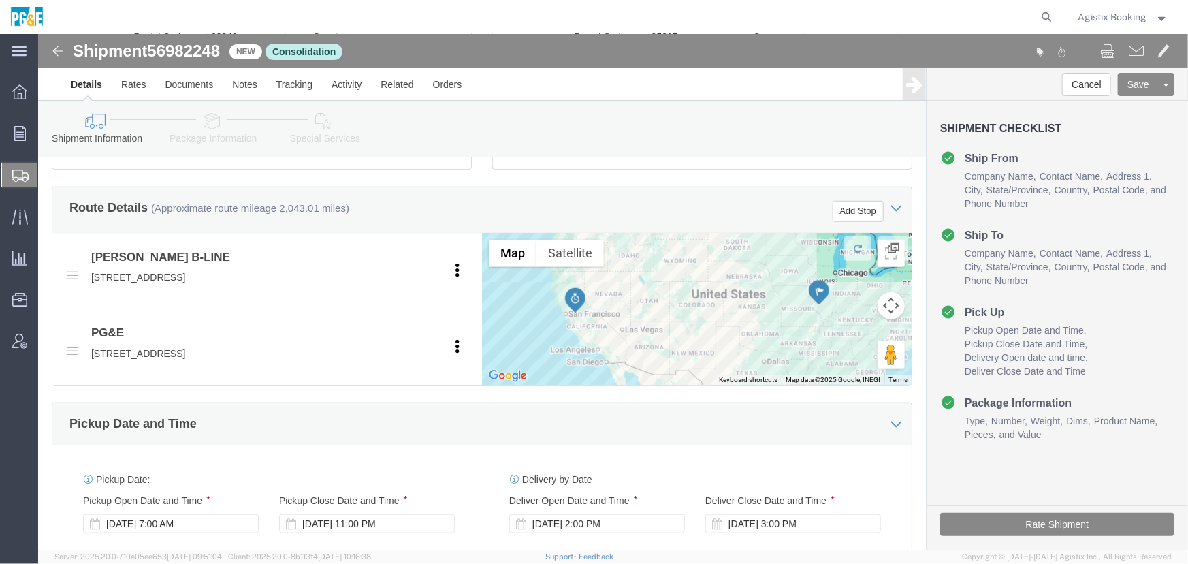
type input "[PERSON_NAME]"
click button "Rate Shipment"
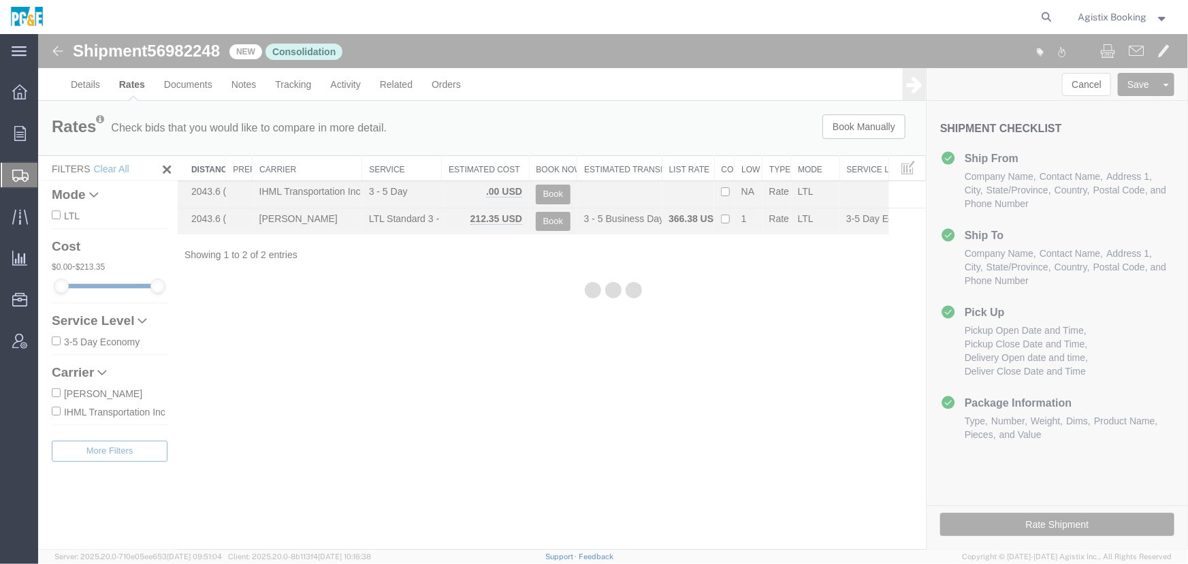
scroll to position [0, 0]
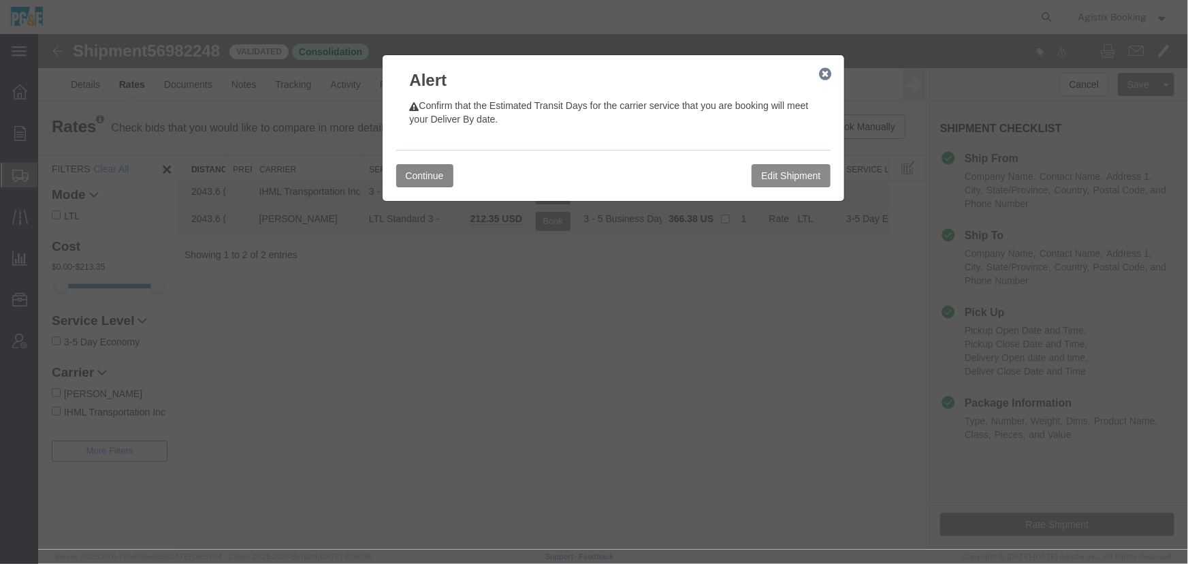
click at [412, 180] on button "Continue" at bounding box center [423, 174] width 57 height 23
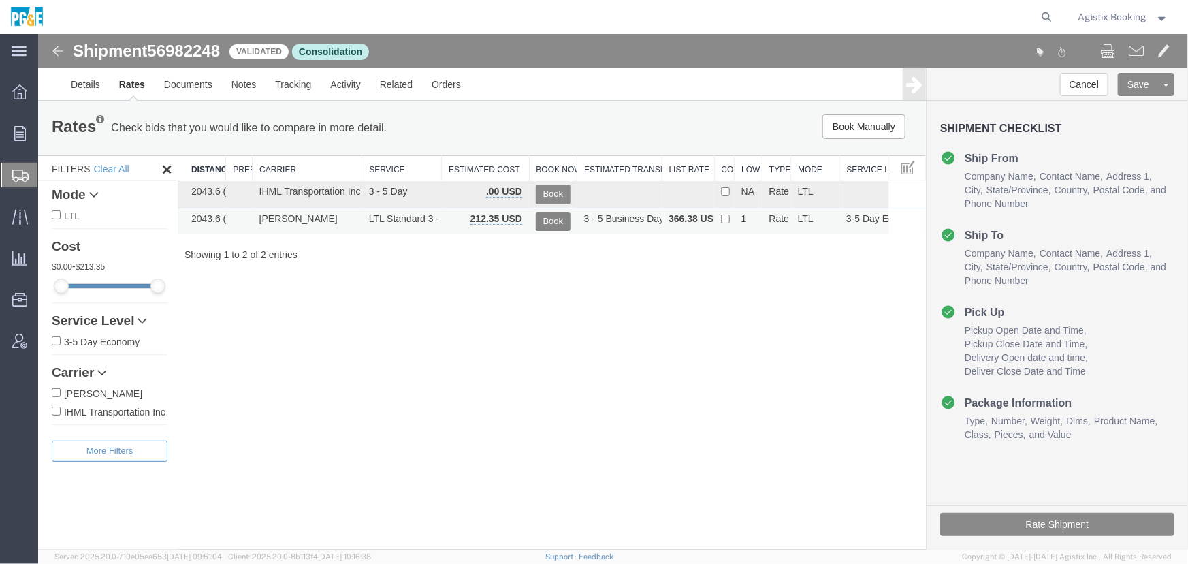
click at [551, 216] on button "Book" at bounding box center [552, 221] width 35 height 20
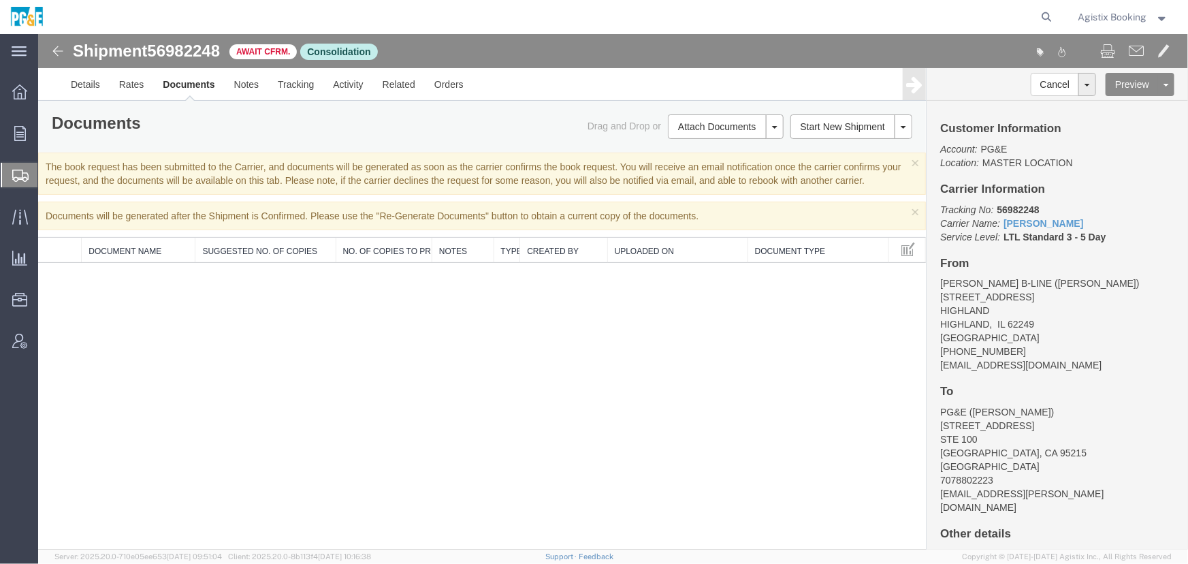
click at [172, 48] on span "56982248" at bounding box center [182, 50] width 73 height 18
copy span "56982248"
click at [1127, 5] on div "Agistix Booking" at bounding box center [1123, 17] width 111 height 34
click at [1141, 14] on span "Agistix Booking" at bounding box center [1112, 17] width 69 height 15
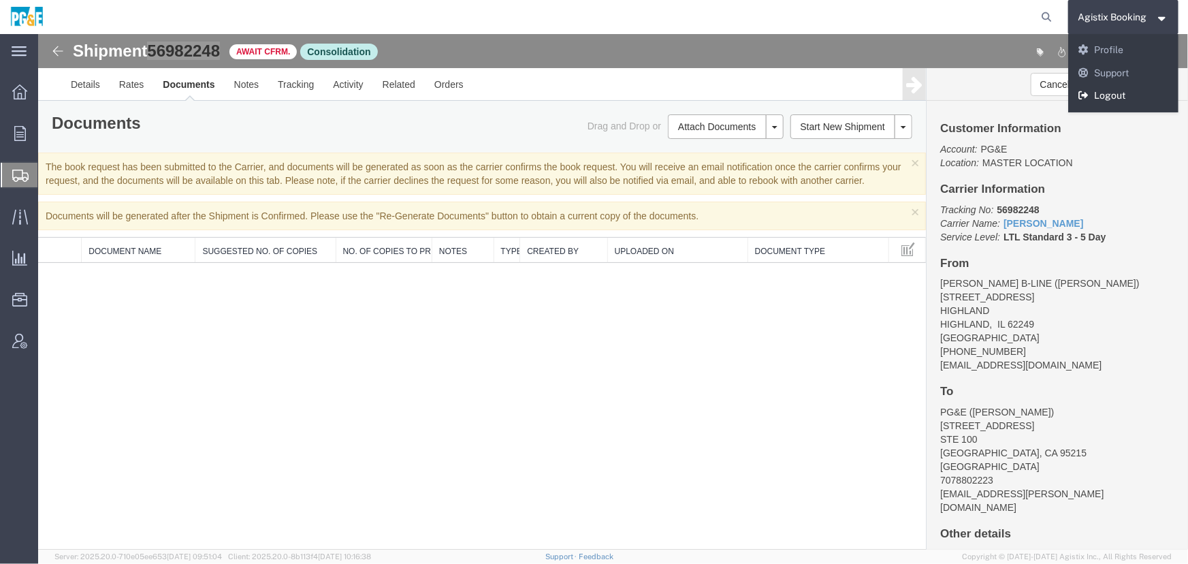
click at [1139, 94] on link "Logout" at bounding box center [1123, 95] width 111 height 23
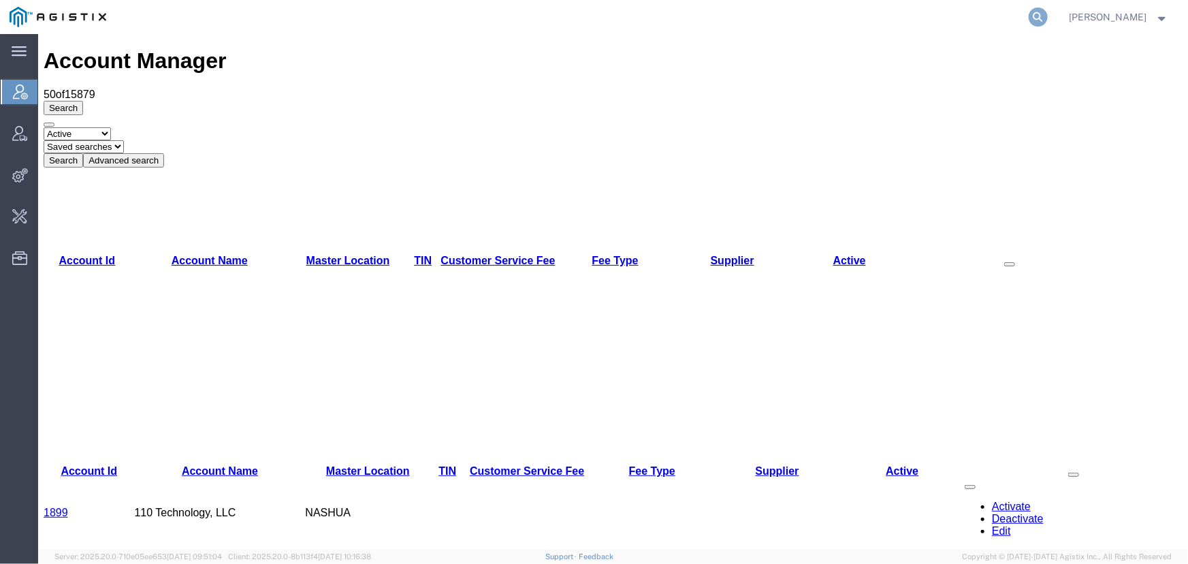
click at [1047, 16] on icon at bounding box center [1037, 16] width 19 height 19
paste input "393709859911"
type input "393709859911"
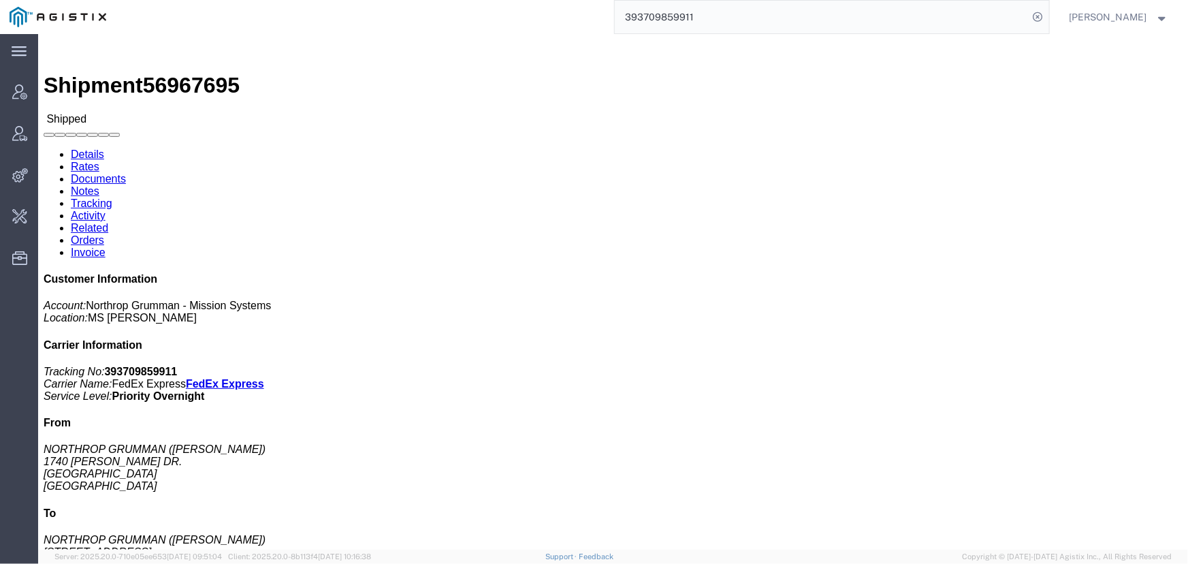
click link "Activity"
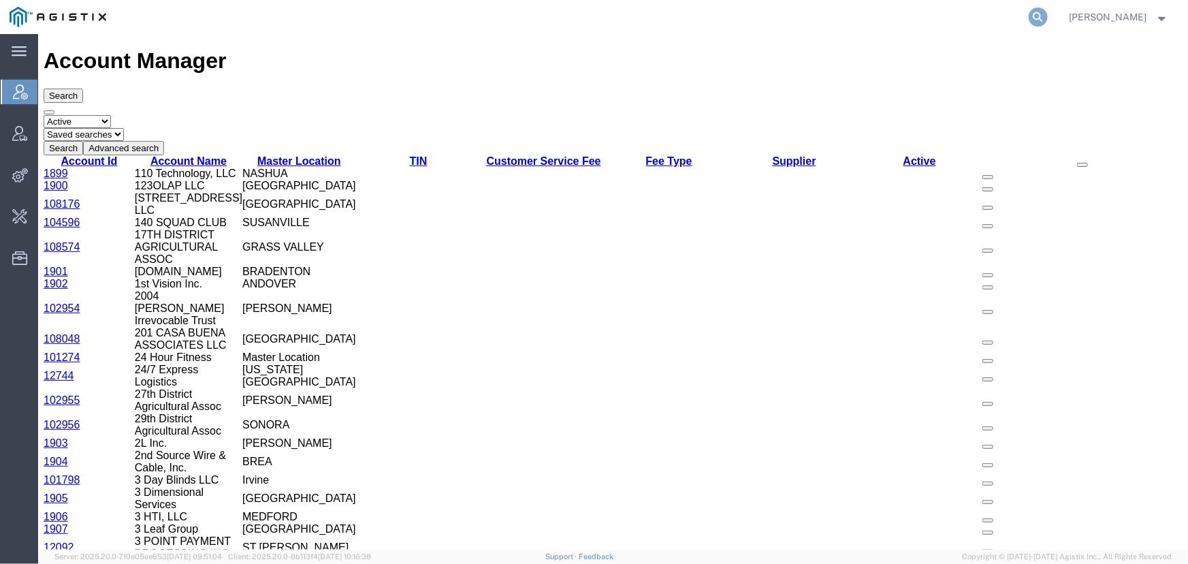
click at [1047, 16] on icon at bounding box center [1037, 16] width 19 height 19
paste input "56979998"
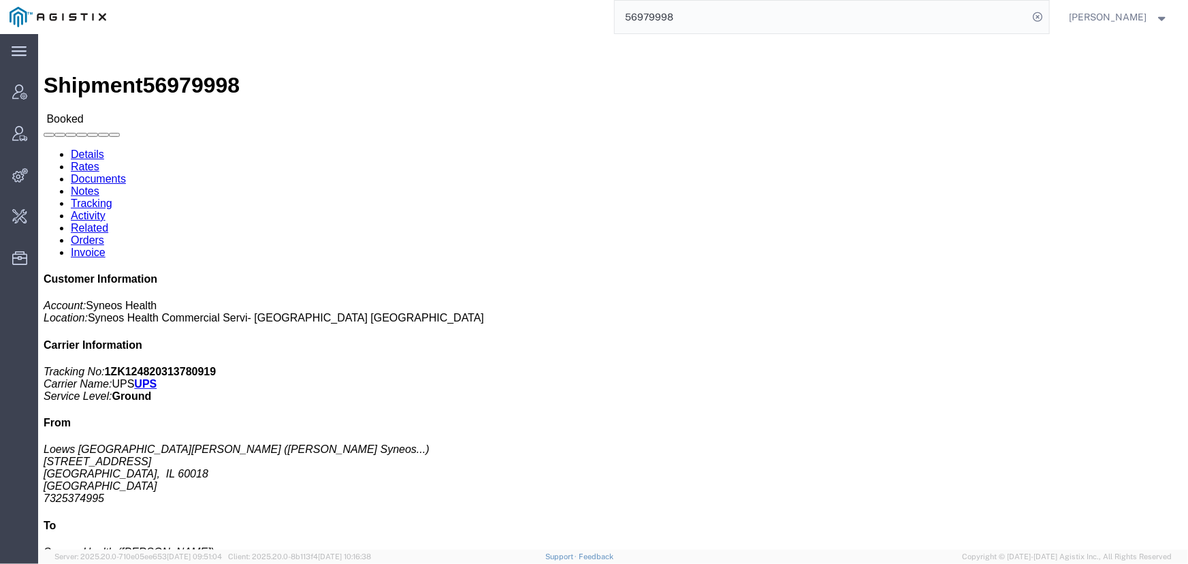
click span "56979998"
copy span "56979998"
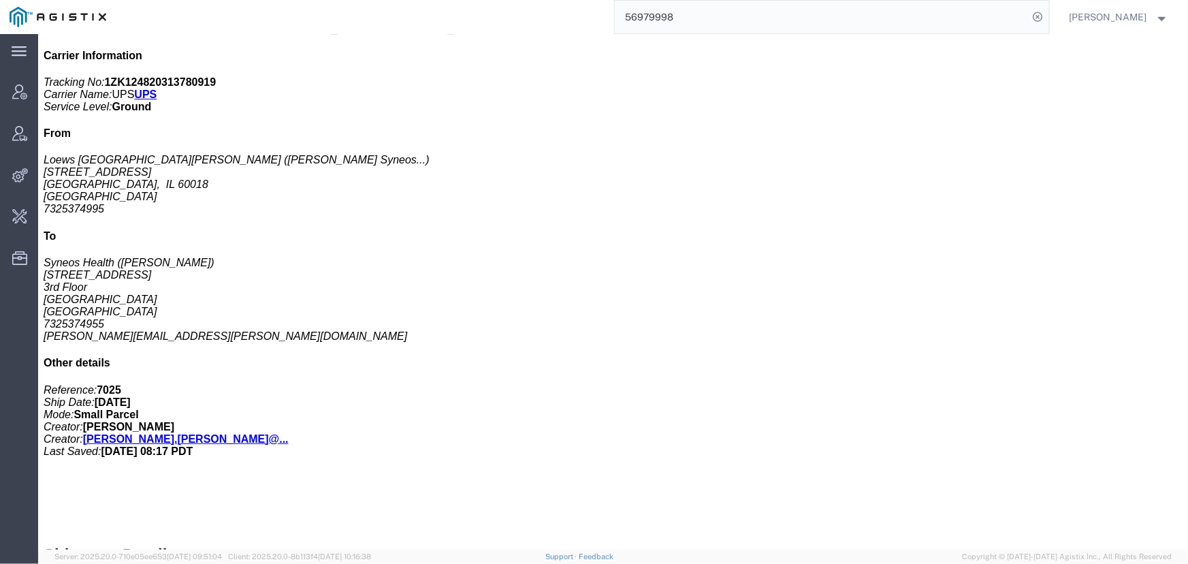
scroll to position [162, 0]
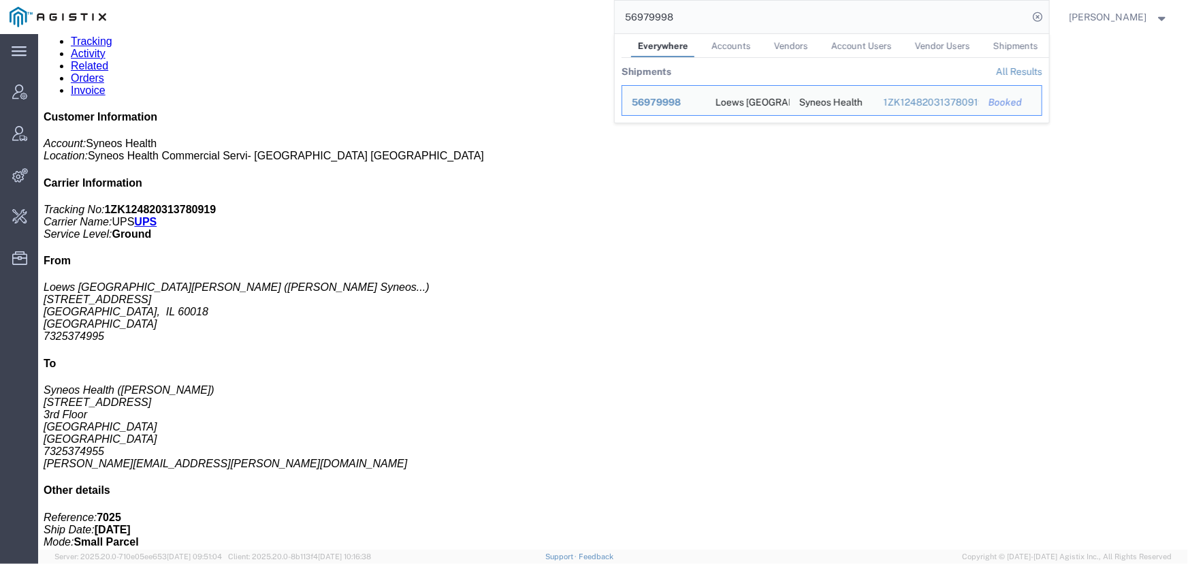
drag, startPoint x: 721, startPoint y: 12, endPoint x: 489, endPoint y: 12, distance: 232.8
click at [489, 12] on div "56979998 Everywhere Accounts Vendors Account Users Vendor Users Shipments Shipm…" at bounding box center [582, 17] width 933 height 34
paste input "64676"
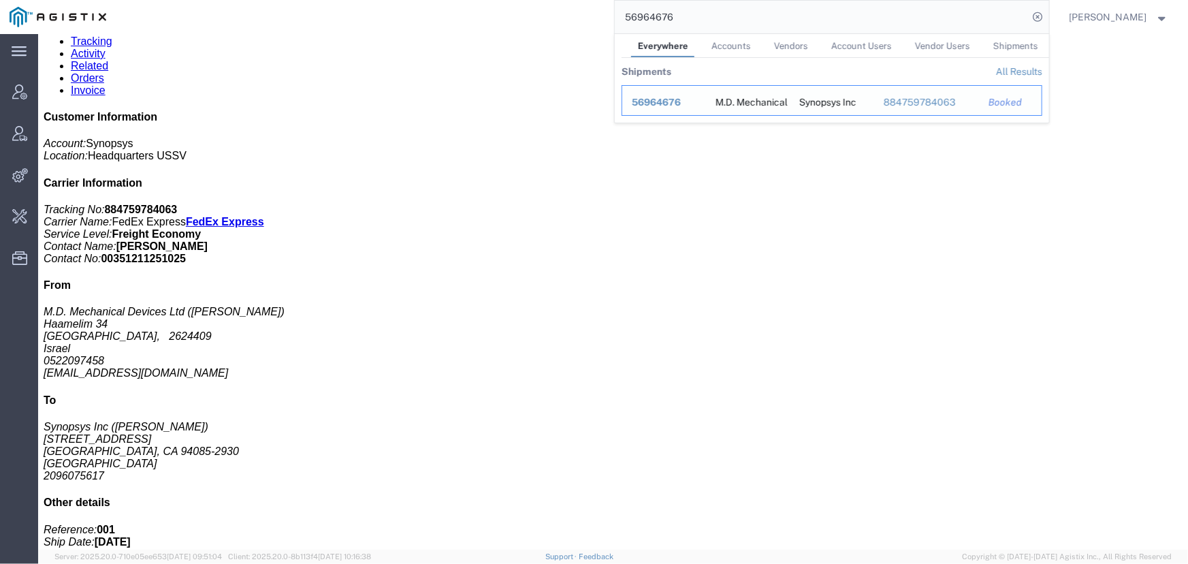
click at [681, 97] on span "56964676" at bounding box center [656, 102] width 49 height 11
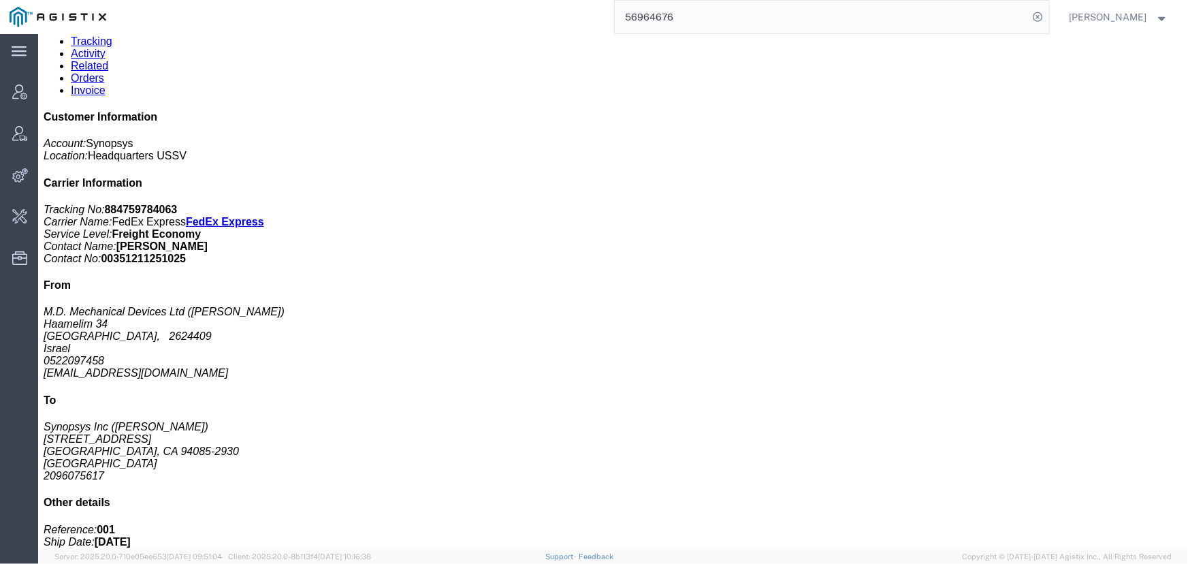
click link "Activity"
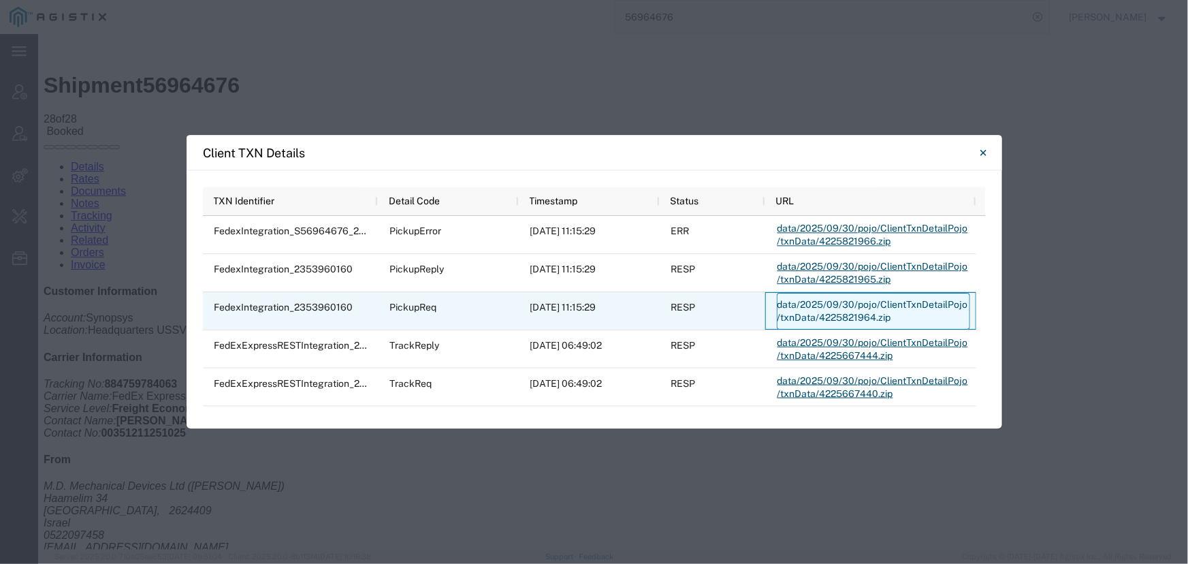
click at [817, 306] on link "data/2025/09/30/pojo/ClientTxnDetailPojo/txnData/4225821964.zip" at bounding box center [873, 311] width 193 height 37
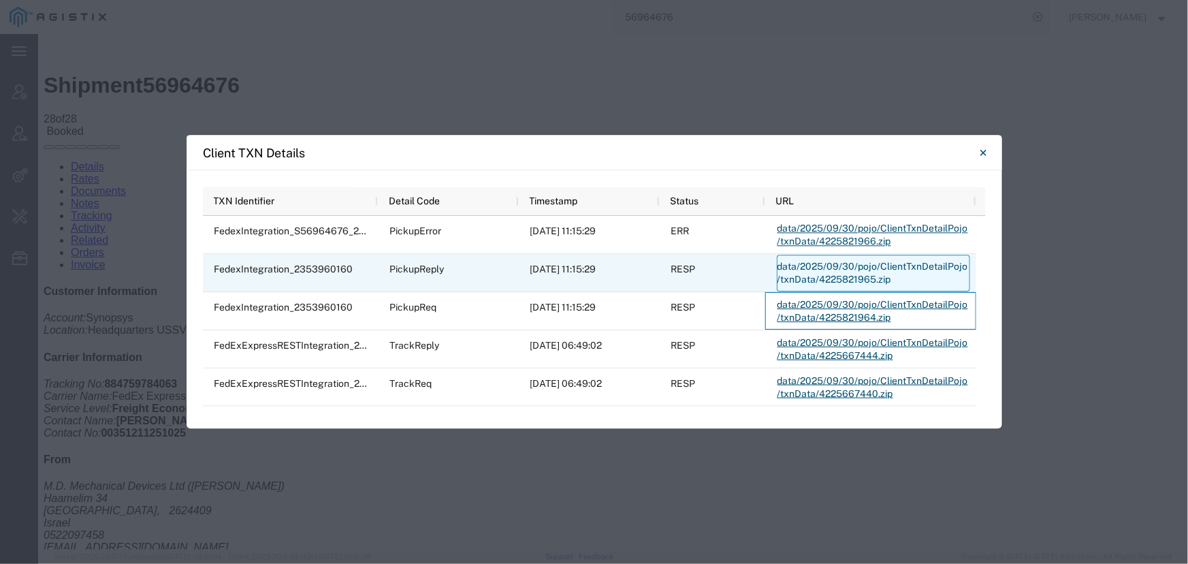
click at [813, 261] on link "data/2025/09/30/pojo/ClientTxnDetailPojo/txnData/4225821965.zip" at bounding box center [873, 273] width 193 height 37
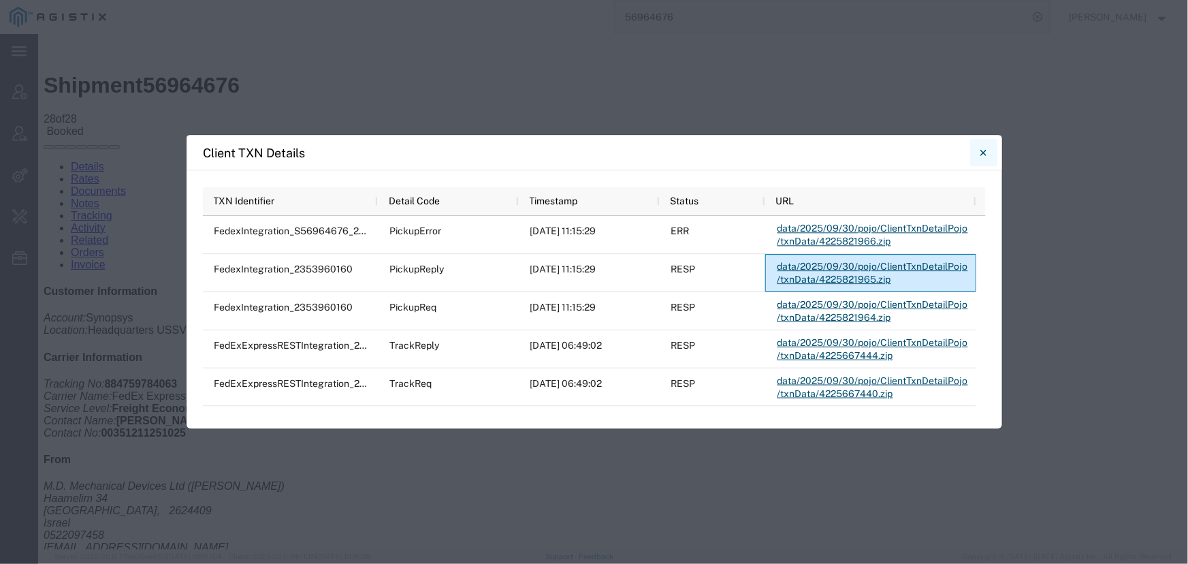
click at [977, 147] on button "Close" at bounding box center [983, 152] width 27 height 27
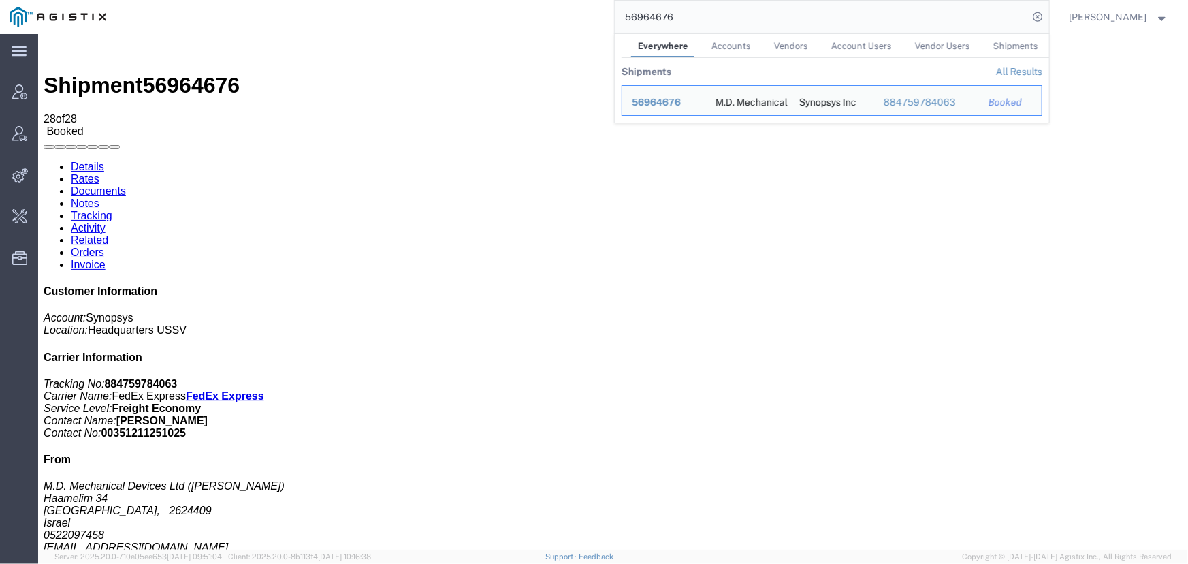
drag, startPoint x: 679, startPoint y: 17, endPoint x: 512, endPoint y: 28, distance: 167.8
click at [551, 17] on div "56964676 Everywhere Accounts Vendors Account Users Vendor Users Shipments Shipm…" at bounding box center [582, 17] width 933 height 34
paste input "3924"
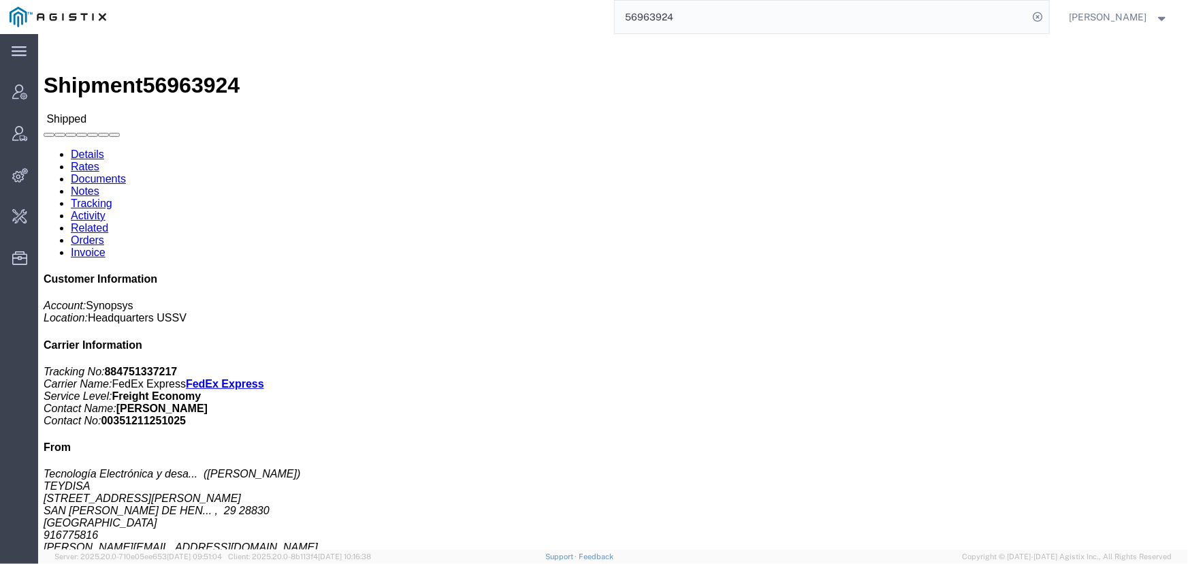
click p "Purchase Order: 4800025113 Department: 001 Pickup Request: MADC2057 Pickup Loca…"
click link "Activity"
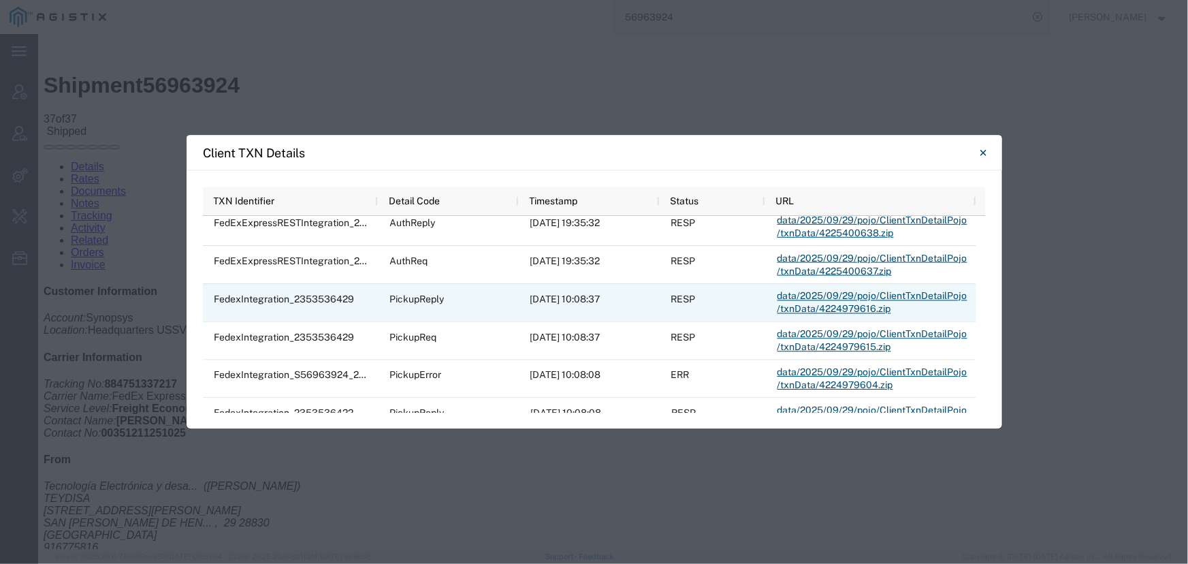
scroll to position [247, 0]
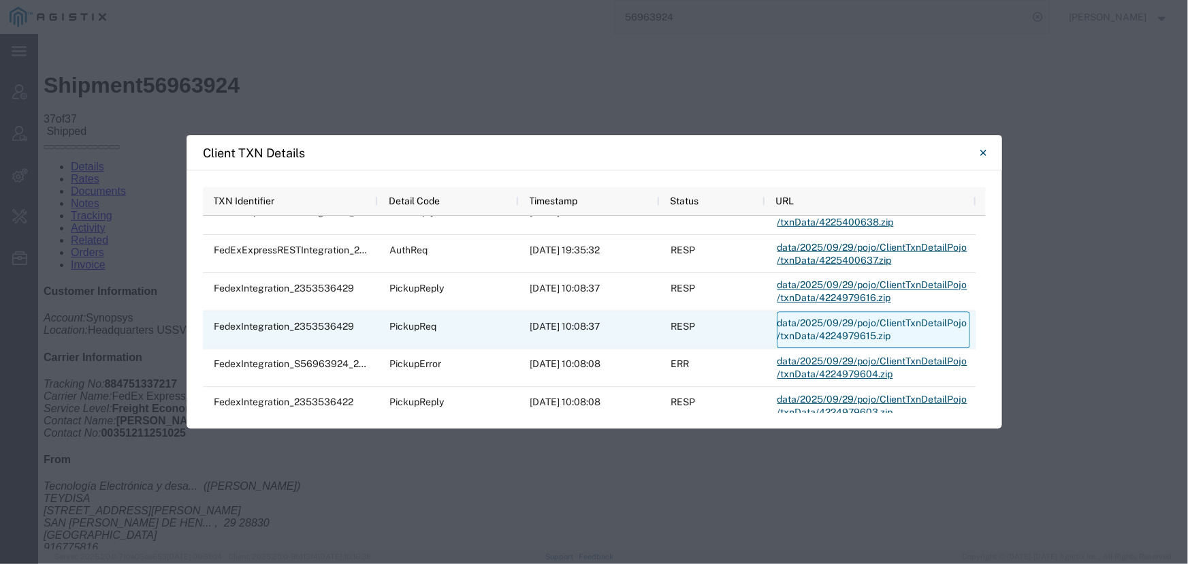
click at [807, 321] on link "data/2025/09/29/pojo/ClientTxnDetailPojo/txnData/4224979615.zip" at bounding box center [873, 330] width 193 height 37
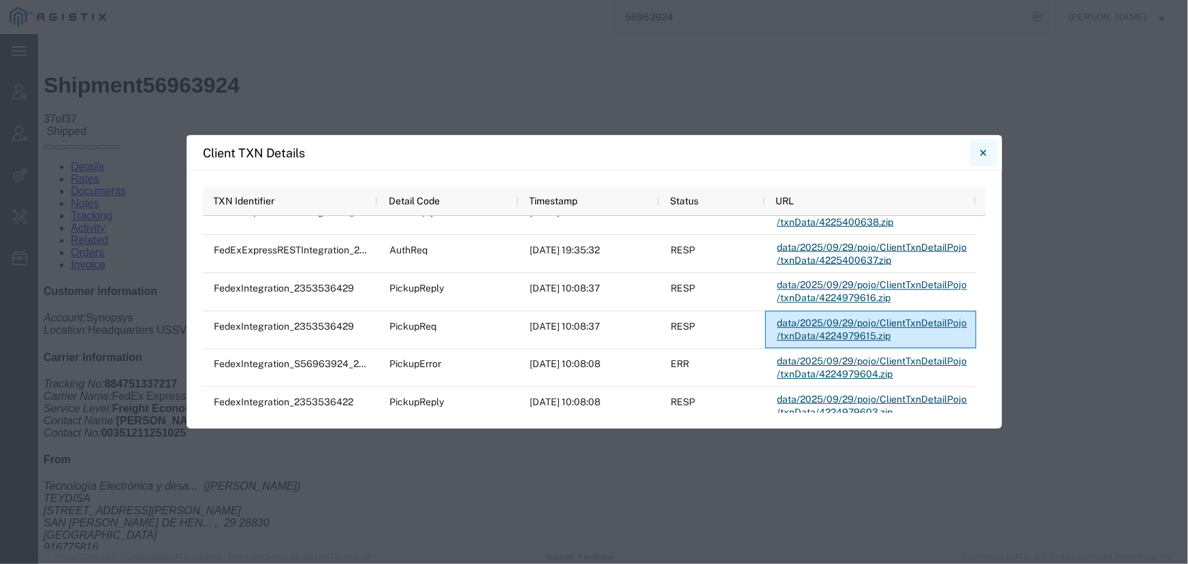
click at [986, 151] on icon "Close" at bounding box center [983, 152] width 6 height 16
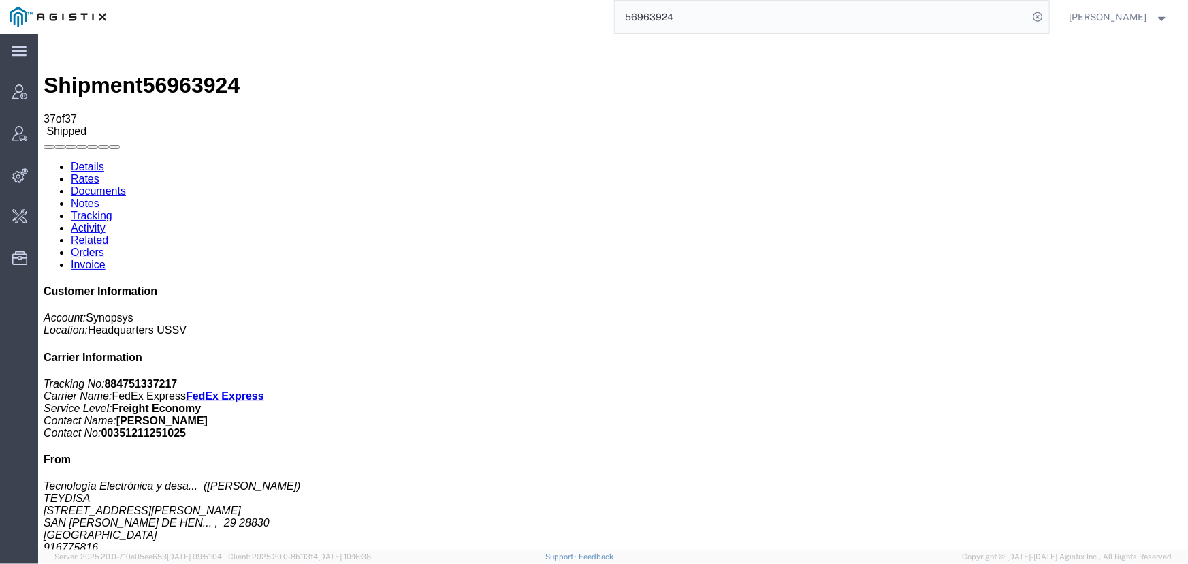
click at [197, 72] on span "56963924" at bounding box center [190, 84] width 97 height 25
copy span "56963924"
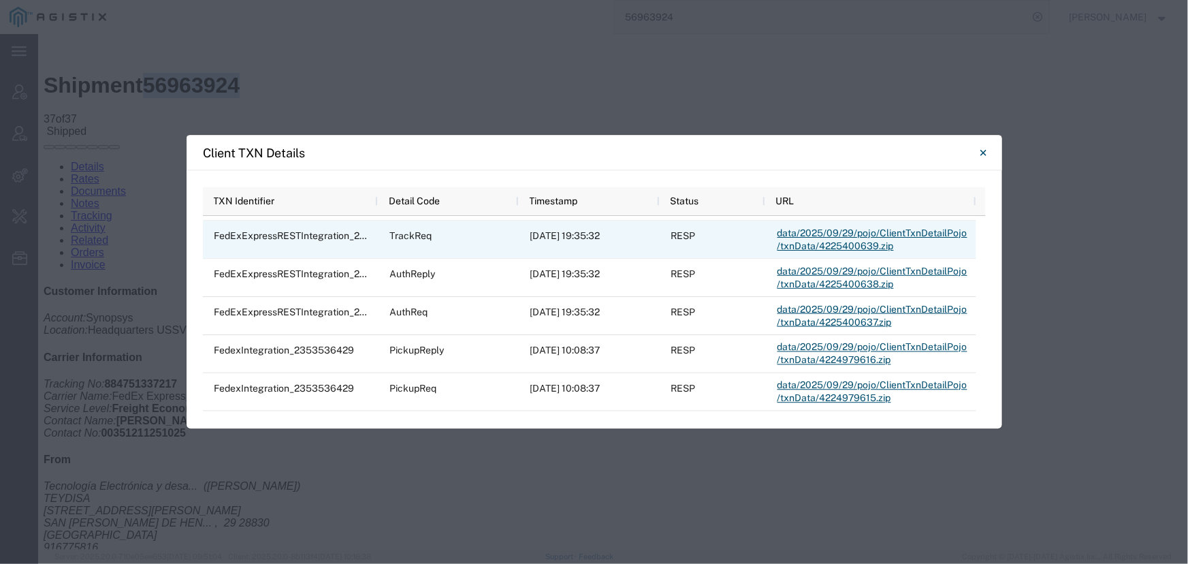
scroll to position [0, 0]
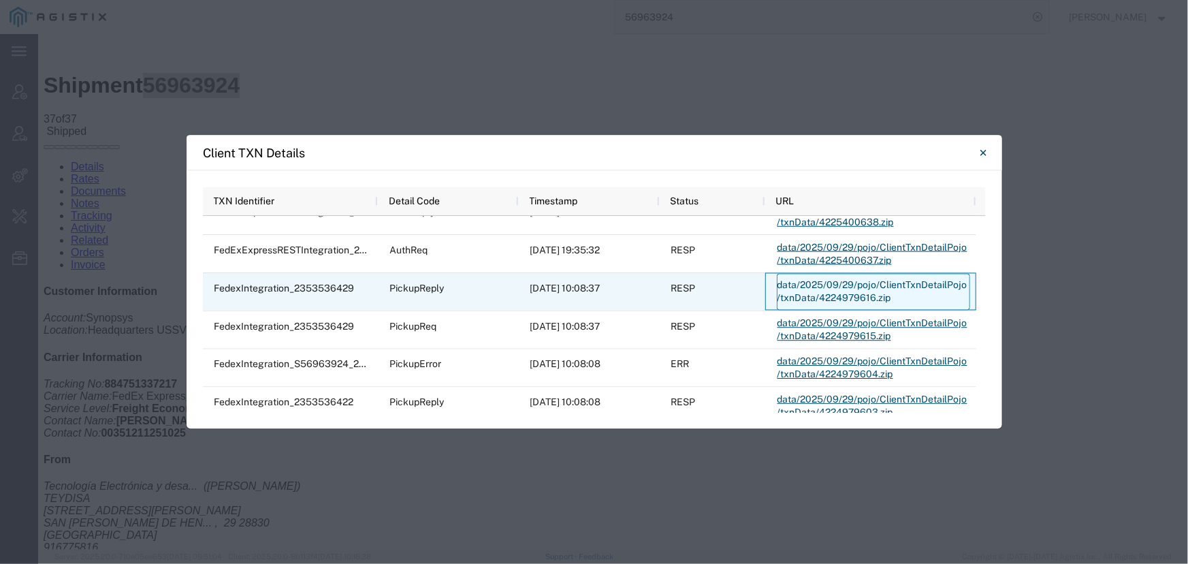
click at [884, 289] on link "data/2025/09/29/pojo/ClientTxnDetailPojo/txnData/4224979616.zip" at bounding box center [873, 292] width 193 height 37
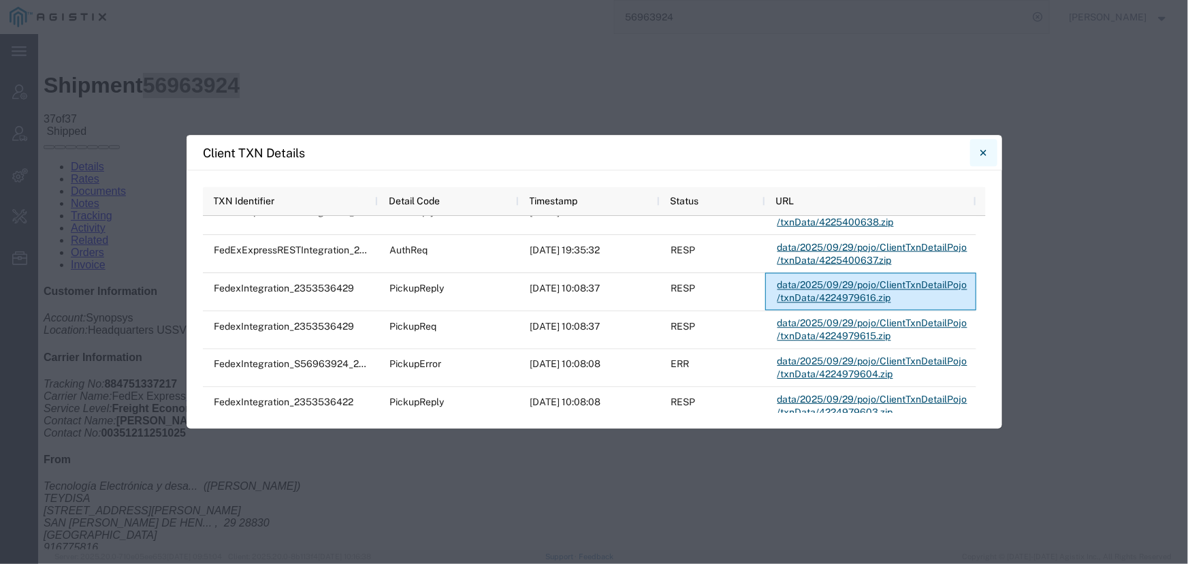
drag, startPoint x: 941, startPoint y: 118, endPoint x: 980, endPoint y: 155, distance: 53.5
click at [980, 155] on icon "Close" at bounding box center [983, 152] width 6 height 16
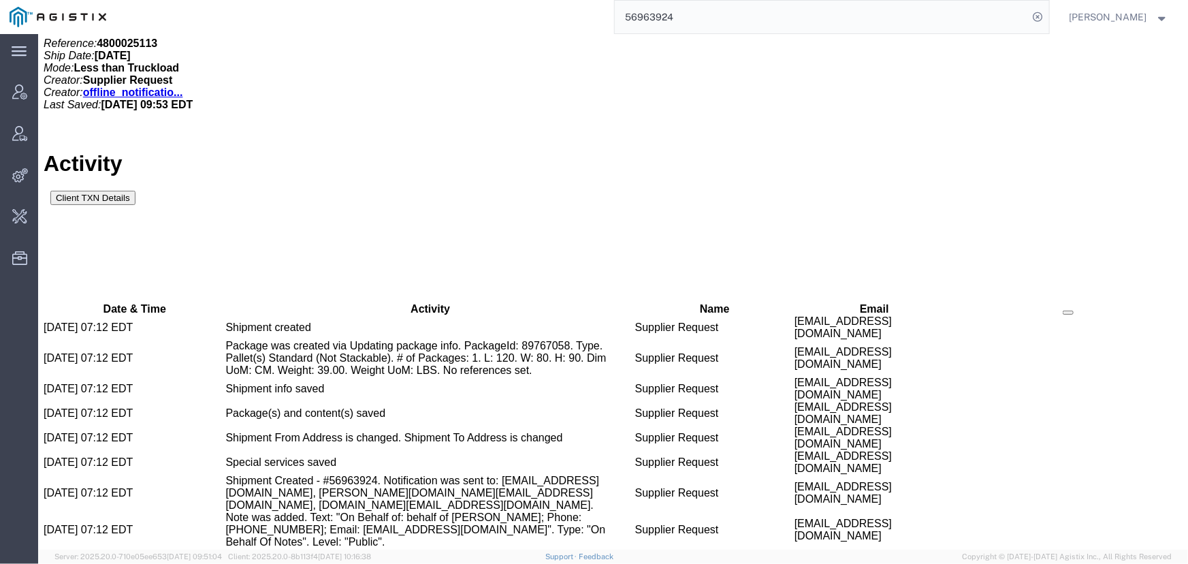
scroll to position [802, 0]
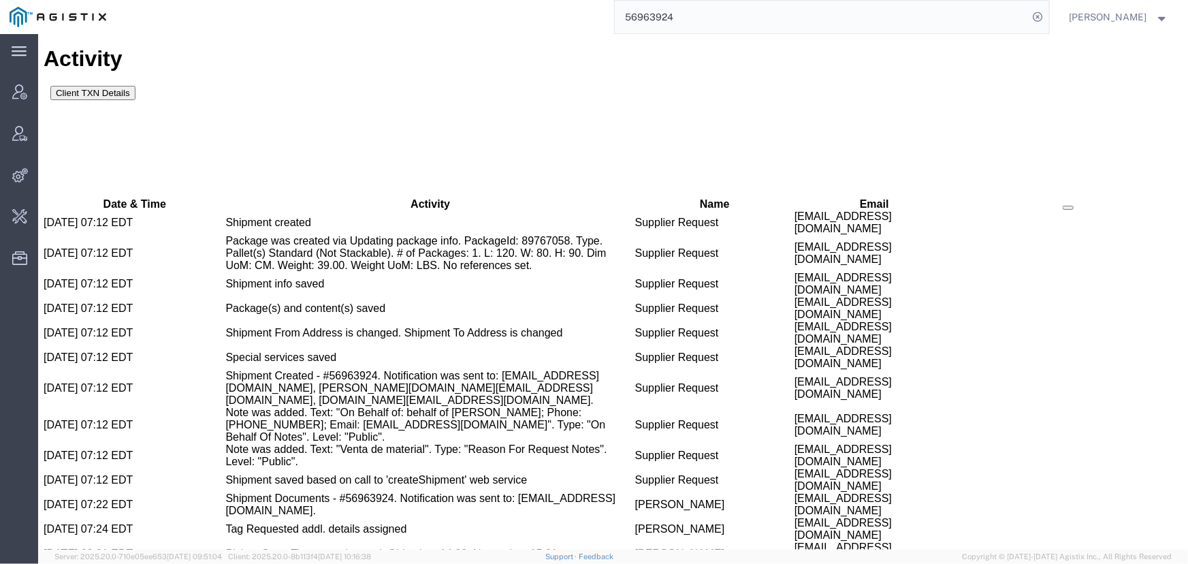
drag, startPoint x: 664, startPoint y: 21, endPoint x: 415, endPoint y: 20, distance: 249.1
click at [443, 20] on div "56963924" at bounding box center [582, 17] width 933 height 34
paste input "@[DOMAIN_NAME]"
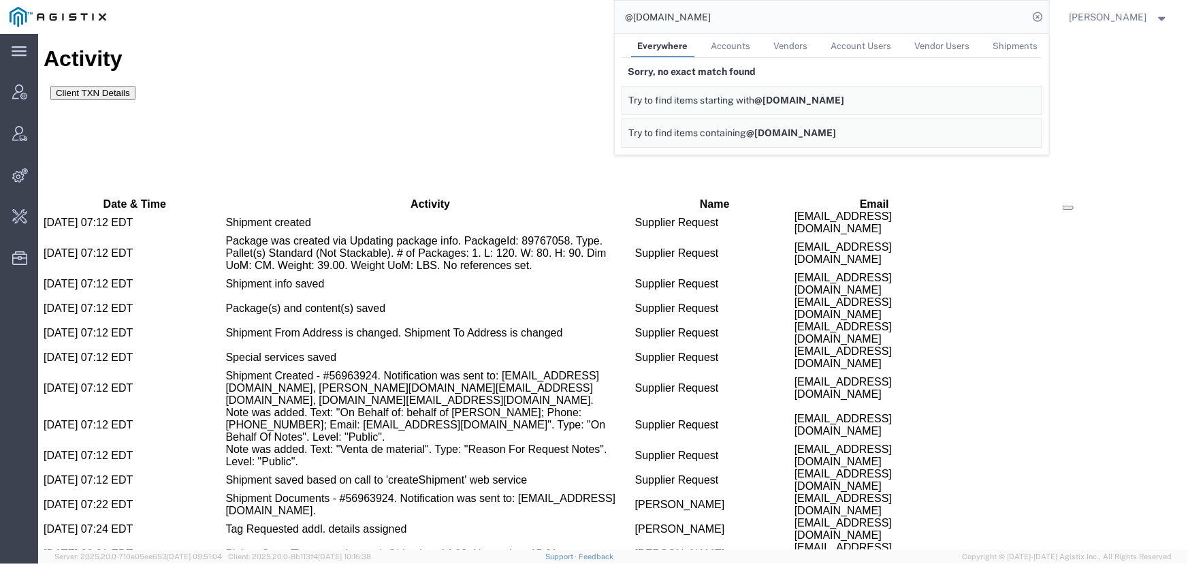
drag, startPoint x: 720, startPoint y: 20, endPoint x: 551, endPoint y: 21, distance: 168.8
click at [551, 21] on div "@[DOMAIN_NAME] Everywhere Accounts Vendors Account Users Vendor Users Shipments…" at bounding box center [582, 17] width 933 height 34
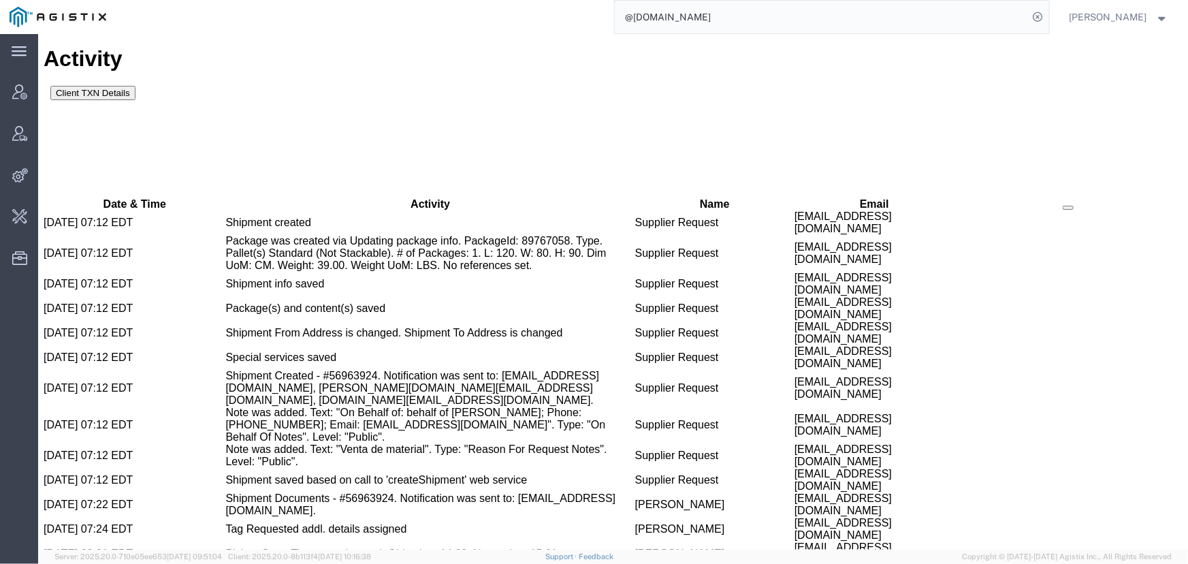
click at [714, 19] on input "@[DOMAIN_NAME]" at bounding box center [822, 17] width 414 height 33
drag, startPoint x: 713, startPoint y: 18, endPoint x: 532, endPoint y: 18, distance: 181.0
click at [532, 18] on div "@[DOMAIN_NAME]" at bounding box center [582, 17] width 933 height 34
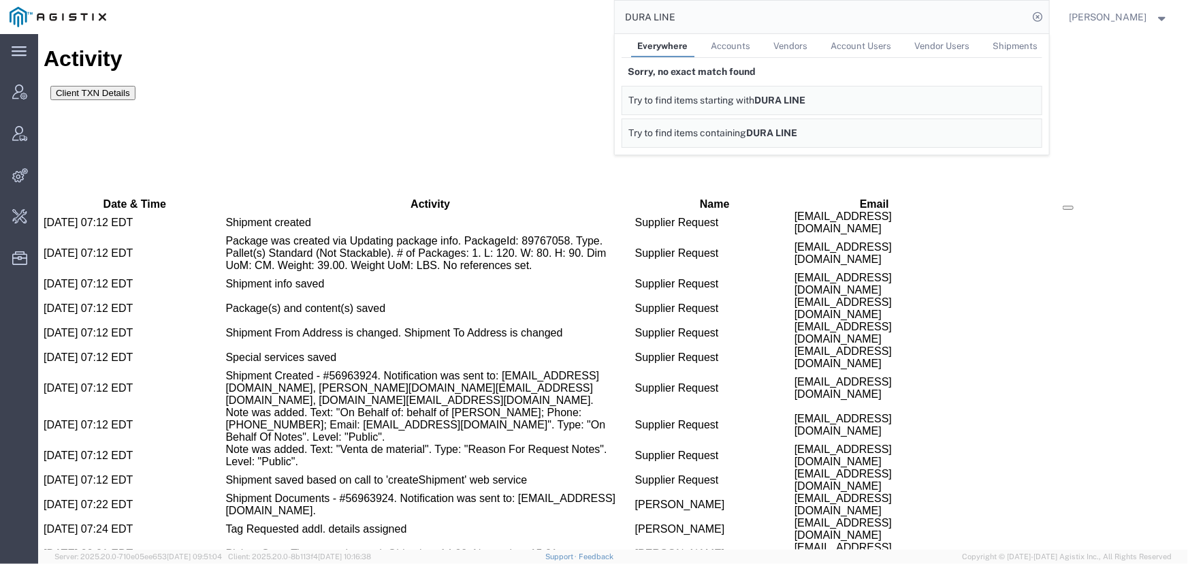
drag, startPoint x: 669, startPoint y: 18, endPoint x: 708, endPoint y: 67, distance: 62.5
click at [670, 18] on input "DURA LINE" at bounding box center [822, 17] width 414 height 33
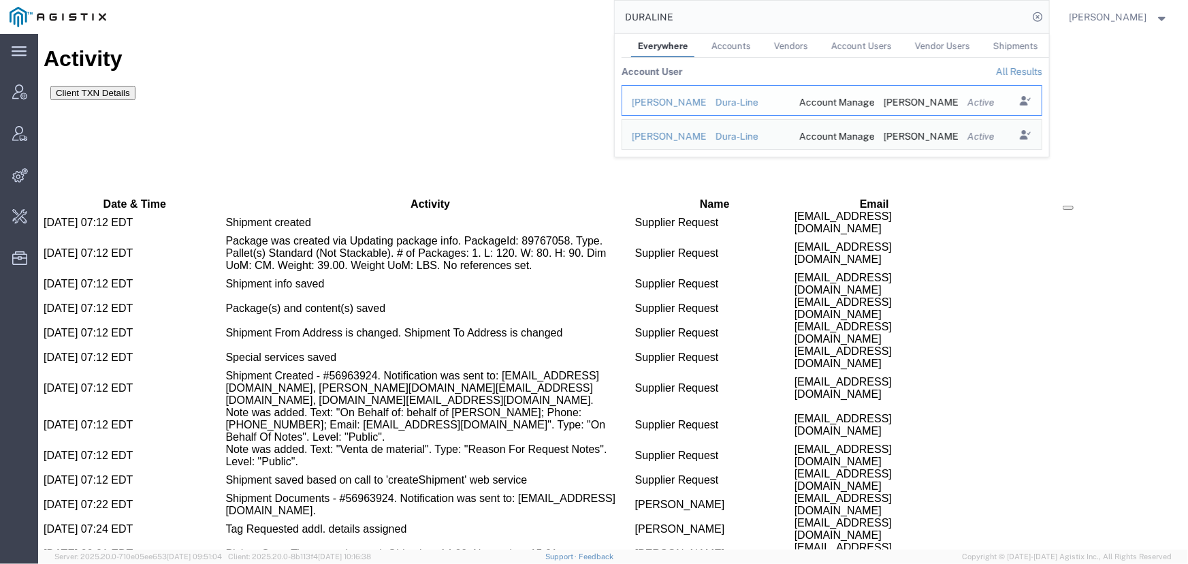
click at [751, 101] on div "Dura-Line" at bounding box center [747, 102] width 65 height 14
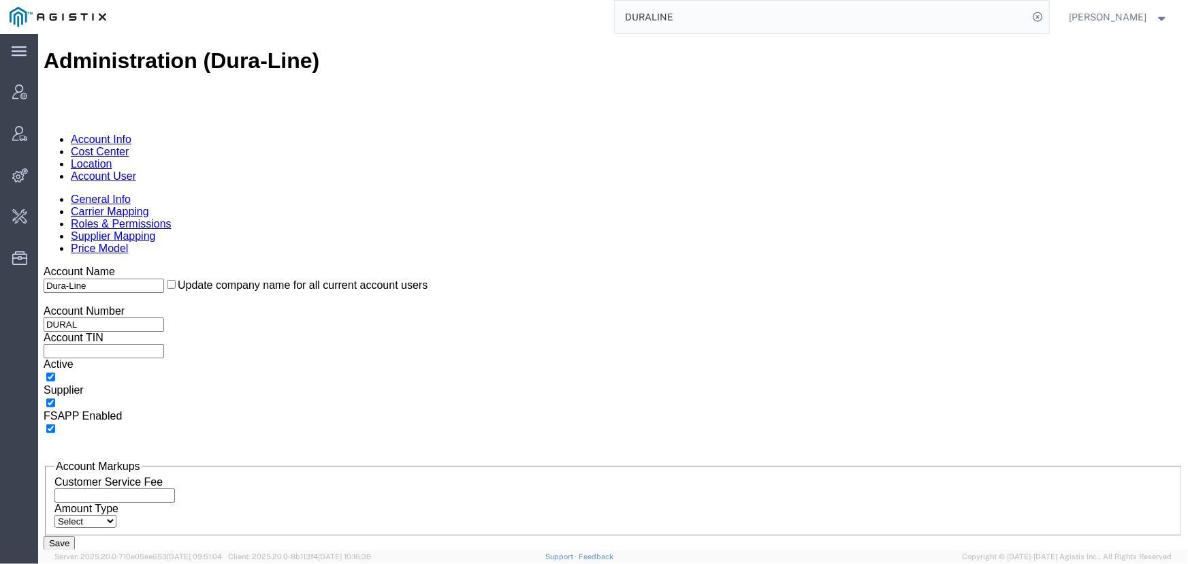
click at [112, 157] on link "Location" at bounding box center [91, 163] width 42 height 12
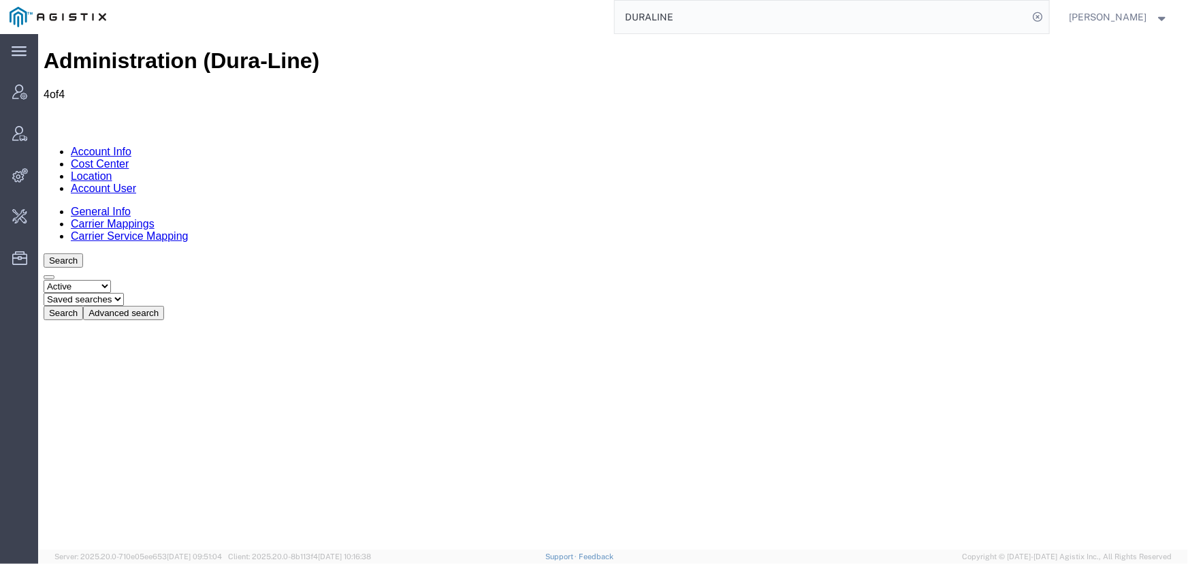
click at [135, 182] on link "Account User" at bounding box center [102, 188] width 65 height 12
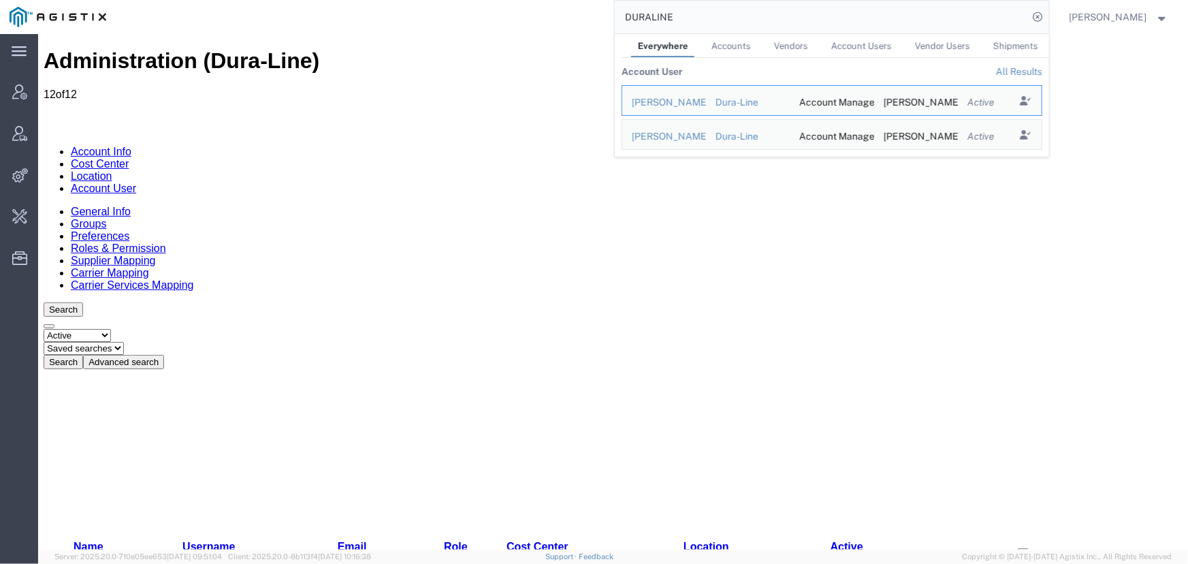
drag, startPoint x: 731, startPoint y: 16, endPoint x: 523, endPoint y: 13, distance: 208.3
click at [526, 24] on div "DURALINE Everywhere Accounts Vendors Account Users Vendor Users Shipments Accou…" at bounding box center [582, 17] width 933 height 34
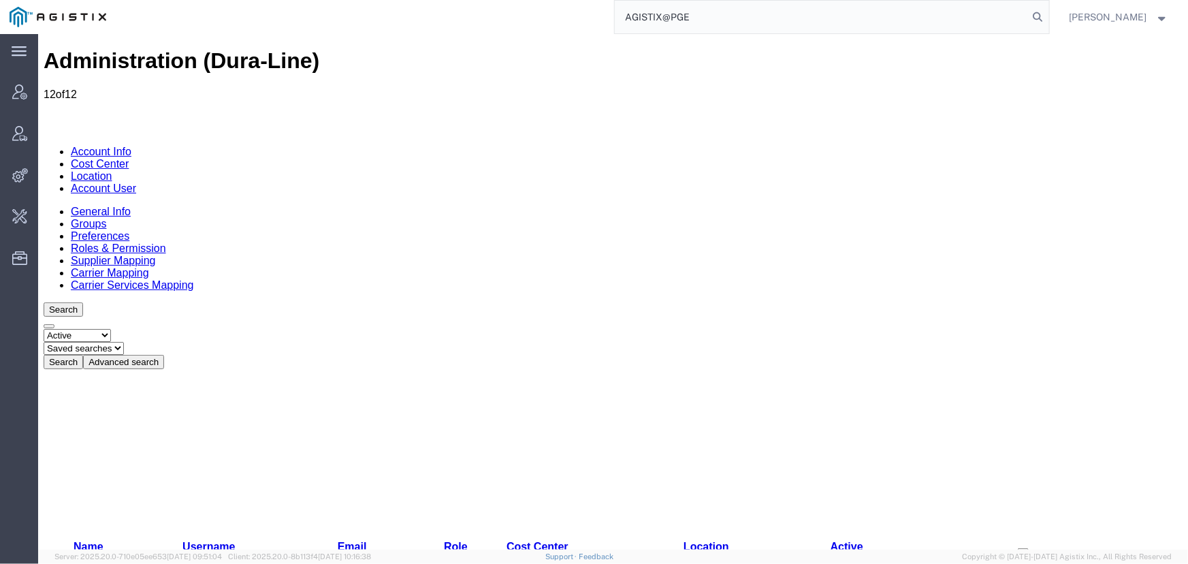
type input "AGISTIX@PGE"
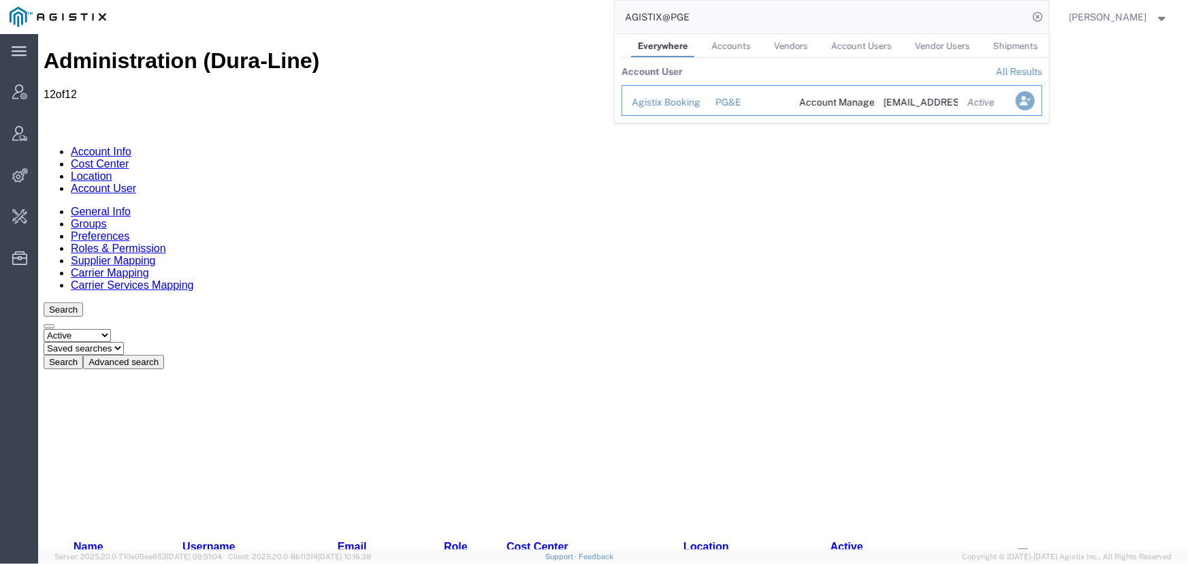
click at [1034, 97] on icon "Search Results" at bounding box center [1024, 100] width 19 height 19
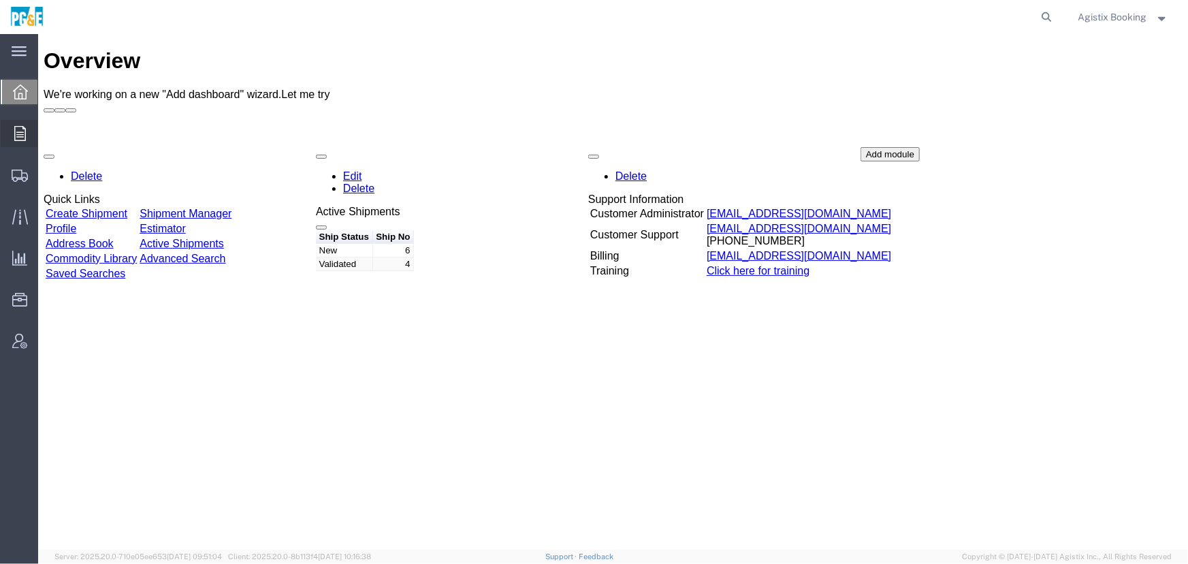
click at [0, 0] on span "Order Manager" at bounding box center [0, 0] width 0 height 0
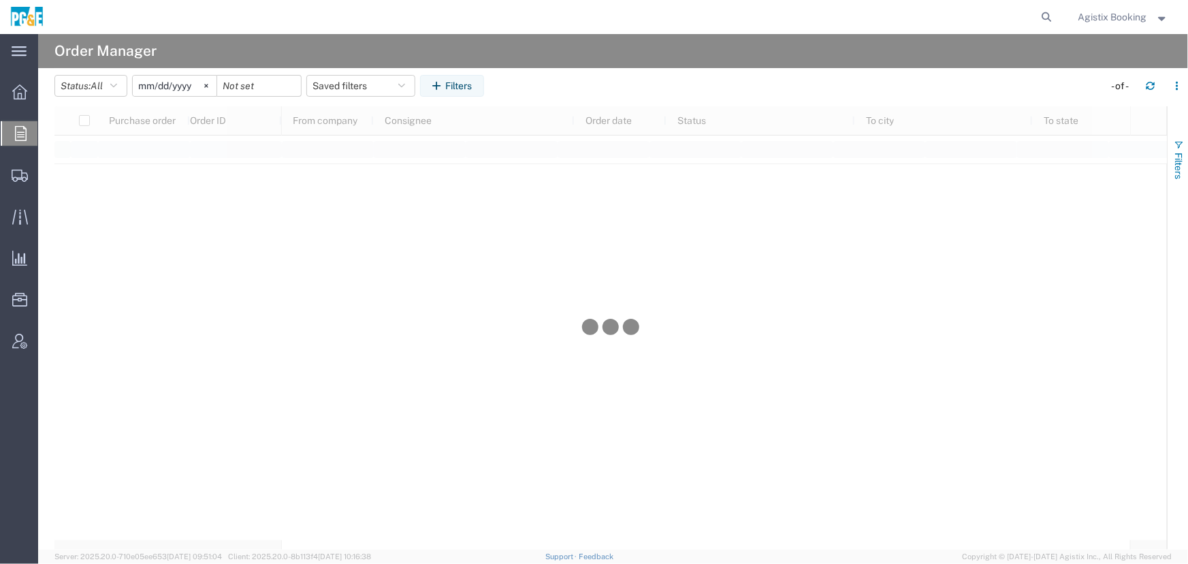
click at [1178, 159] on span "Filters" at bounding box center [1178, 165] width 11 height 27
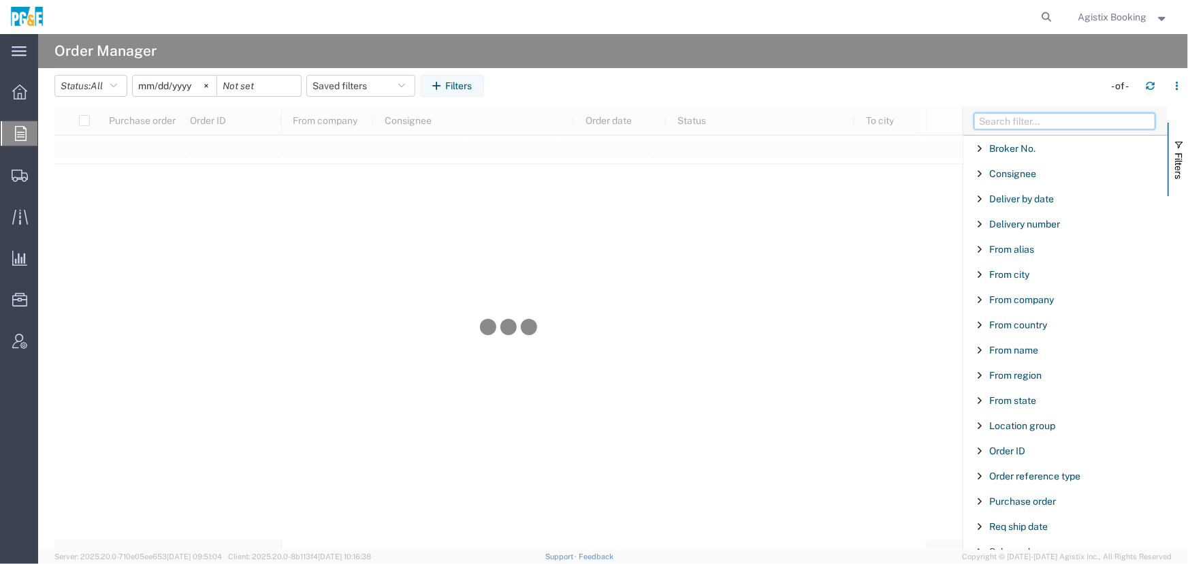
click at [1033, 120] on input "Filter Columns Input" at bounding box center [1064, 121] width 181 height 16
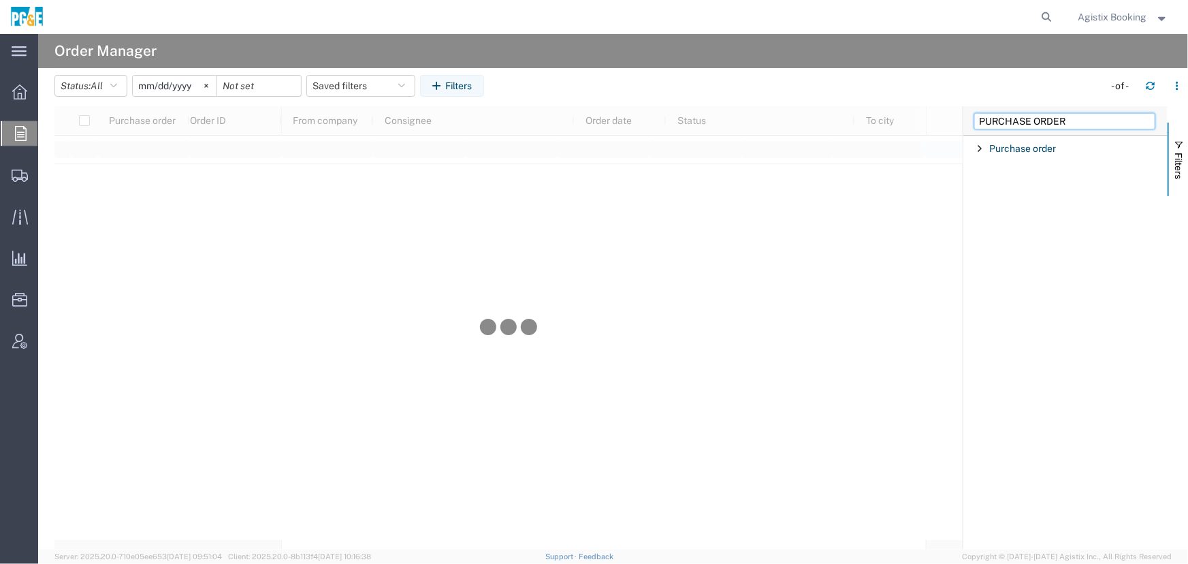
type input "PURCHASE ORDER"
click at [975, 147] on span "Filter List 1 Filters" at bounding box center [979, 148] width 11 height 11
click at [1013, 204] on input "Filter Value" at bounding box center [1070, 205] width 178 height 16
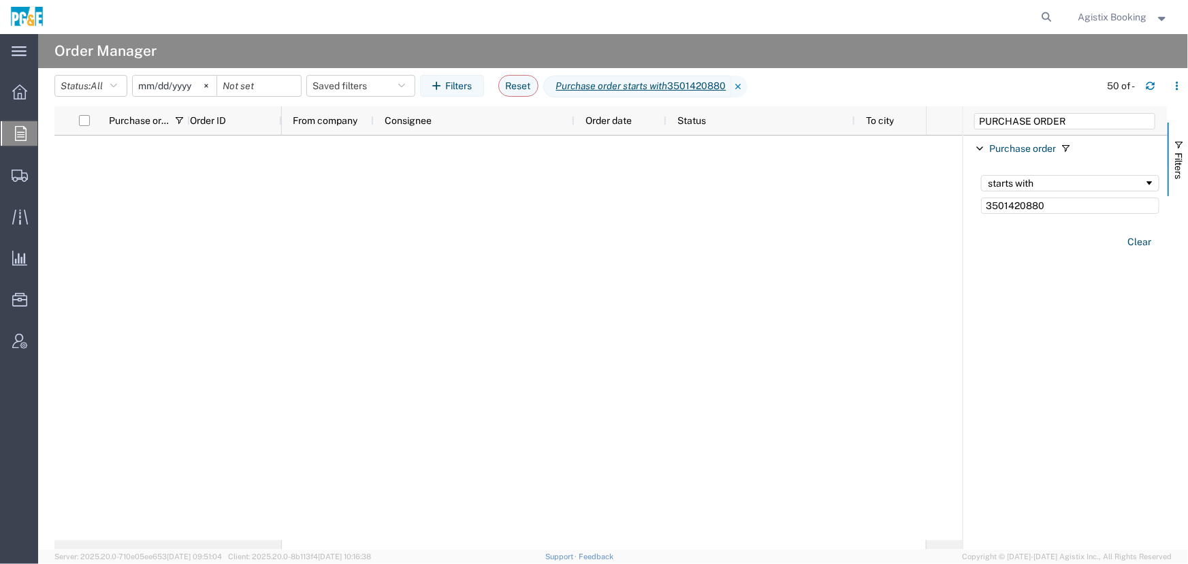
type input "3501420880"
click at [187, 86] on input "[DATE]" at bounding box center [175, 86] width 84 height 20
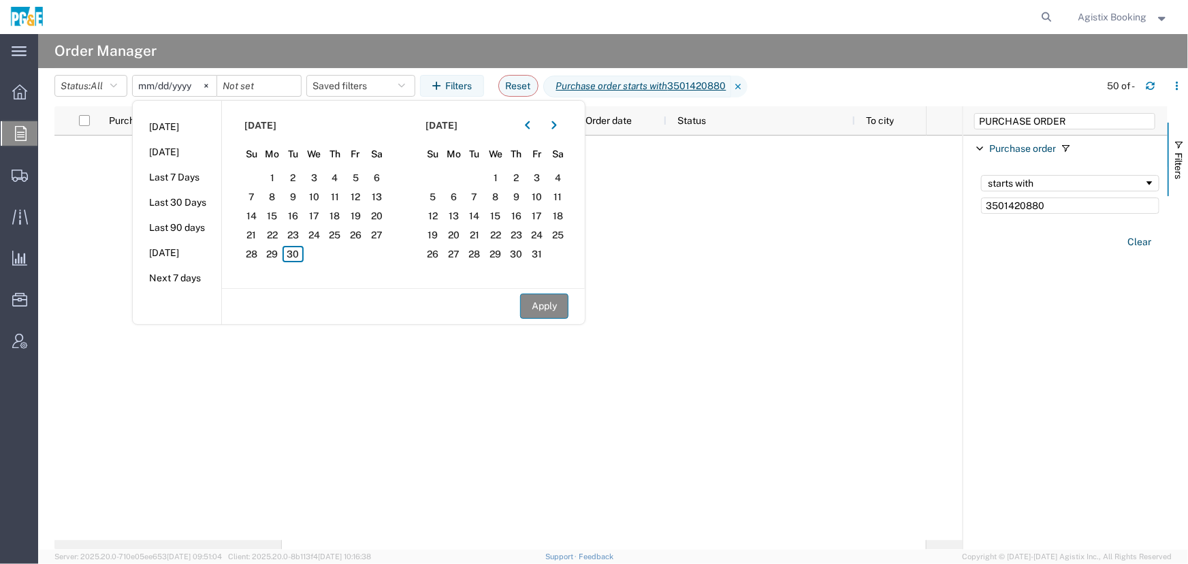
click at [549, 295] on button "Apply" at bounding box center [544, 305] width 48 height 25
type input "[DATE]"
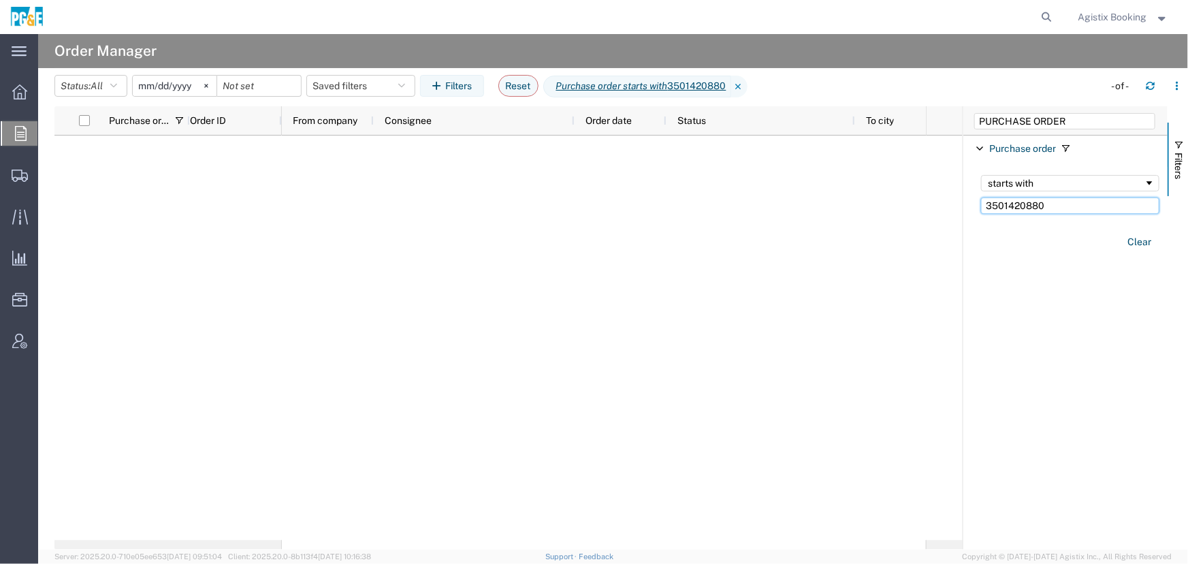
click at [1069, 206] on input "3501420880" at bounding box center [1070, 205] width 178 height 16
type input "350142088"
click at [189, 86] on input "[DATE]" at bounding box center [175, 86] width 84 height 20
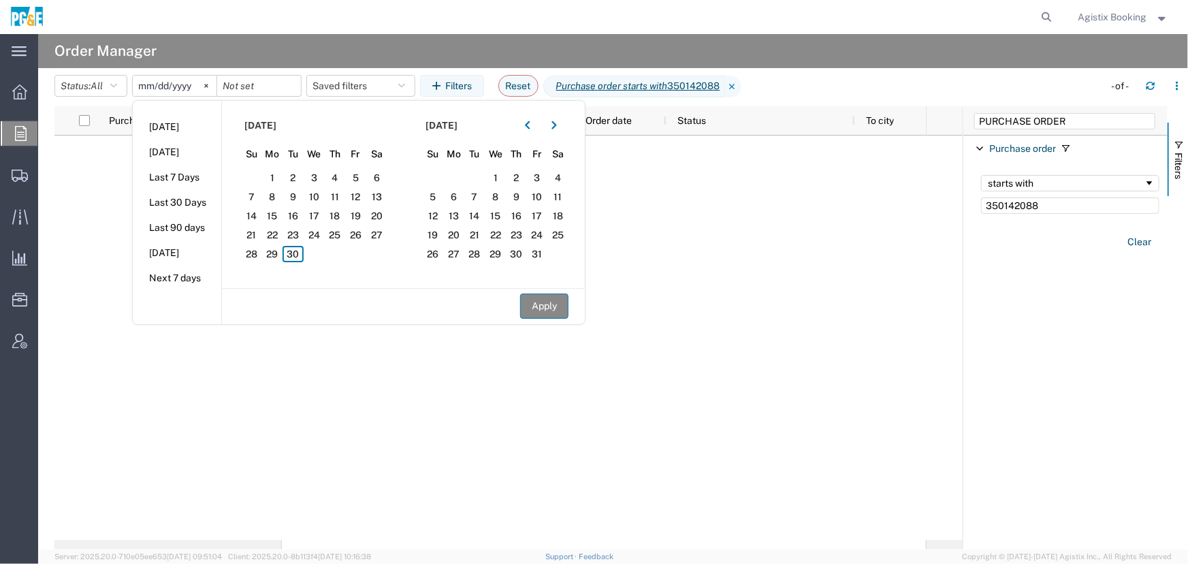
click at [548, 308] on button "Apply" at bounding box center [544, 305] width 48 height 25
type input "[DATE]"
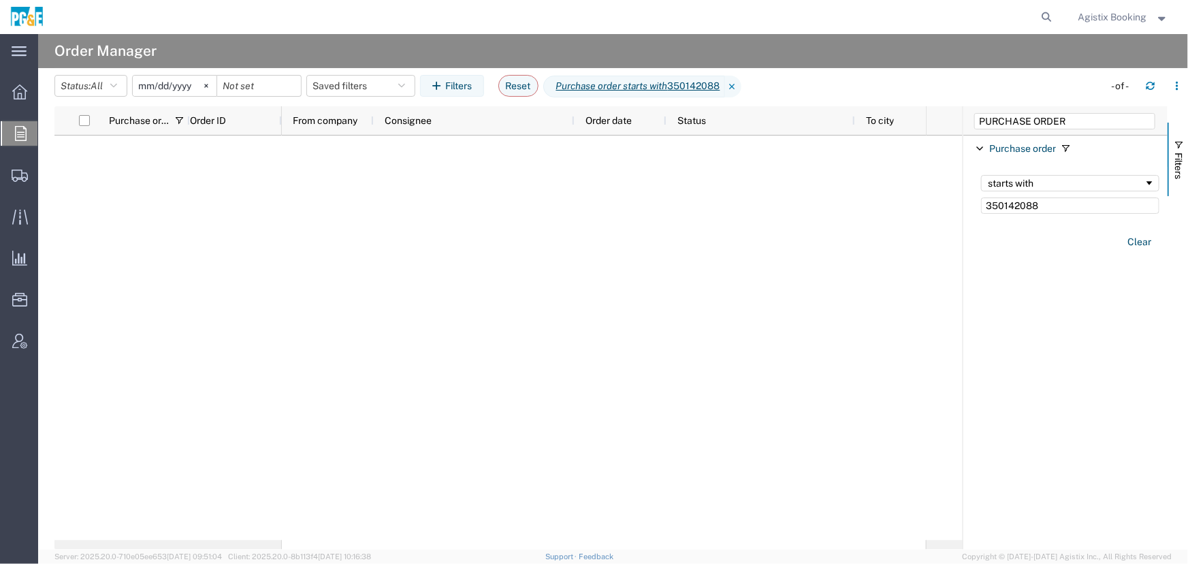
click at [558, 352] on div at bounding box center [604, 337] width 644 height 404
